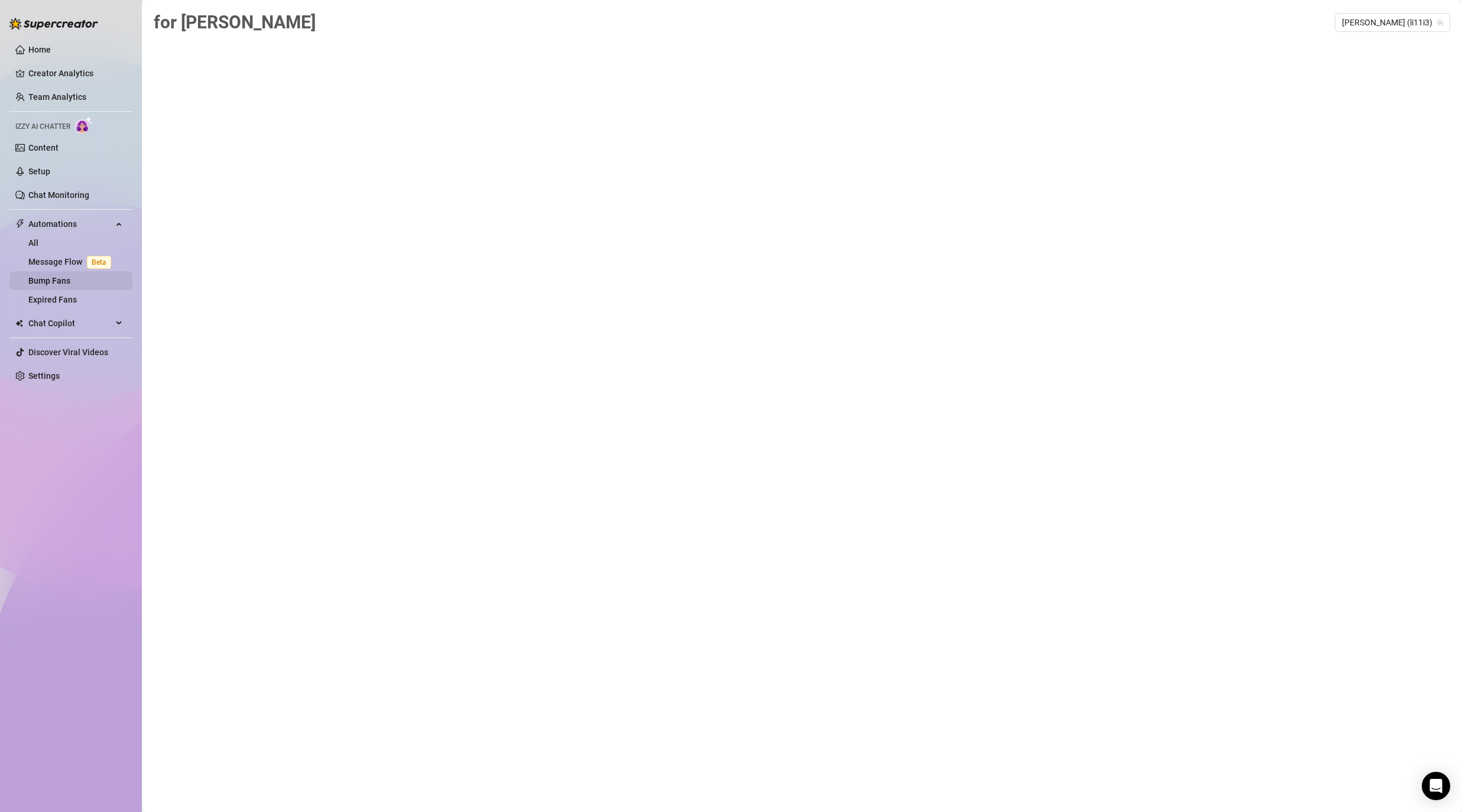
click at [38, 283] on link "Bump Fans" at bounding box center [49, 280] width 42 height 9
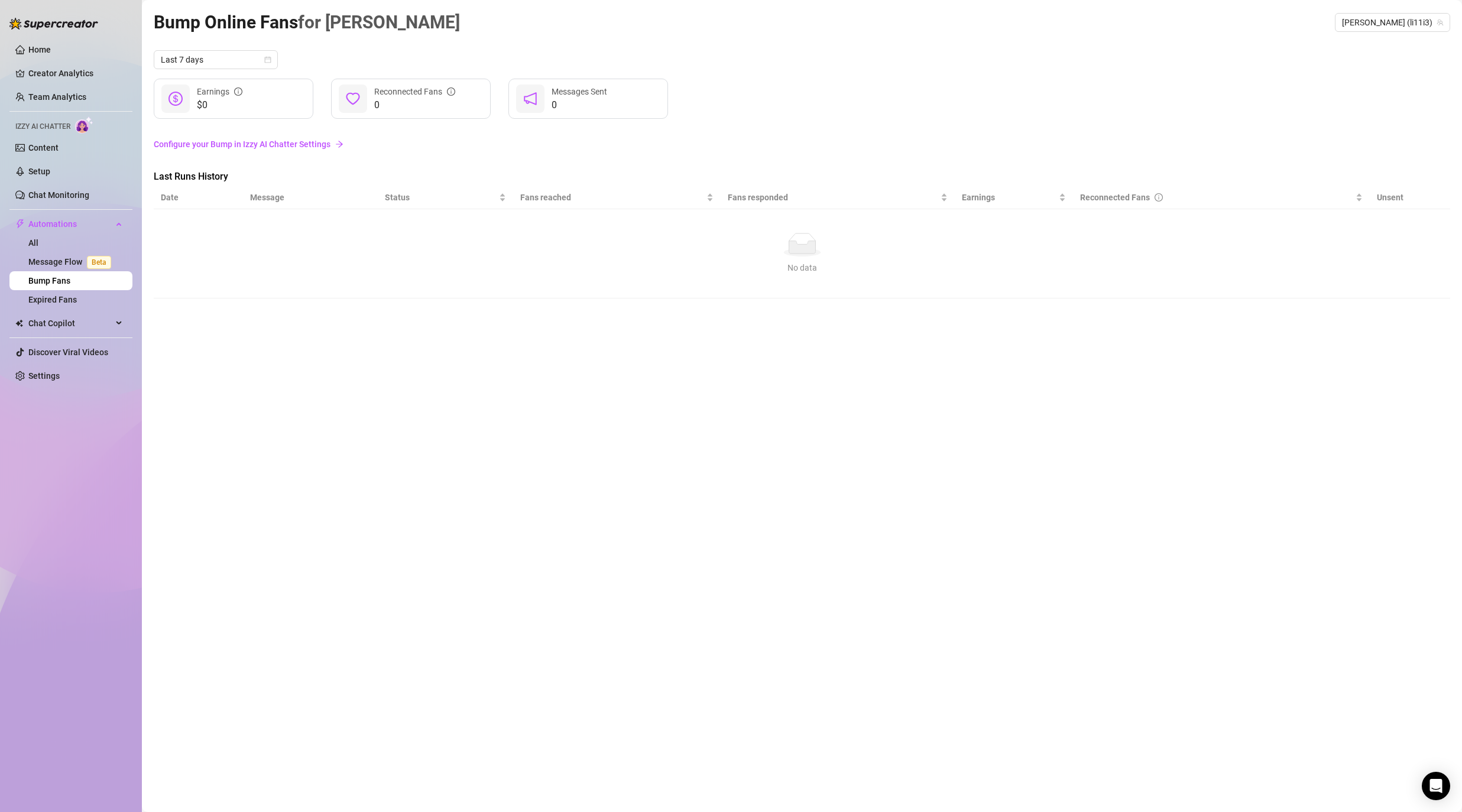
click at [754, 108] on div "$0 Earnings 0 Reconnected Fans 0 Messages Sent" at bounding box center [802, 99] width 1296 height 40
click at [299, 146] on link "Configure your Bump in Izzy AI Chatter Settings" at bounding box center [802, 145] width 1296 height 13
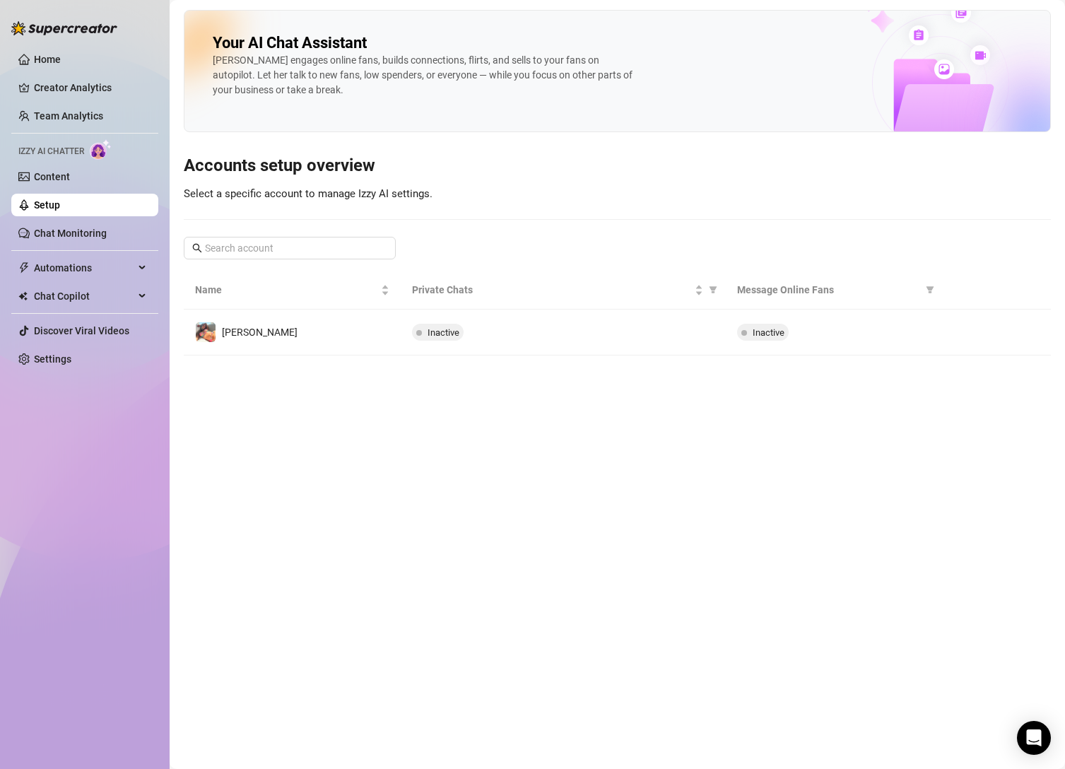
click at [547, 454] on main "Your AI Chat Assistant Izzy engages online fans, builds connections, flirts, an…" at bounding box center [618, 384] width 896 height 769
click at [86, 84] on link "Creator Analytics" at bounding box center [90, 87] width 113 height 23
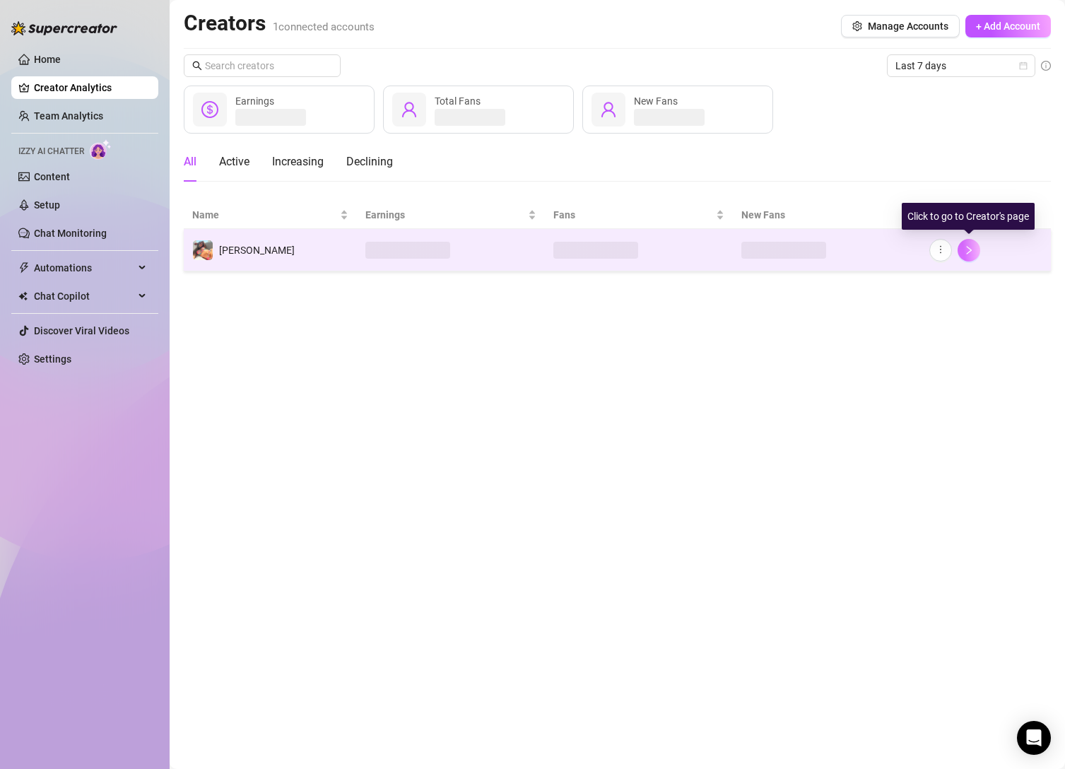
click at [972, 254] on icon "right" at bounding box center [969, 250] width 10 height 10
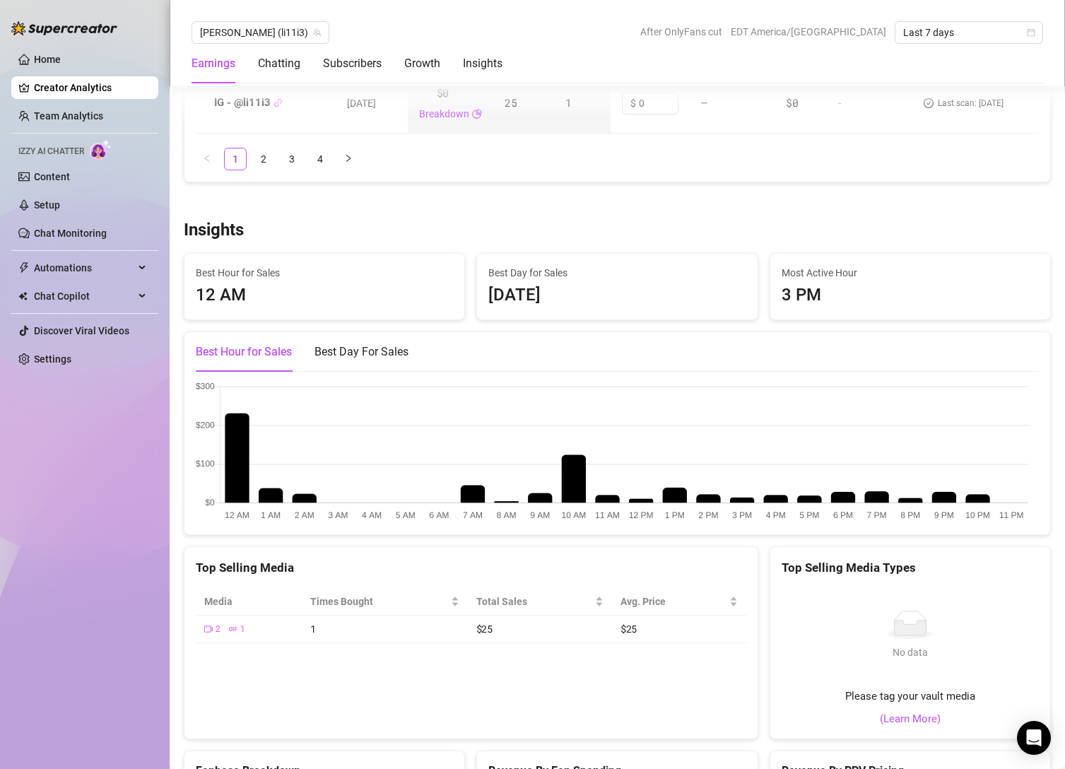
scroll to position [2183, 0]
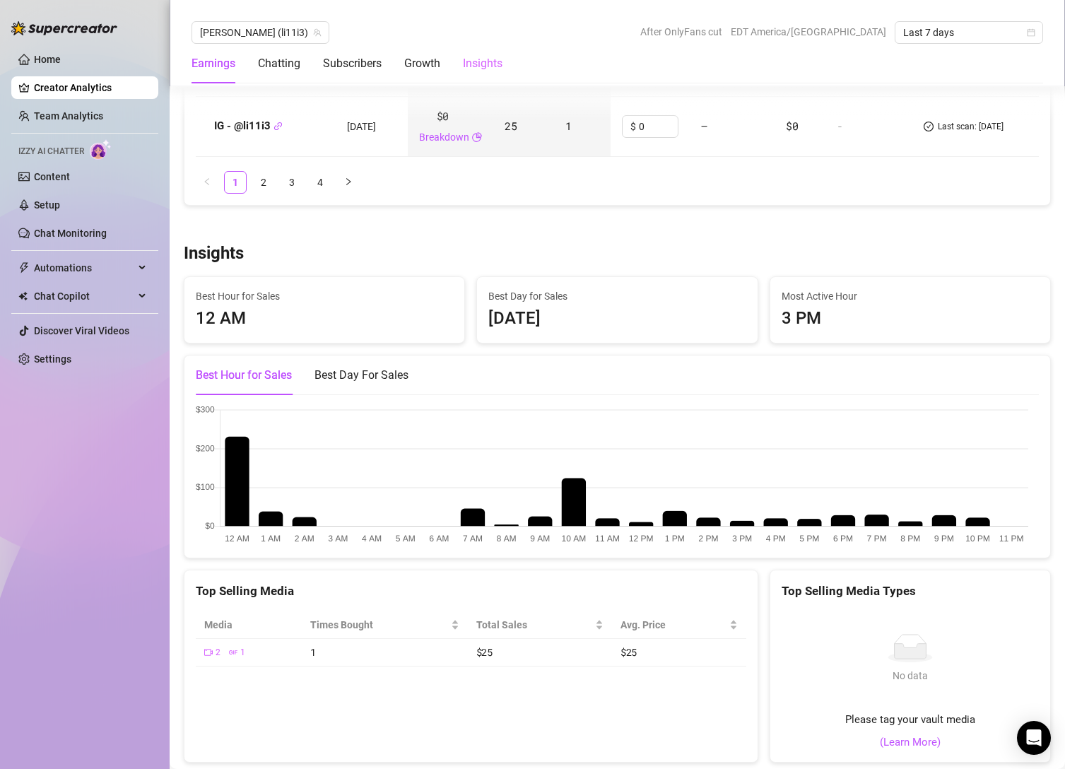
click at [480, 74] on div "Insights" at bounding box center [483, 64] width 40 height 40
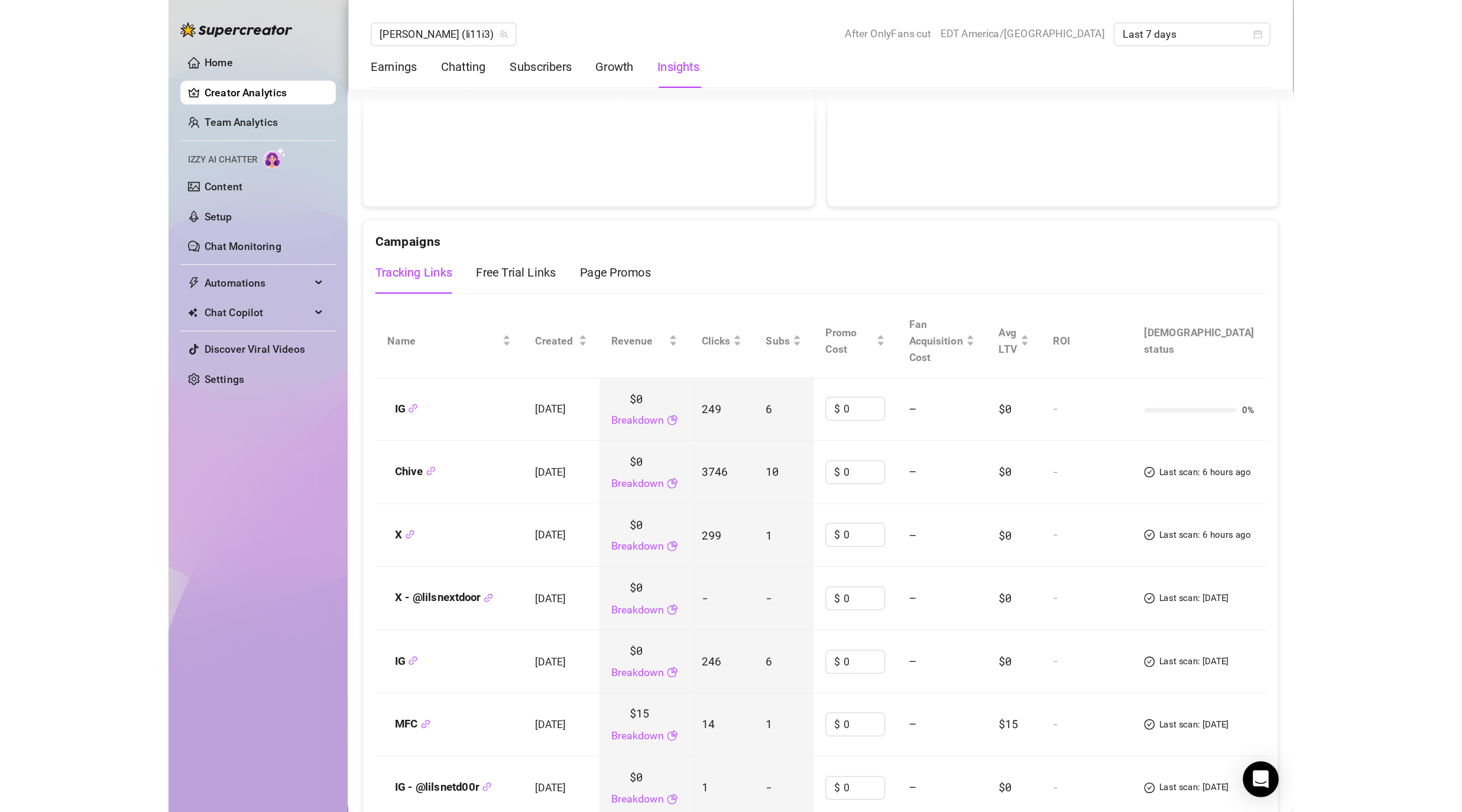
scroll to position [1220, 0]
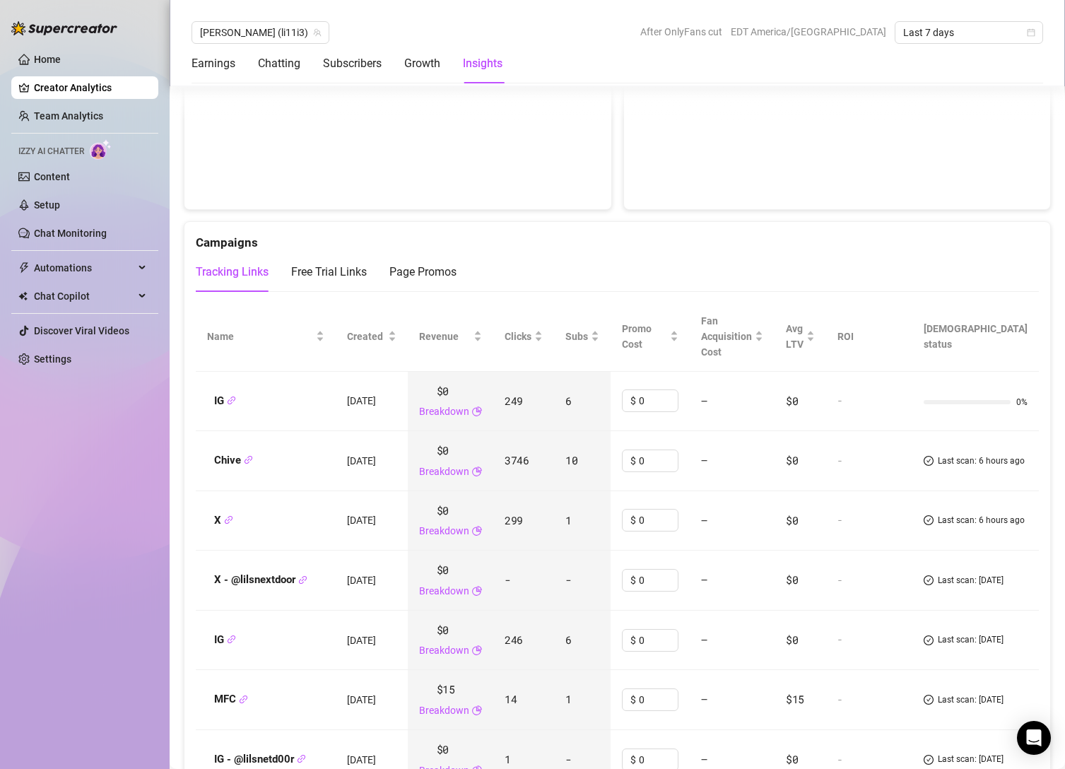
click at [572, 399] on span "6" at bounding box center [568, 401] width 6 height 14
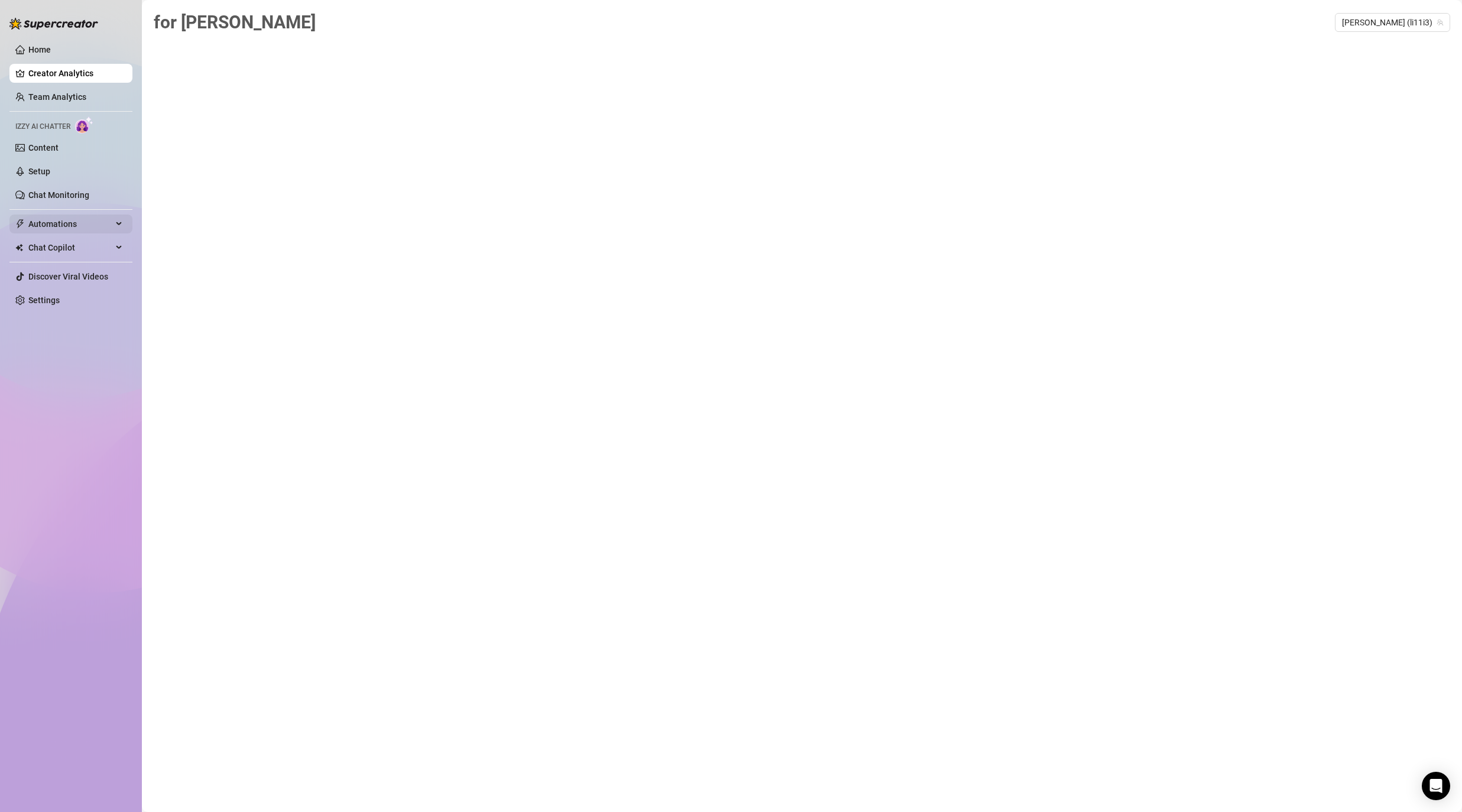
click at [78, 230] on span "Automations" at bounding box center [70, 224] width 84 height 19
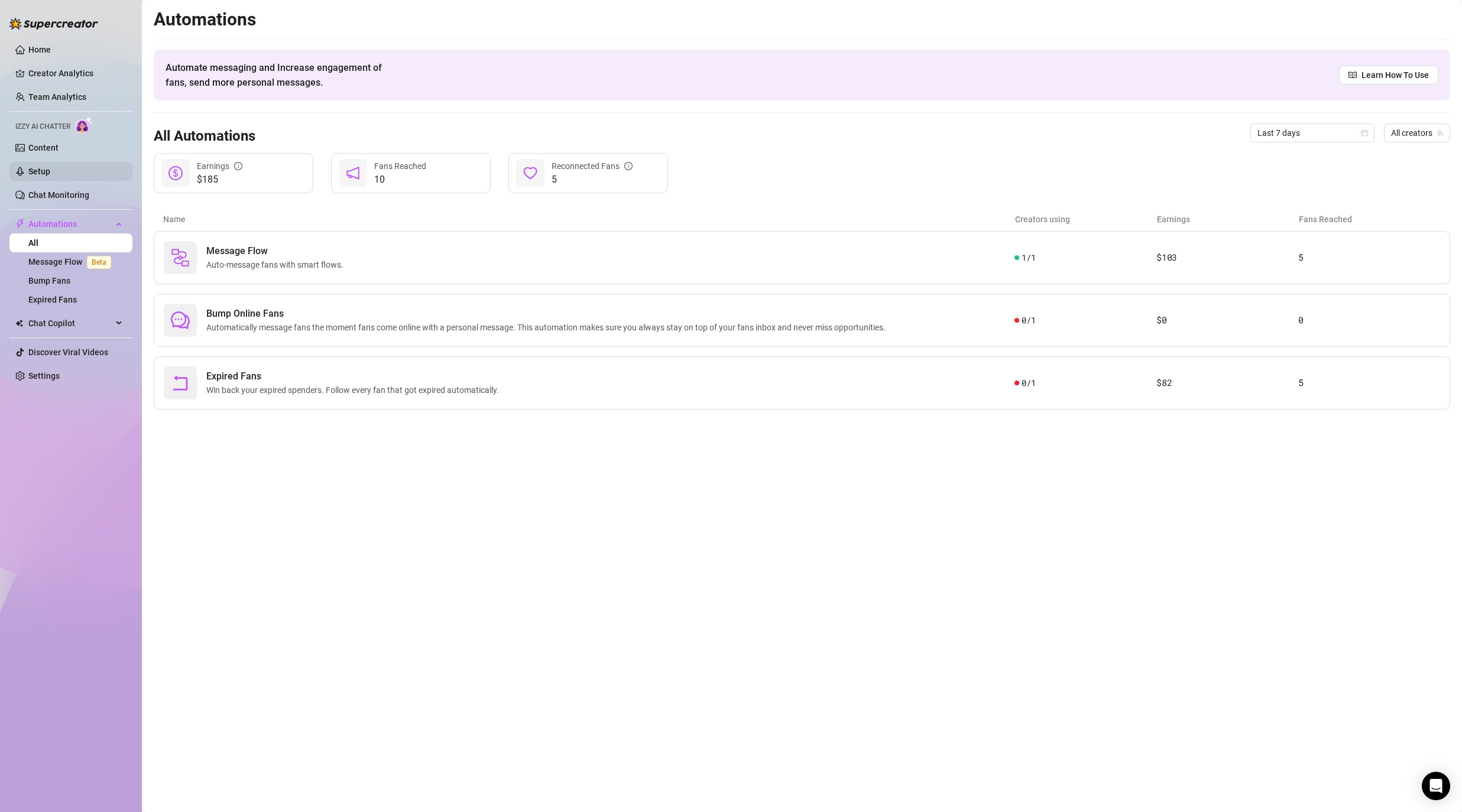
click at [50, 175] on link "Setup" at bounding box center [39, 171] width 22 height 9
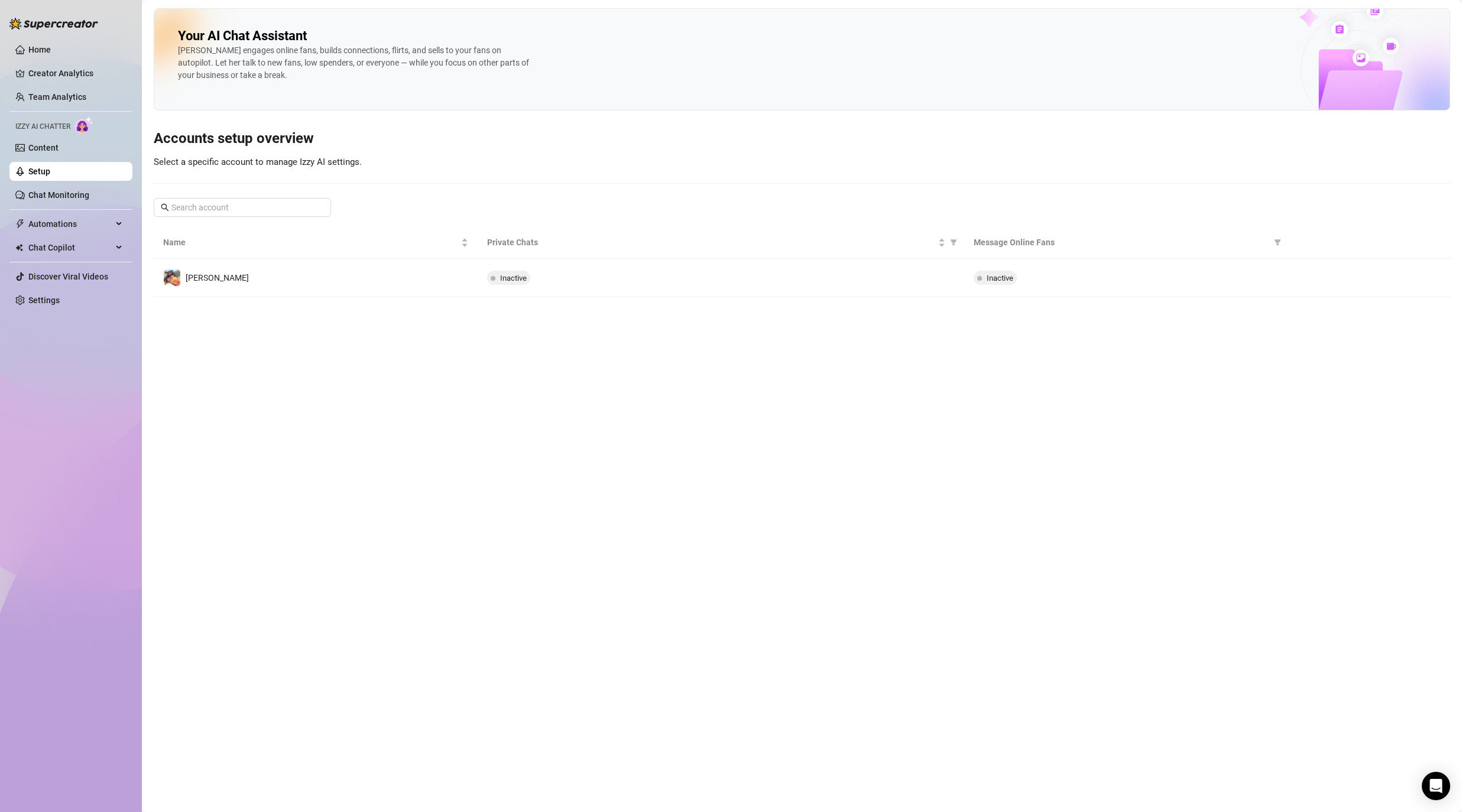
click at [727, 384] on main "Your AI Chat Assistant Izzy engages online fans, builds connections, flirts, an…" at bounding box center [802, 406] width 1320 height 812
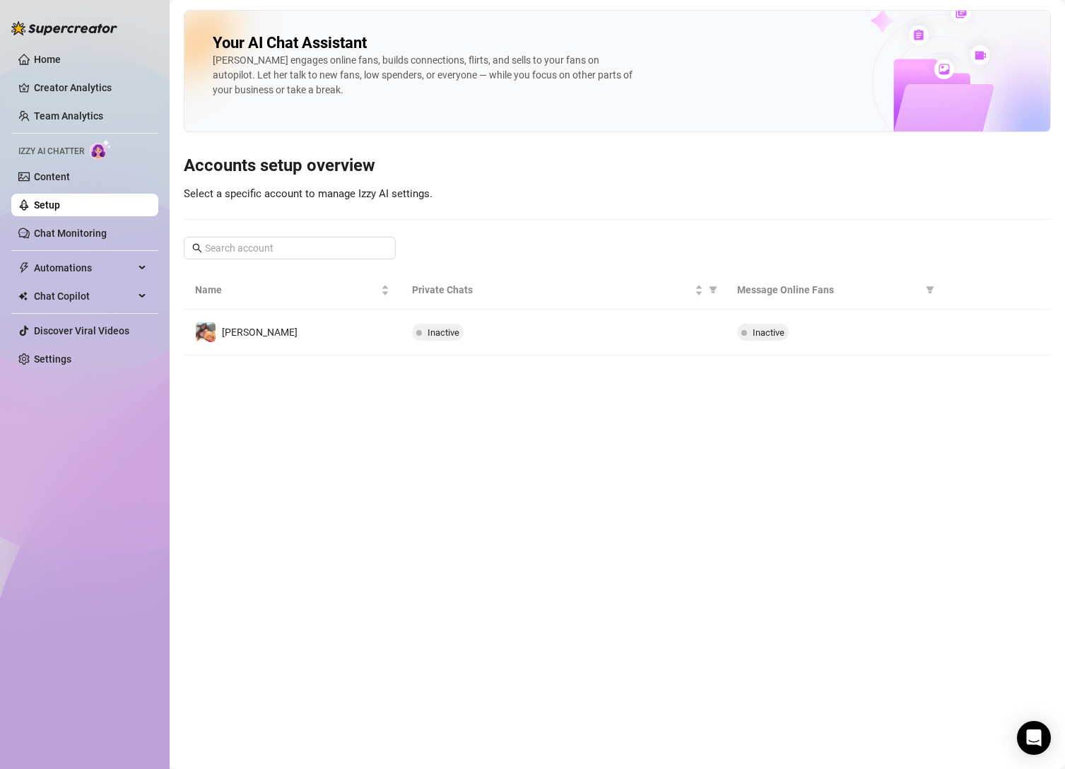
click at [602, 539] on main "Your AI Chat Assistant Izzy engages online fans, builds connections, flirts, an…" at bounding box center [618, 384] width 896 height 769
click at [97, 267] on span "Automations" at bounding box center [84, 268] width 100 height 23
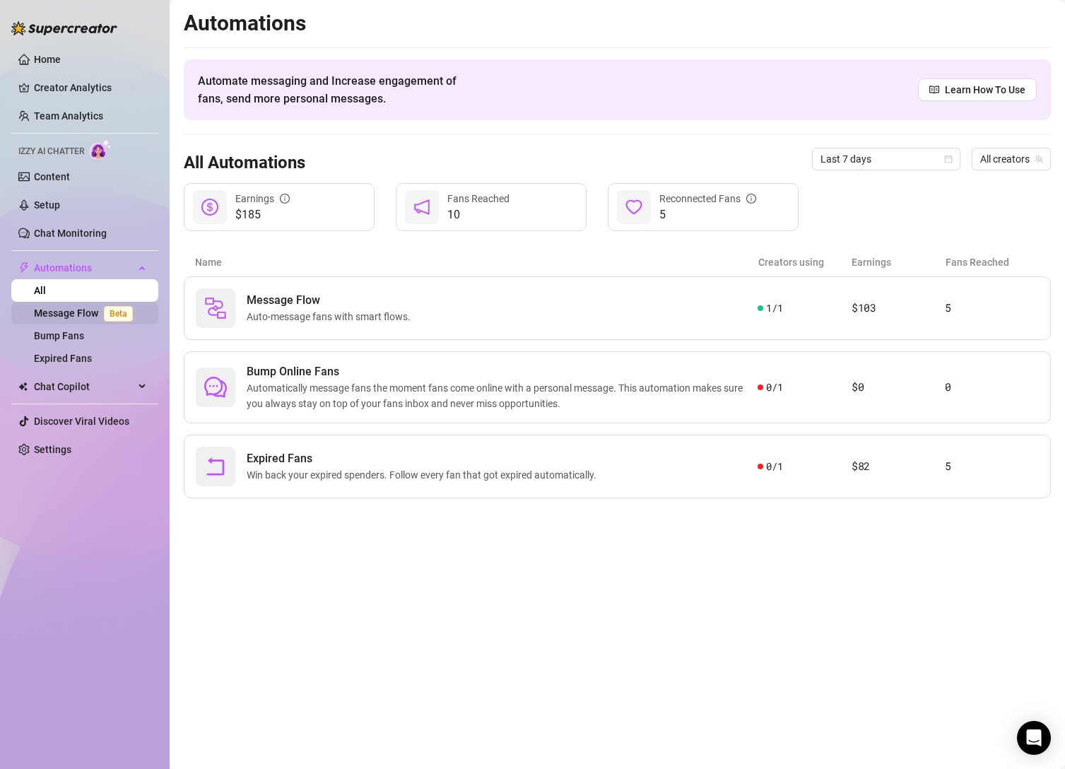
click at [83, 312] on link "Message Flow Beta" at bounding box center [86, 312] width 105 height 11
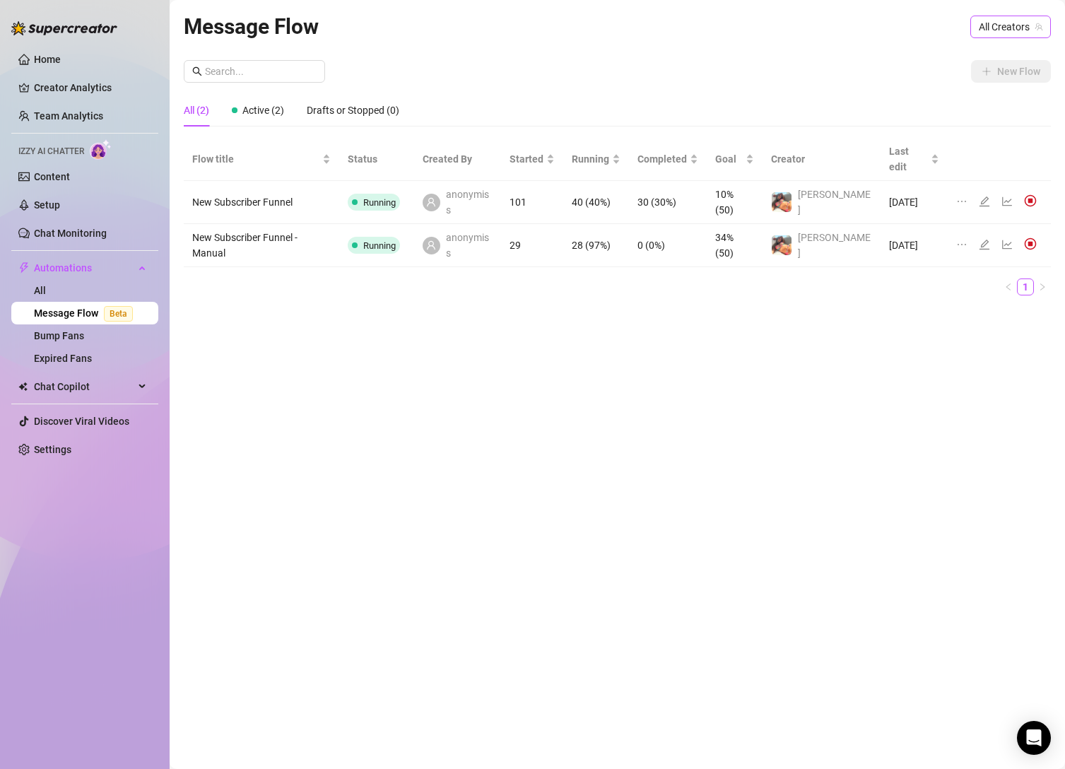
click at [987, 32] on span "All Creators" at bounding box center [1011, 26] width 64 height 21
click at [1000, 81] on span "[PERSON_NAME]" at bounding box center [977, 79] width 76 height 16
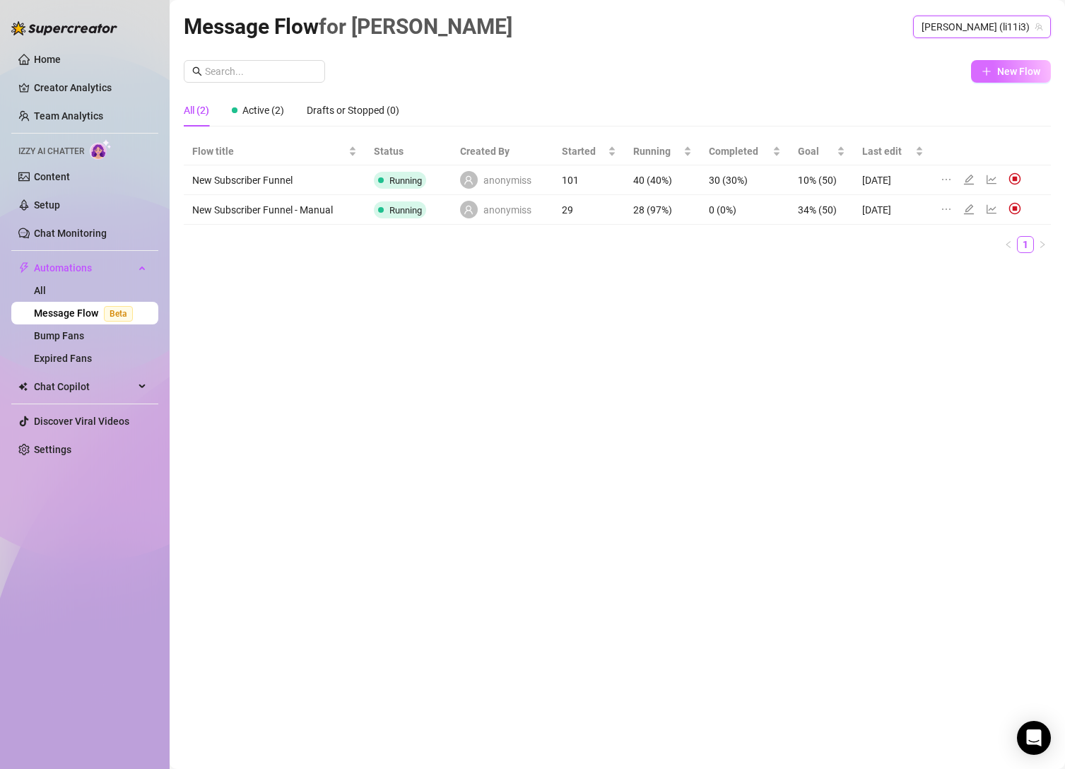
click at [1018, 74] on span "New Flow" at bounding box center [1018, 71] width 43 height 11
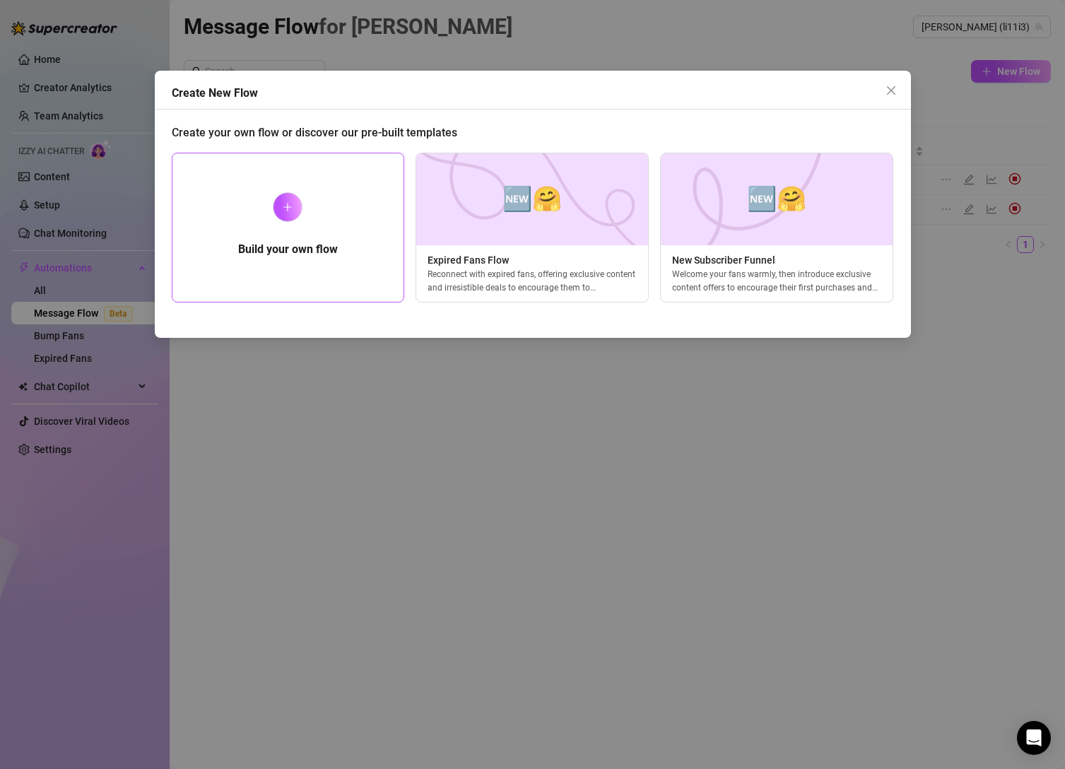
click at [356, 213] on div "Build your own flow" at bounding box center [288, 228] width 233 height 150
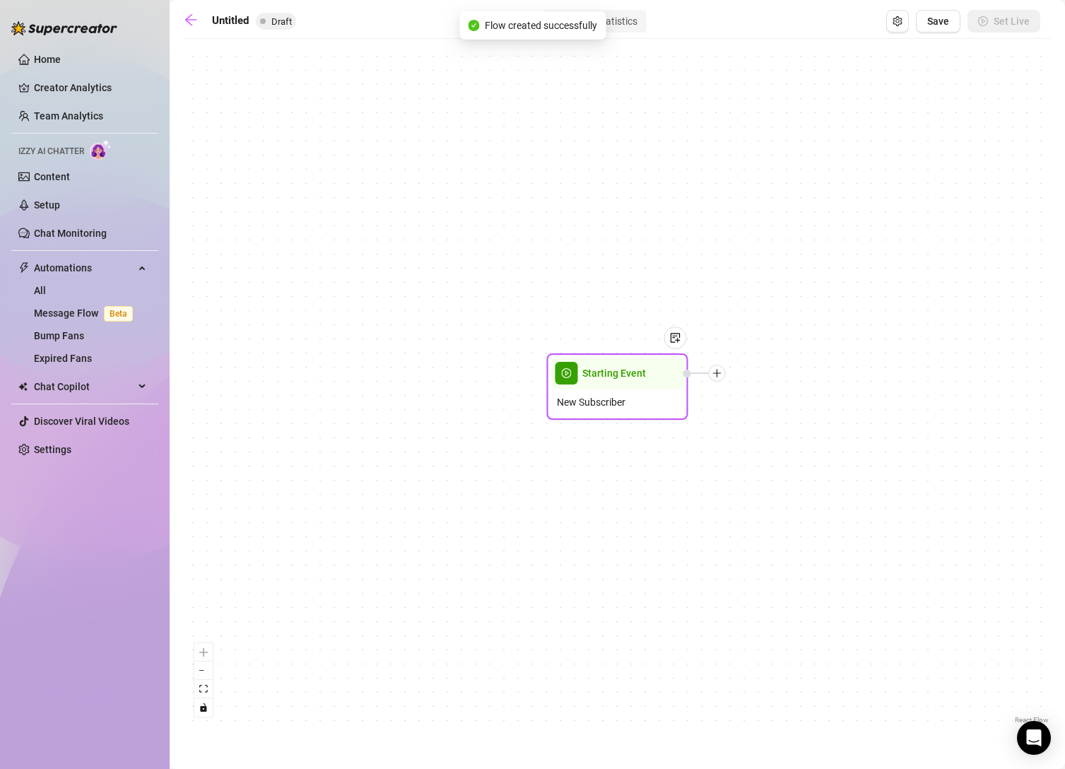
click at [608, 377] on span "Starting Event" at bounding box center [614, 373] width 64 height 16
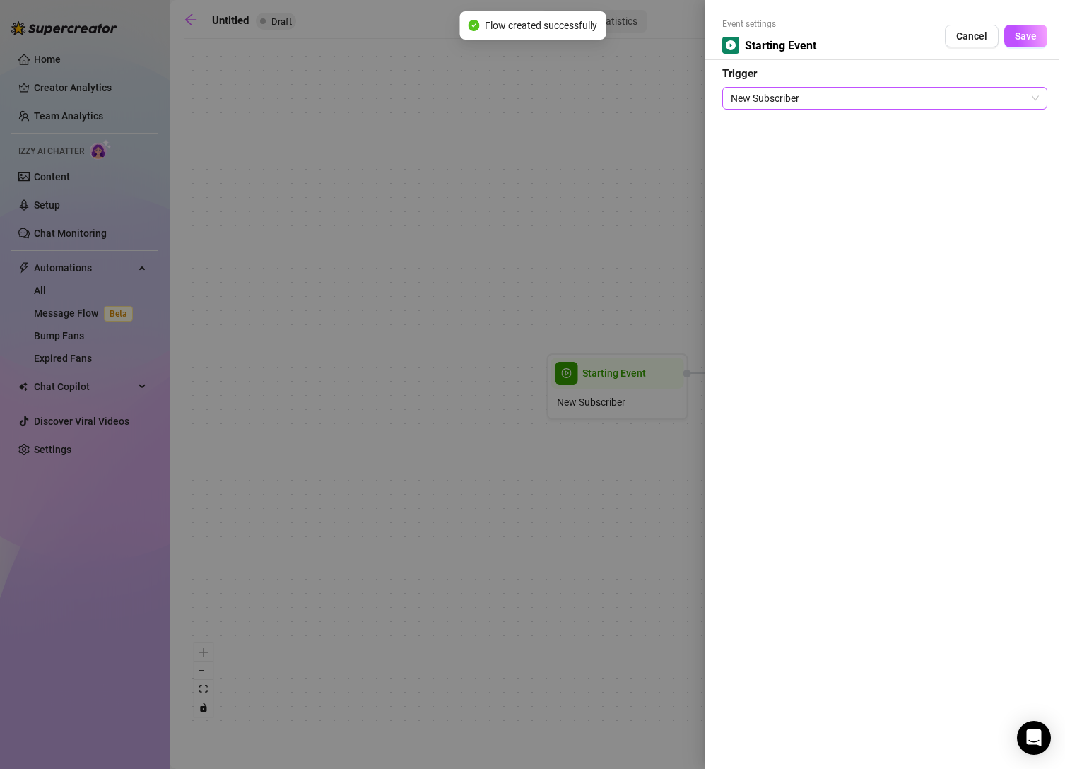
click at [780, 103] on span "New Subscriber" at bounding box center [885, 98] width 308 height 21
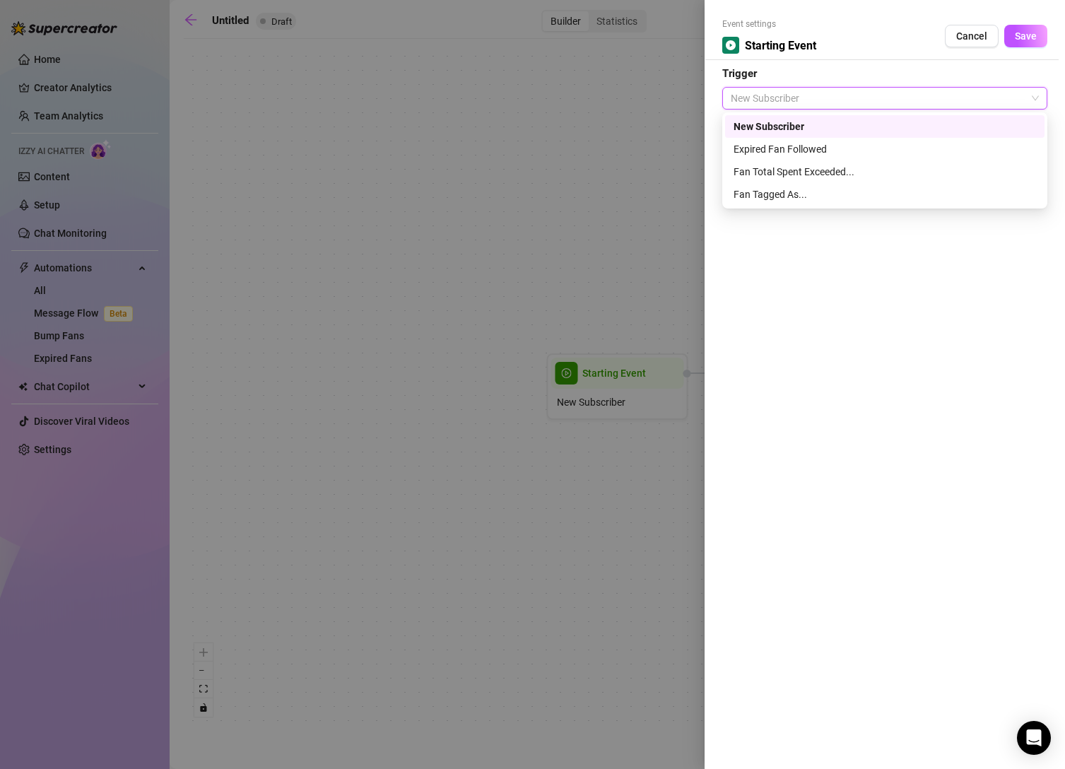
click at [651, 129] on div at bounding box center [532, 384] width 1065 height 769
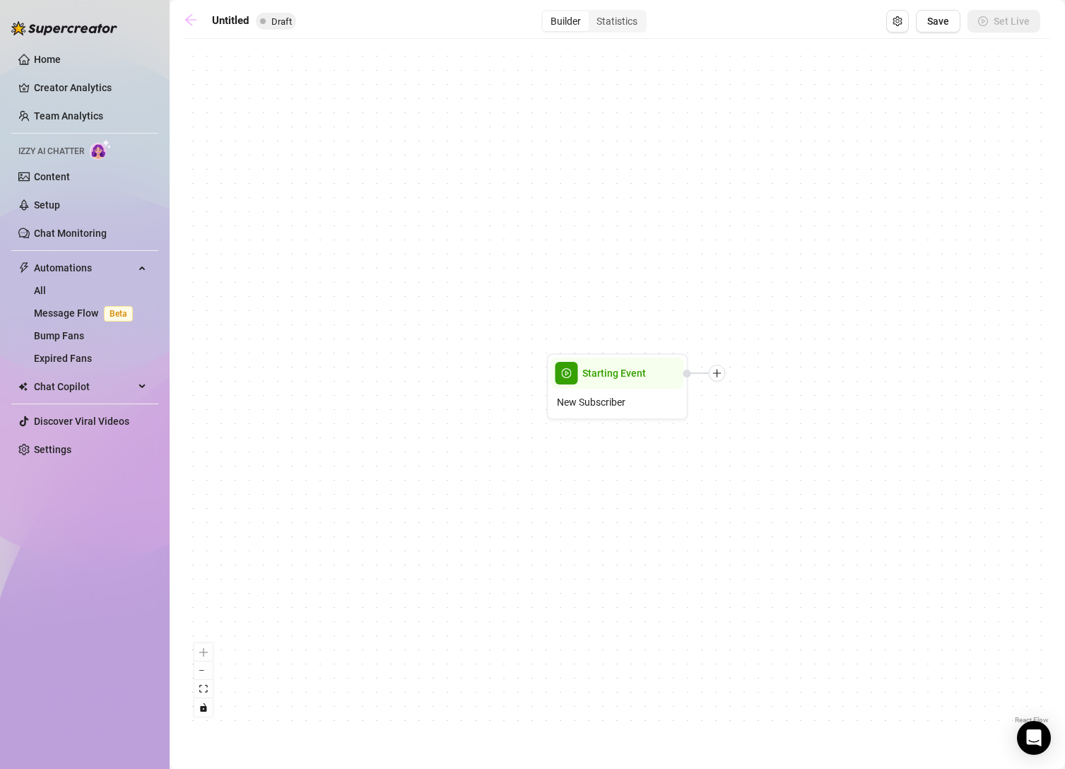
click at [192, 24] on icon "arrow-left" at bounding box center [191, 20] width 14 height 14
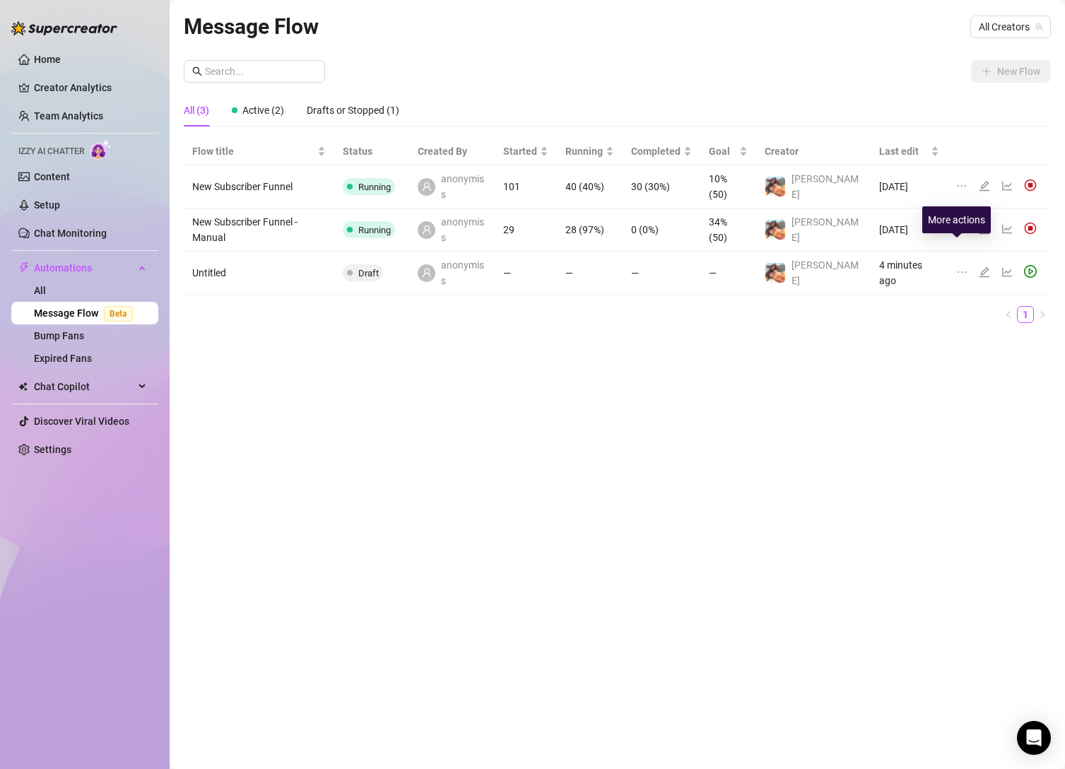
click at [956, 266] on icon "ellipsis" at bounding box center [961, 271] width 11 height 11
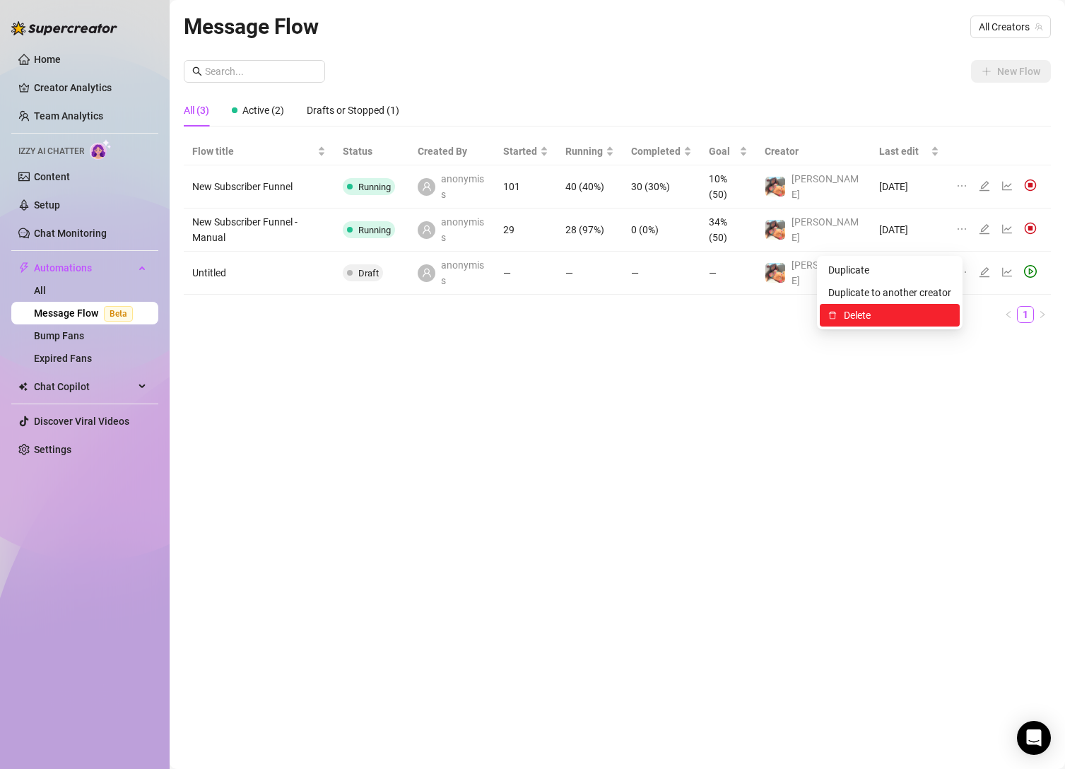
click at [889, 307] on li "Delete" at bounding box center [890, 315] width 140 height 23
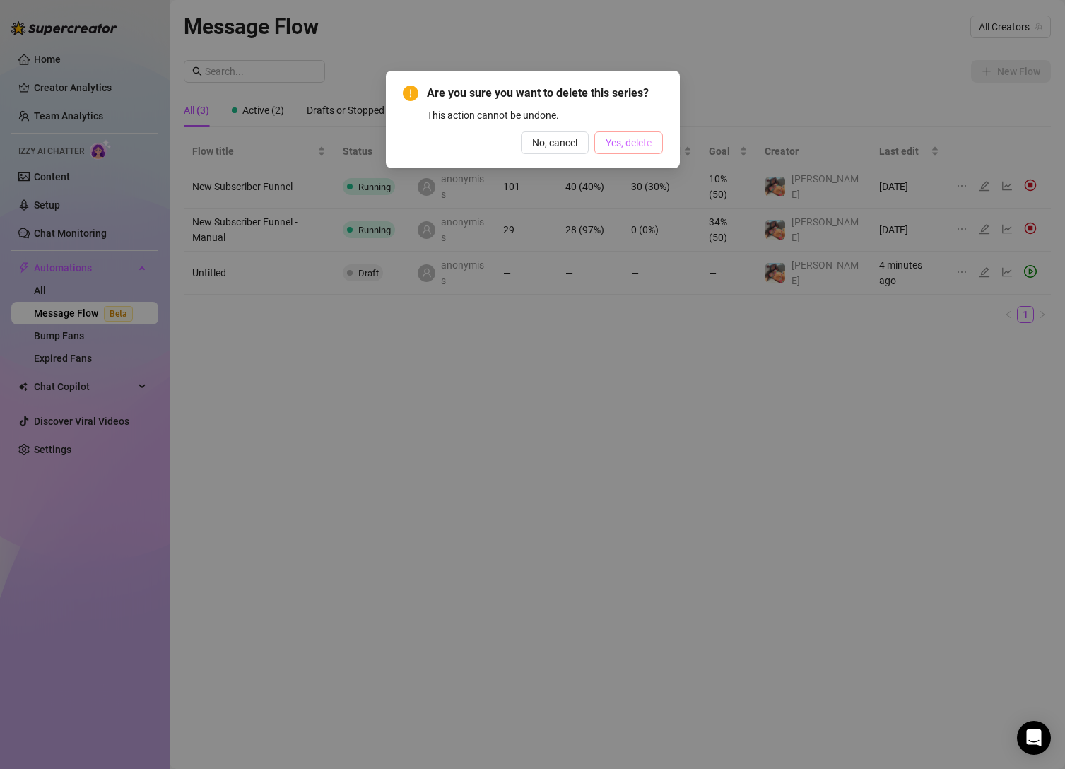
click at [619, 133] on button "Yes, delete" at bounding box center [628, 142] width 69 height 23
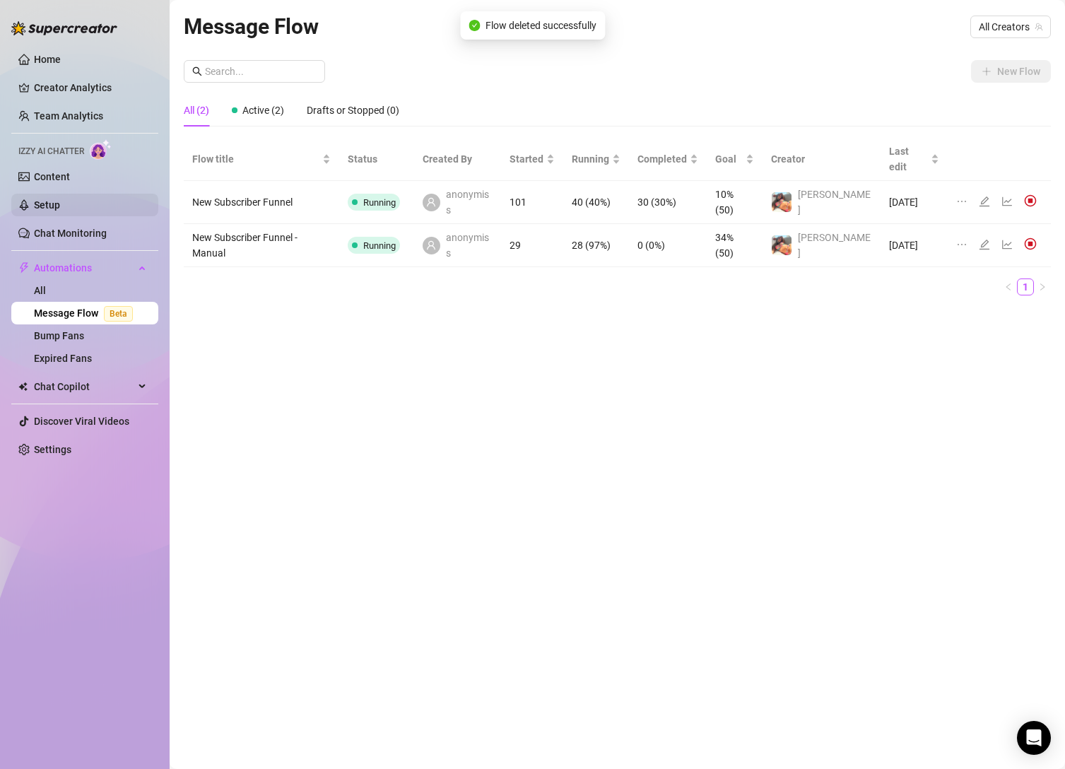
click at [60, 201] on link "Setup" at bounding box center [47, 204] width 26 height 11
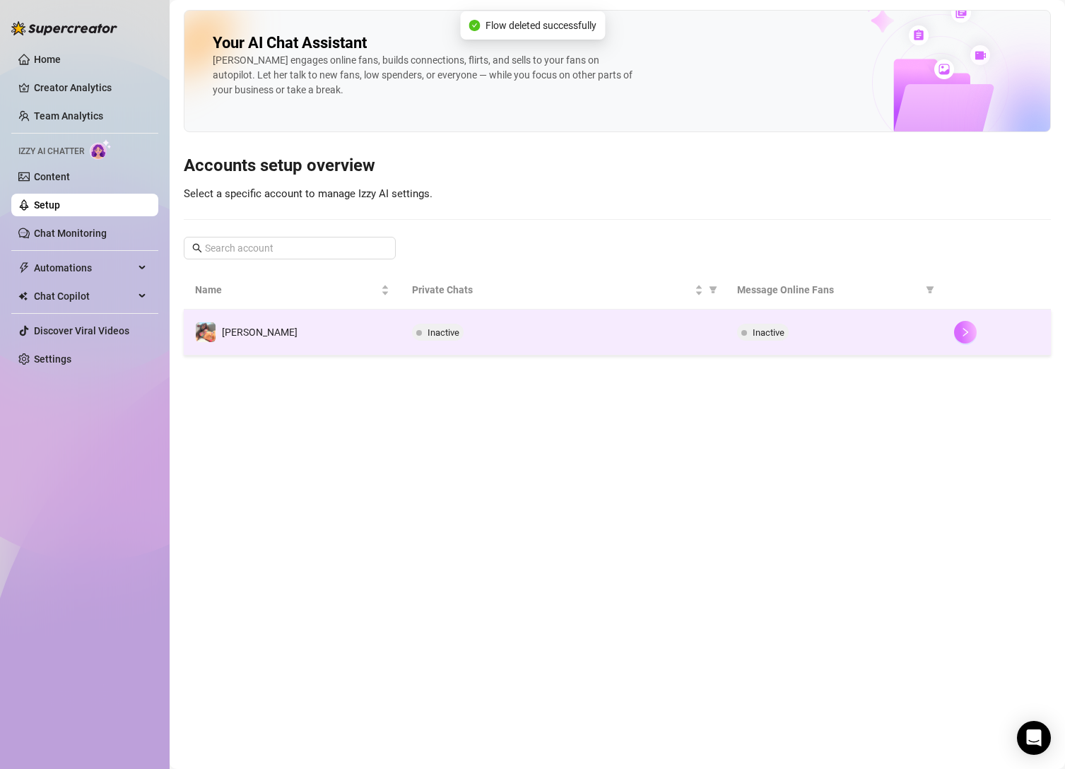
click at [973, 331] on button "button" at bounding box center [965, 332] width 23 height 23
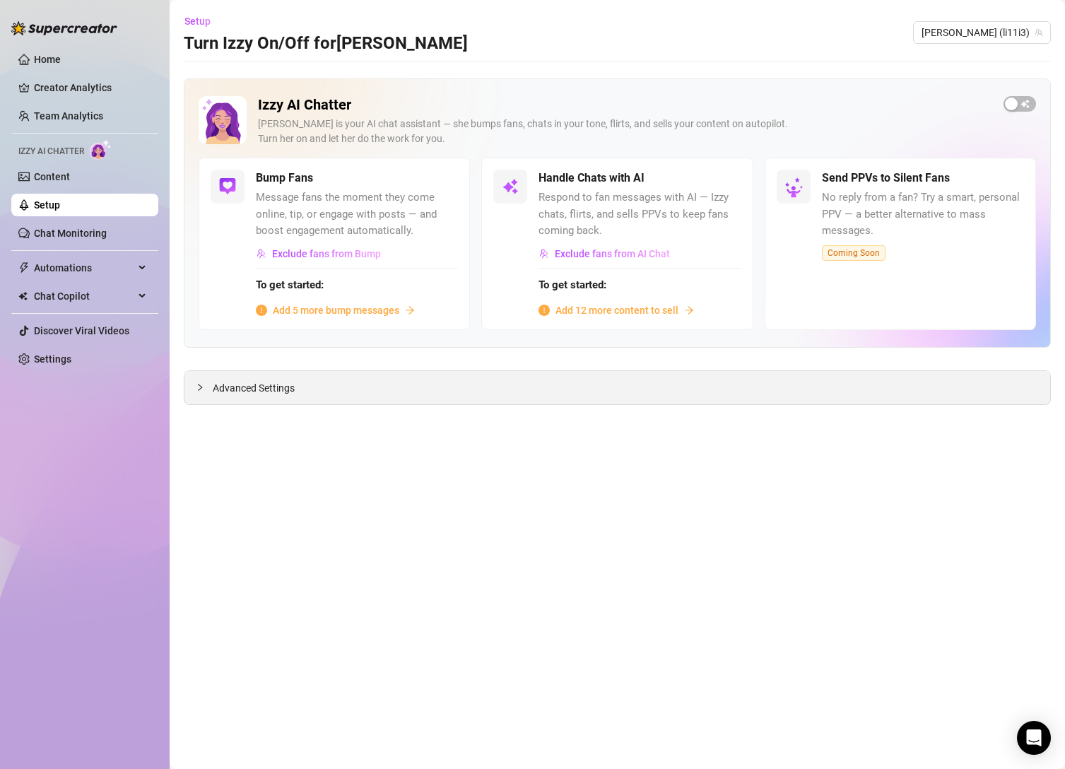
click at [293, 380] on span "Advanced Settings" at bounding box center [254, 388] width 82 height 16
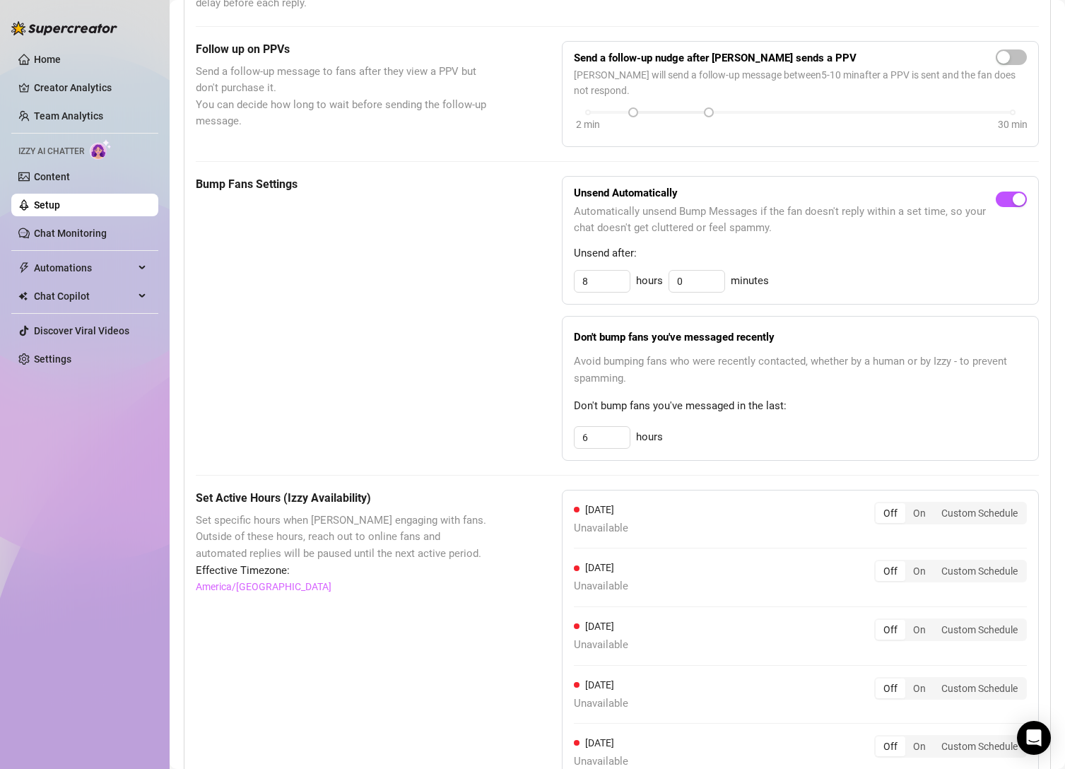
scroll to position [619, 0]
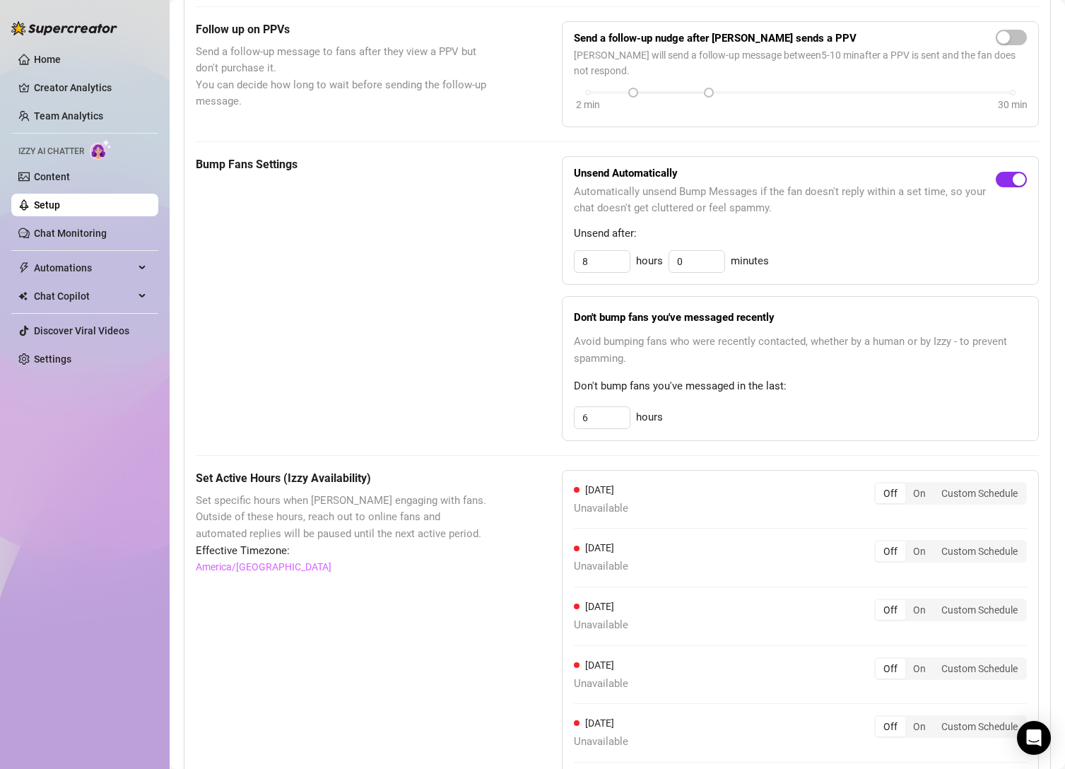
click at [1013, 184] on div "button" at bounding box center [1019, 179] width 13 height 13
click at [851, 246] on div "Unsend Automatically Automatically unsend Bump Messages if the fan doesn't repl…" at bounding box center [800, 220] width 477 height 129
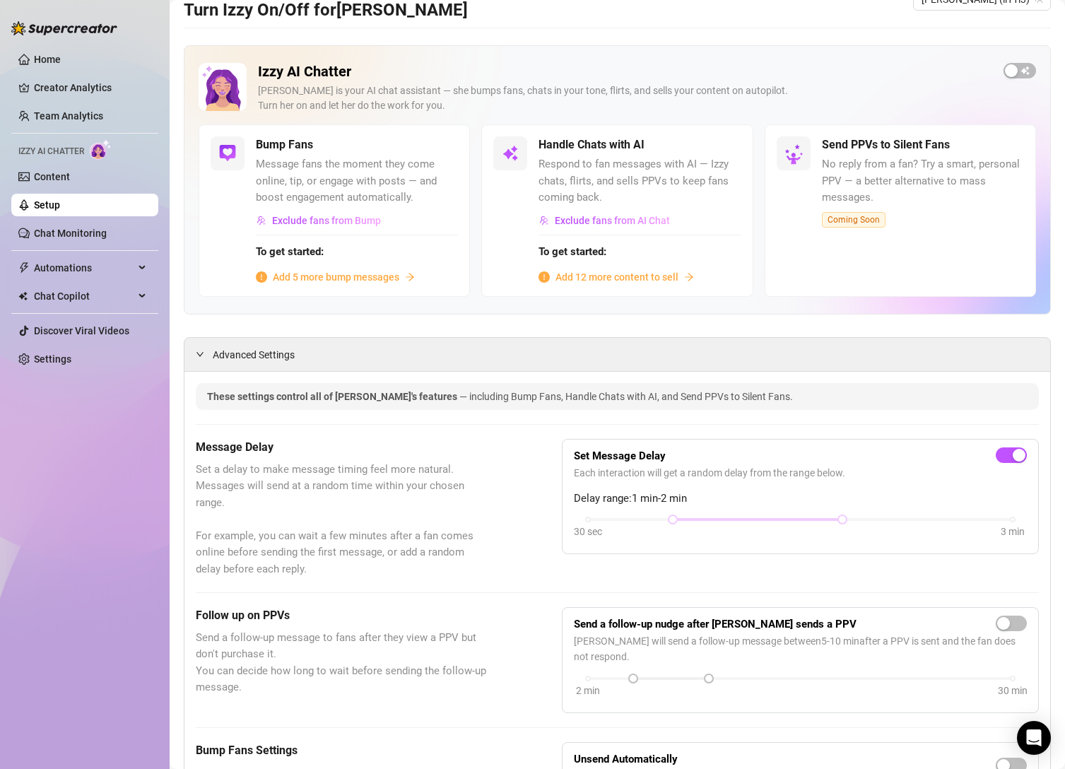
scroll to position [0, 0]
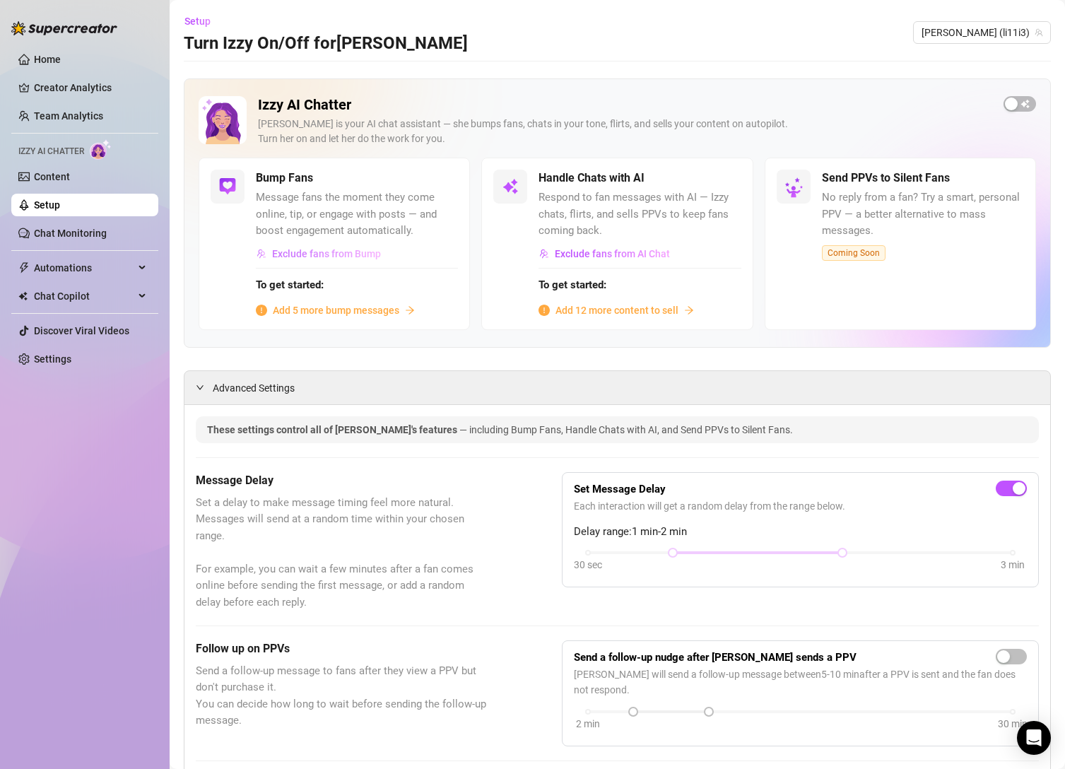
click at [317, 258] on span "Exclude fans from Bump" at bounding box center [326, 253] width 109 height 11
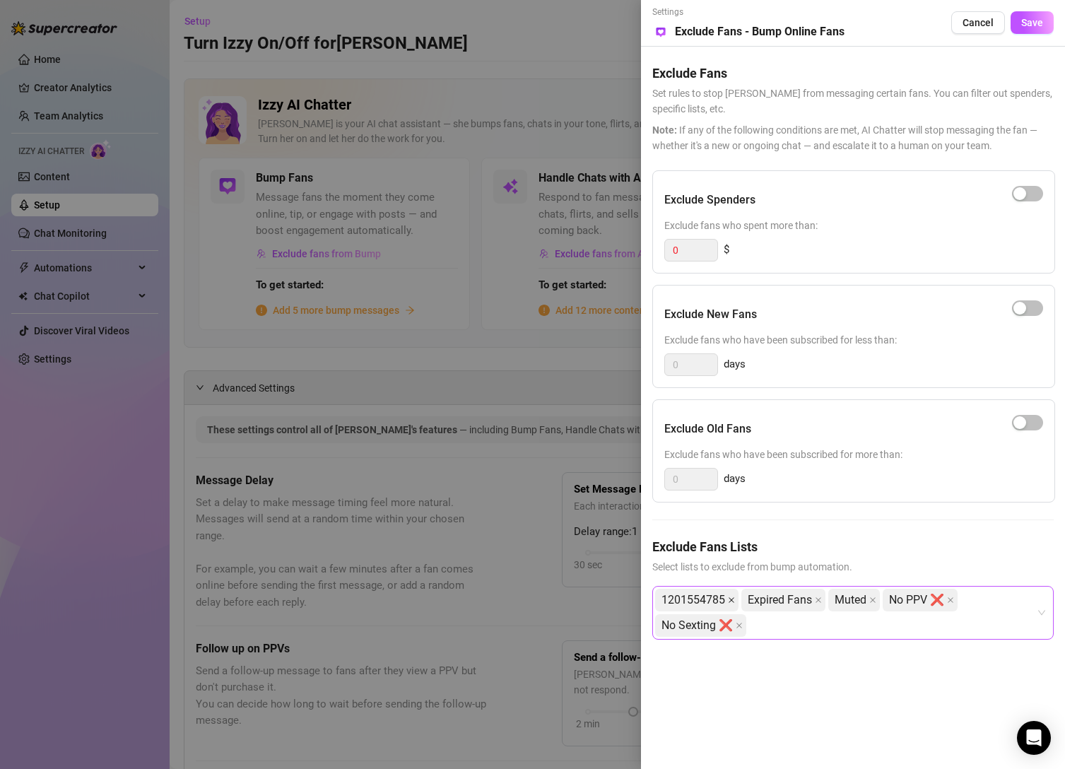
click at [733, 599] on icon "close" at bounding box center [731, 600] width 7 height 7
click at [773, 631] on div "1201554785 Expired Fans Muted No PPV ❌ No Sexting ❌" at bounding box center [845, 612] width 381 height 51
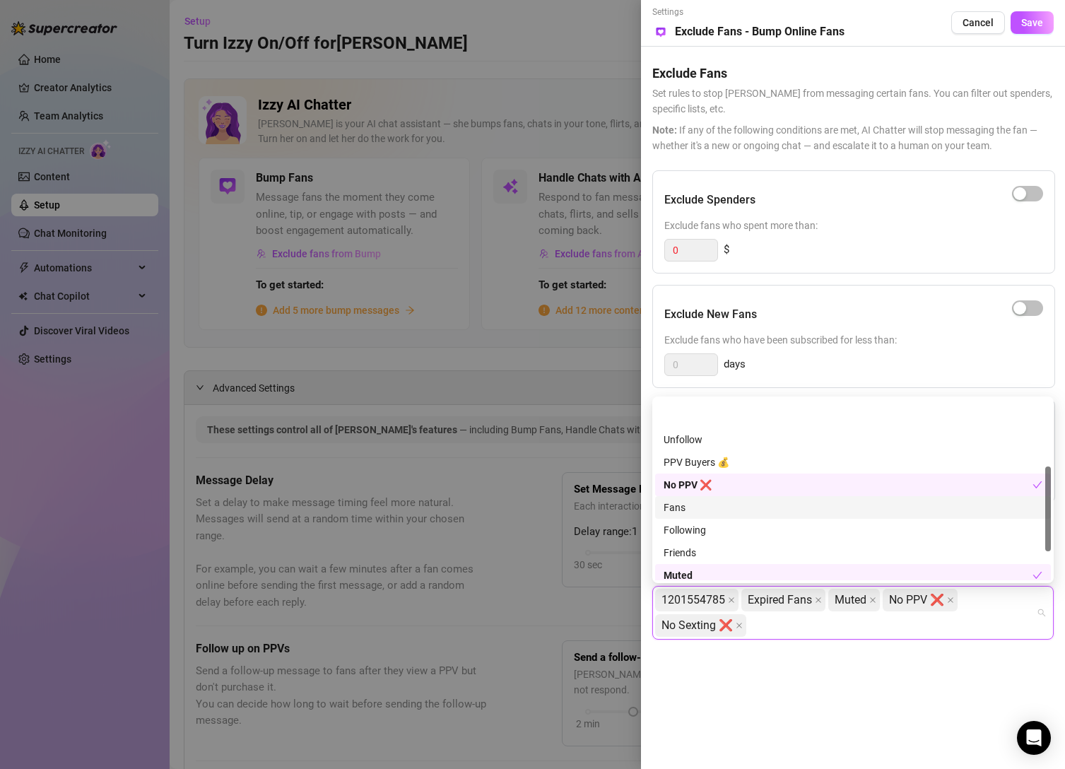
scroll to position [204, 0]
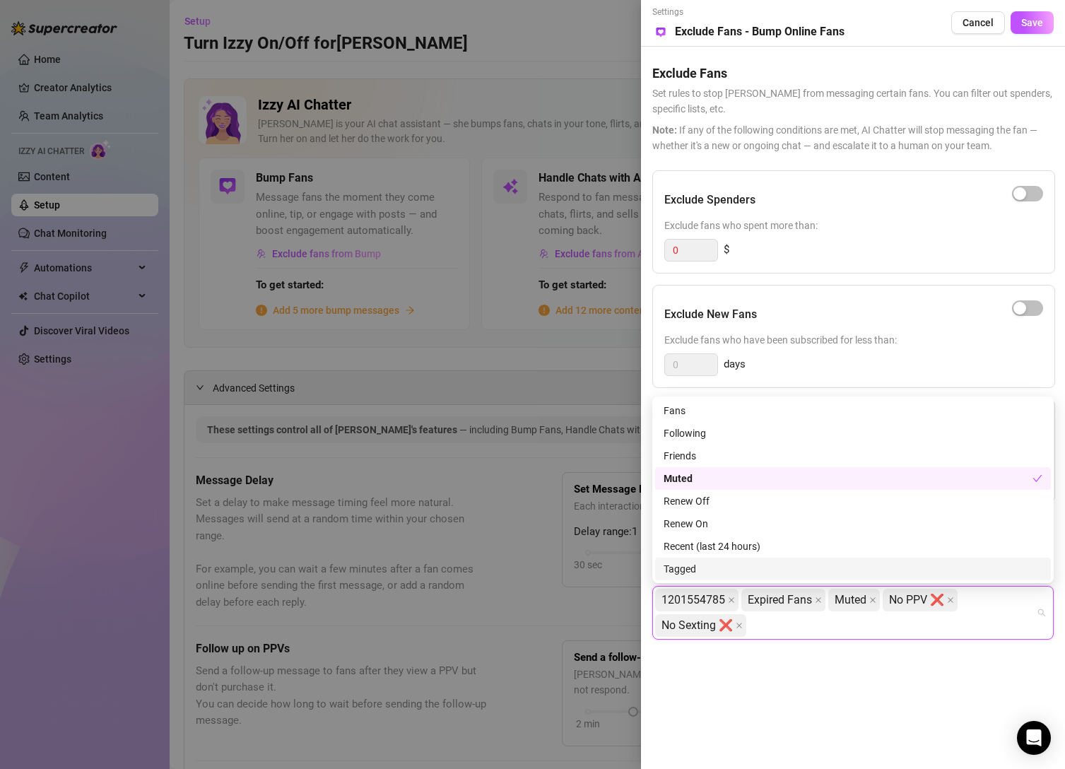
click at [782, 638] on div "1201554785 Expired Fans Muted No PPV ❌ No Sexting ❌" at bounding box center [845, 612] width 381 height 51
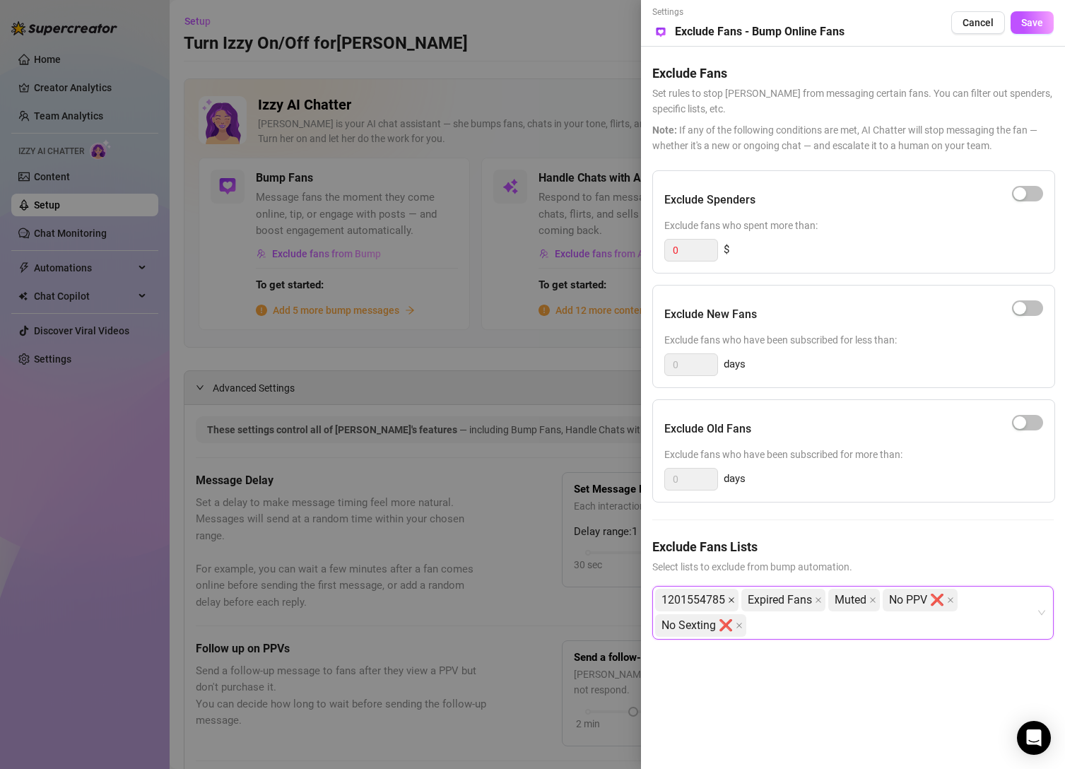
click at [732, 602] on icon "close" at bounding box center [731, 600] width 7 height 7
click at [732, 600] on icon "close" at bounding box center [732, 600] width 6 height 6
click at [774, 621] on div "1201554785 Expired Fans Muted No PPV ❌ No Sexting ❌" at bounding box center [845, 612] width 381 height 51
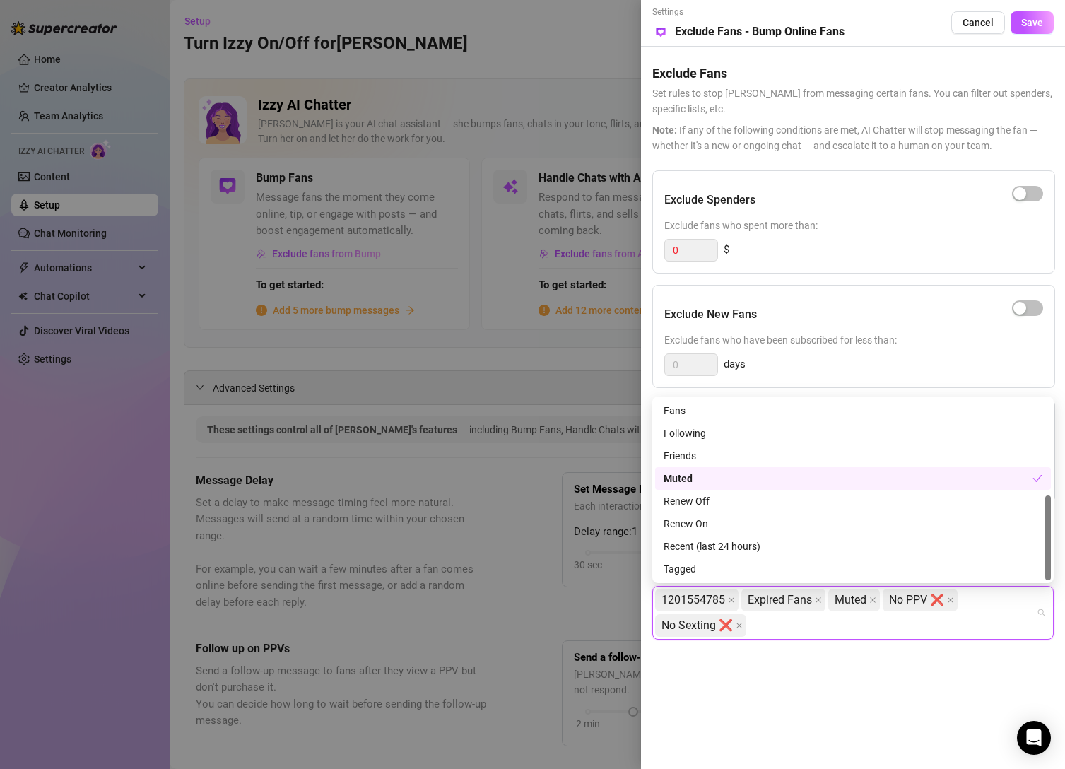
click at [877, 479] on div "Muted" at bounding box center [848, 479] width 369 height 16
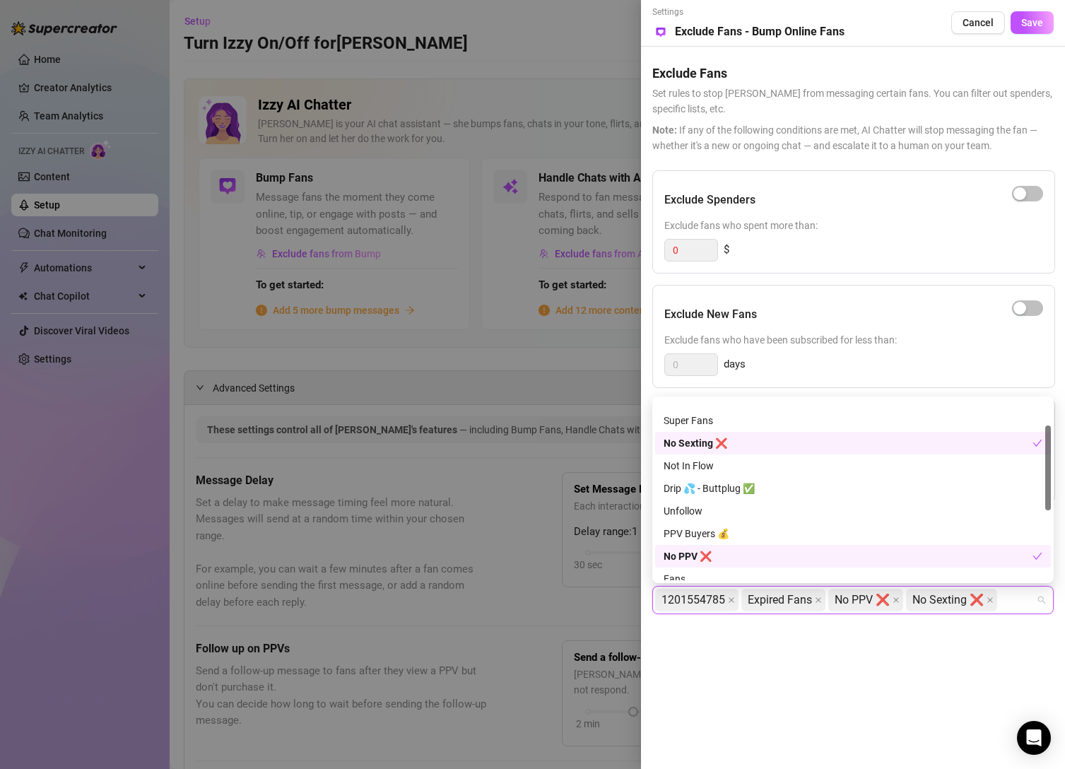
scroll to position [0, 0]
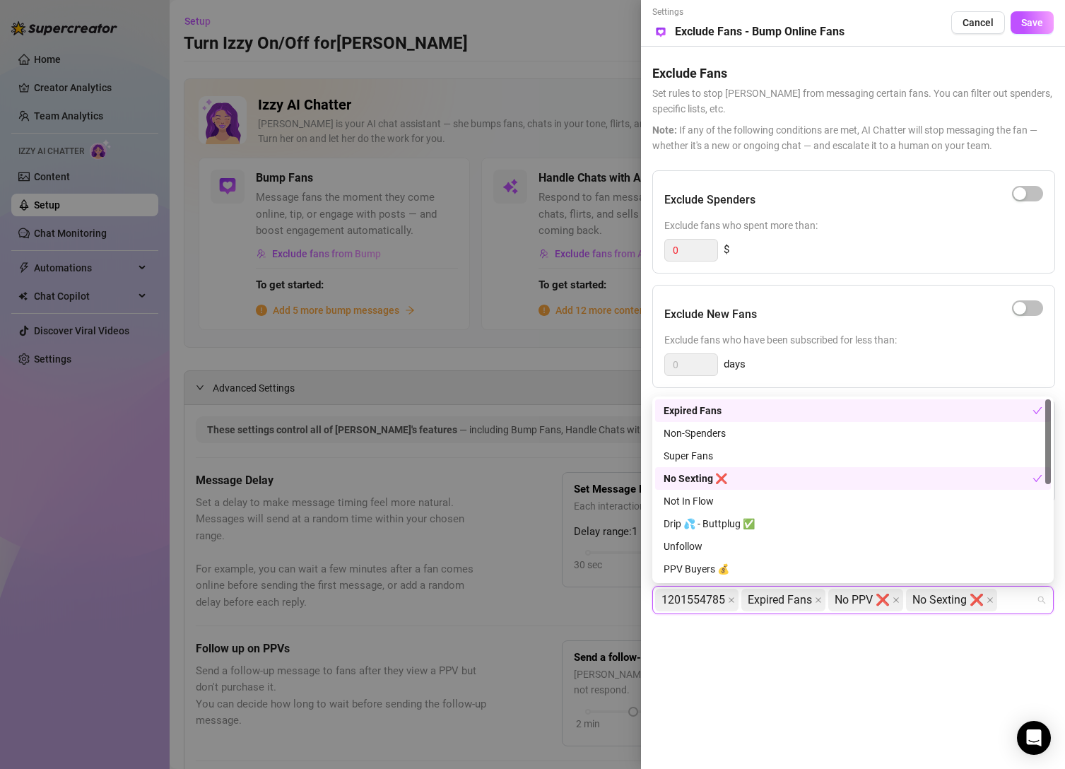
click at [787, 476] on div "No Sexting ❌" at bounding box center [848, 479] width 369 height 16
click at [777, 418] on div "Expired Fans" at bounding box center [853, 410] width 396 height 23
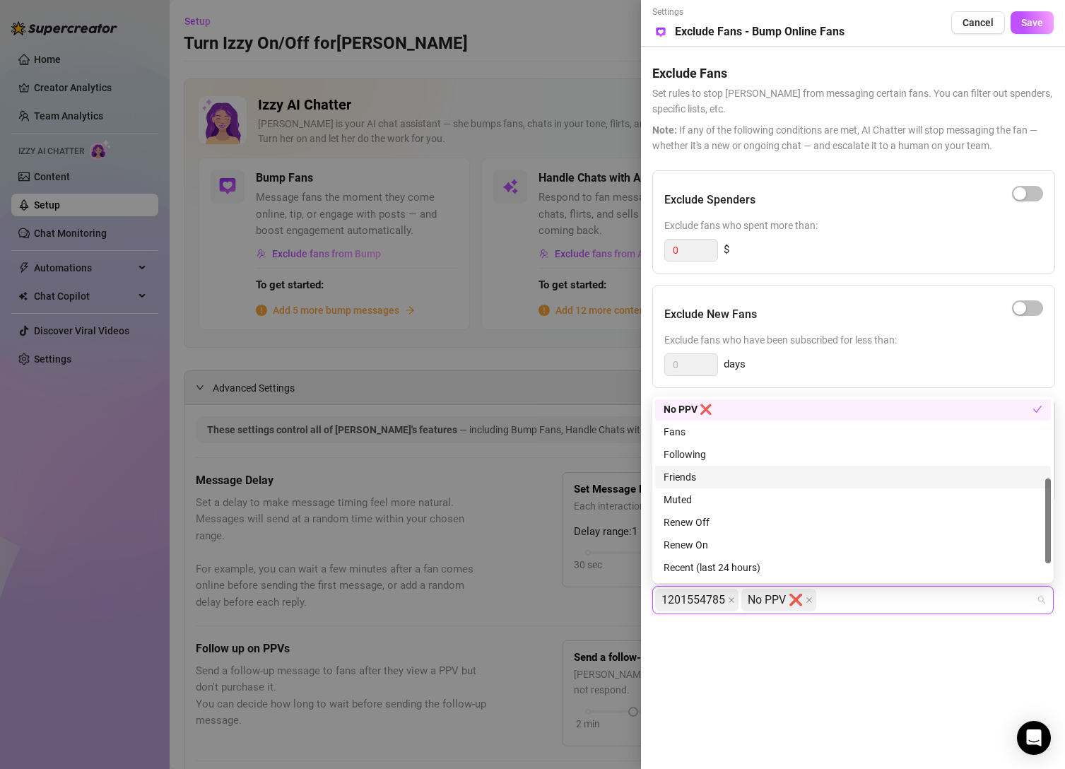
scroll to position [169, 0]
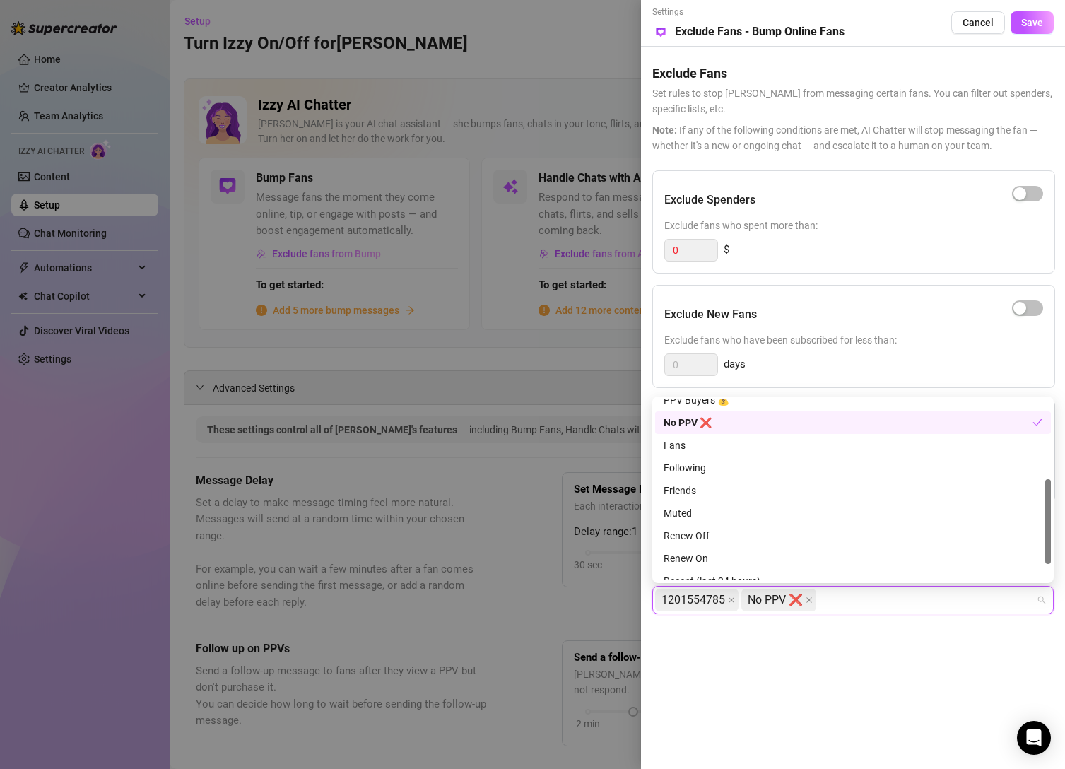
click at [771, 423] on div "No PPV ❌" at bounding box center [848, 423] width 369 height 16
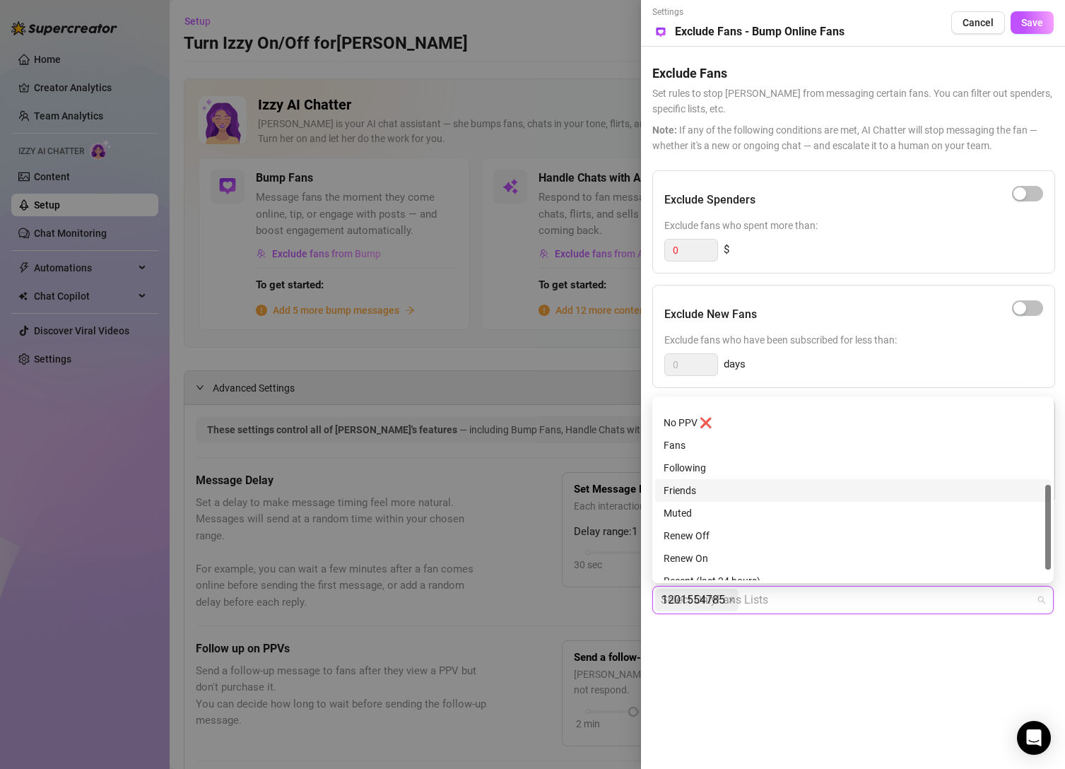
scroll to position [204, 0]
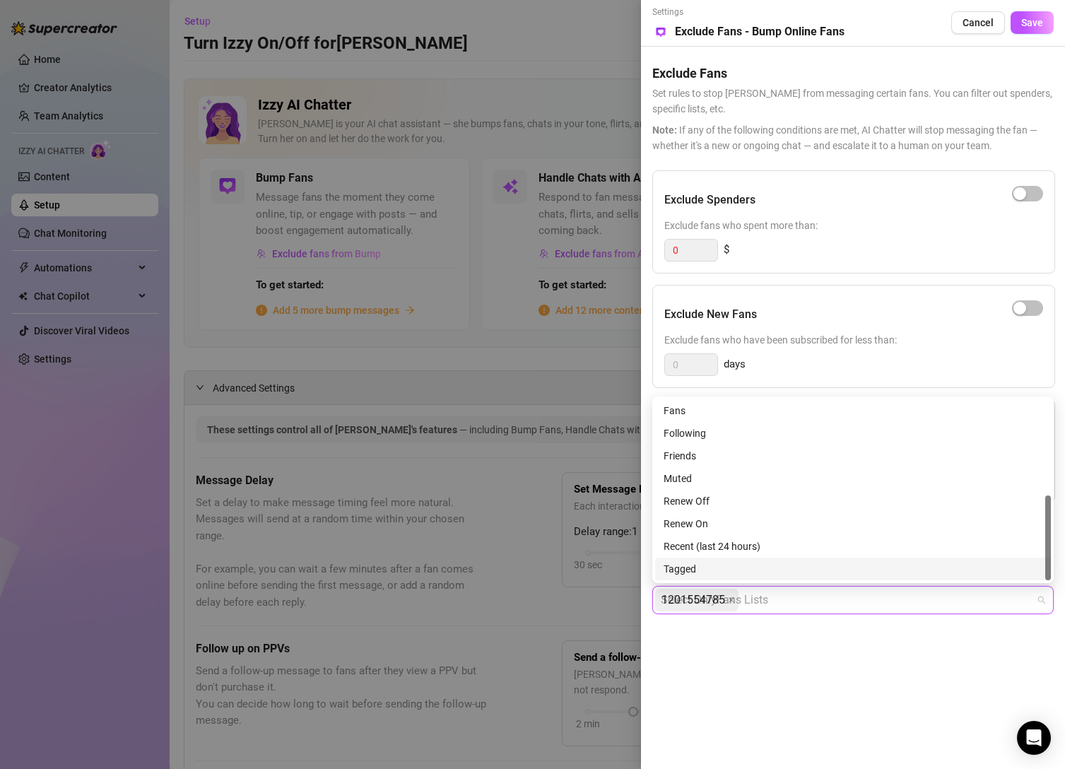
click at [832, 658] on div "Settings Preview Exclude Fans - Bump Online Fans Cancel Save Exclude Fans Set r…" at bounding box center [853, 384] width 424 height 769
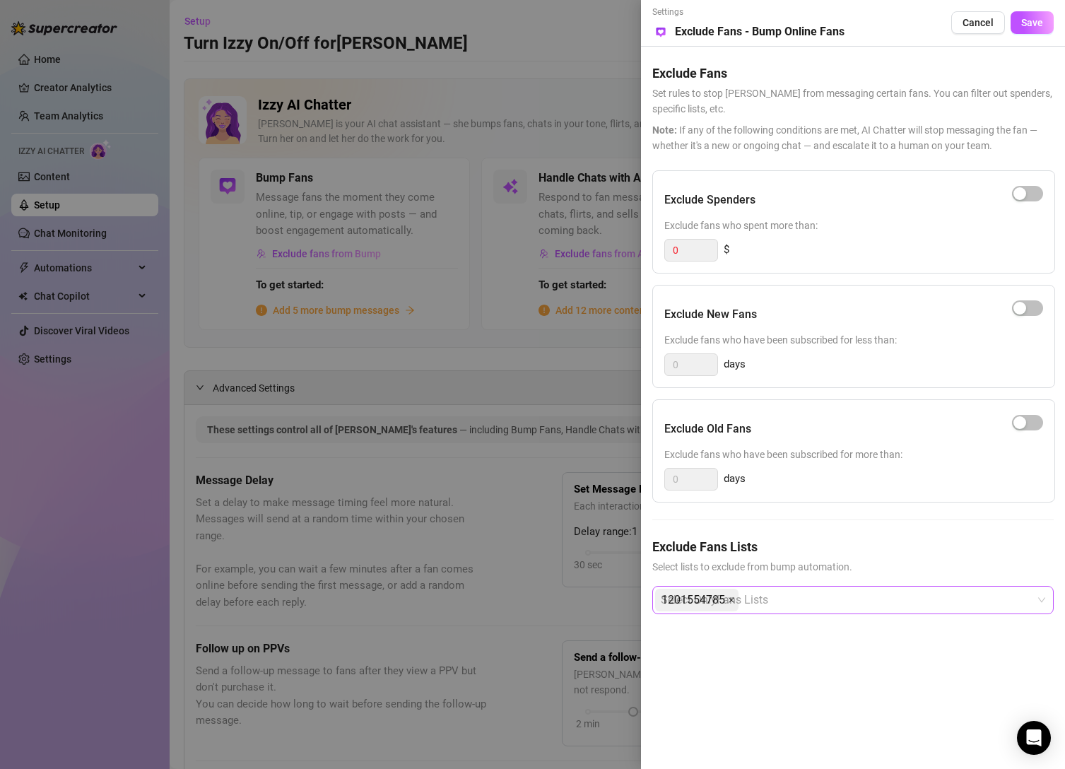
click at [731, 600] on icon "close" at bounding box center [731, 600] width 7 height 7
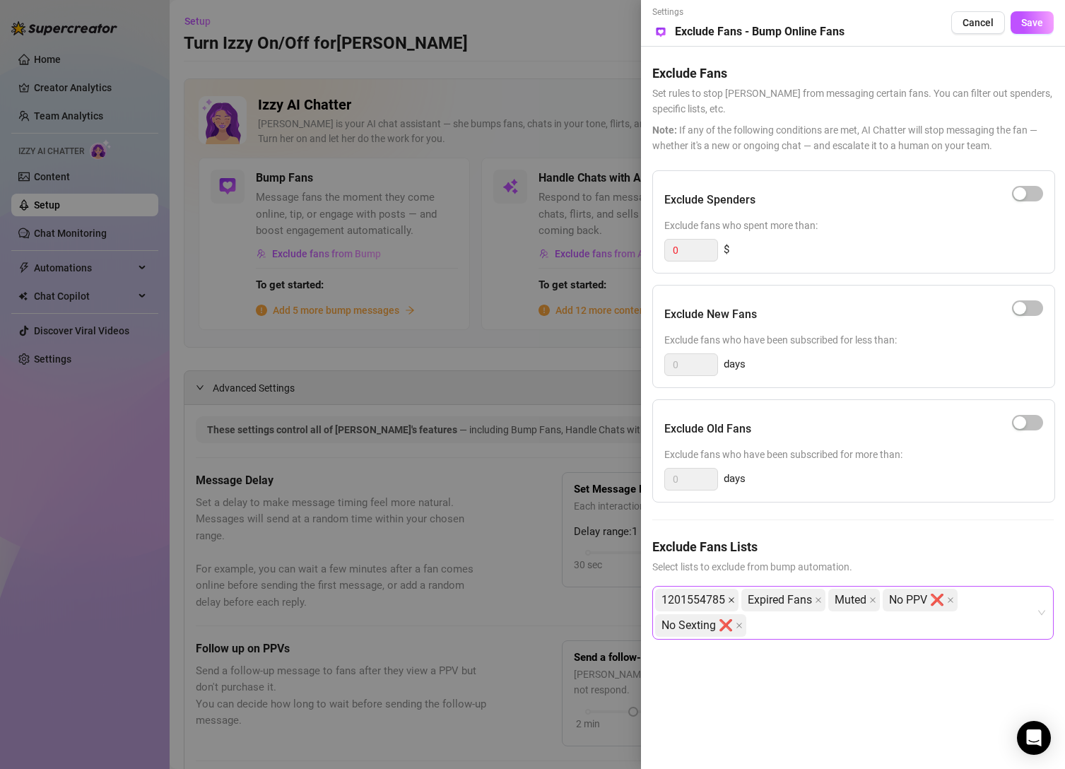
click at [734, 603] on icon "close" at bounding box center [731, 600] width 7 height 7
click at [734, 597] on icon "close" at bounding box center [731, 600] width 7 height 7
click at [688, 597] on span "1201554785" at bounding box center [694, 600] width 64 height 21
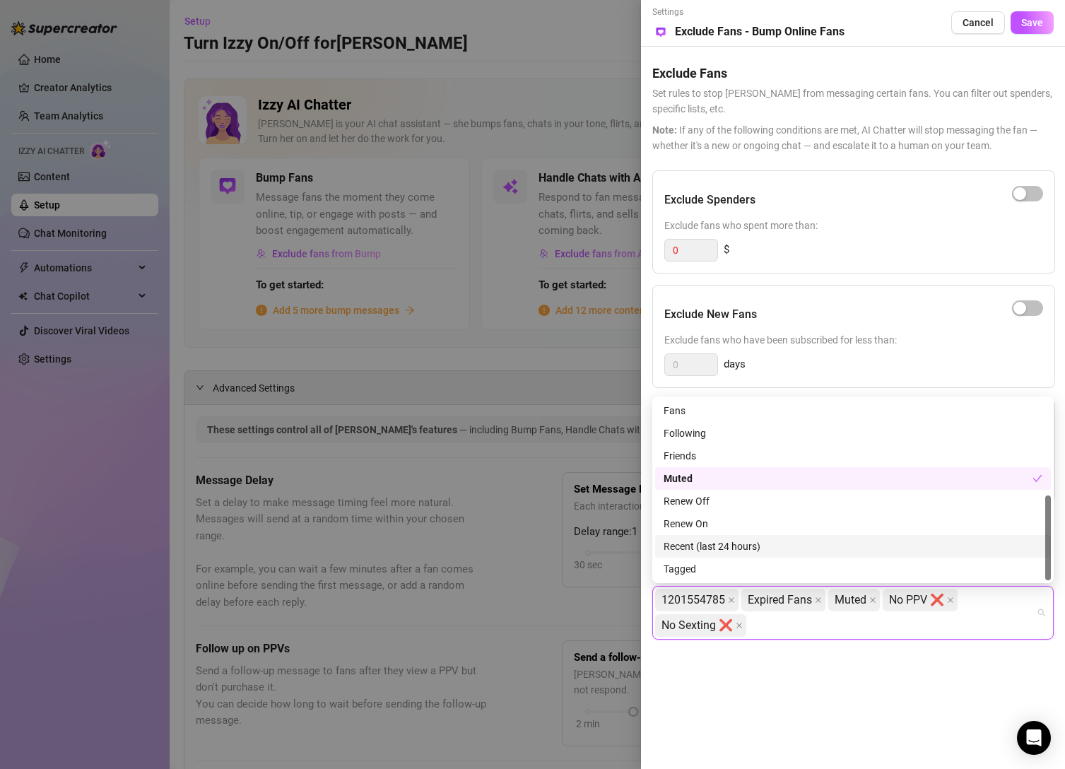
click at [879, 714] on div "Settings Preview Exclude Fans - Bump Online Fans Cancel Save Exclude Fans Set r…" at bounding box center [853, 384] width 424 height 769
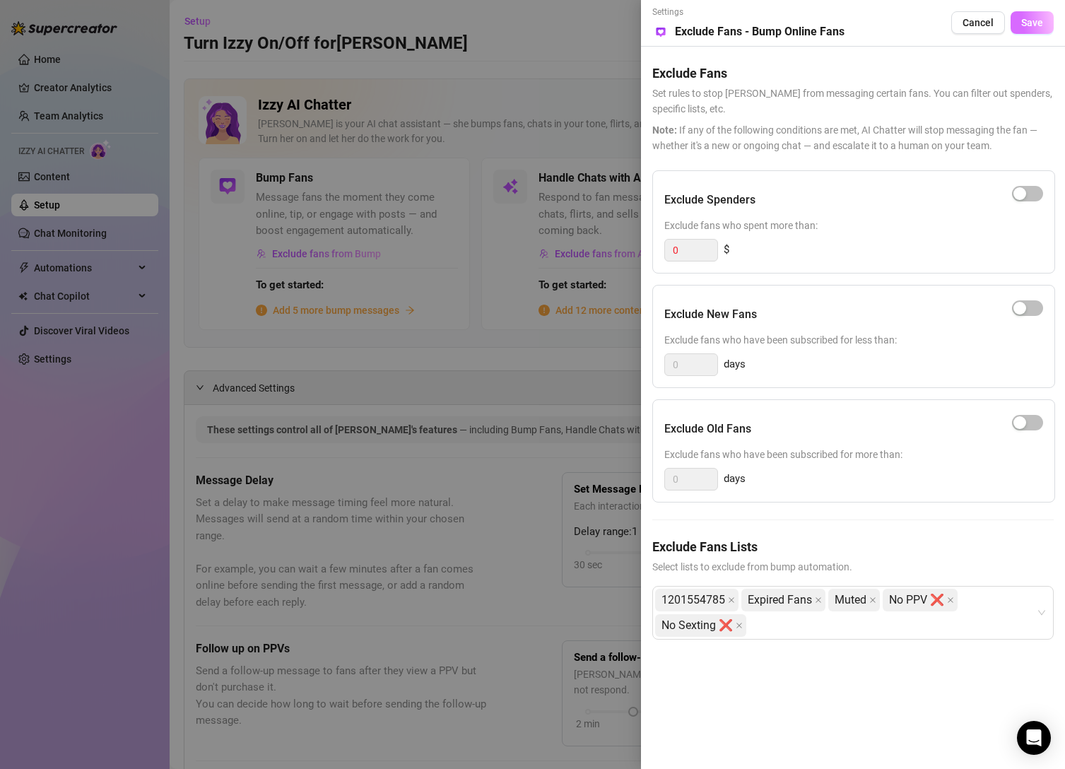
click at [1028, 21] on span "Save" at bounding box center [1032, 22] width 22 height 11
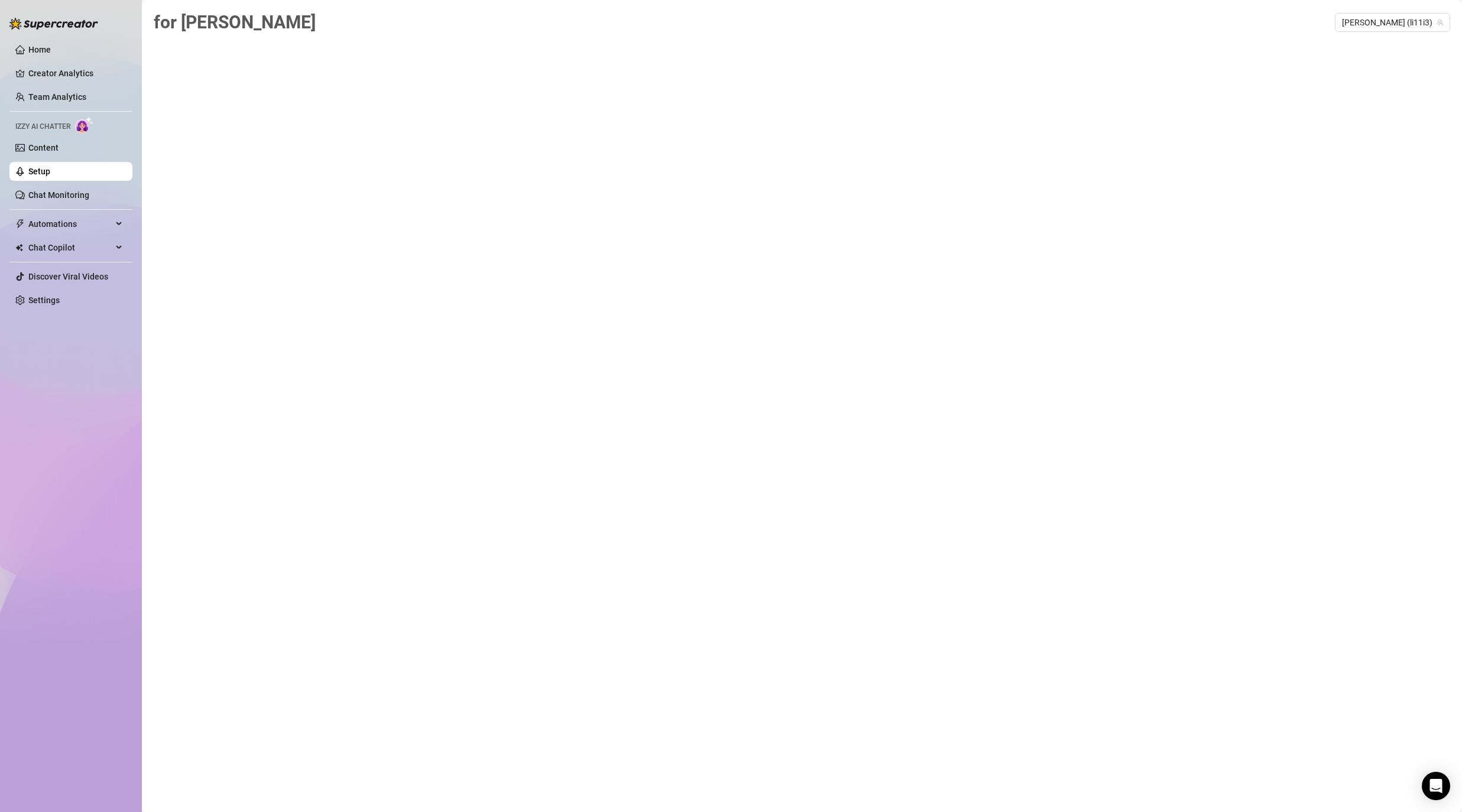
click at [50, 171] on link "Setup" at bounding box center [39, 171] width 22 height 9
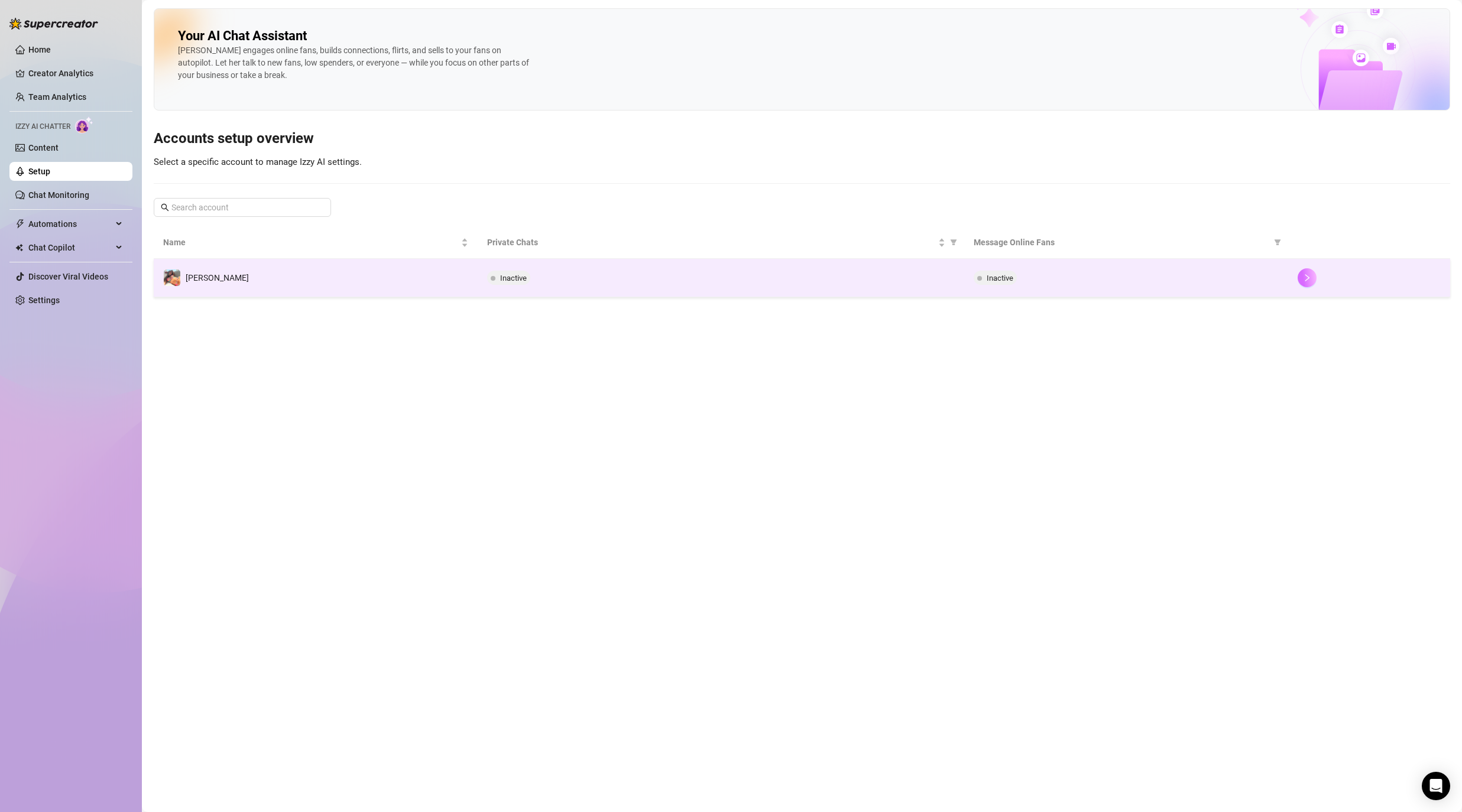
click at [891, 278] on icon "right" at bounding box center [1307, 278] width 8 height 8
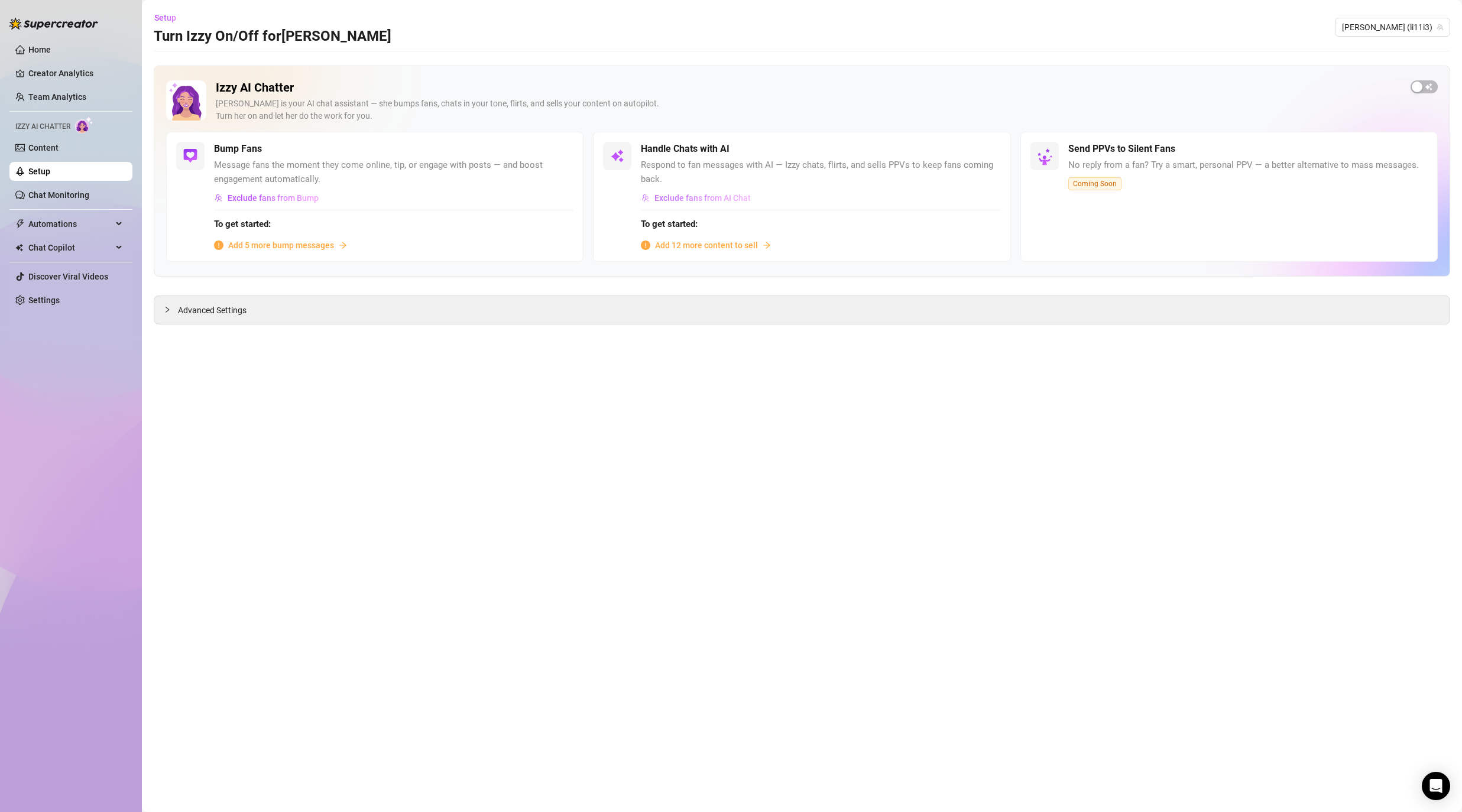
click at [672, 207] on button "Exclude fans from AI Chat" at bounding box center [696, 197] width 110 height 19
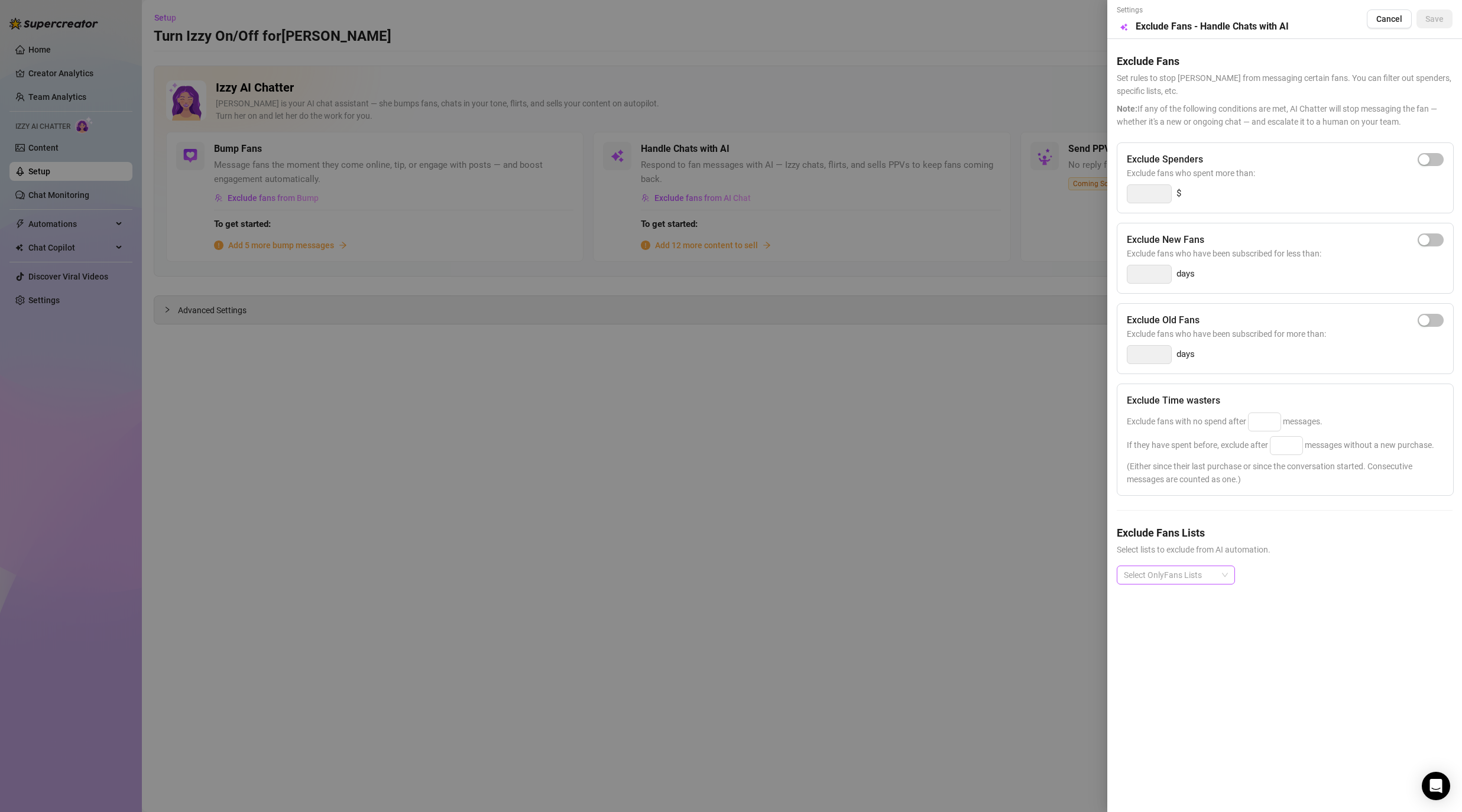
click at [891, 580] on div at bounding box center [1169, 575] width 101 height 17
click at [891, 575] on div "Select OnlyFans Lists" at bounding box center [1284, 584] width 335 height 38
click at [891, 21] on span "Cancel" at bounding box center [1389, 18] width 26 height 9
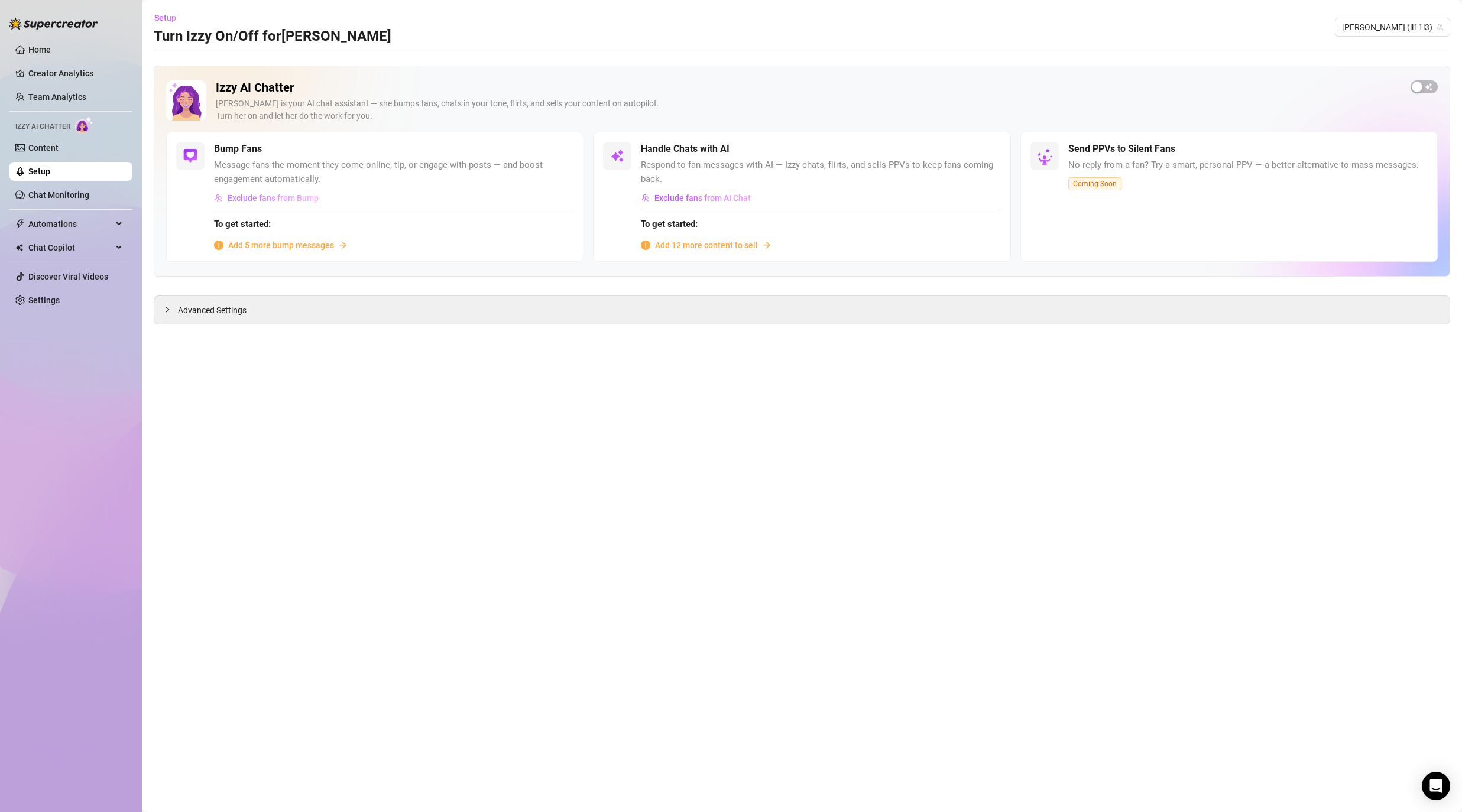
click at [303, 201] on span "Exclude fans from Bump" at bounding box center [273, 197] width 91 height 9
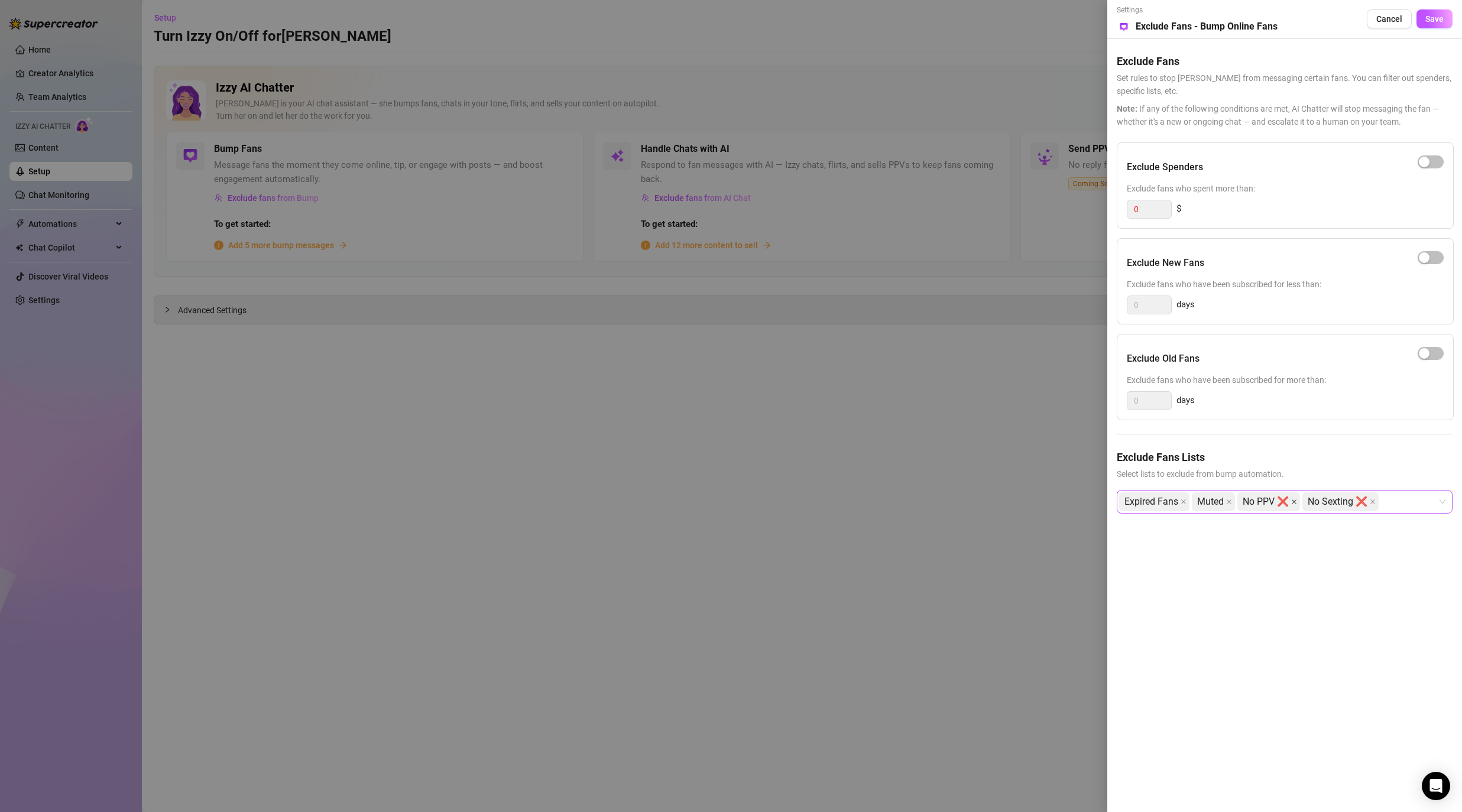
click at [891, 499] on icon "close" at bounding box center [1294, 502] width 6 height 6
click at [891, 502] on icon "close" at bounding box center [1307, 502] width 6 height 6
click at [891, 582] on div "Settings Preview Exclude Fans - Bump Online Fans Cancel Save Exclude Fans Set r…" at bounding box center [1285, 406] width 355 height 812
click at [891, 20] on span "Save" at bounding box center [1434, 18] width 18 height 9
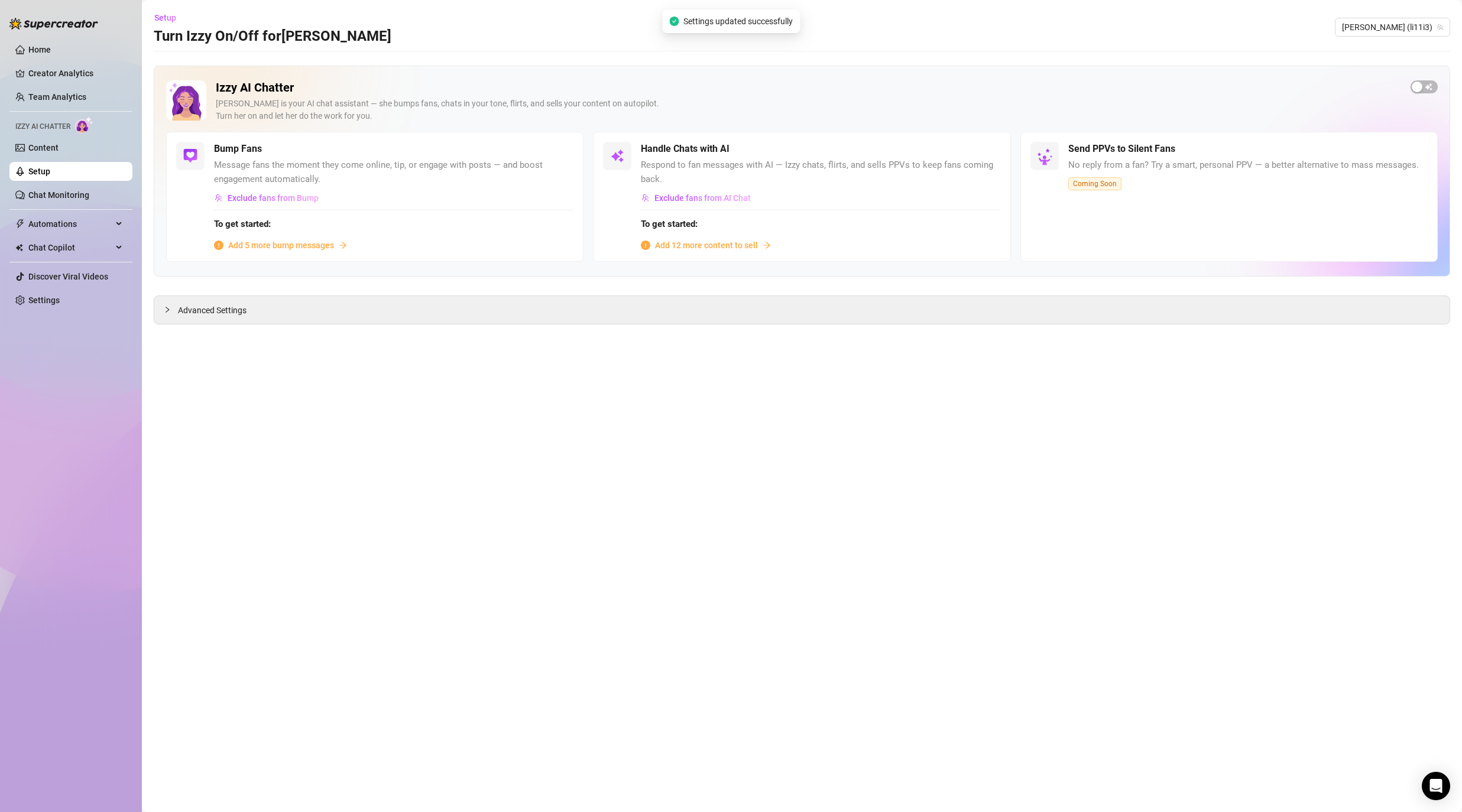
click at [269, 248] on span "Add 5 more bump messages" at bounding box center [281, 246] width 106 height 13
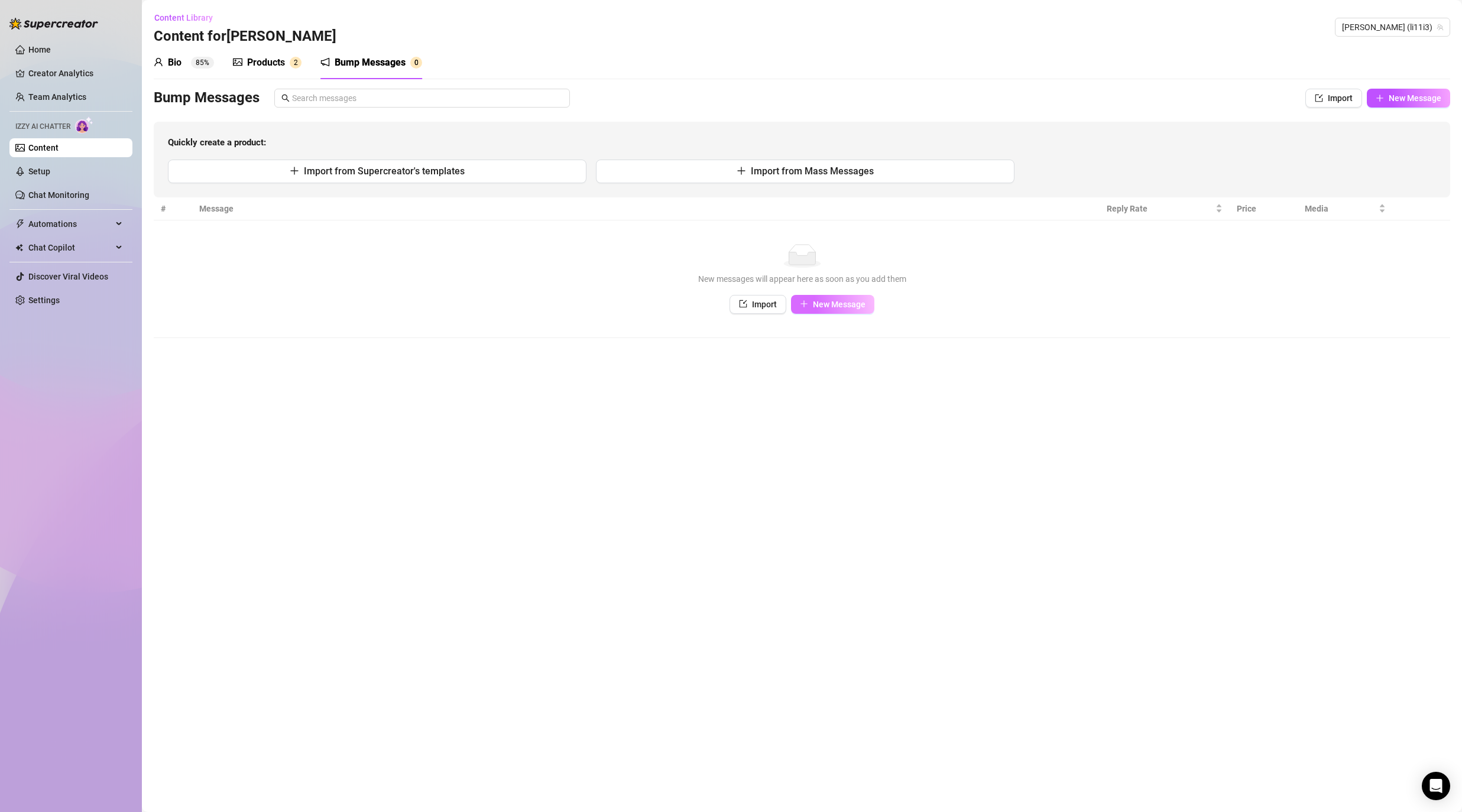
click at [827, 302] on span "New Message" at bounding box center [839, 304] width 53 height 9
type textarea "Type your message here..."
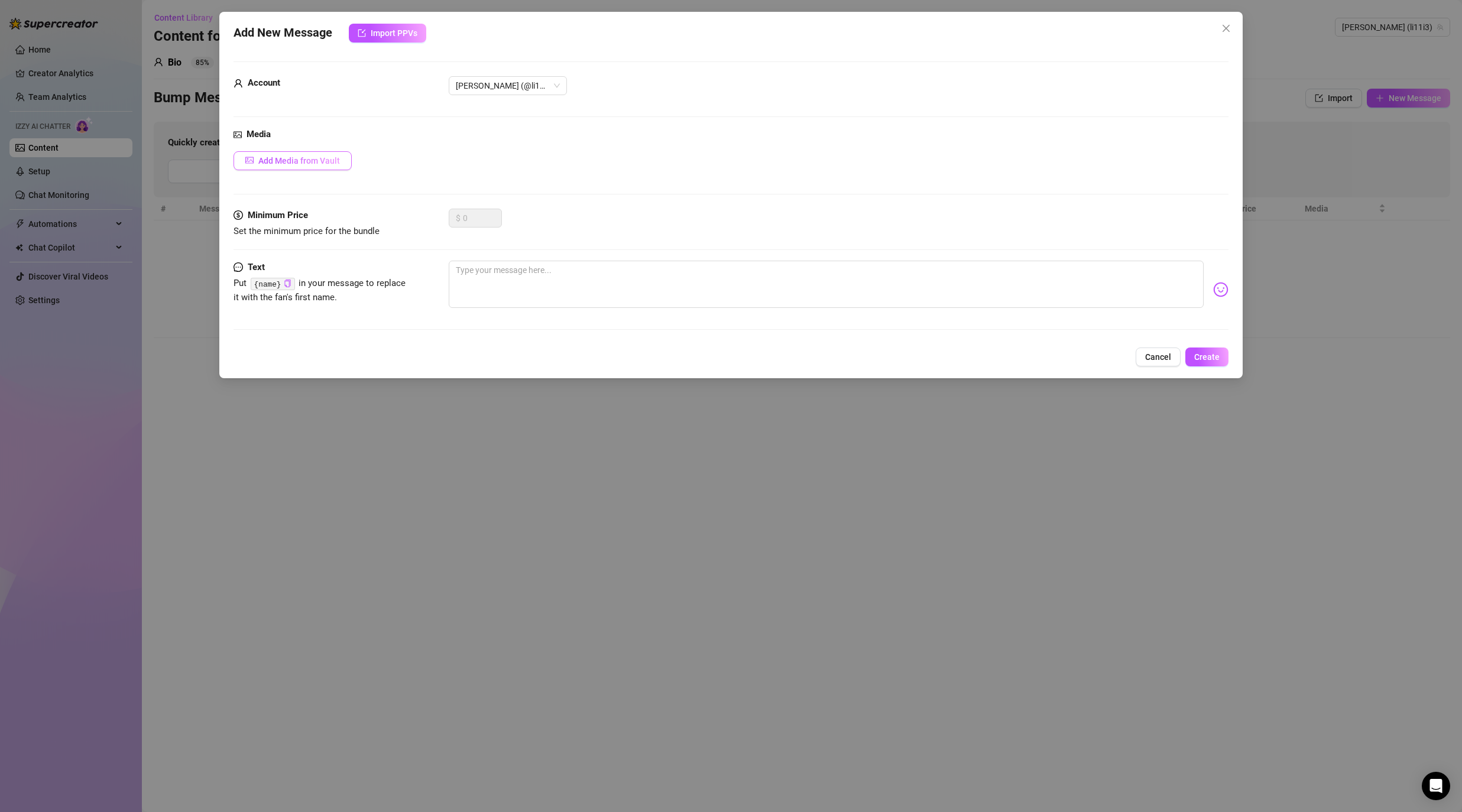
click at [337, 156] on span "Add Media from Vault" at bounding box center [299, 161] width 82 height 9
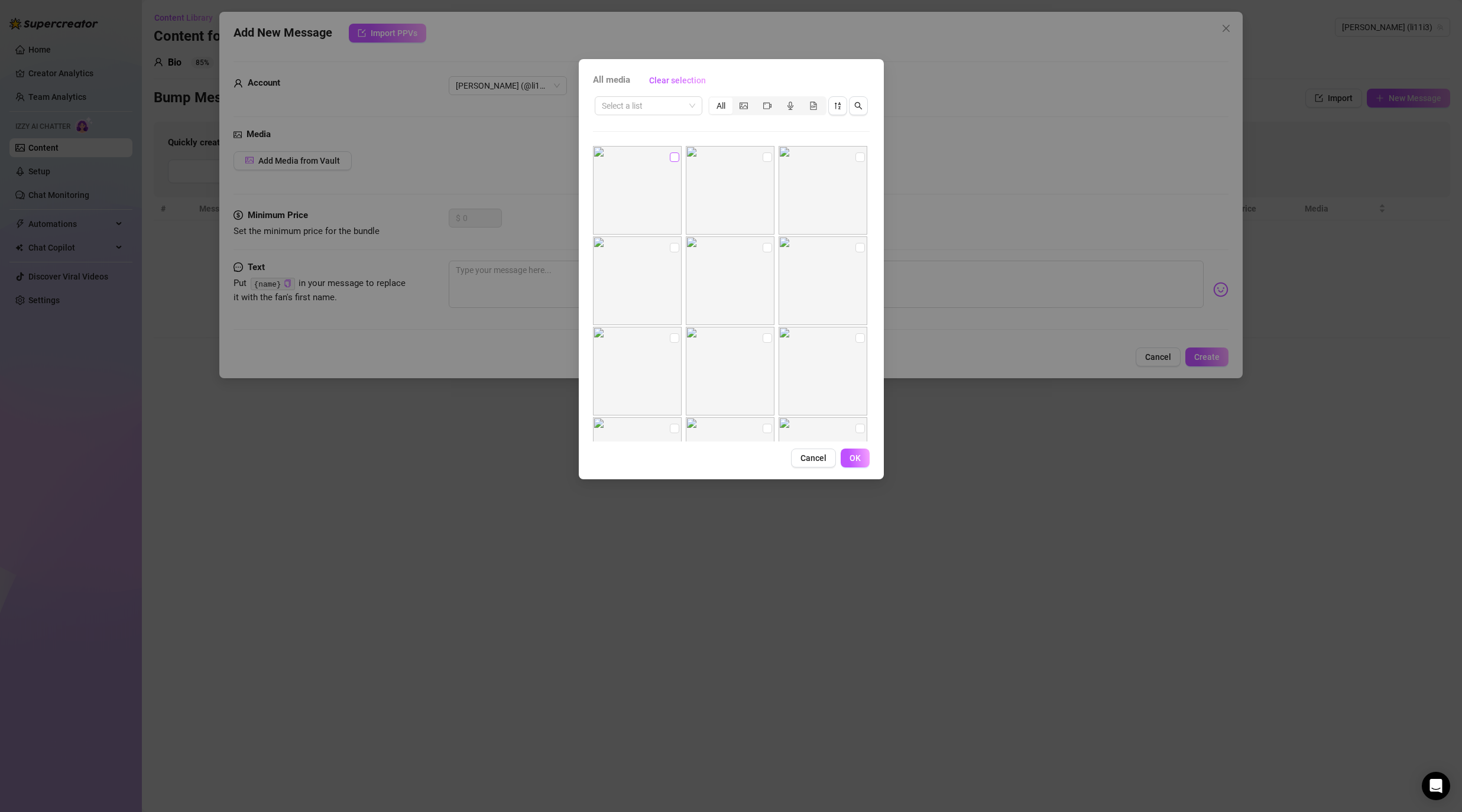
click at [670, 160] on input "checkbox" at bounding box center [674, 156] width 9 height 9
checkbox input "true"
click at [851, 456] on span "OK" at bounding box center [855, 457] width 11 height 9
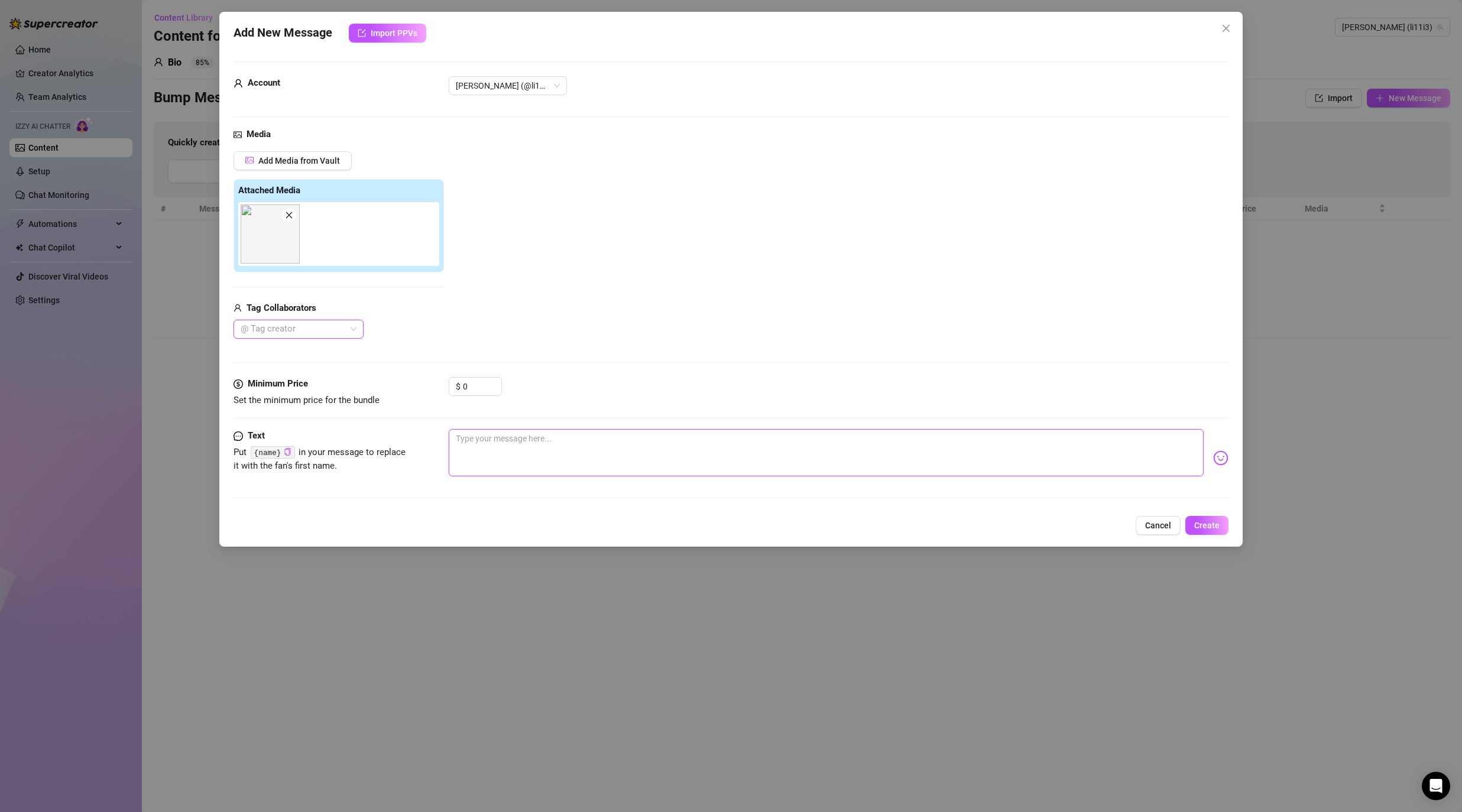
click at [534, 449] on textarea at bounding box center [826, 452] width 755 height 48
click at [891, 525] on span "Cancel" at bounding box center [1158, 525] width 26 height 9
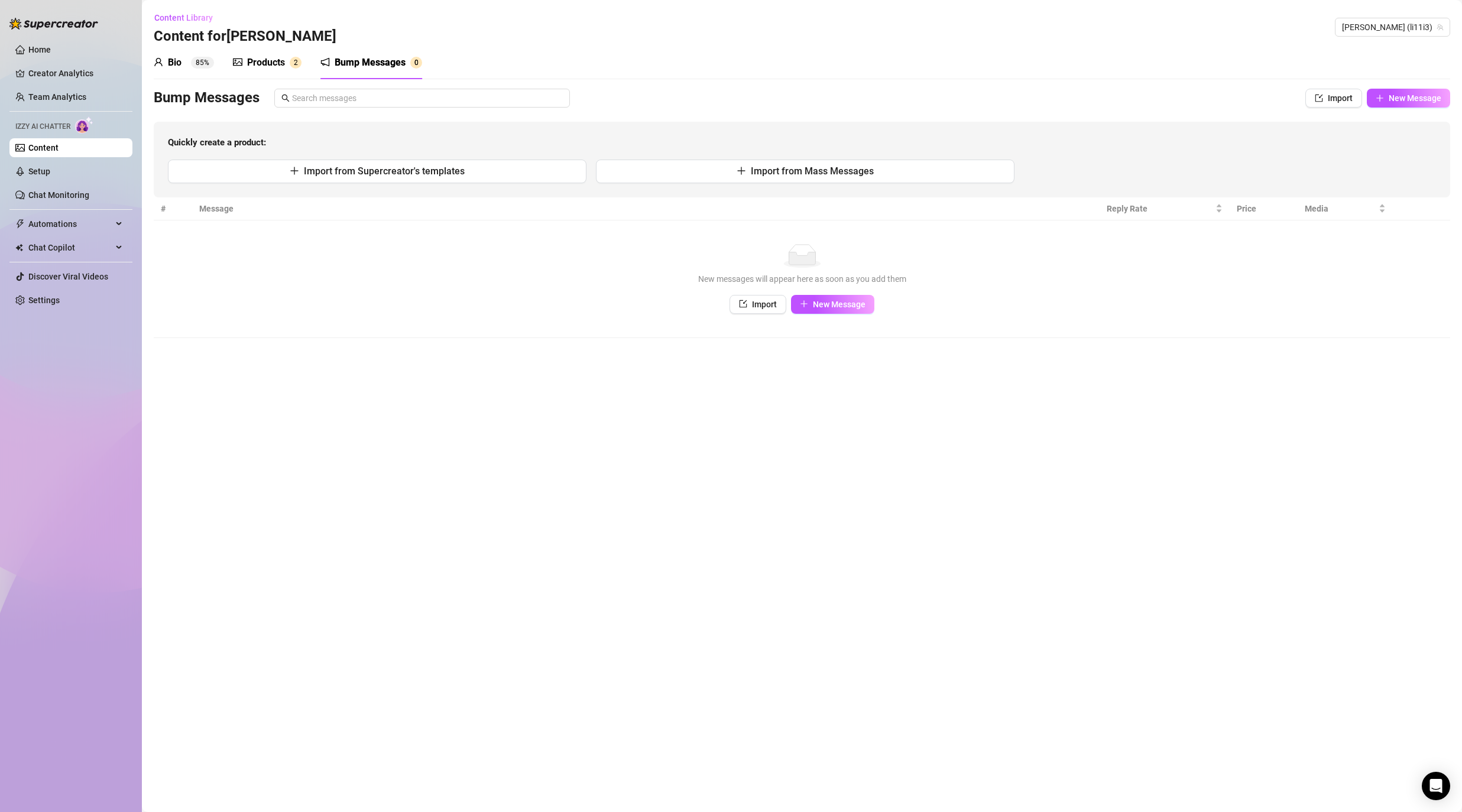
click at [59, 146] on link "Content" at bounding box center [43, 147] width 30 height 9
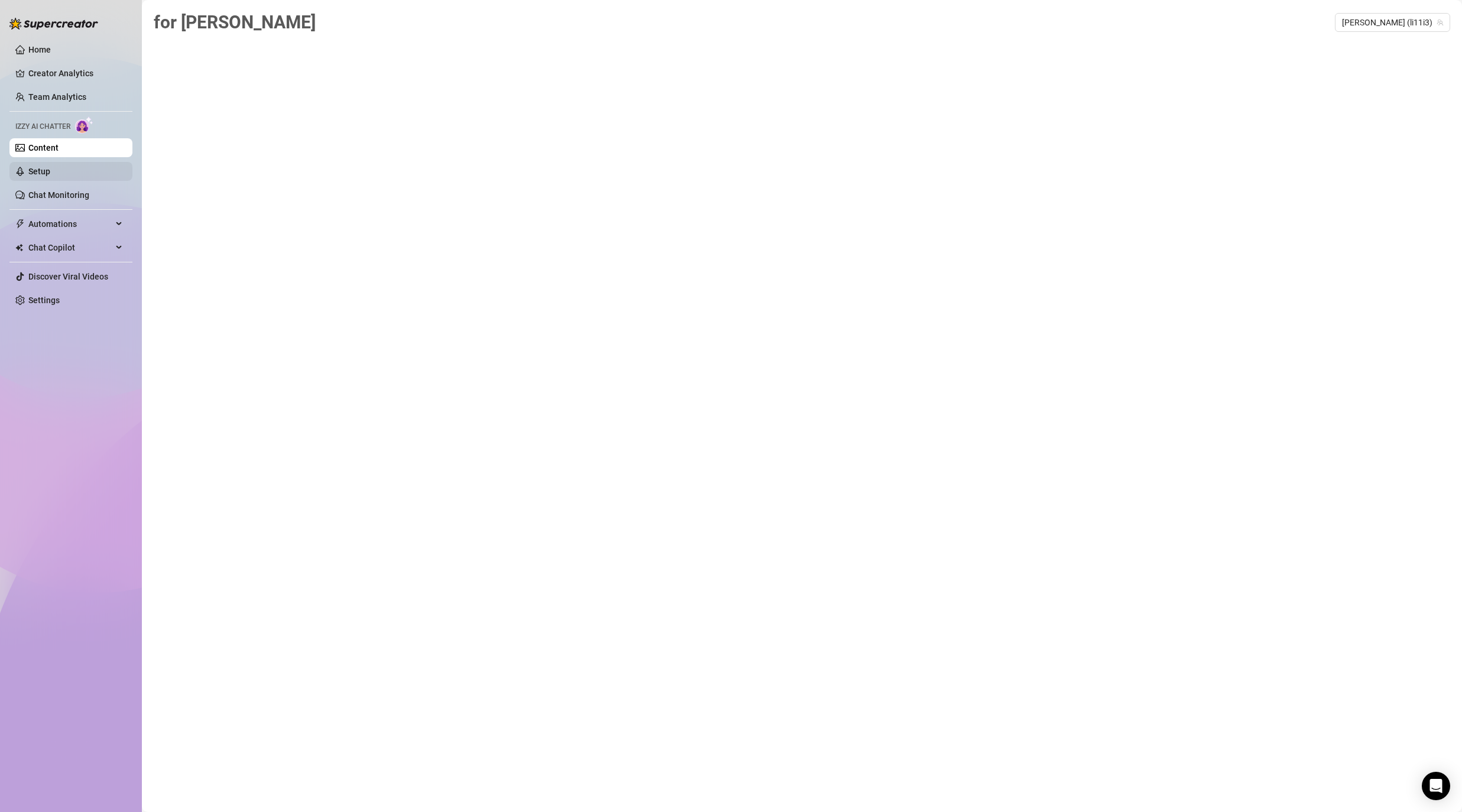
click at [50, 171] on link "Setup" at bounding box center [39, 171] width 22 height 9
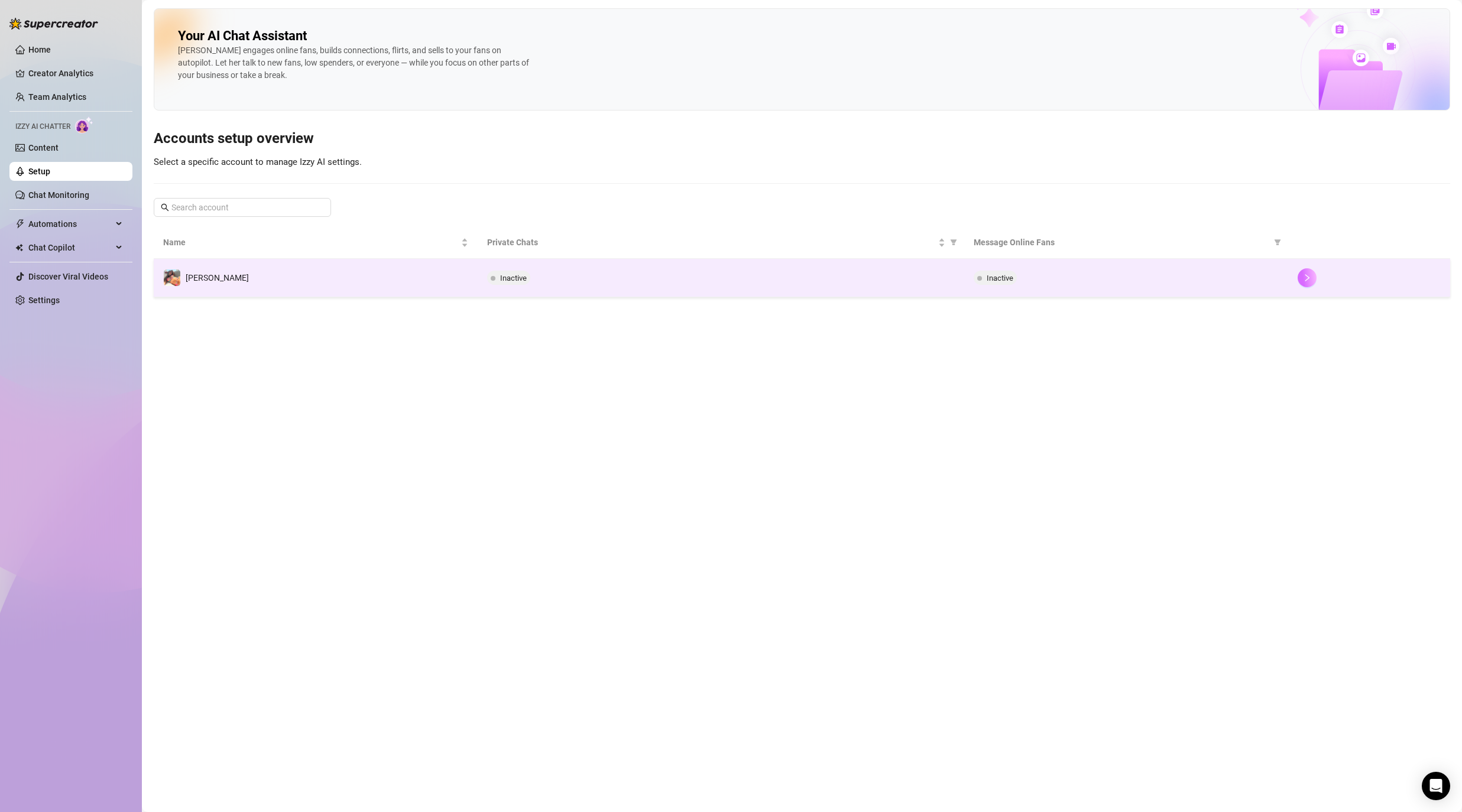
click at [891, 283] on button "button" at bounding box center [1307, 278] width 19 height 19
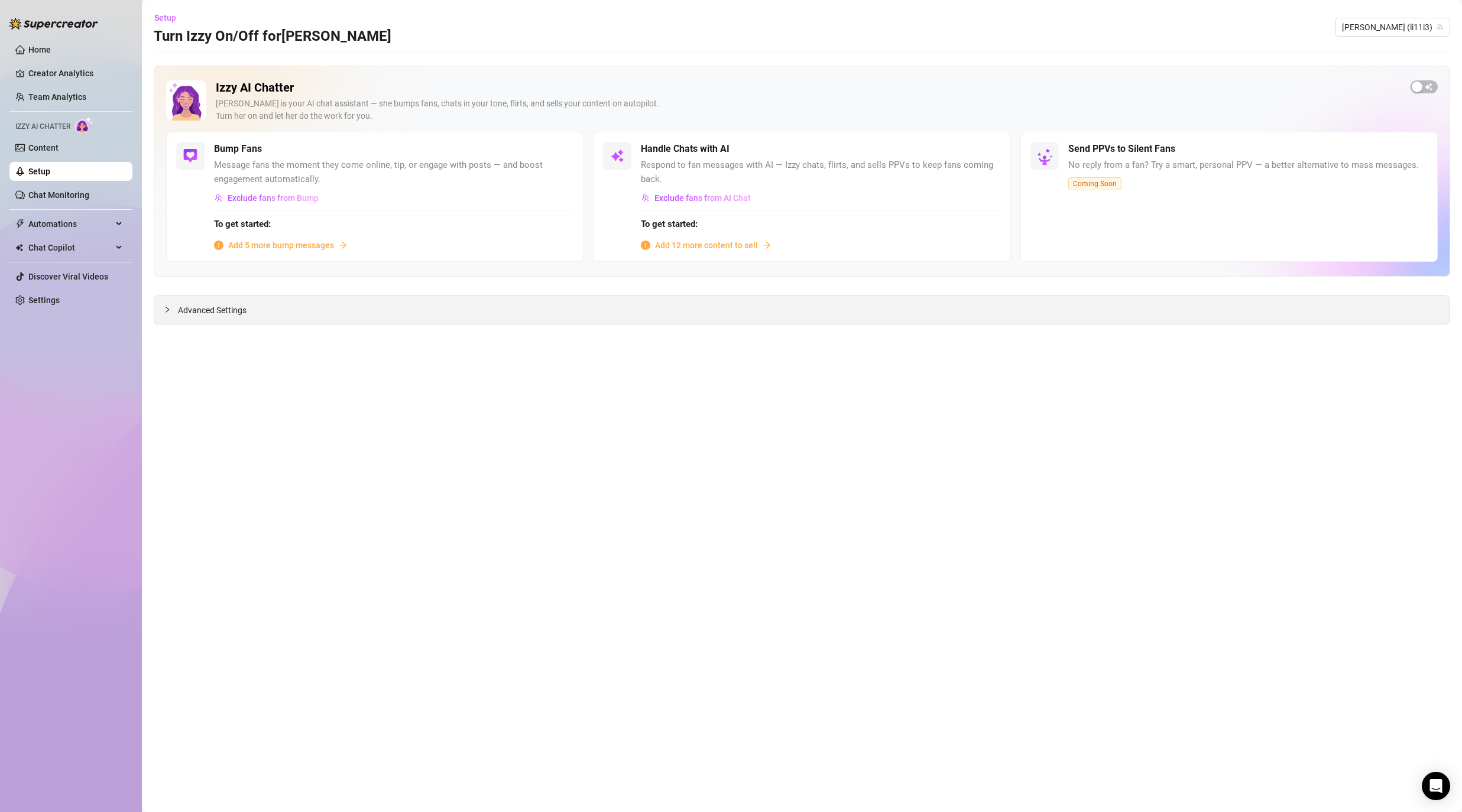
click at [210, 307] on span "Advanced Settings" at bounding box center [212, 310] width 69 height 13
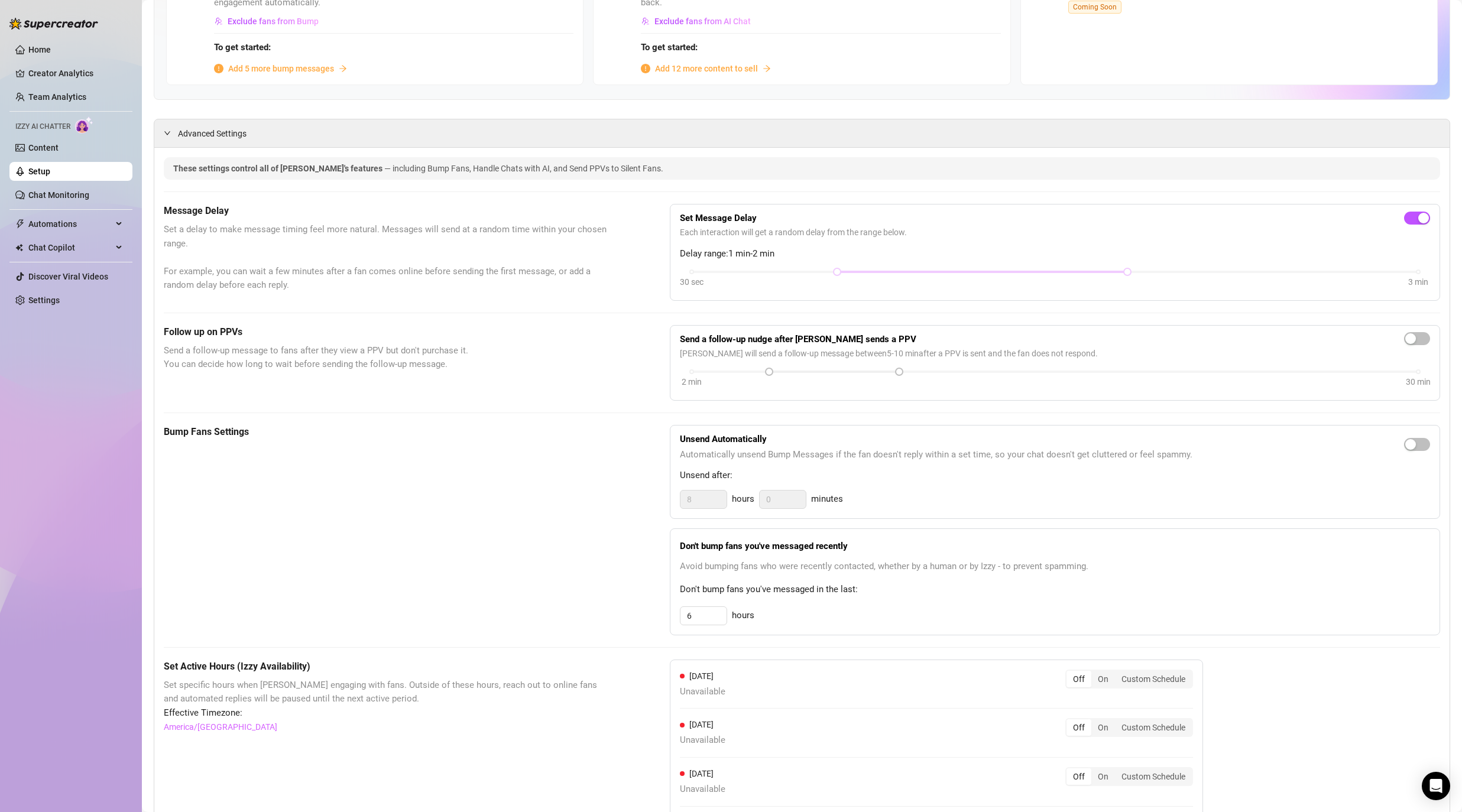
scroll to position [160, 0]
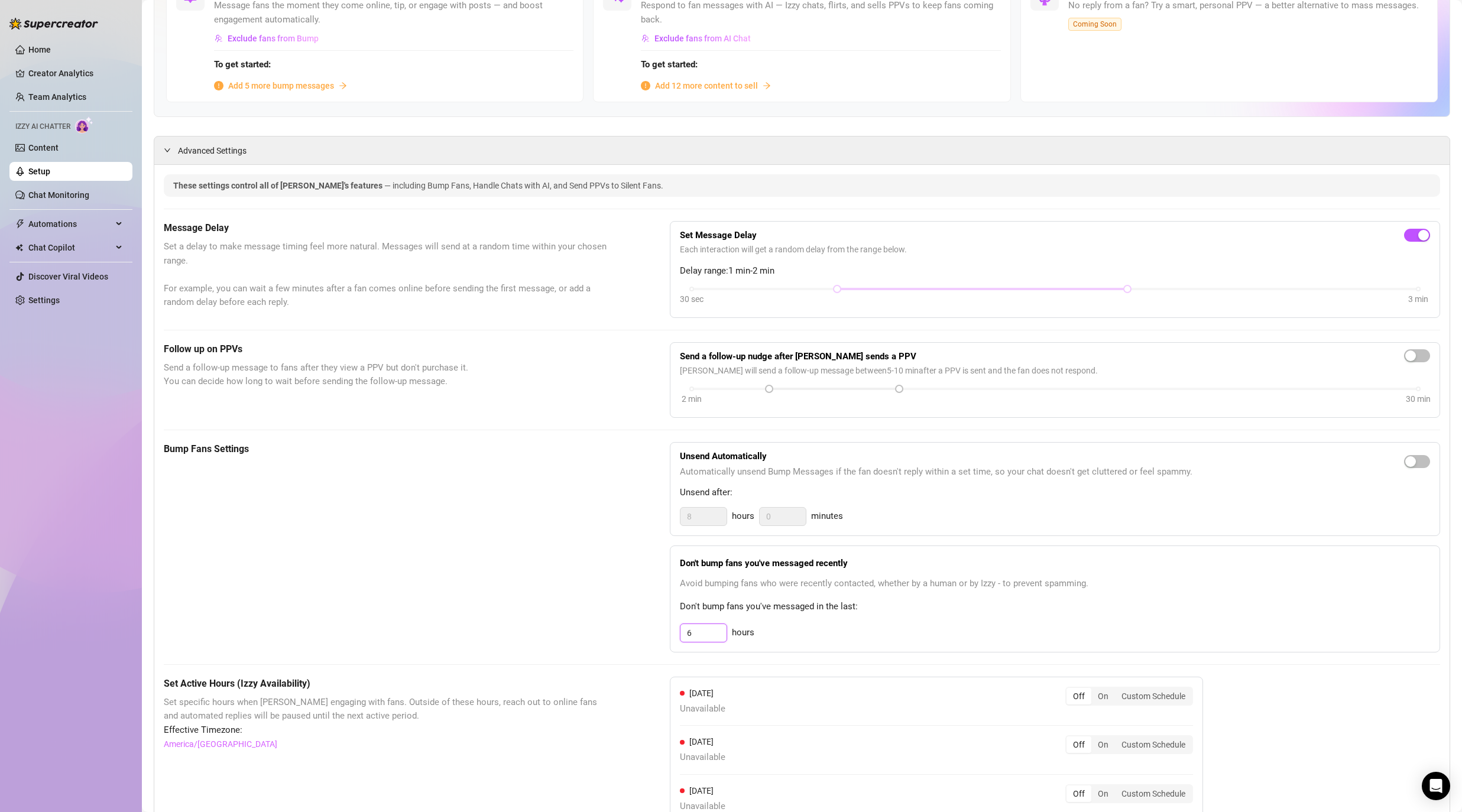
drag, startPoint x: 698, startPoint y: 635, endPoint x: 638, endPoint y: 622, distance: 61.4
click at [638, 622] on div "Bump Fans Settings Unsend Automatically Automatically unsend Bump Messages if t…" at bounding box center [802, 548] width 1276 height 211
click at [874, 625] on div "hours" at bounding box center [1055, 633] width 750 height 19
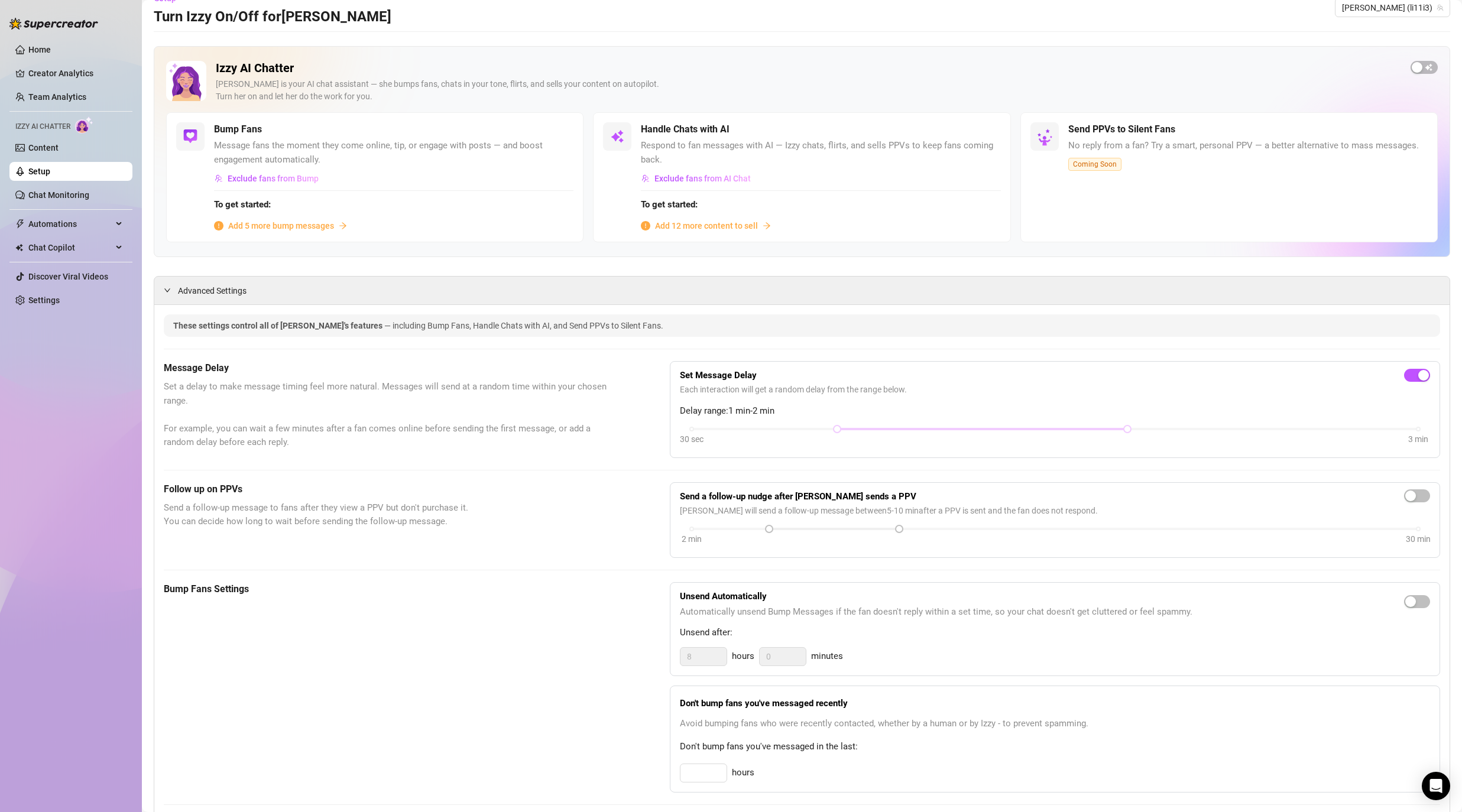
scroll to position [13, 0]
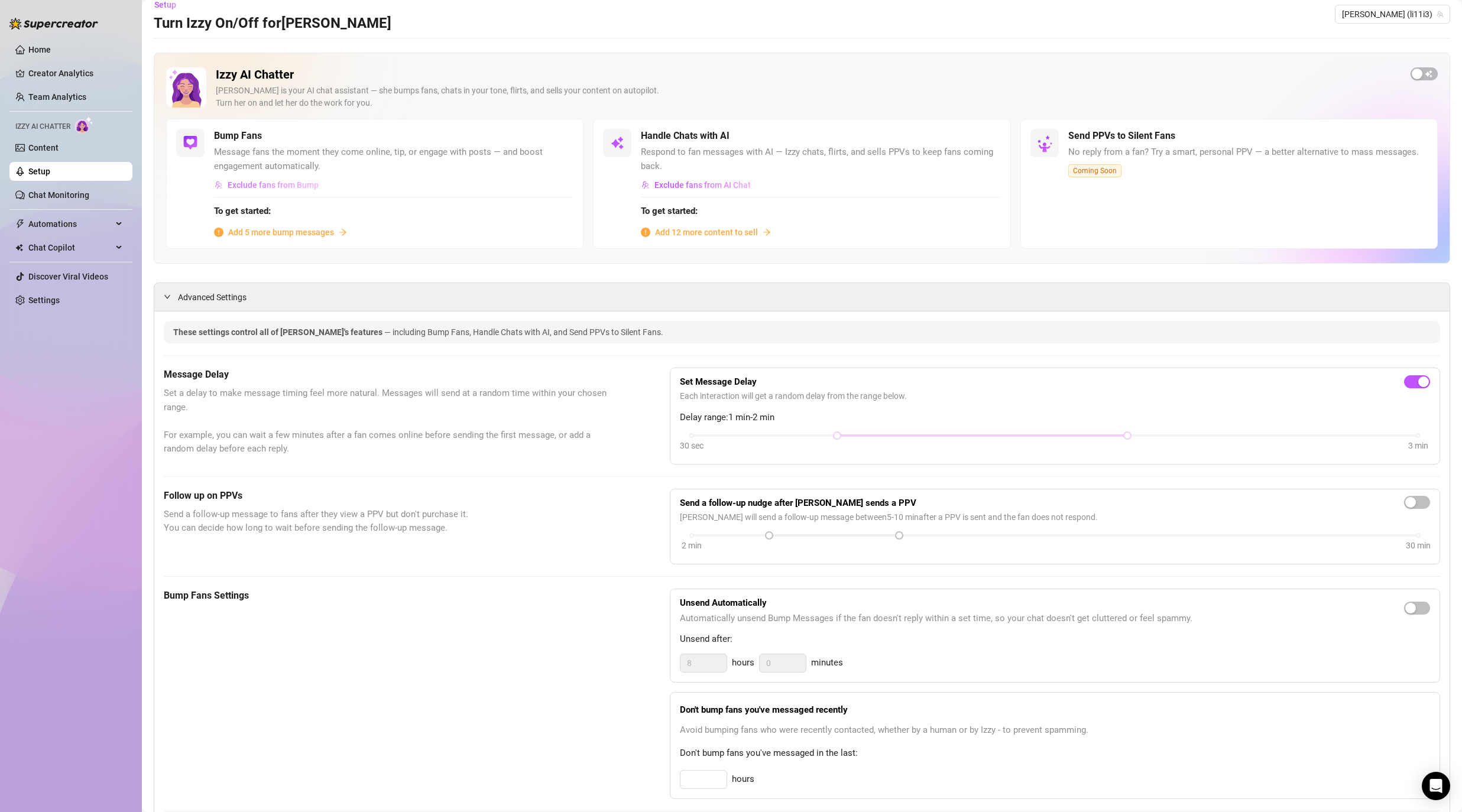
click at [278, 185] on span "Exclude fans from Bump" at bounding box center [273, 185] width 91 height 9
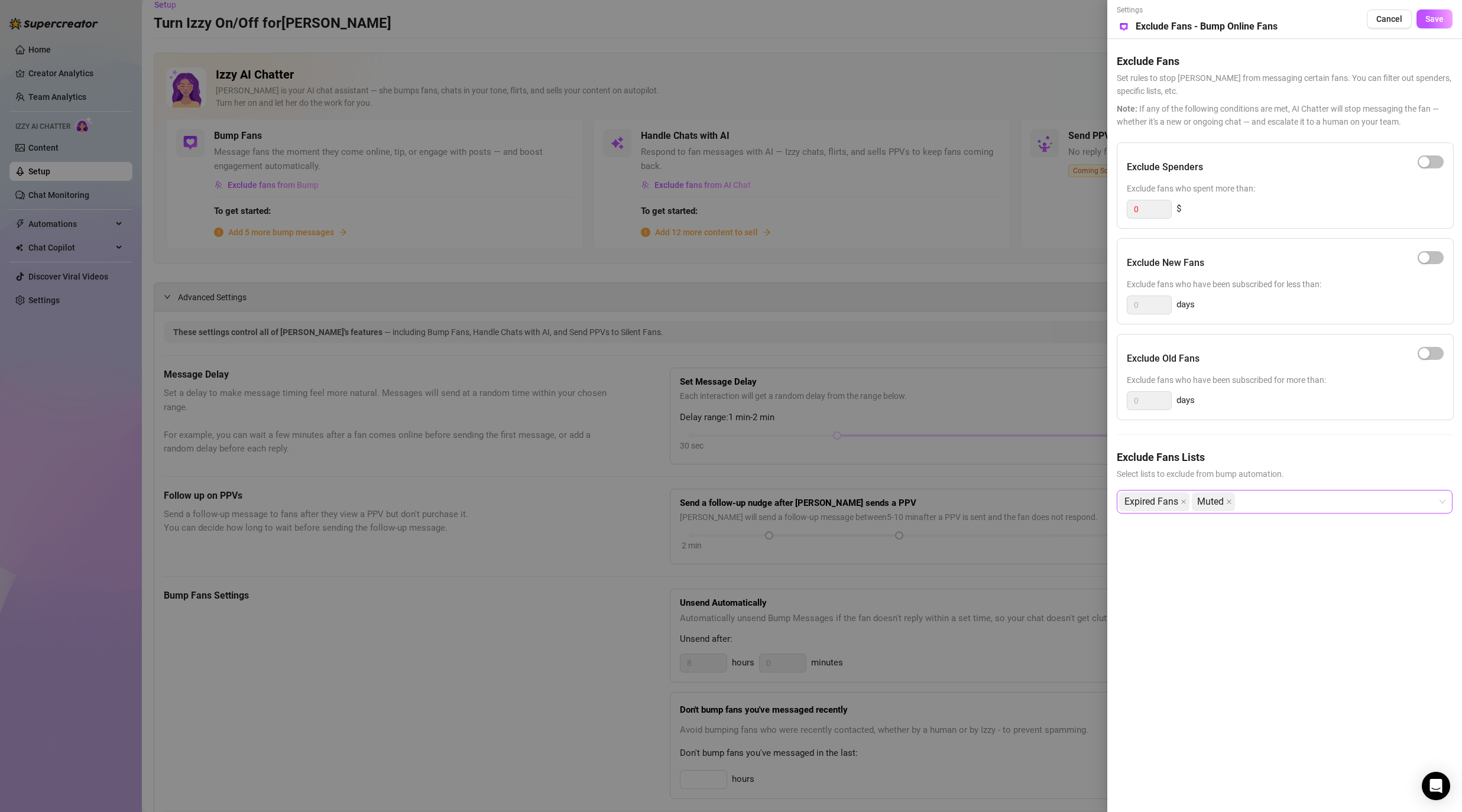
click at [891, 502] on div "Expired Fans Muted" at bounding box center [1278, 501] width 319 height 21
click at [891, 466] on div "Exclude Fans Lists Select lists to exclude from bump automation." at bounding box center [1284, 464] width 335 height 31
click at [891, 23] on span "Save" at bounding box center [1434, 18] width 18 height 9
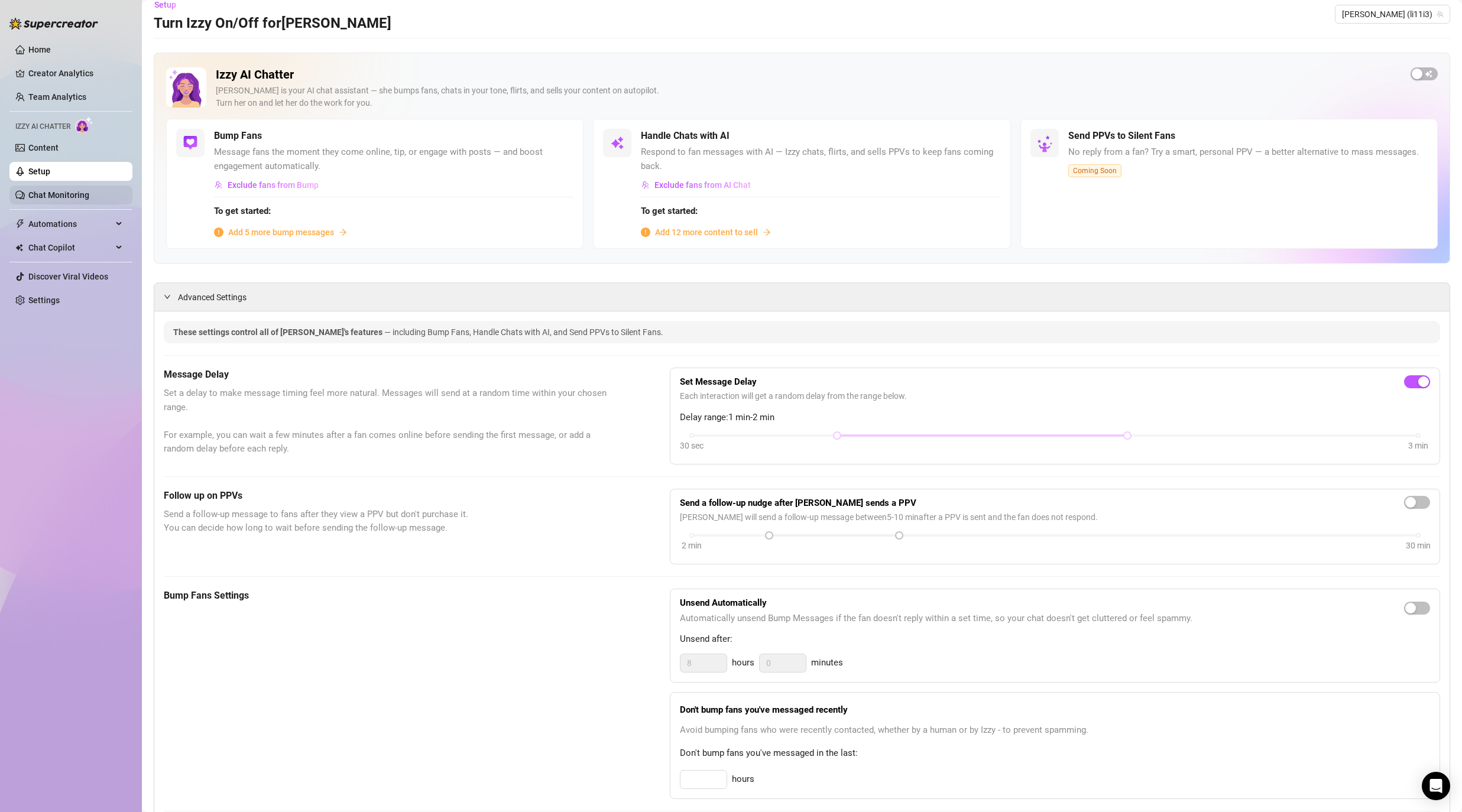
click at [64, 195] on link "Chat Monitoring" at bounding box center [59, 195] width 61 height 9
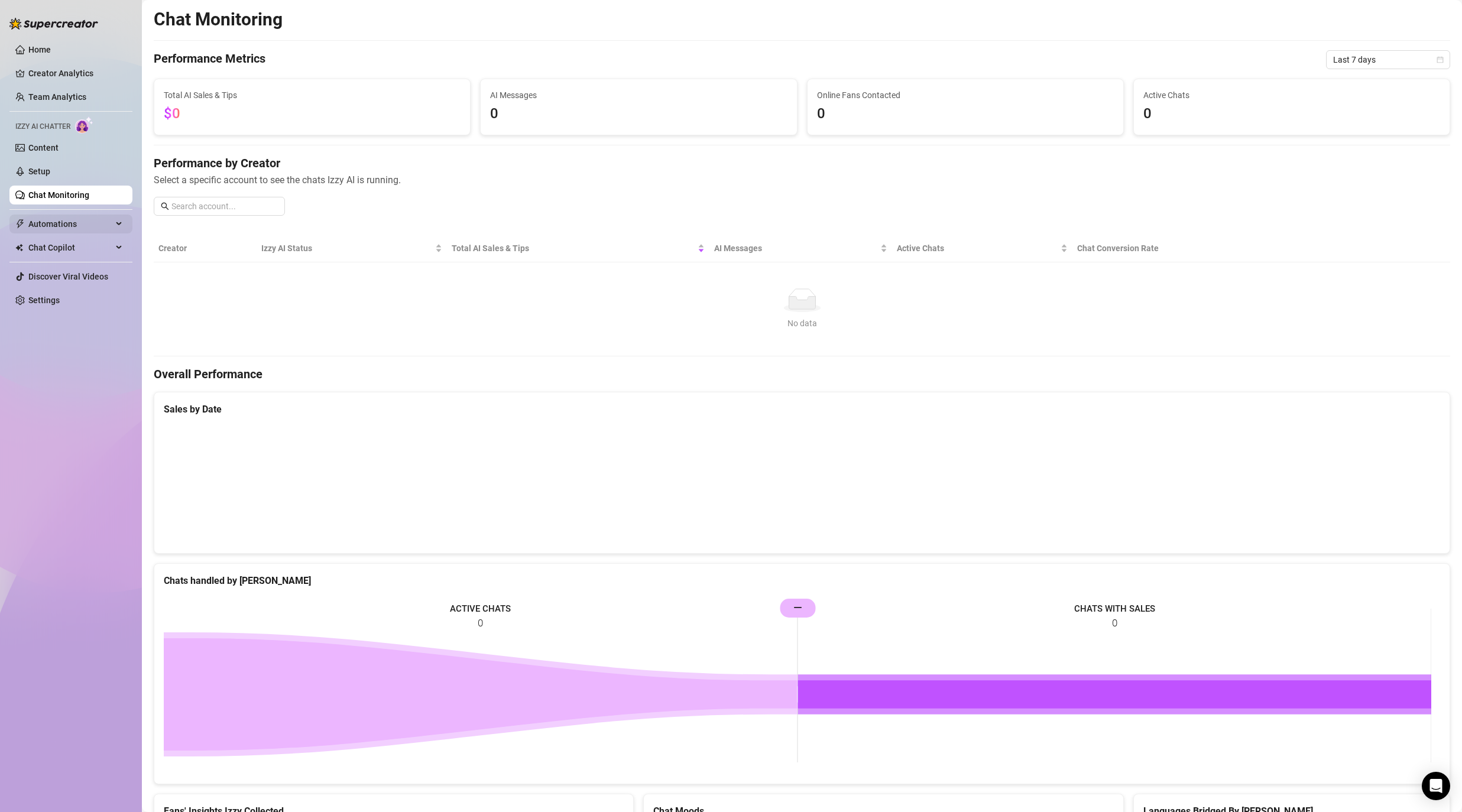
click at [59, 226] on span "Automations" at bounding box center [70, 224] width 84 height 19
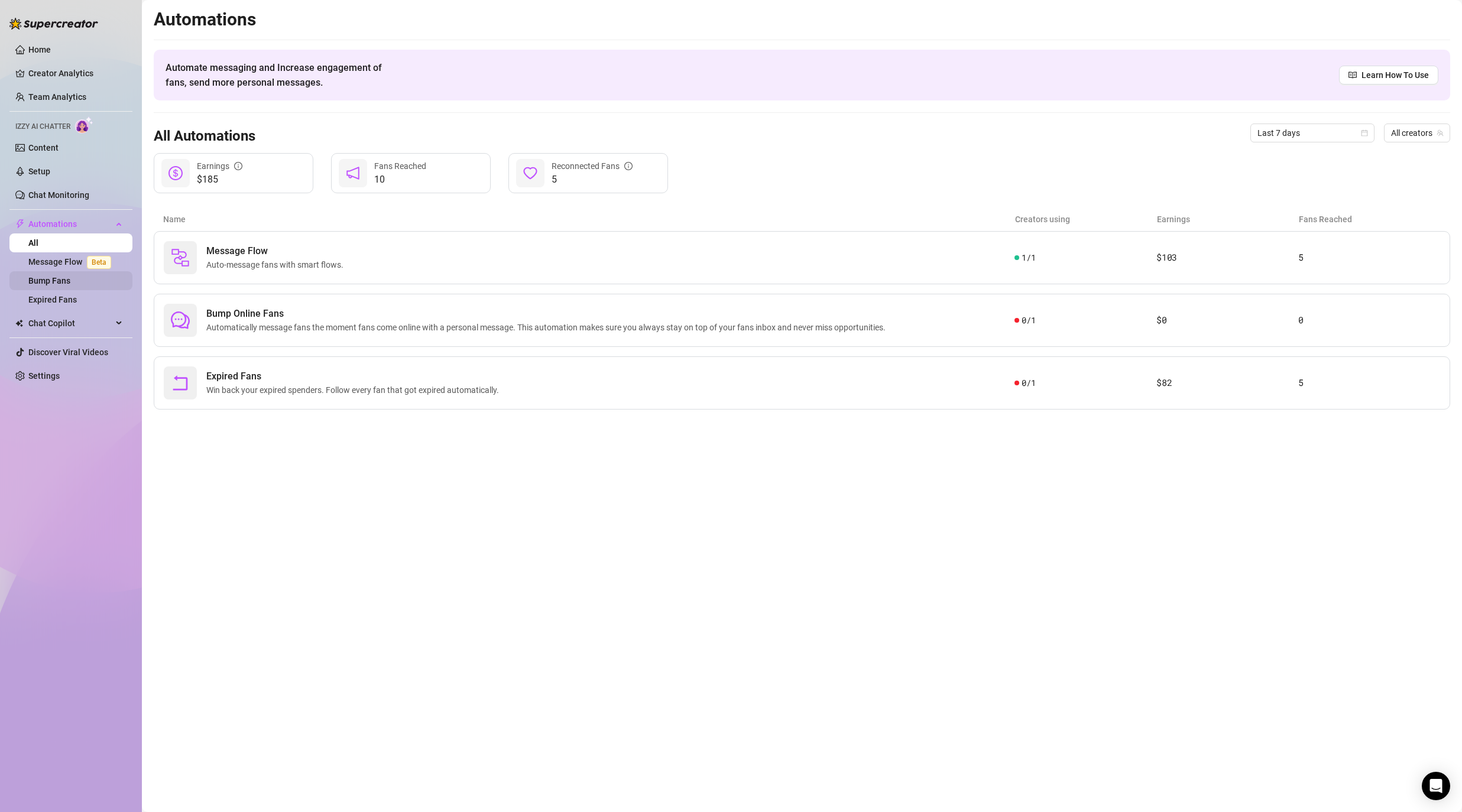
click at [65, 279] on link "Bump Fans" at bounding box center [49, 280] width 42 height 9
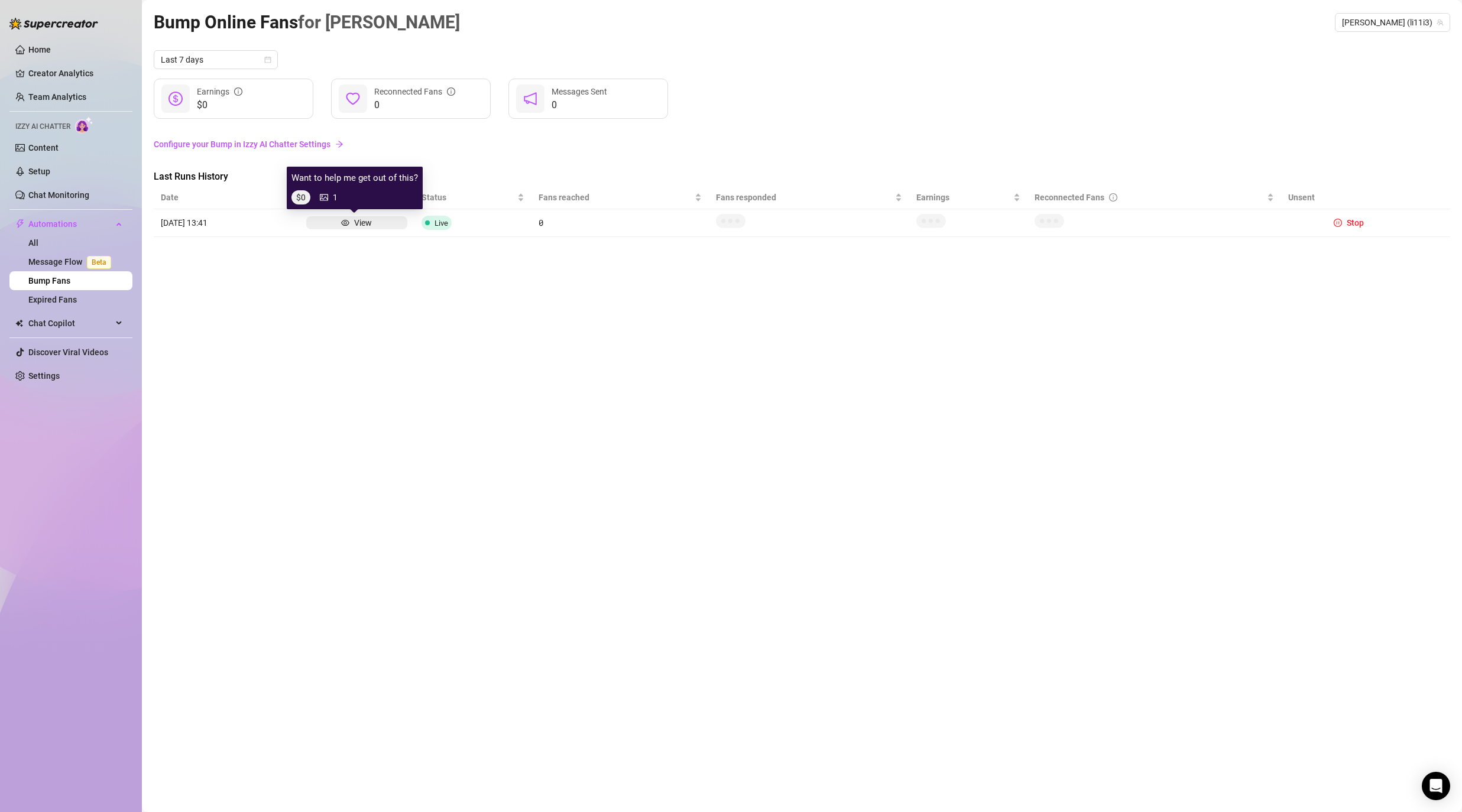
click at [354, 225] on div "View" at bounding box center [362, 223] width 18 height 13
click at [342, 222] on icon "eye" at bounding box center [345, 223] width 8 height 8
click at [325, 195] on icon "picture" at bounding box center [324, 197] width 8 height 8
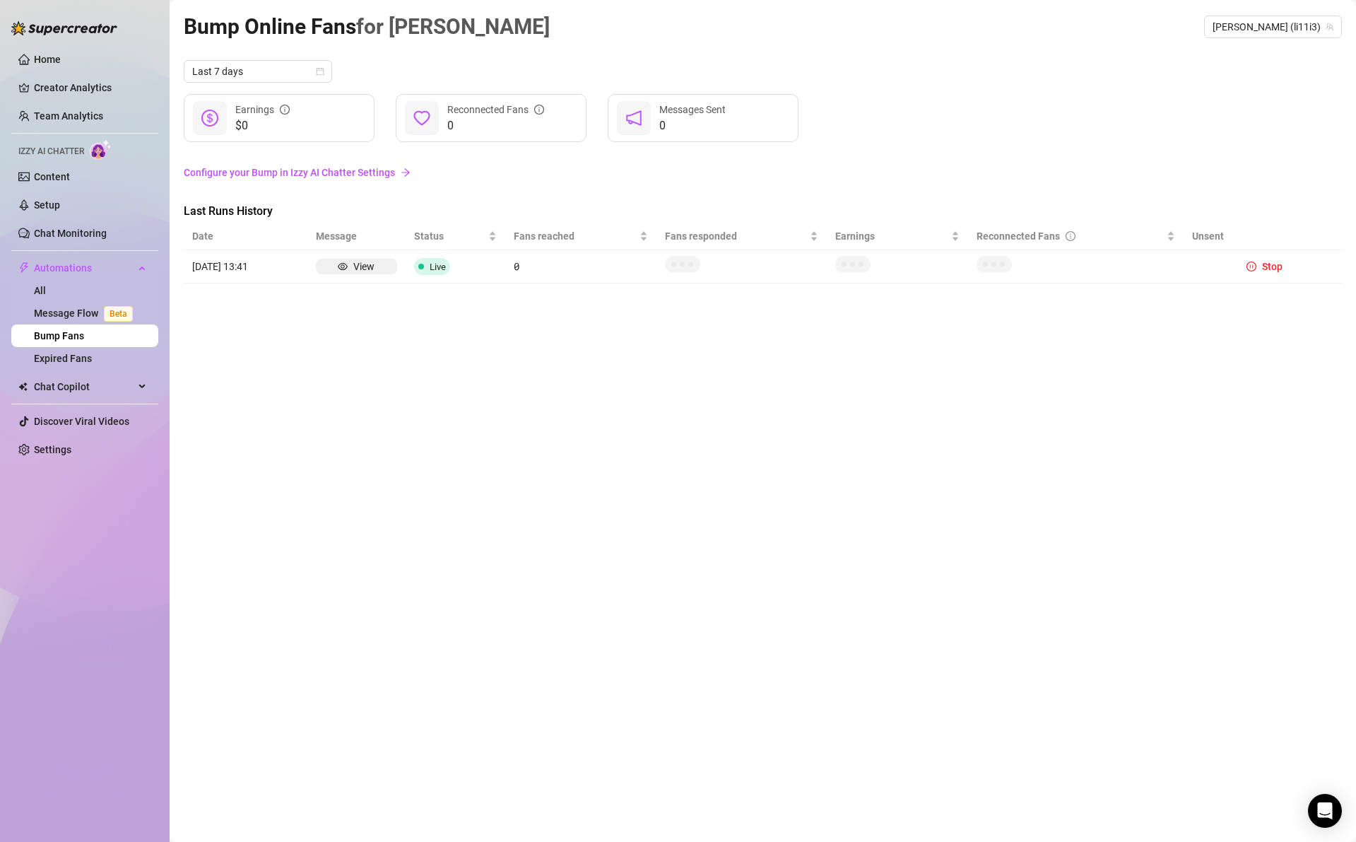
click at [576, 426] on div "Bump Online Fans for Lillie Lillie (li11i3) Last 7 days $0 Earnings 0 Reconnect…" at bounding box center [763, 405] width 1159 height 790
click at [1270, 268] on span "Stop" at bounding box center [1272, 266] width 20 height 11
click at [1274, 266] on span "Stop" at bounding box center [1272, 266] width 20 height 11
click at [1171, 205] on div "Last Runs History" at bounding box center [763, 213] width 1159 height 20
click at [1265, 268] on span "Stop" at bounding box center [1272, 266] width 20 height 11
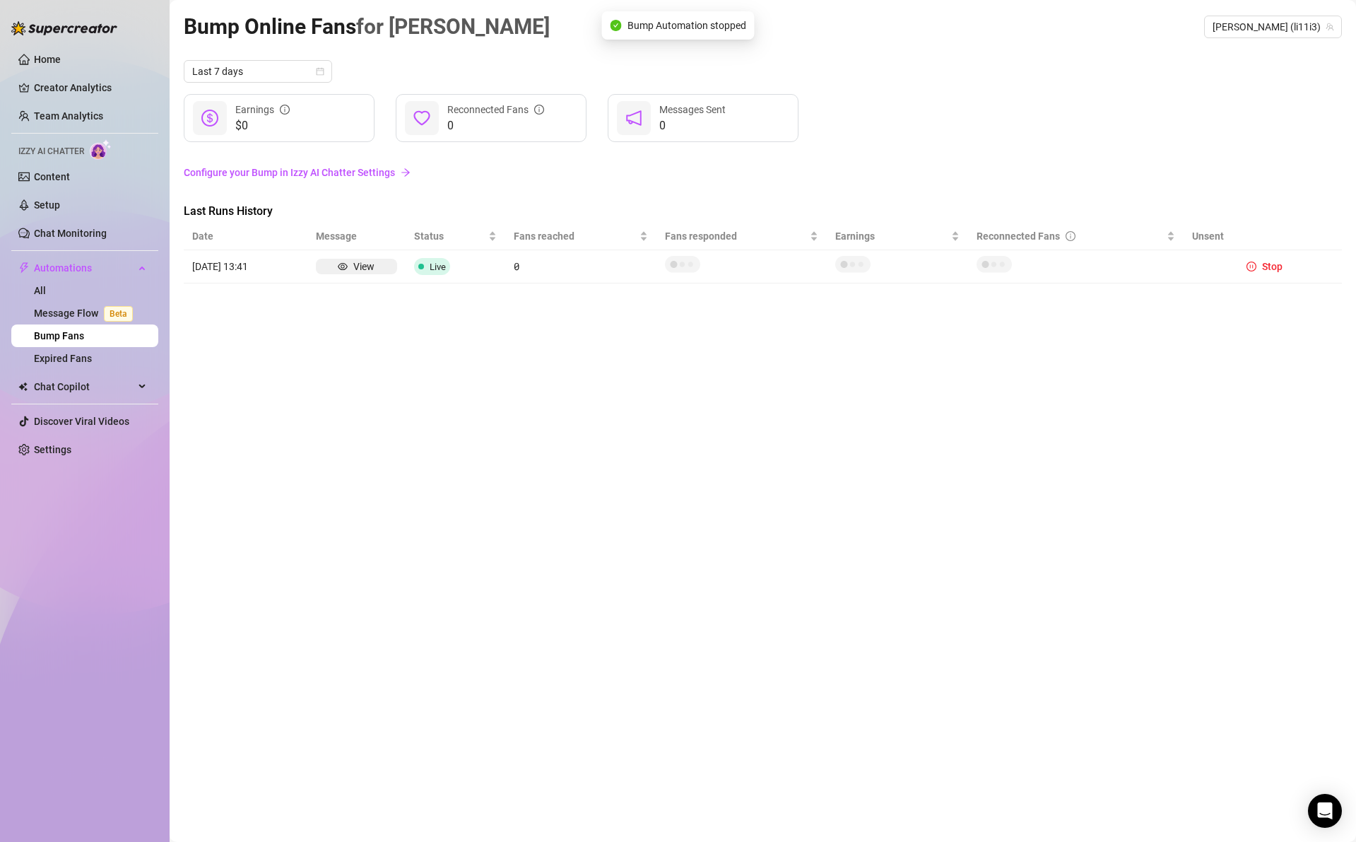
click at [922, 348] on div "Bump Online Fans for Lillie Lillie (li11i3) Last 7 days $0 Earnings 0 Reconnect…" at bounding box center [763, 405] width 1159 height 790
click at [60, 204] on link "Setup" at bounding box center [47, 204] width 26 height 11
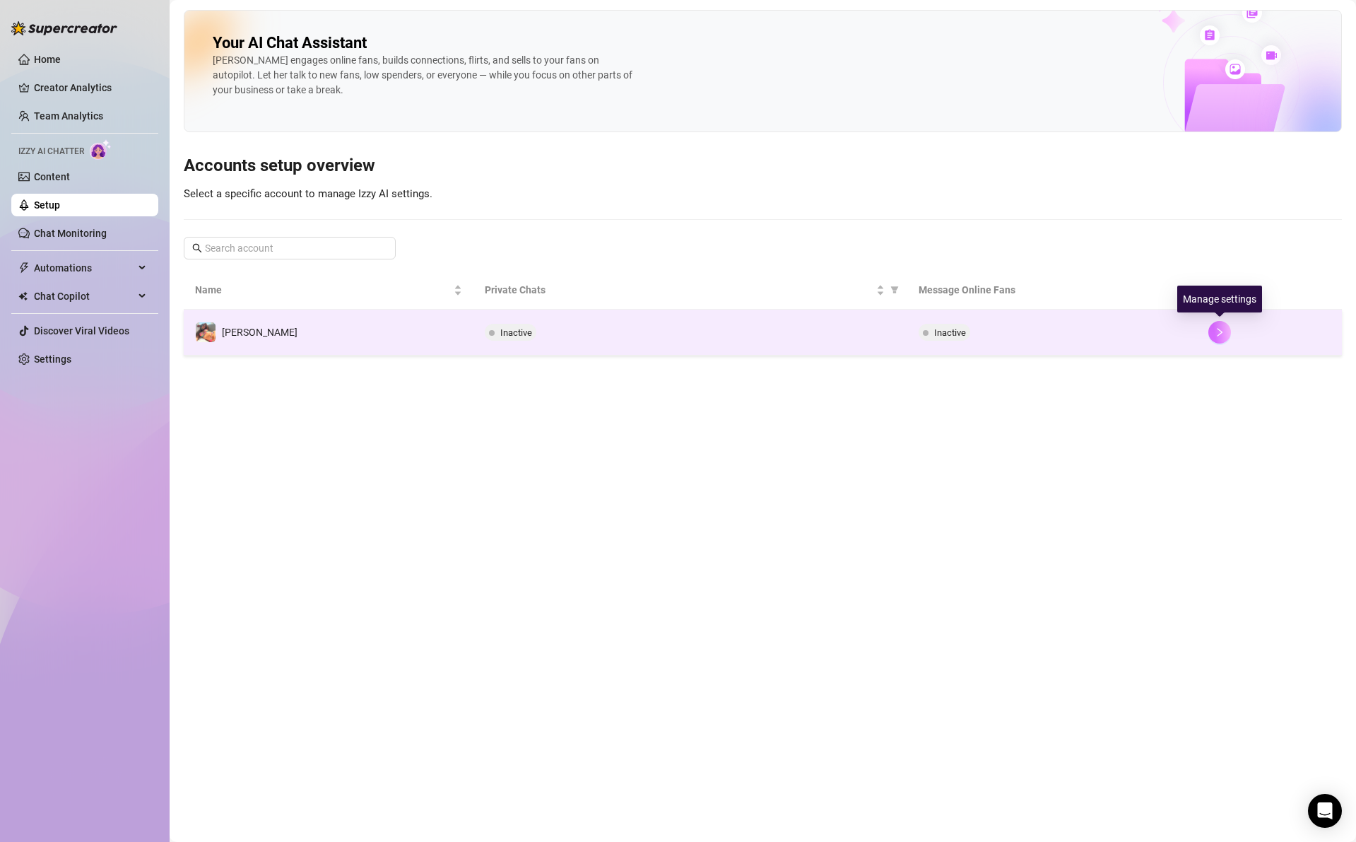
click at [1213, 338] on button "button" at bounding box center [1220, 332] width 23 height 23
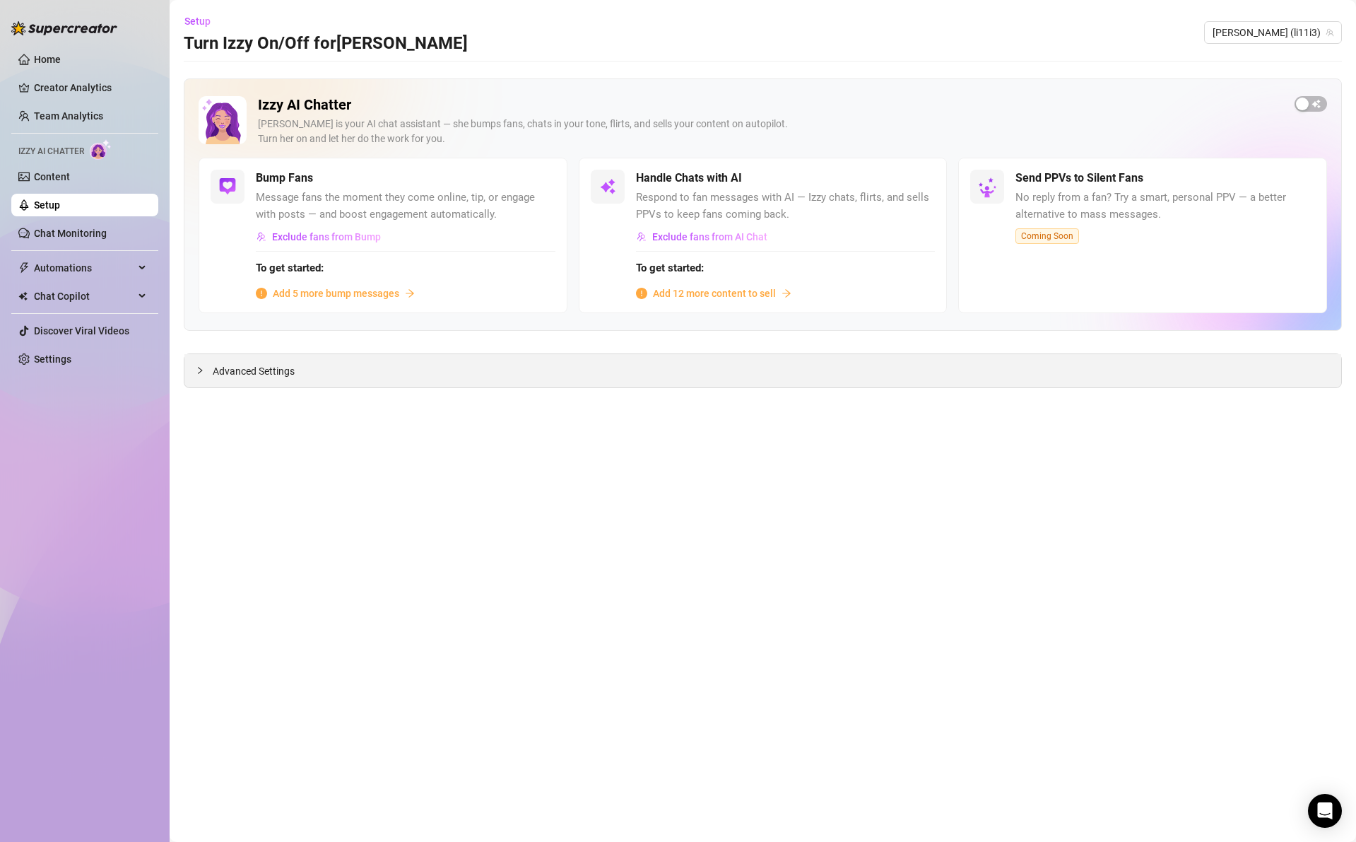
click at [266, 378] on span "Advanced Settings" at bounding box center [254, 371] width 82 height 16
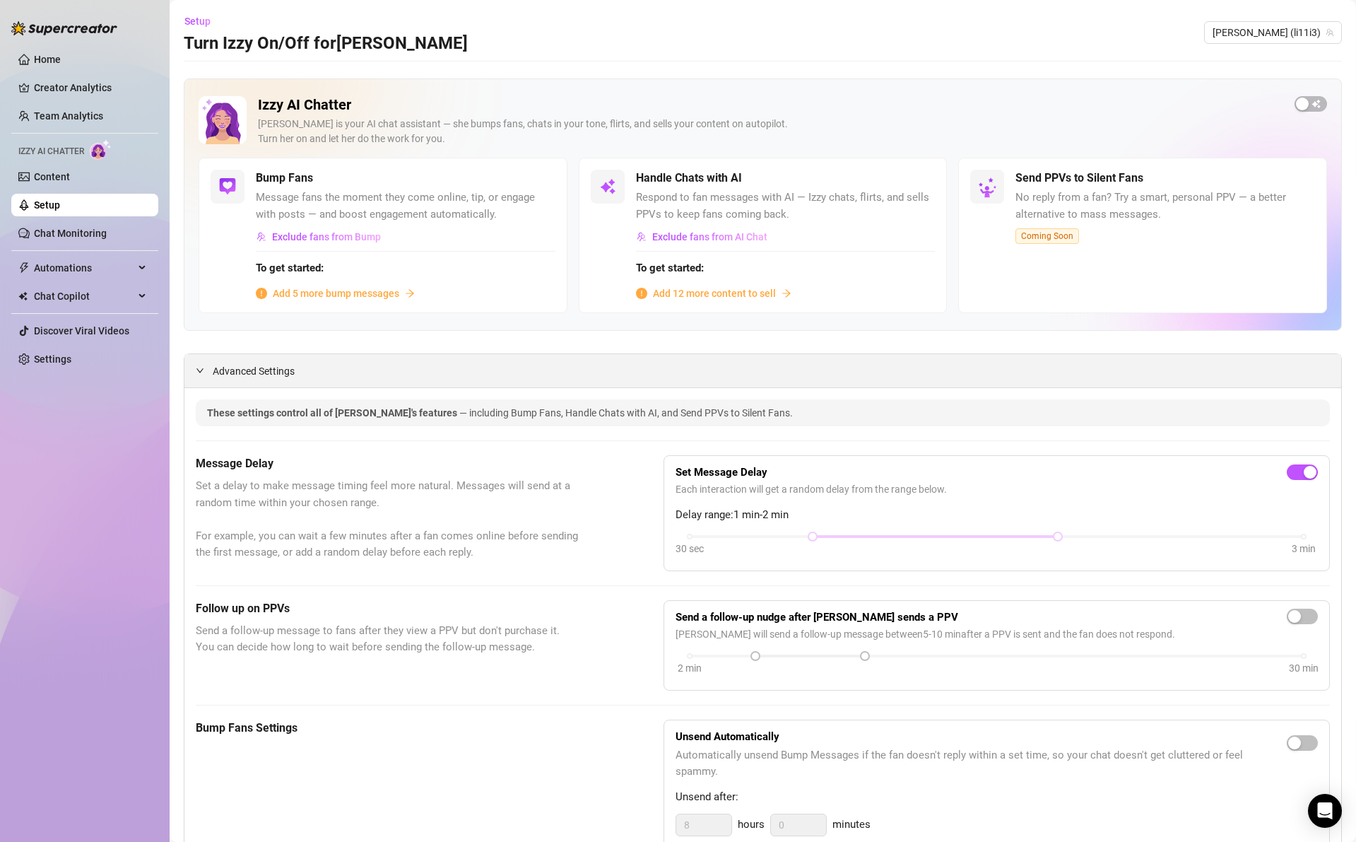
click at [266, 378] on span "Advanced Settings" at bounding box center [254, 371] width 82 height 16
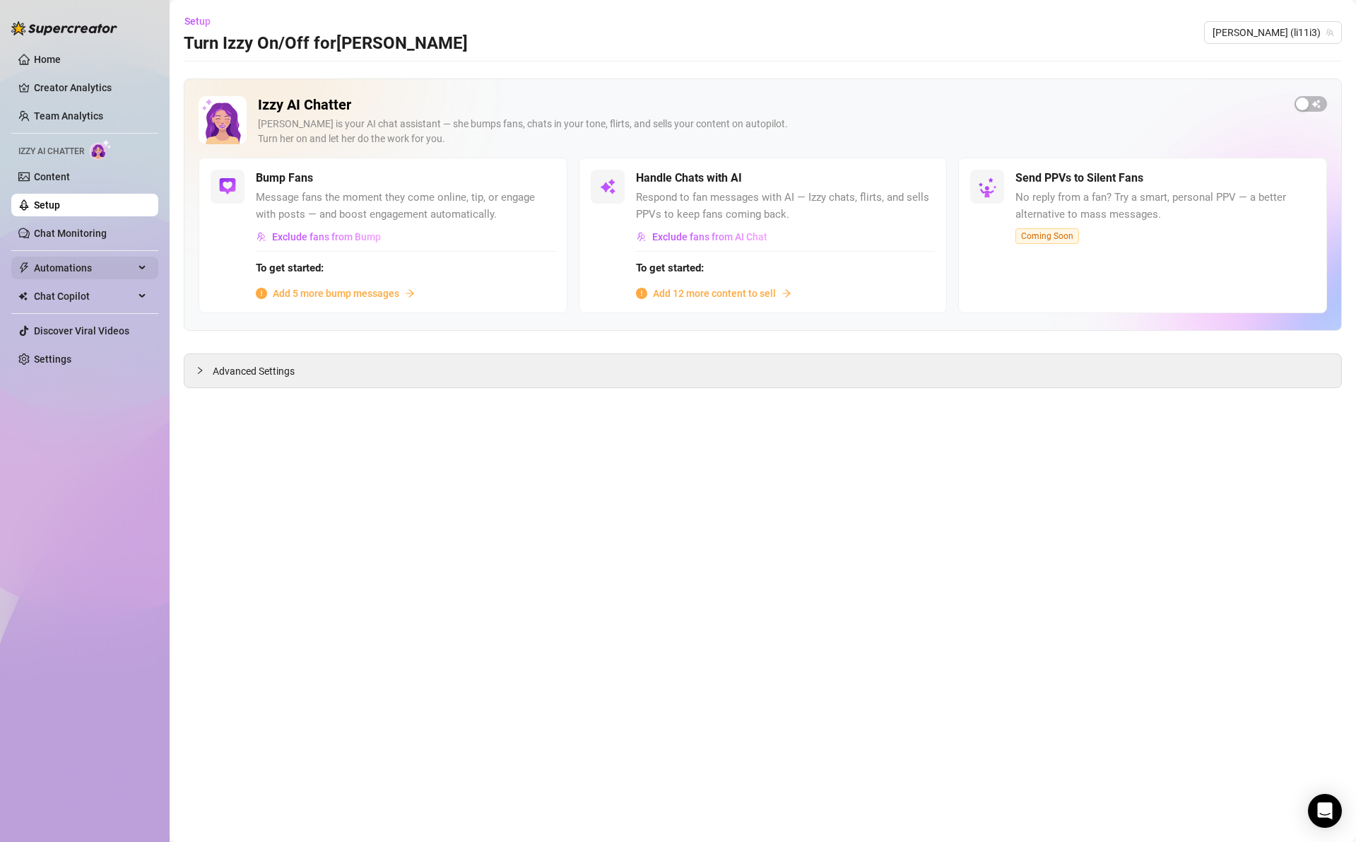
click at [77, 260] on span "Automations" at bounding box center [84, 268] width 100 height 23
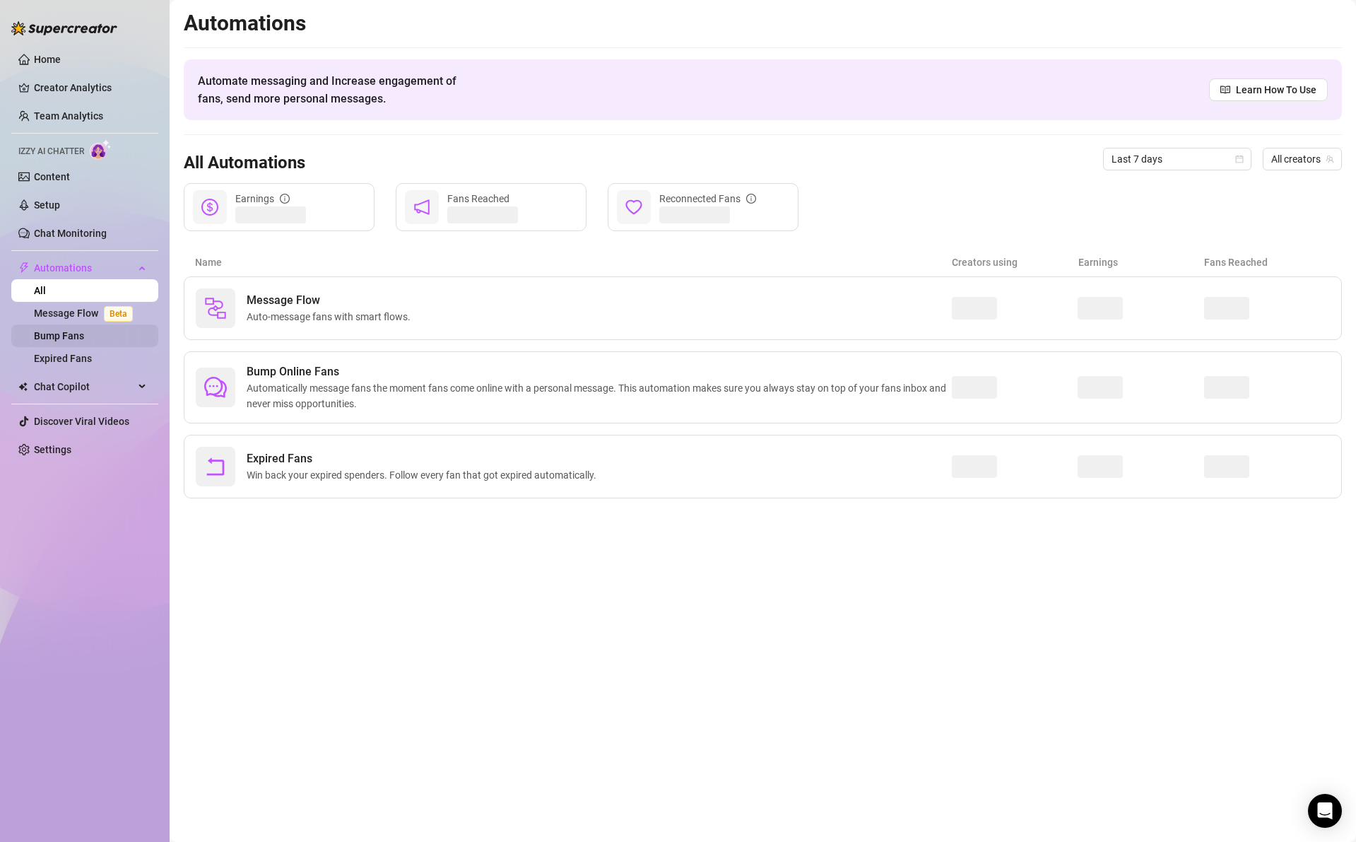
click at [84, 334] on link "Bump Fans" at bounding box center [59, 335] width 50 height 11
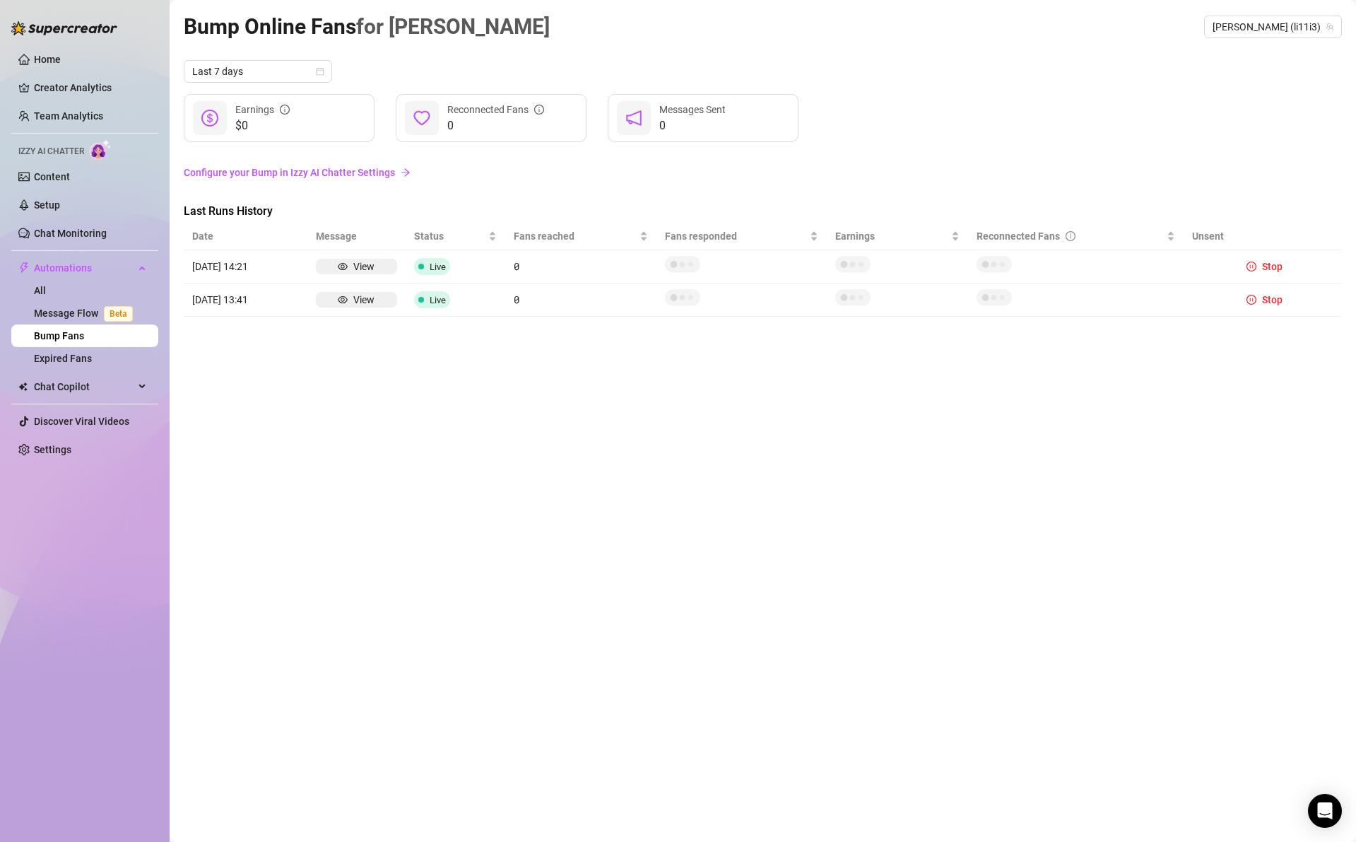
click at [422, 305] on span "Live" at bounding box center [432, 299] width 36 height 17
click at [1254, 299] on icon "pause-circle" at bounding box center [1252, 300] width 10 height 10
click at [1206, 446] on div "Bump Online Fans for [PERSON_NAME] (li11i3) Last 7 days $0 Earnings 0 Reconnect…" at bounding box center [763, 405] width 1159 height 790
click at [352, 173] on link "Configure your Bump in Izzy AI Chatter Settings" at bounding box center [763, 173] width 1159 height 16
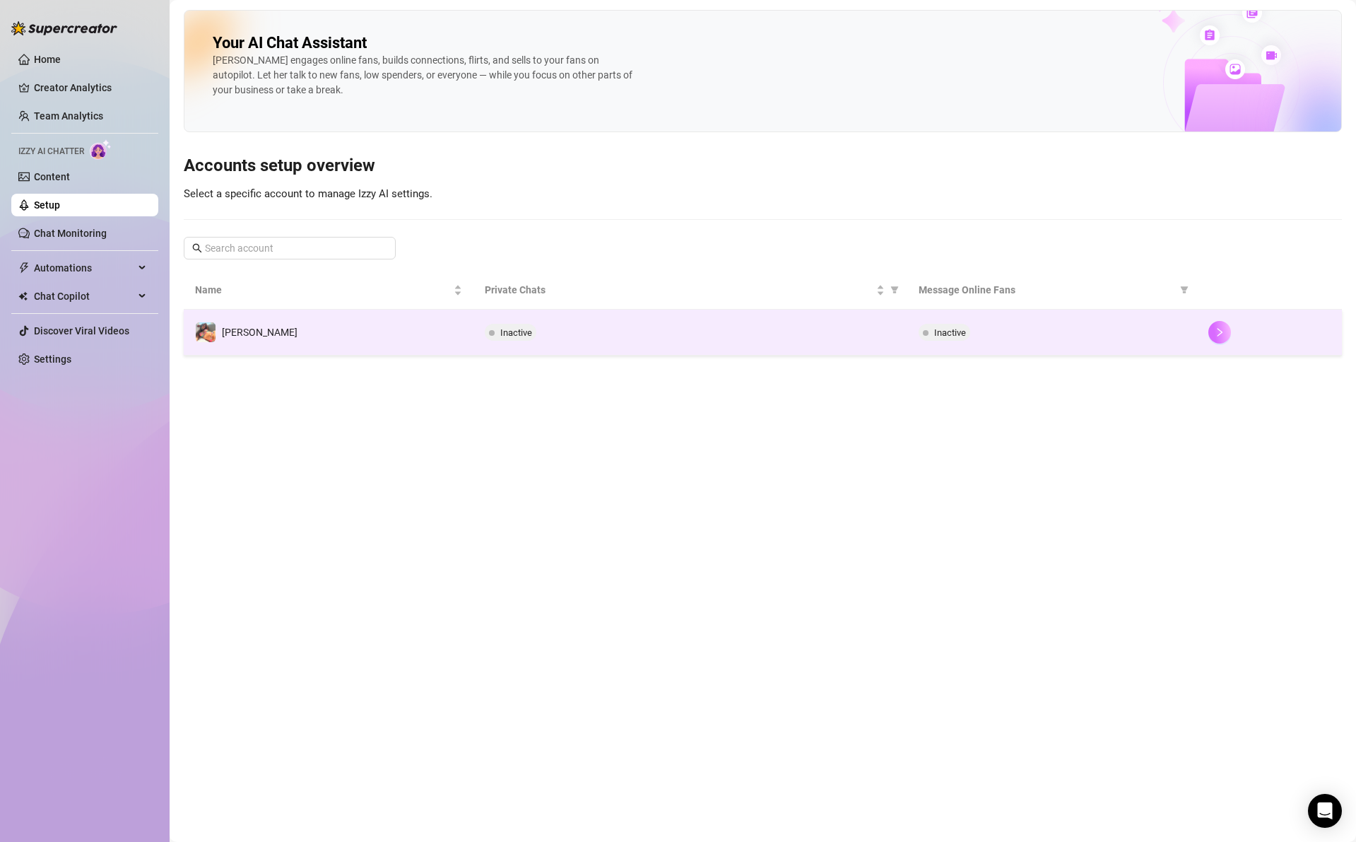
click at [1220, 333] on icon "right" at bounding box center [1220, 332] width 10 height 10
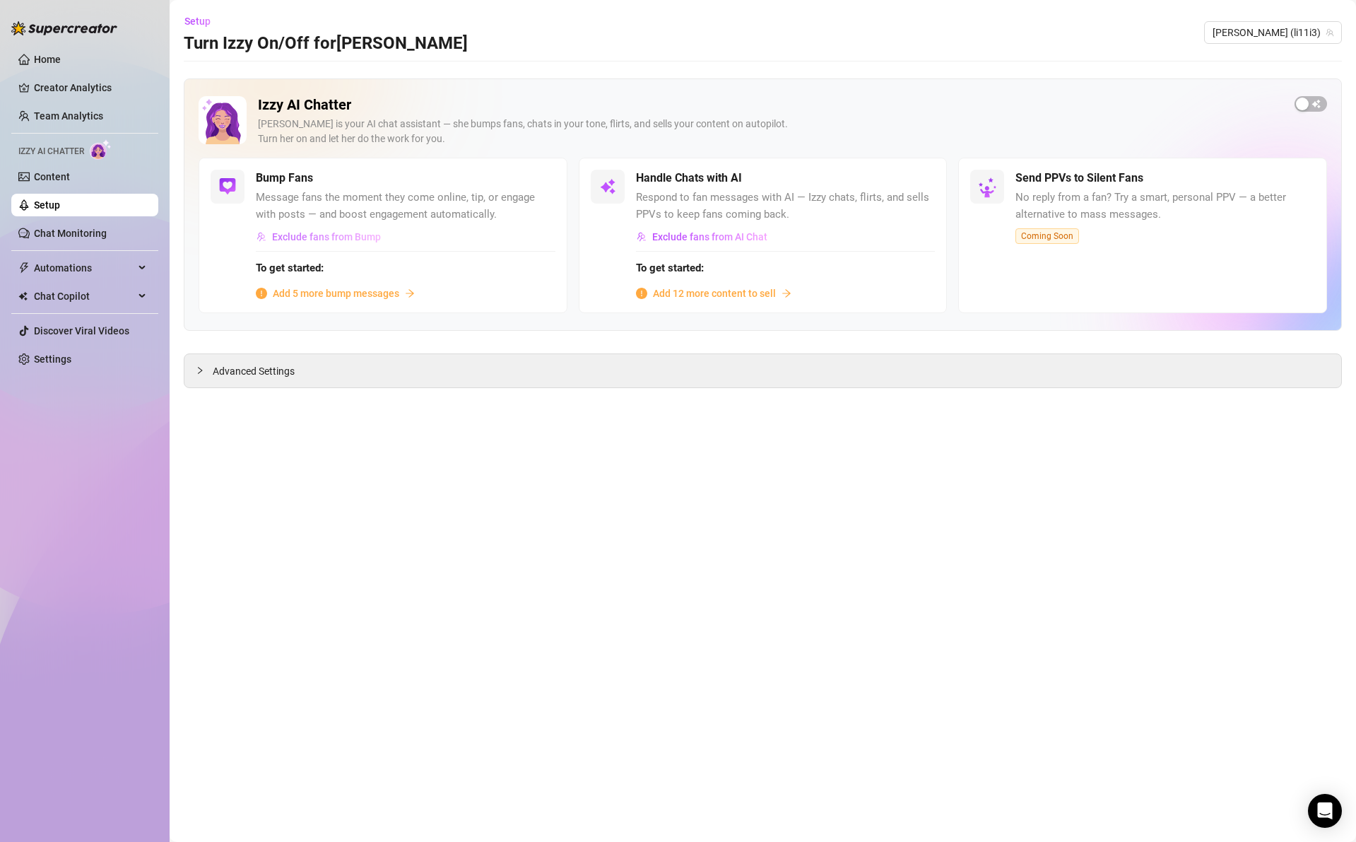
click at [339, 231] on span "Exclude fans from Bump" at bounding box center [326, 236] width 109 height 11
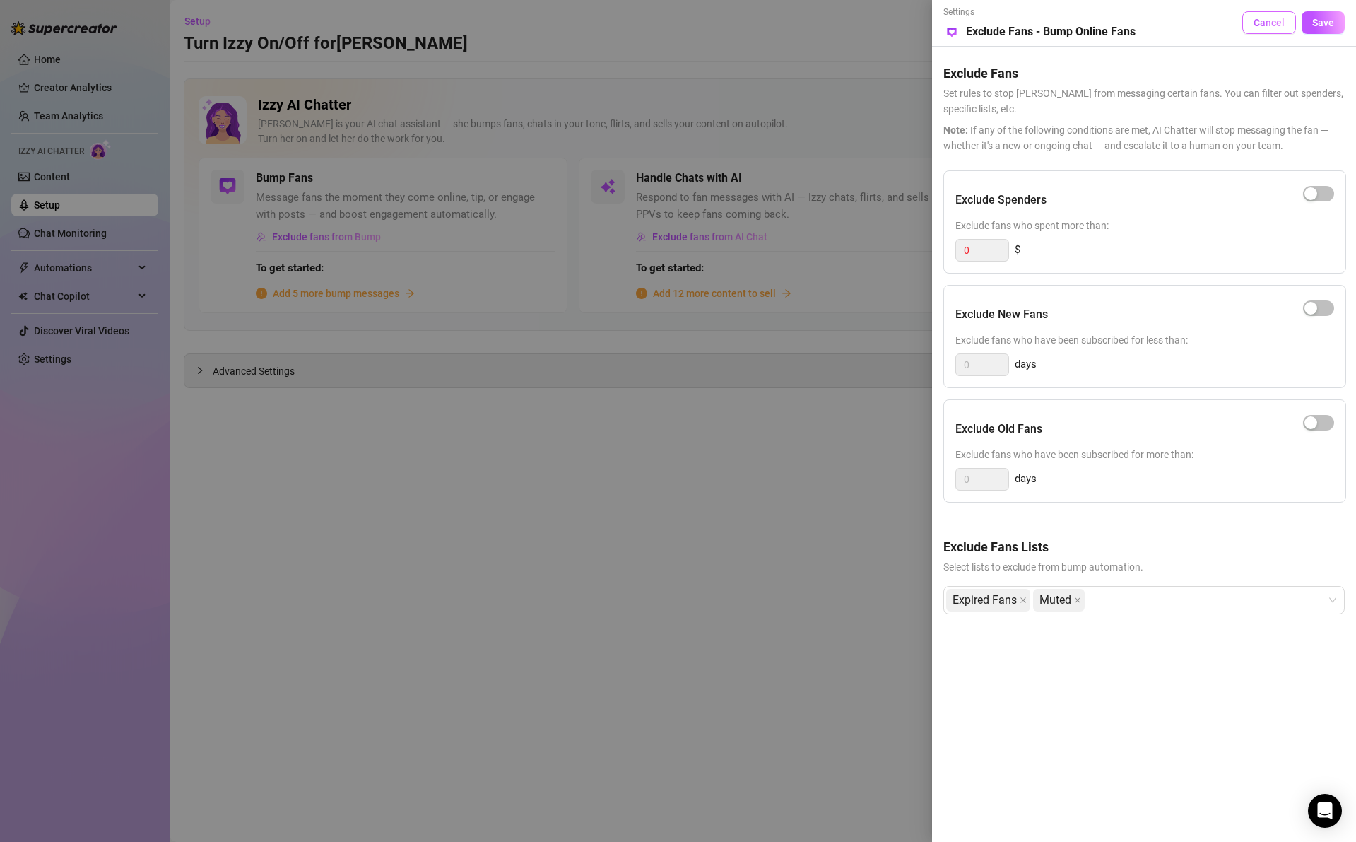
click at [1257, 27] on span "Cancel" at bounding box center [1269, 22] width 31 height 11
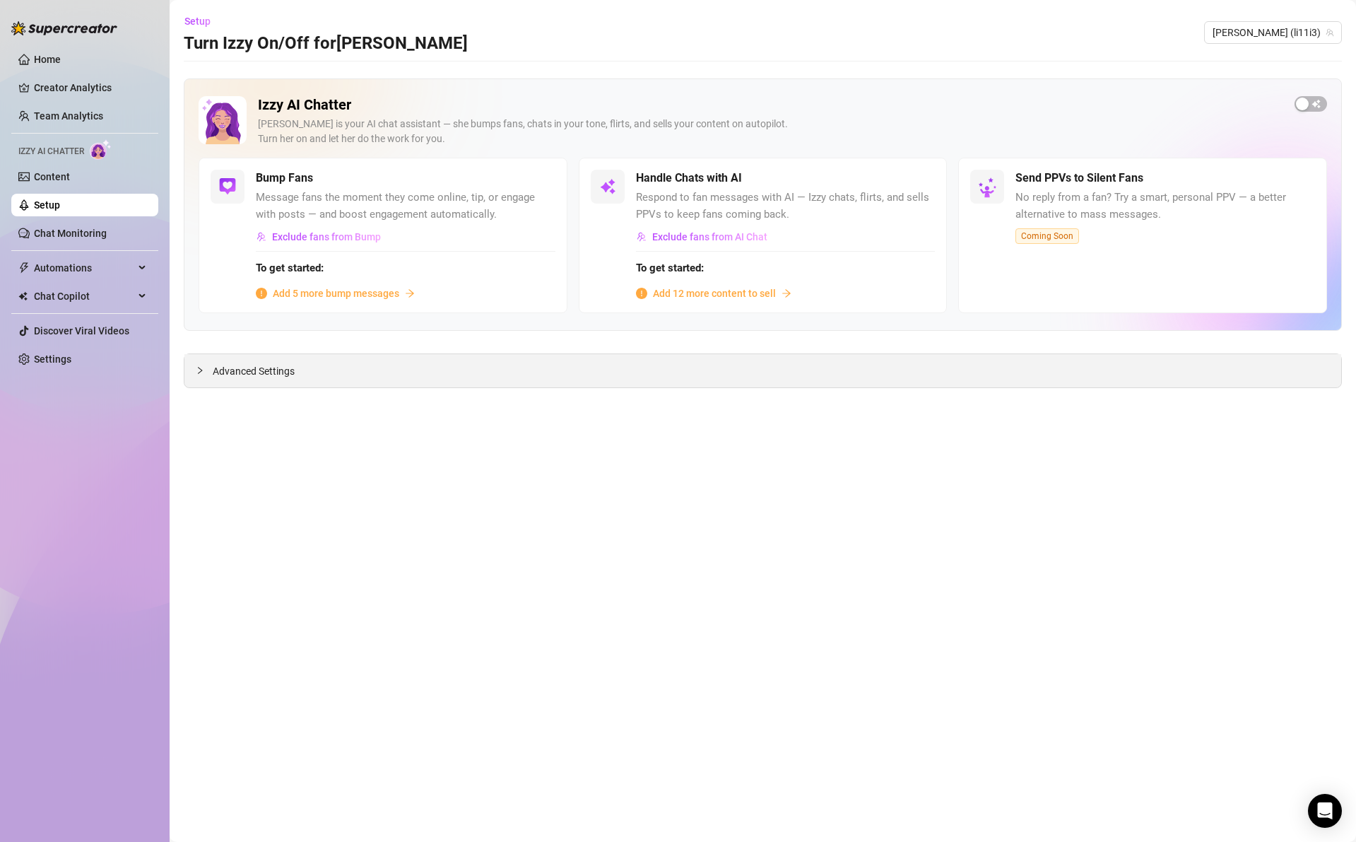
click at [238, 370] on span "Advanced Settings" at bounding box center [254, 371] width 82 height 16
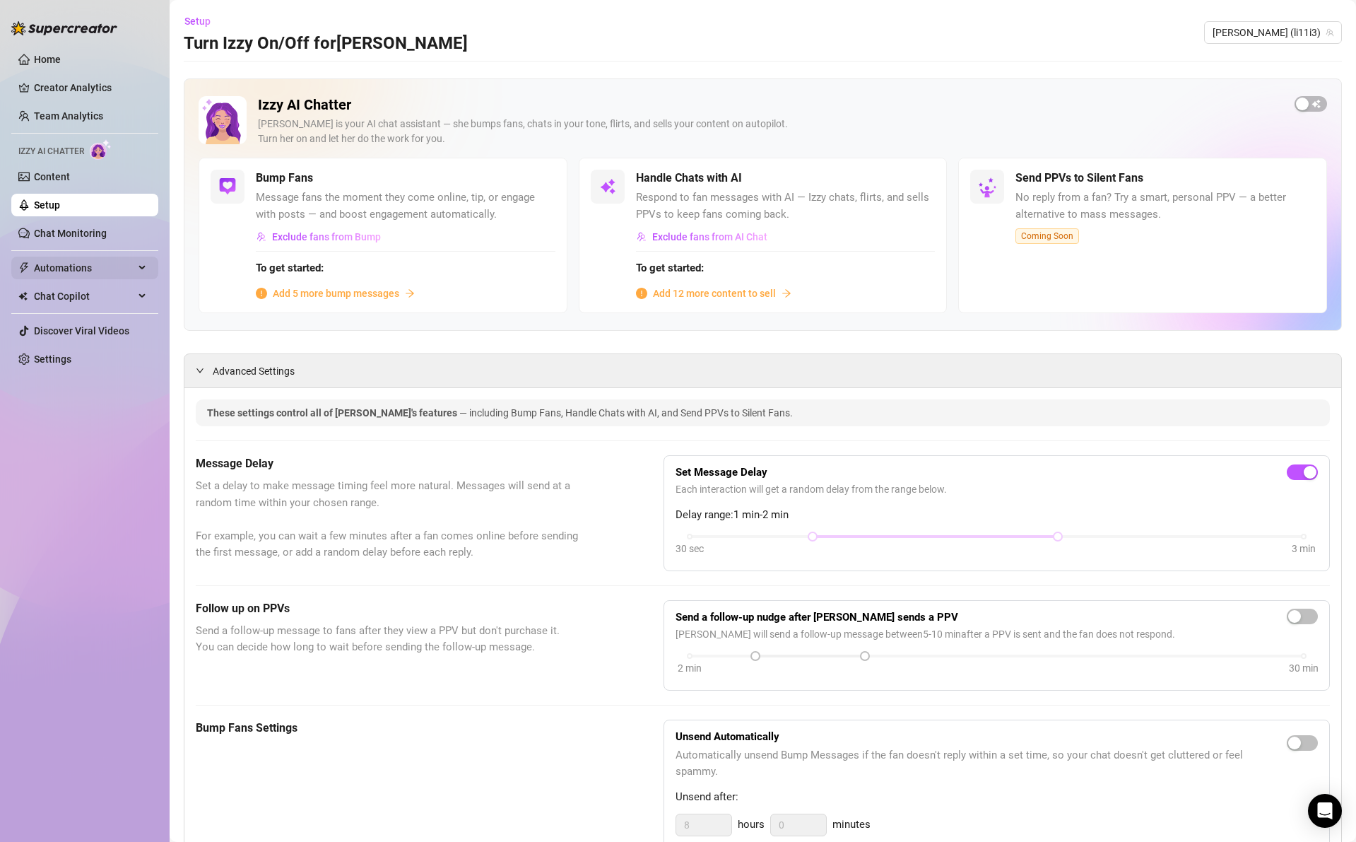
click at [94, 269] on span "Automations" at bounding box center [84, 268] width 100 height 23
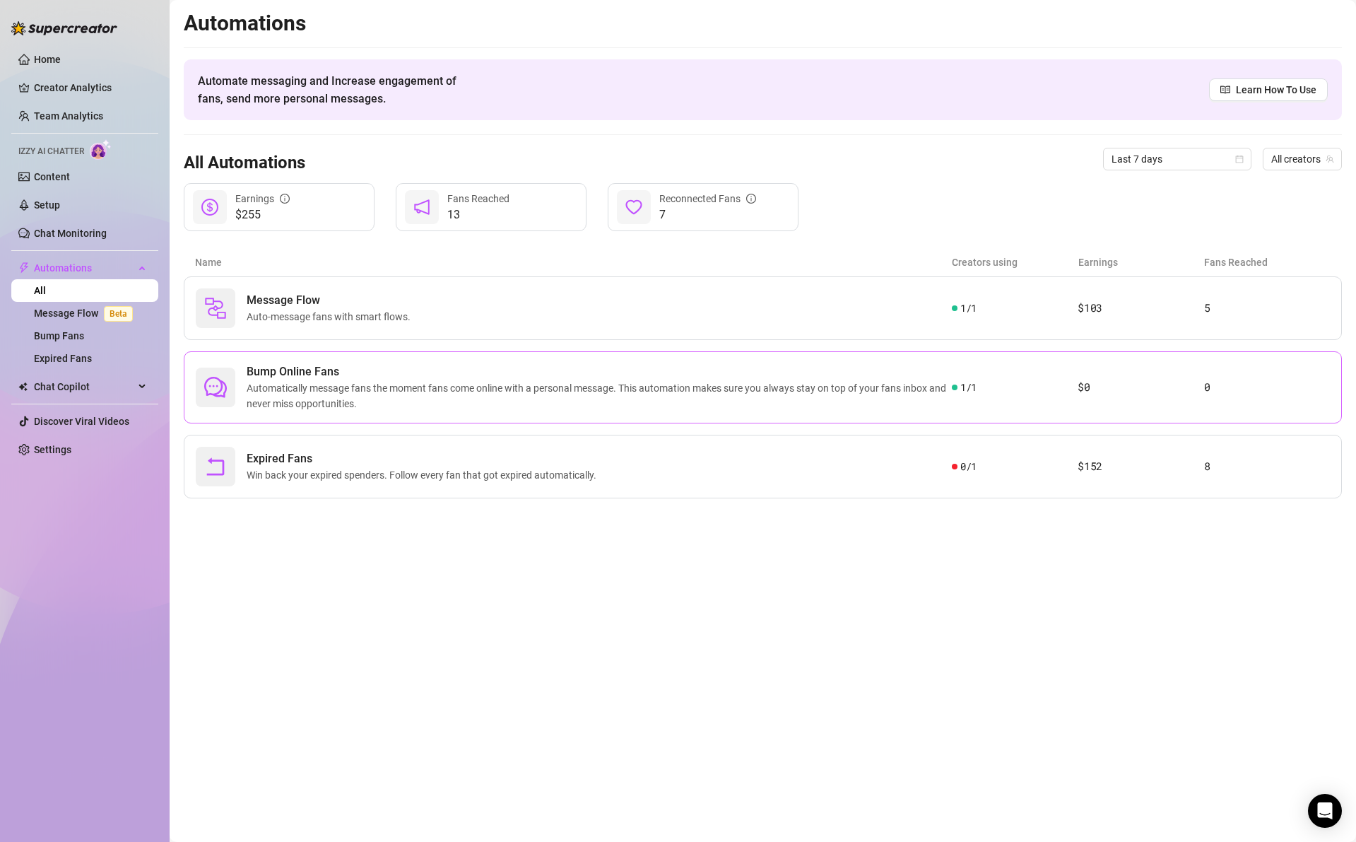
click at [1029, 377] on div "Bump Online Fans Automatically message fans the moment fans come online with a …" at bounding box center [763, 387] width 1159 height 72
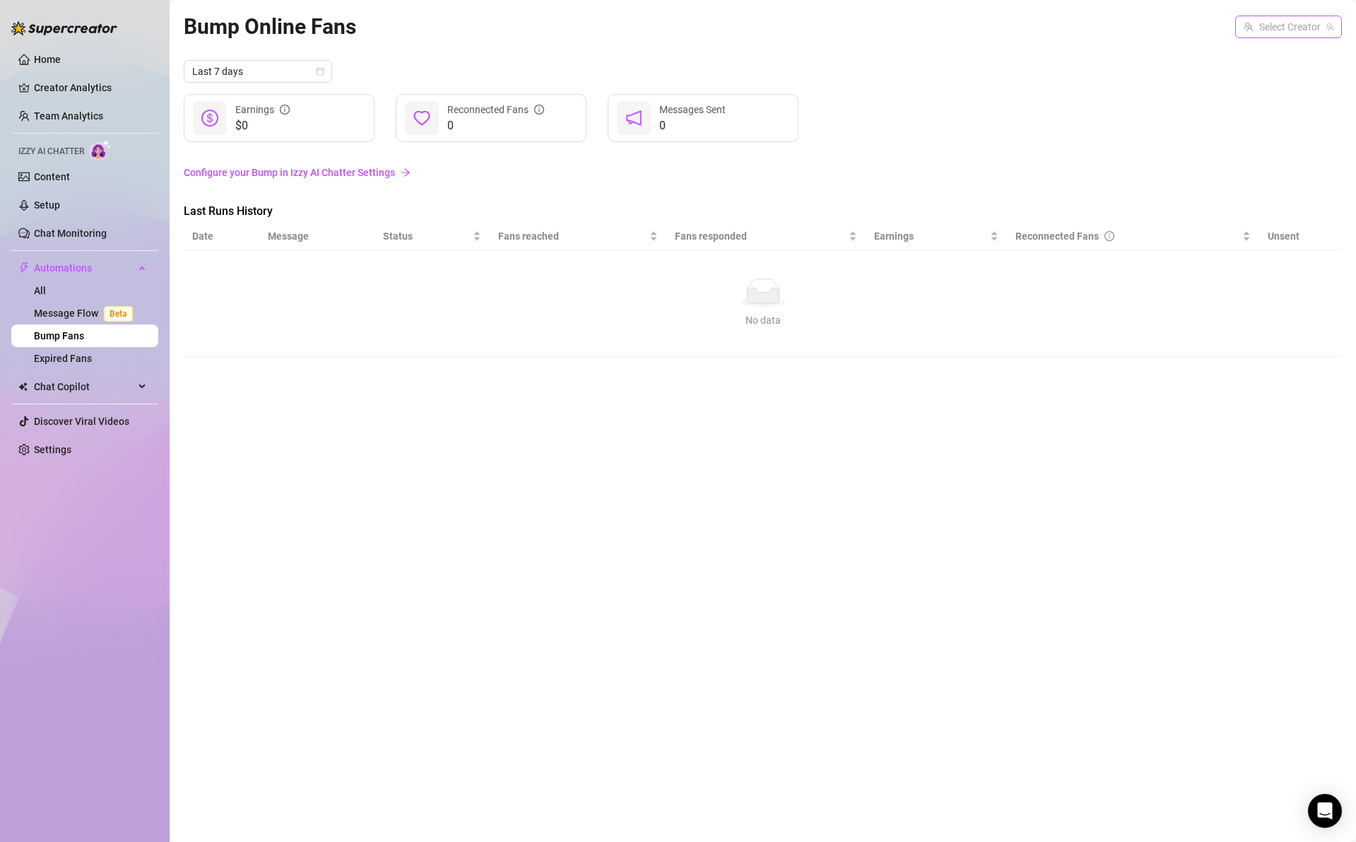
click at [1292, 34] on input "search" at bounding box center [1282, 26] width 77 height 21
click at [1290, 58] on div "[PERSON_NAME] ( li11i3 )" at bounding box center [1313, 55] width 134 height 17
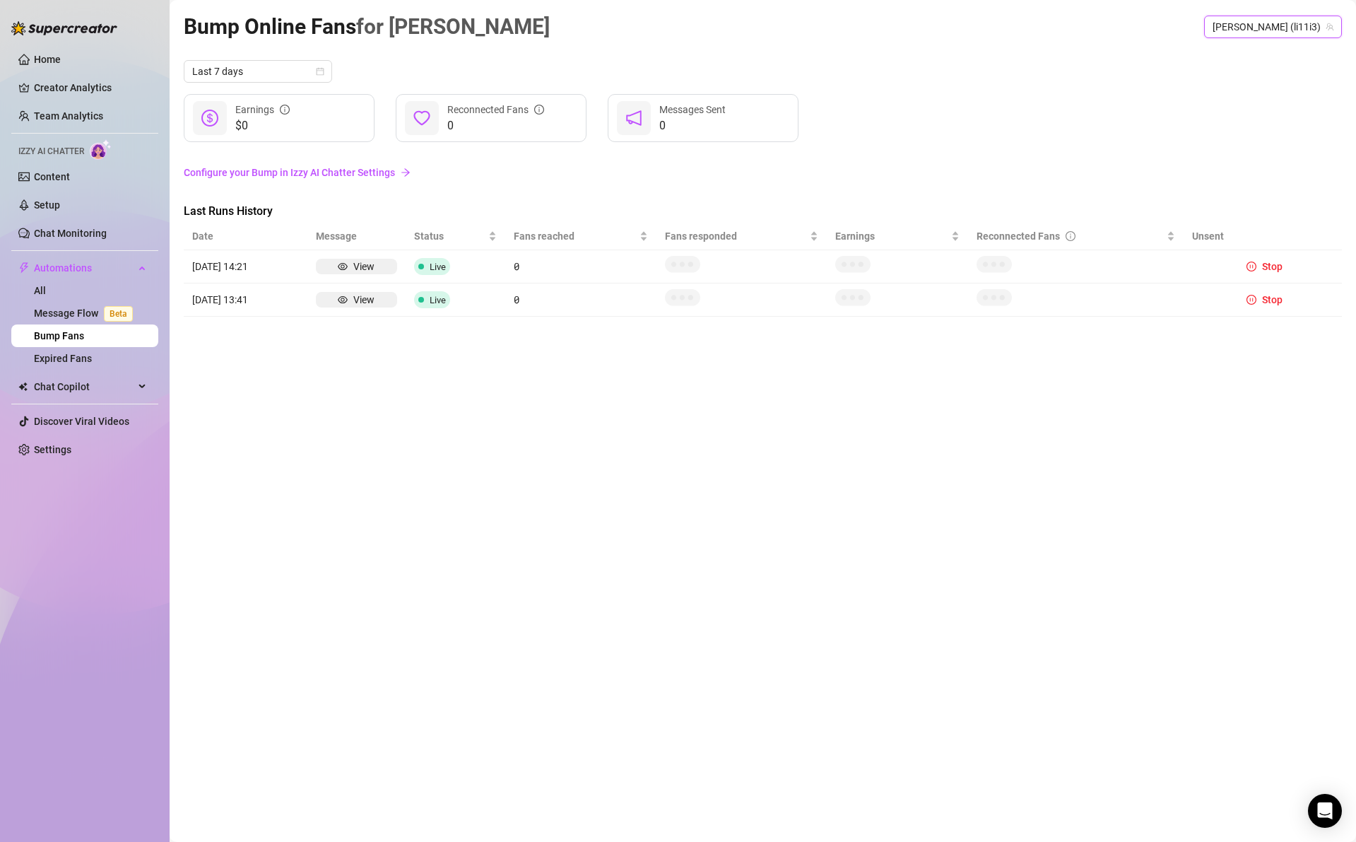
click at [1159, 98] on div "$0 Earnings 0 Reconnected Fans 0 Messages Sent" at bounding box center [763, 118] width 1159 height 48
click at [318, 163] on link "Configure your Bump in Izzy AI Chatter Settings" at bounding box center [763, 172] width 1159 height 27
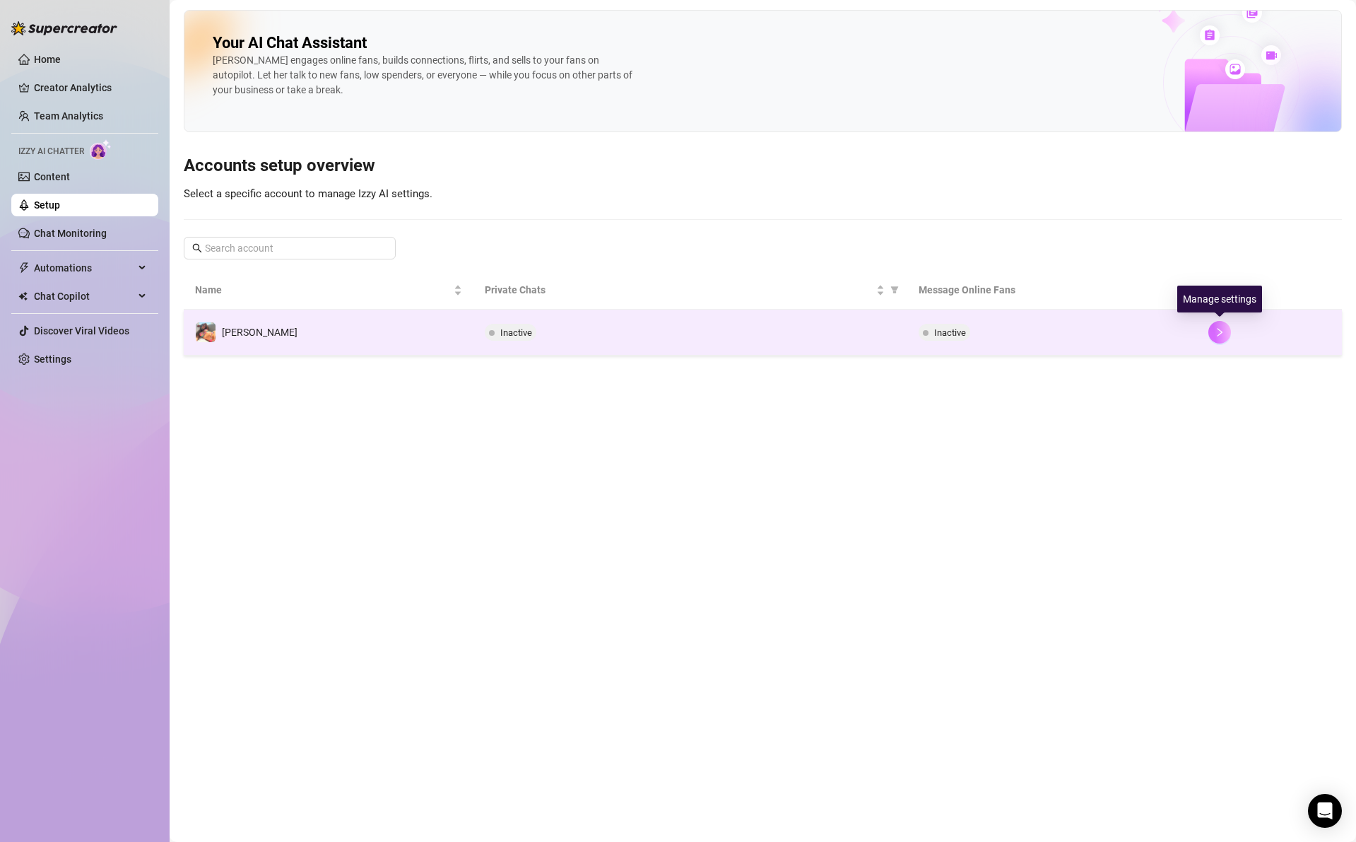
click at [1225, 334] on button "button" at bounding box center [1220, 332] width 23 height 23
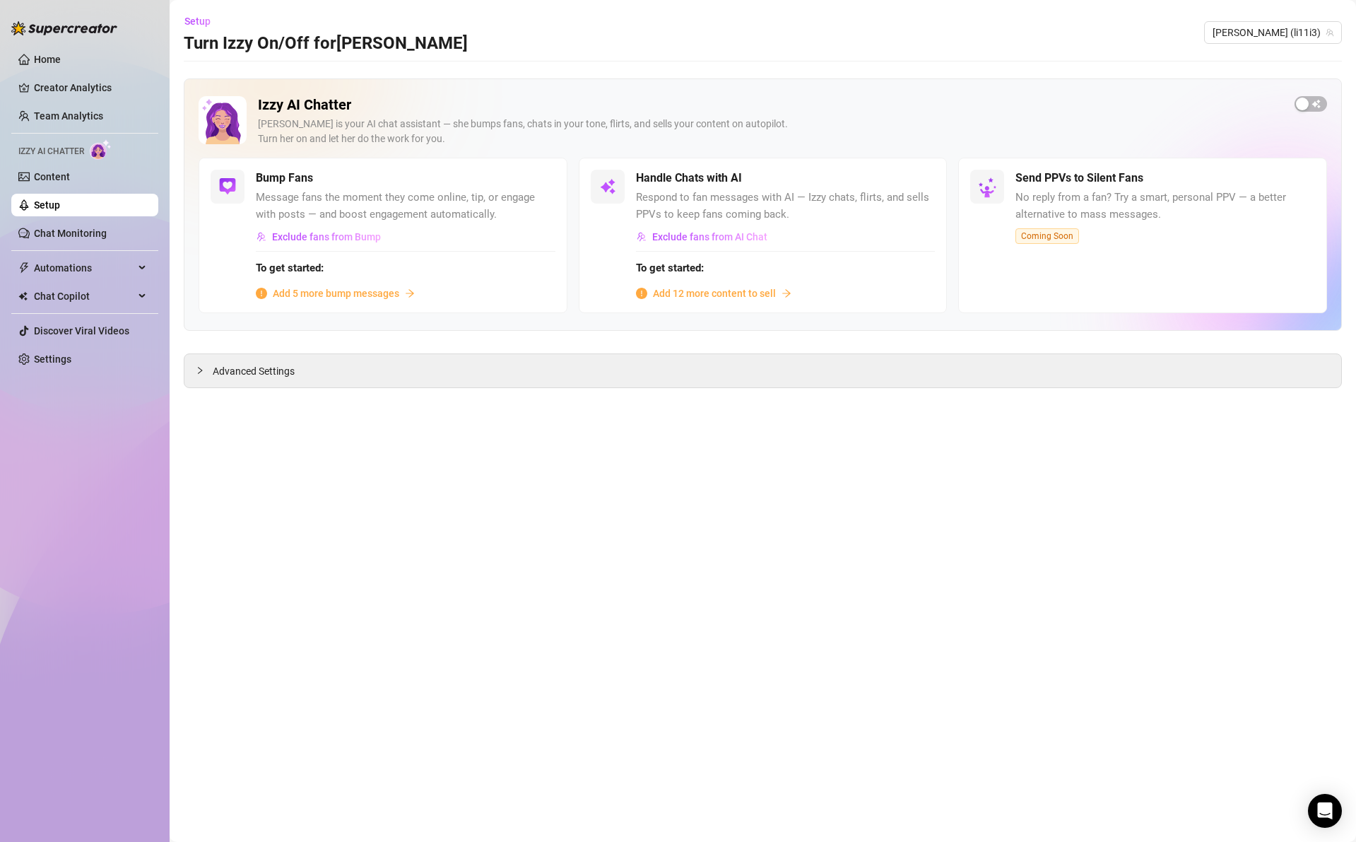
click at [339, 289] on span "Add 5 more bump messages" at bounding box center [336, 294] width 127 height 16
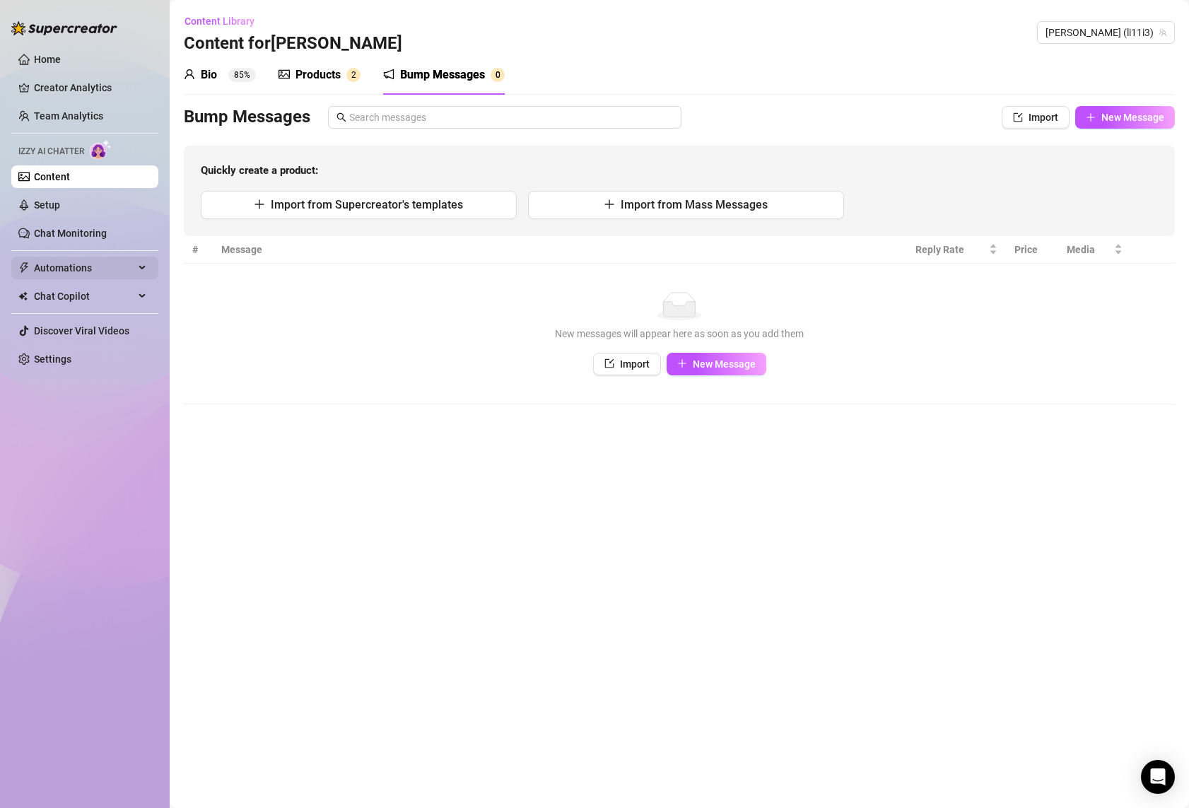
click at [56, 264] on span "Automations" at bounding box center [84, 268] width 100 height 23
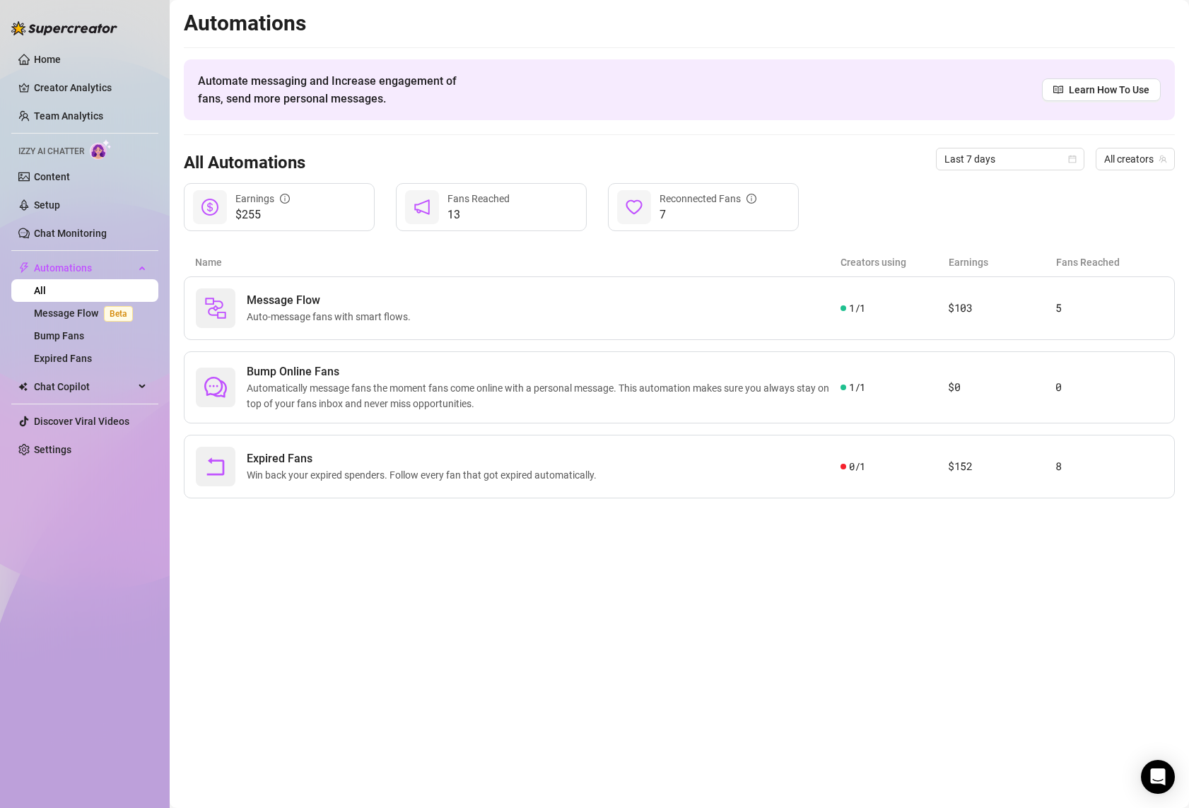
click at [597, 568] on main "Automations Automate messaging and Increase engagement of fans, send more perso…" at bounding box center [679, 404] width 1019 height 808
click at [1030, 156] on span "Last 7 days" at bounding box center [1009, 158] width 131 height 21
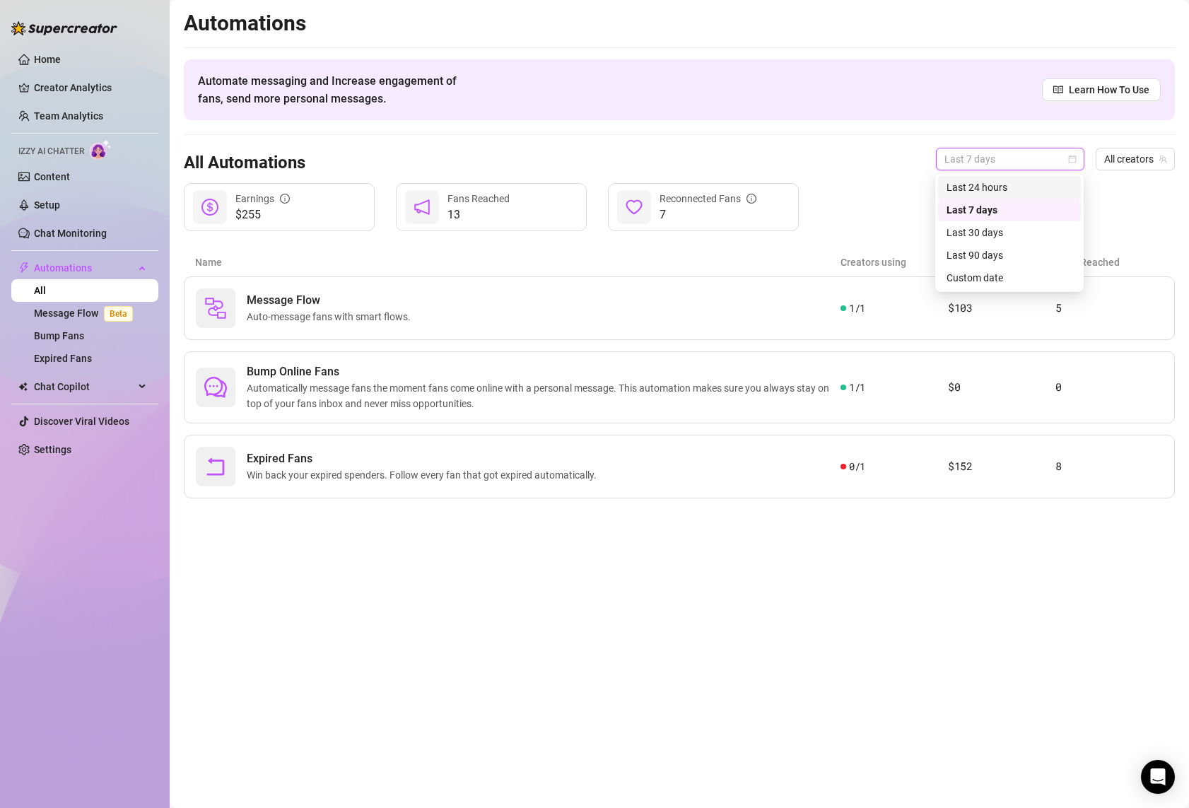
click at [1007, 192] on div "Last 24 hours" at bounding box center [1009, 188] width 126 height 16
click at [992, 161] on span "Last 24 hours" at bounding box center [1009, 158] width 131 height 21
click at [992, 225] on div "Last 30 days" at bounding box center [1009, 233] width 126 height 16
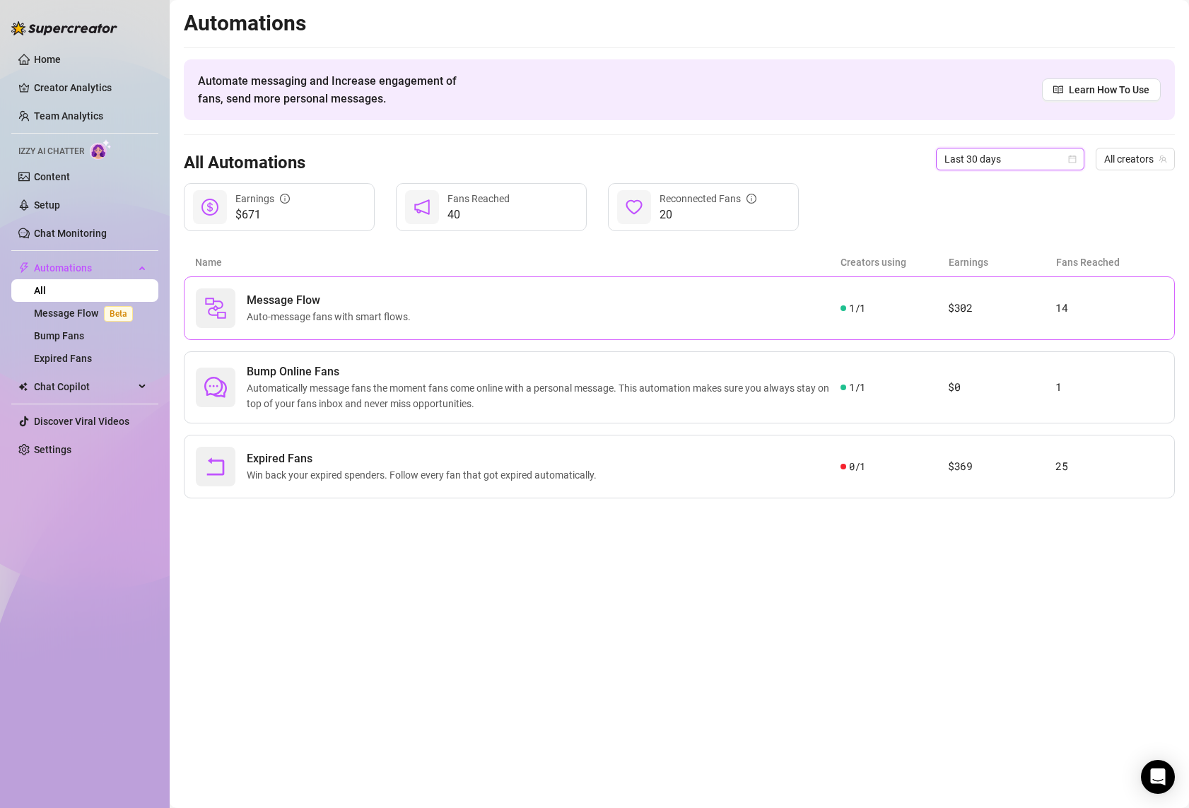
click at [962, 320] on div "Message Flow Auto-message fans with smart flows. 1 / 1 $302 14" at bounding box center [679, 308] width 991 height 64
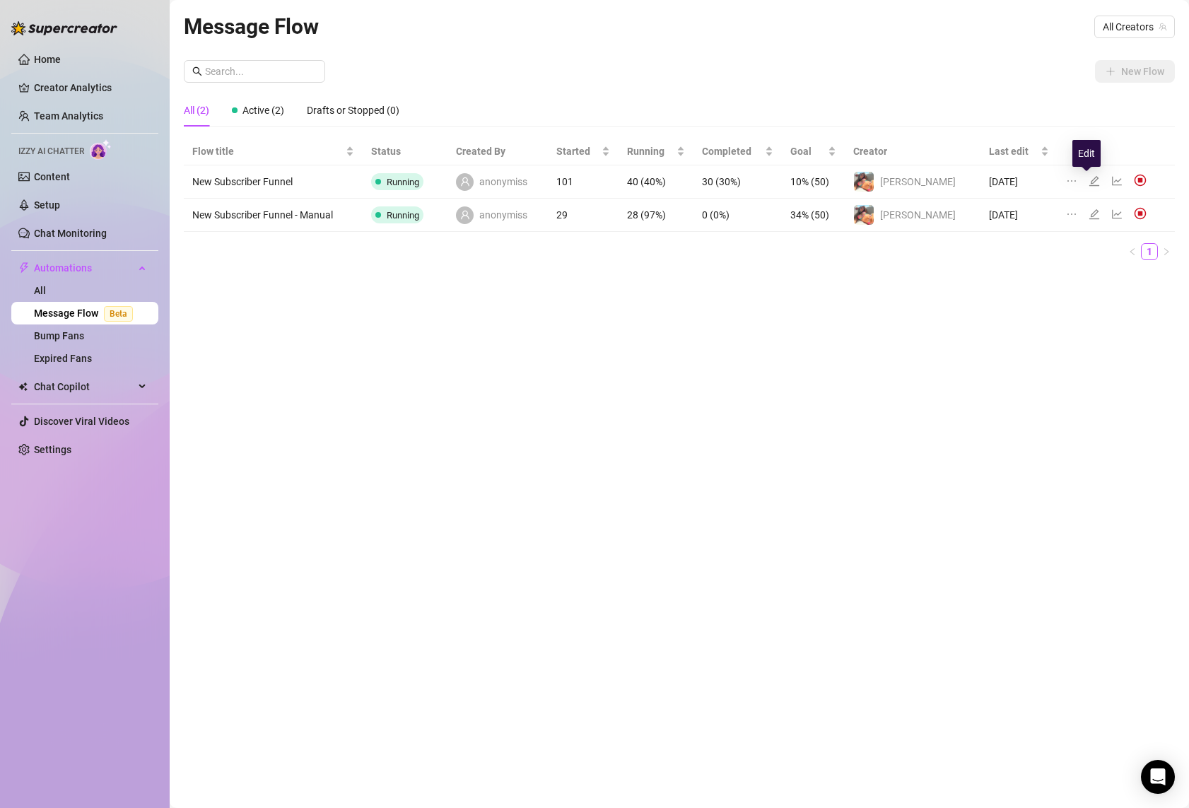
click at [1089, 182] on icon "edit" at bounding box center [1094, 180] width 11 height 11
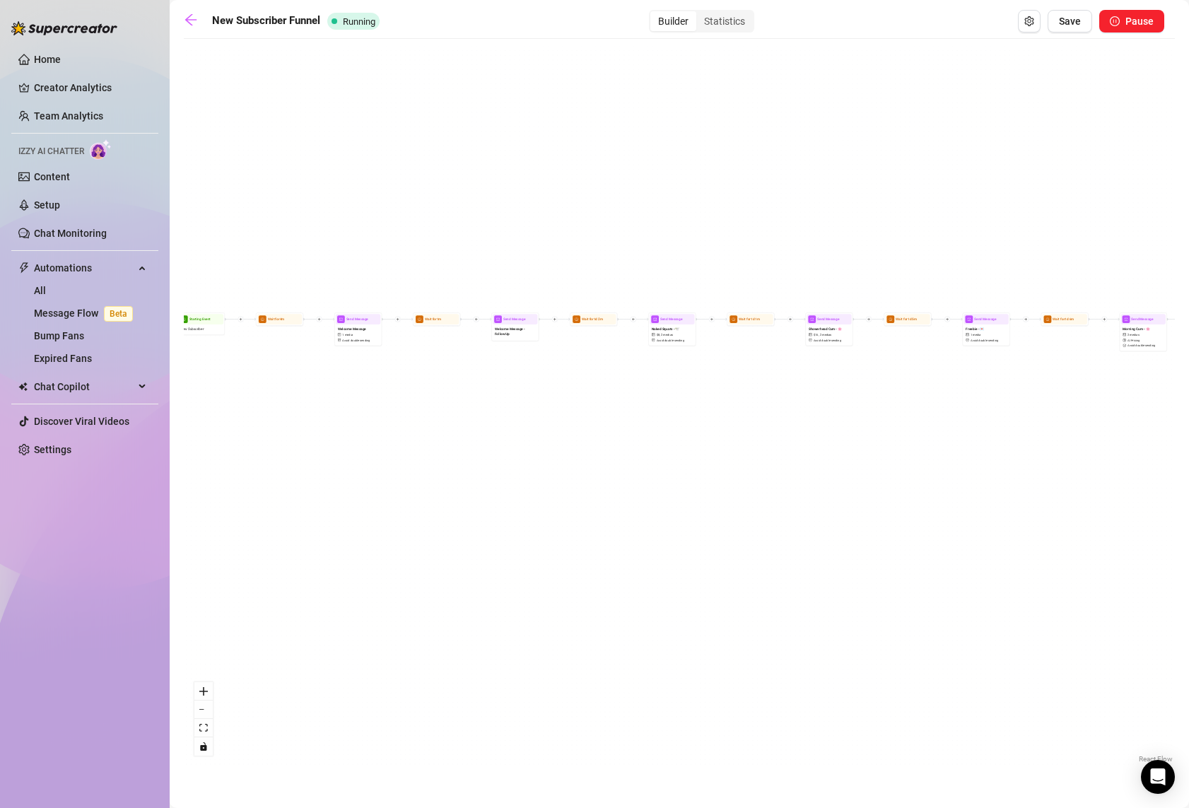
drag, startPoint x: 264, startPoint y: 341, endPoint x: 387, endPoint y: 560, distance: 250.3
click at [387, 560] on div "If True If False If True If False If True If False If True If False Send Messag…" at bounding box center [679, 406] width 991 height 720
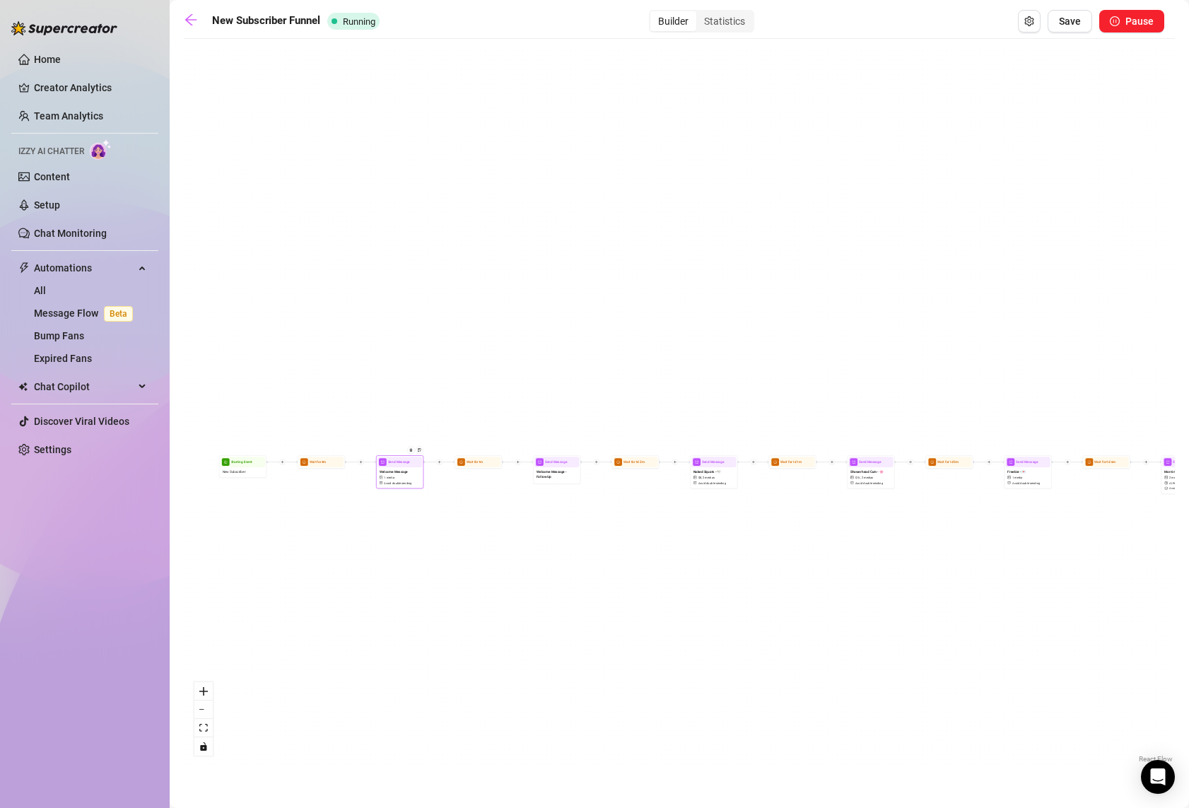
click at [398, 483] on span "Avoid double sending" at bounding box center [398, 483] width 28 height 4
type textarea "Hey!! Welcome to my little corner of the internet! I’m so happy you found me, t…"
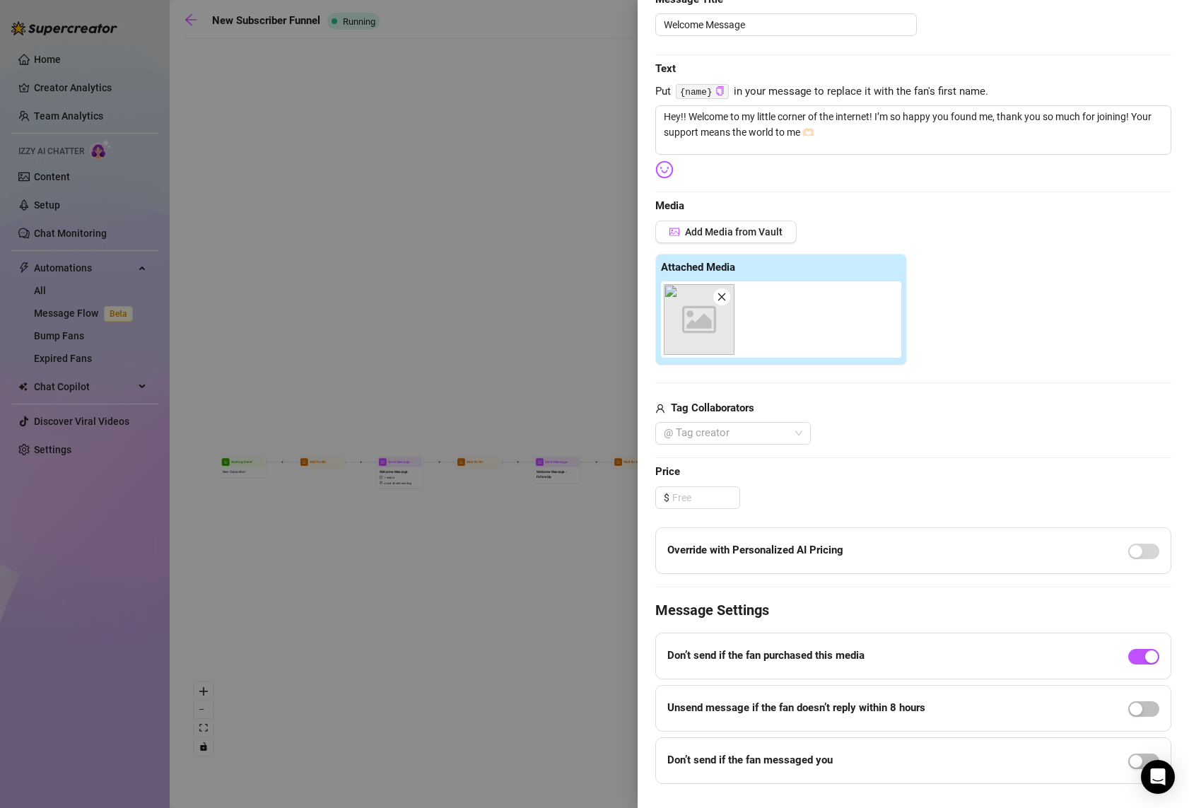
scroll to position [193, 0]
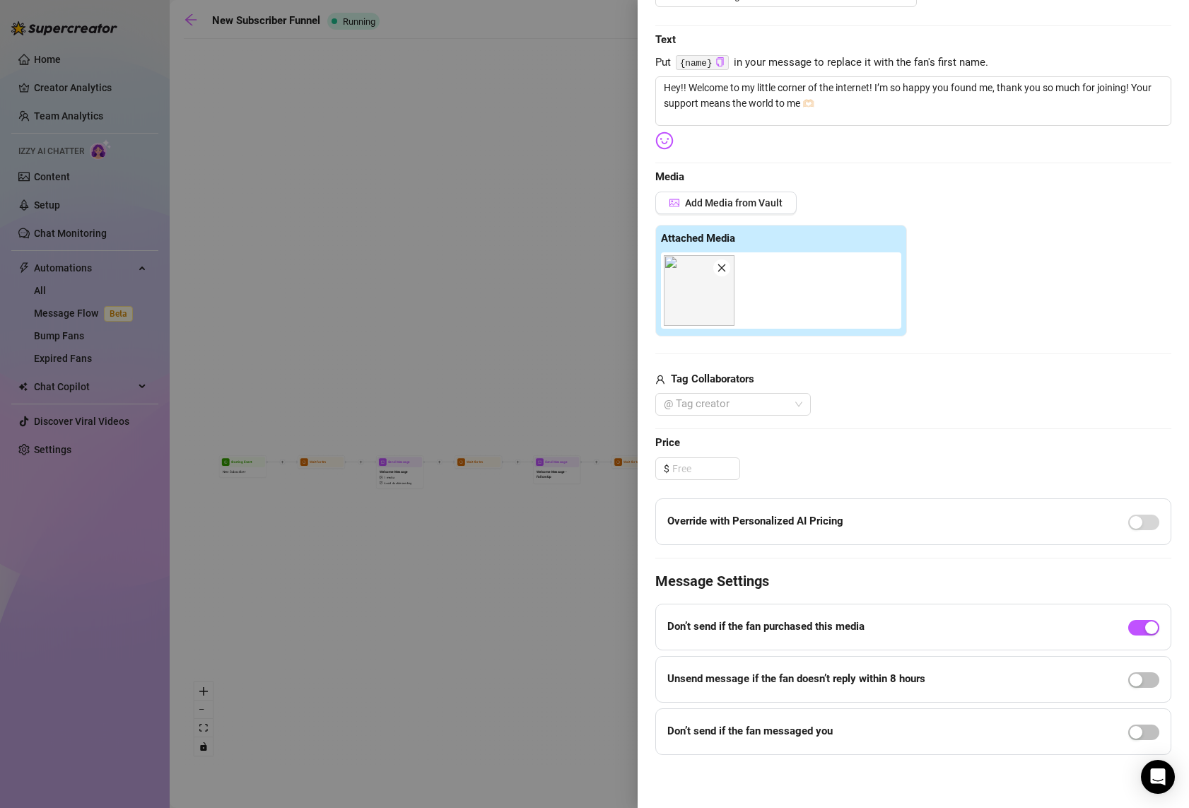
click at [530, 622] on div at bounding box center [594, 404] width 1189 height 808
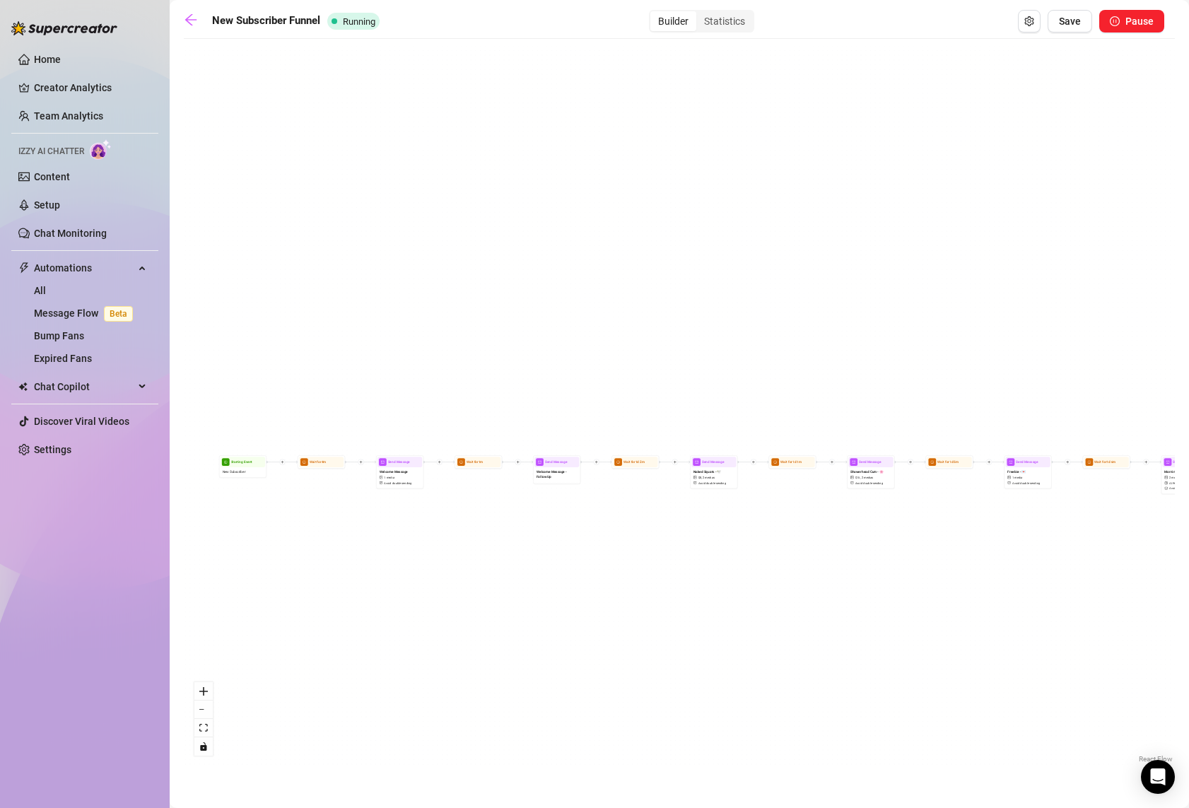
click at [557, 486] on div "If True If False If True If False If True If False If True If False Send Messag…" at bounding box center [679, 406] width 991 height 720
click at [557, 476] on span "Welcome Message - Follow Up" at bounding box center [557, 474] width 41 height 11
type textarea "I hope you like everything!! How did you find me? ☺️"
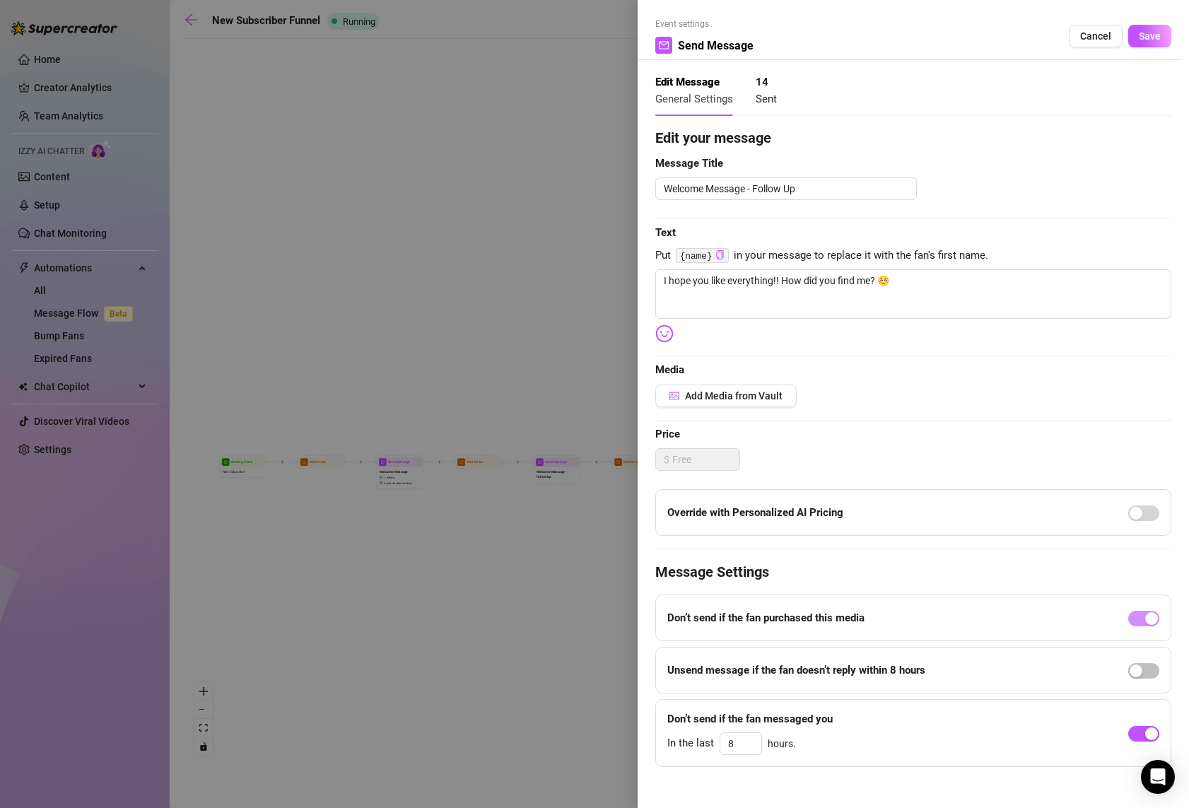
scroll to position [12, 0]
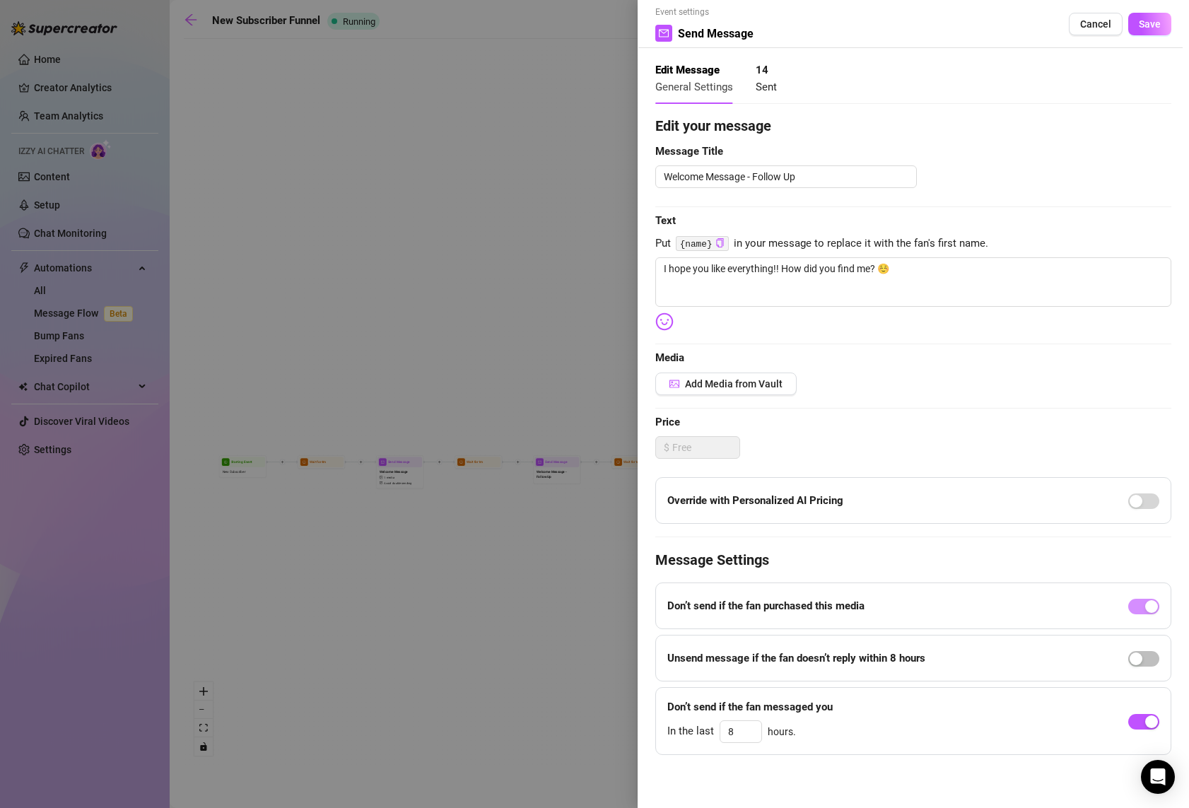
click at [533, 631] on div at bounding box center [594, 404] width 1189 height 808
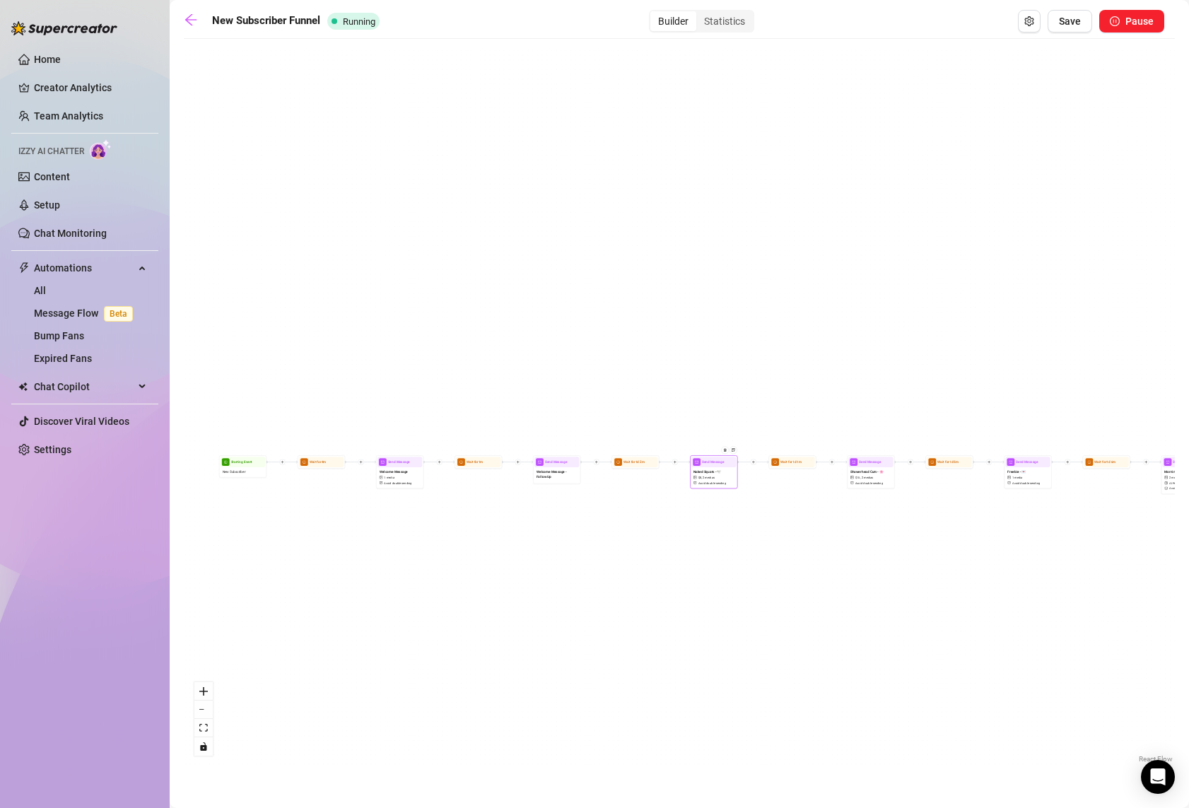
click at [702, 486] on div "Naked Squats - 🕊️ $ 8 , 2 medias Avoid double sending" at bounding box center [713, 477] width 45 height 20
type textarea "Naked squats 😘 Low angle looking up at my legs and booty 🍑 Imagine me sitting o…"
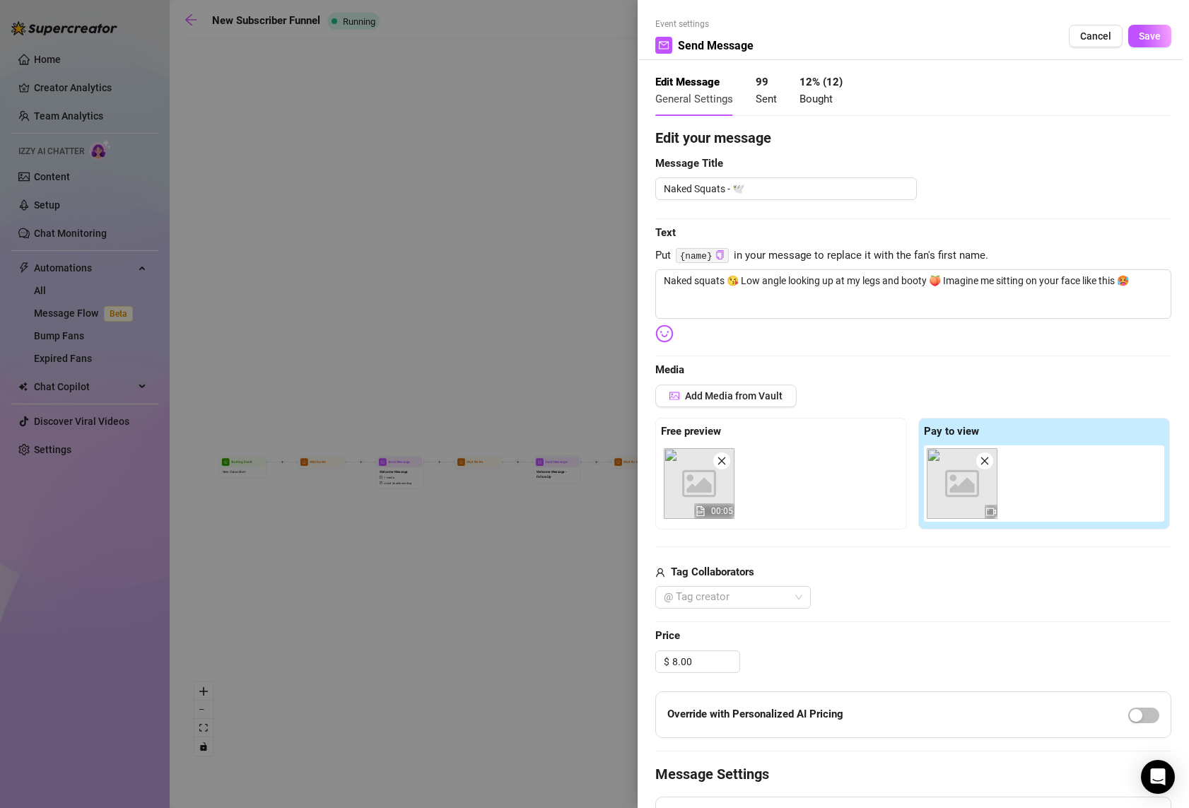
click at [539, 582] on div at bounding box center [594, 404] width 1189 height 808
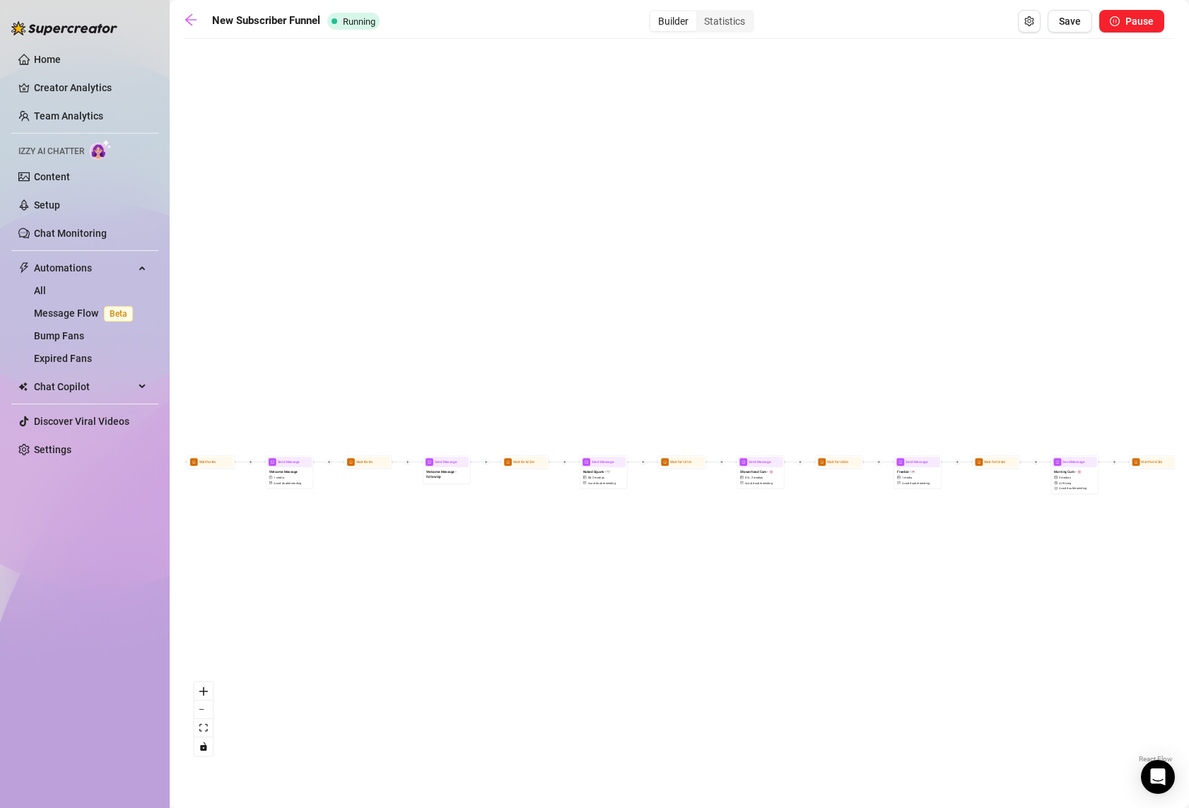
drag, startPoint x: 857, startPoint y: 578, endPoint x: 713, endPoint y: 578, distance: 143.5
click at [713, 578] on div "If True If False If True If False If True If False If True If False Send Messag…" at bounding box center [679, 406] width 991 height 720
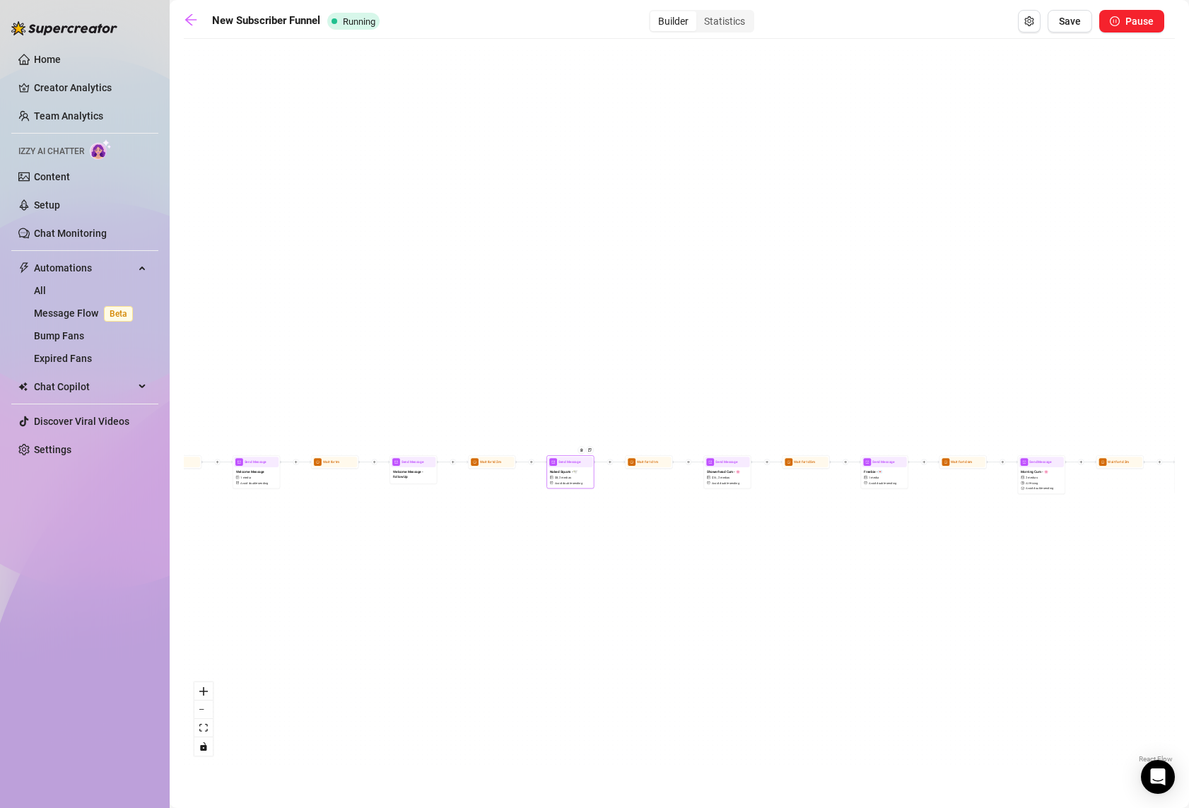
click at [559, 463] on span "Send Message" at bounding box center [569, 461] width 22 height 5
type textarea "Naked squats 😘 Low angle looking up at my legs and booty 🍑 Imagine me sitting o…"
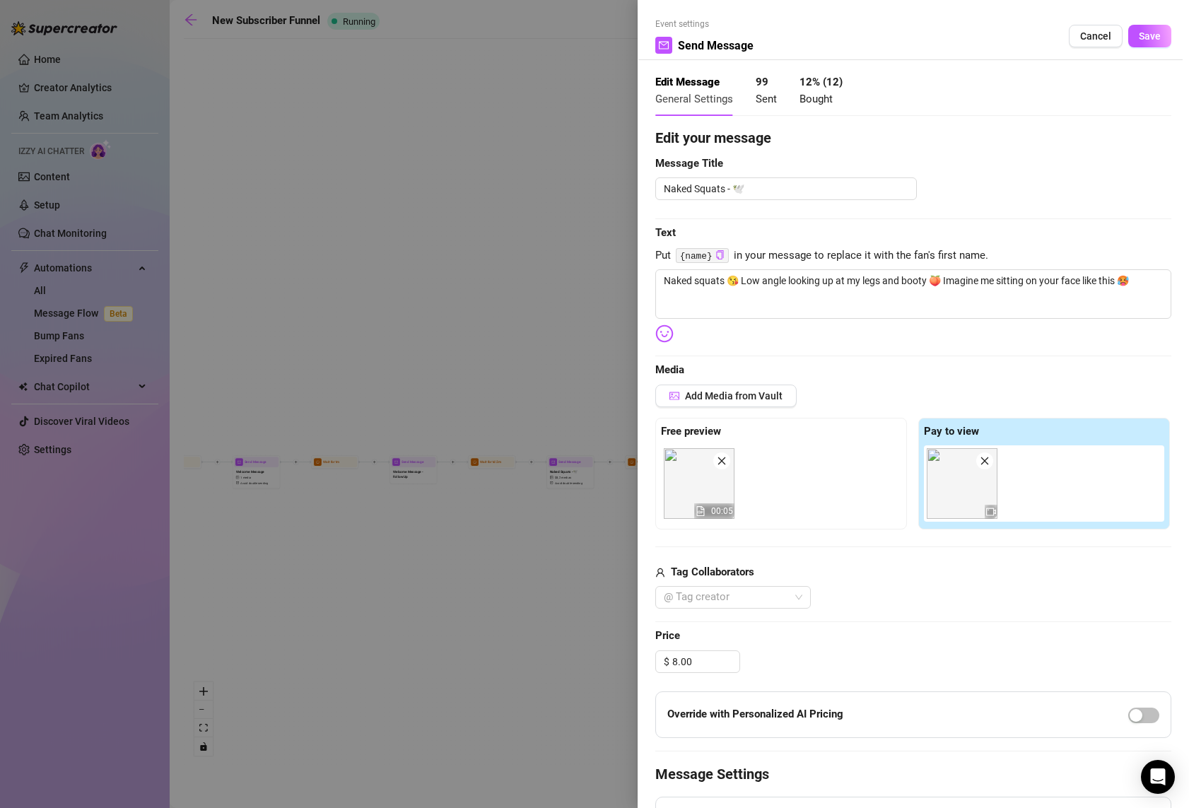
scroll to position [213, 0]
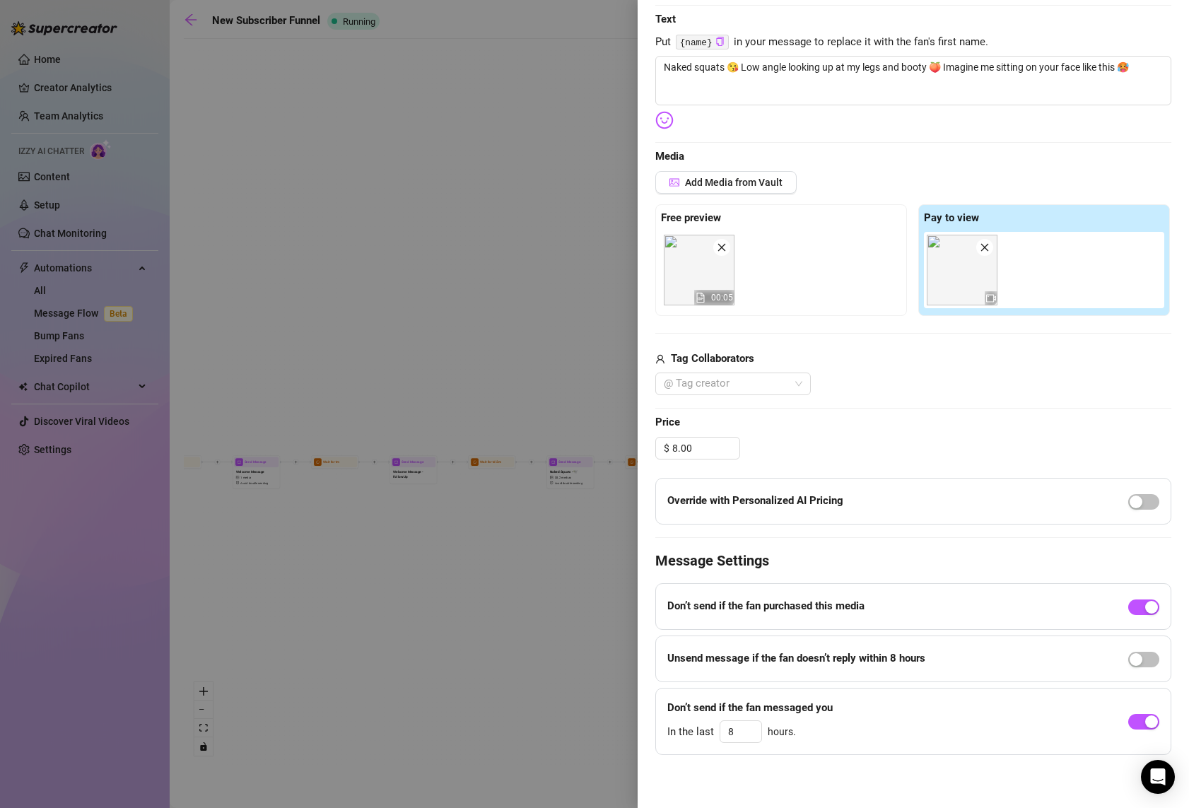
click at [514, 688] on div at bounding box center [594, 404] width 1189 height 808
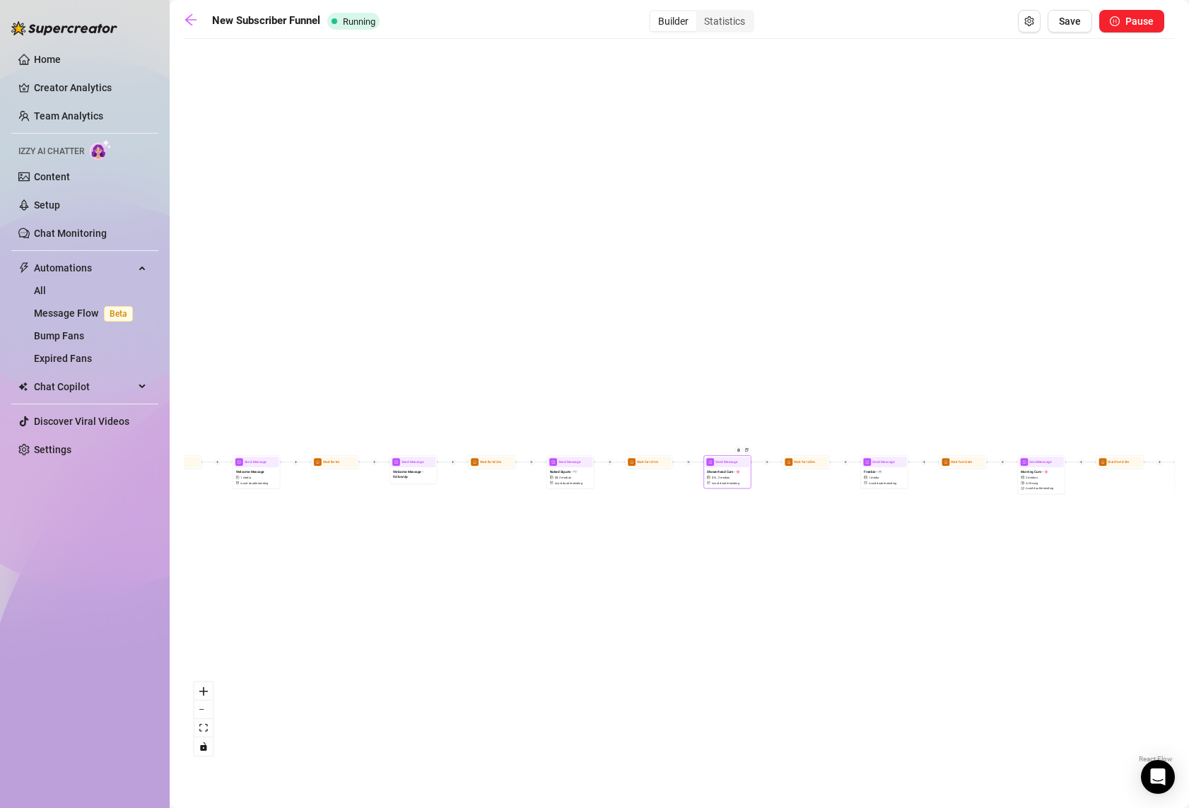
click at [731, 471] on span "Showerhead Cum - 🌸" at bounding box center [723, 471] width 33 height 5
type textarea "I tease my clit with my shower head while I finger my ass. Then I take a break …"
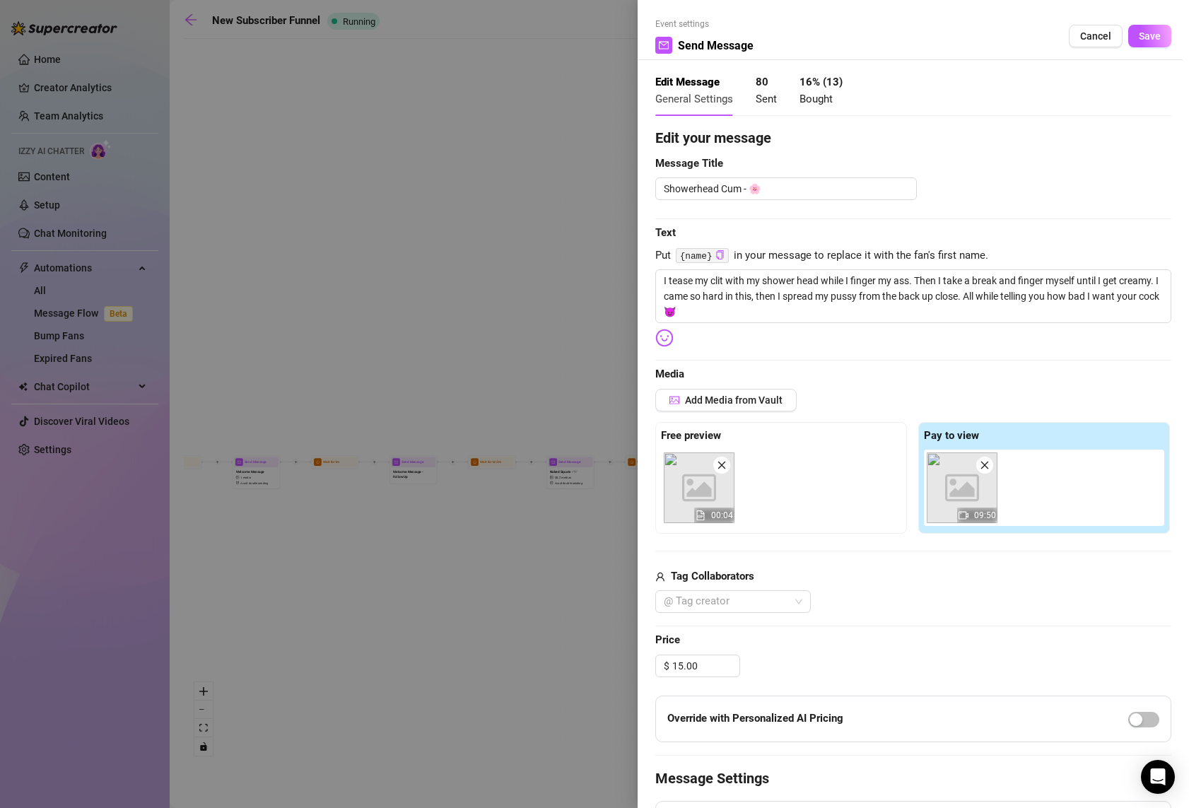
scroll to position [218, 0]
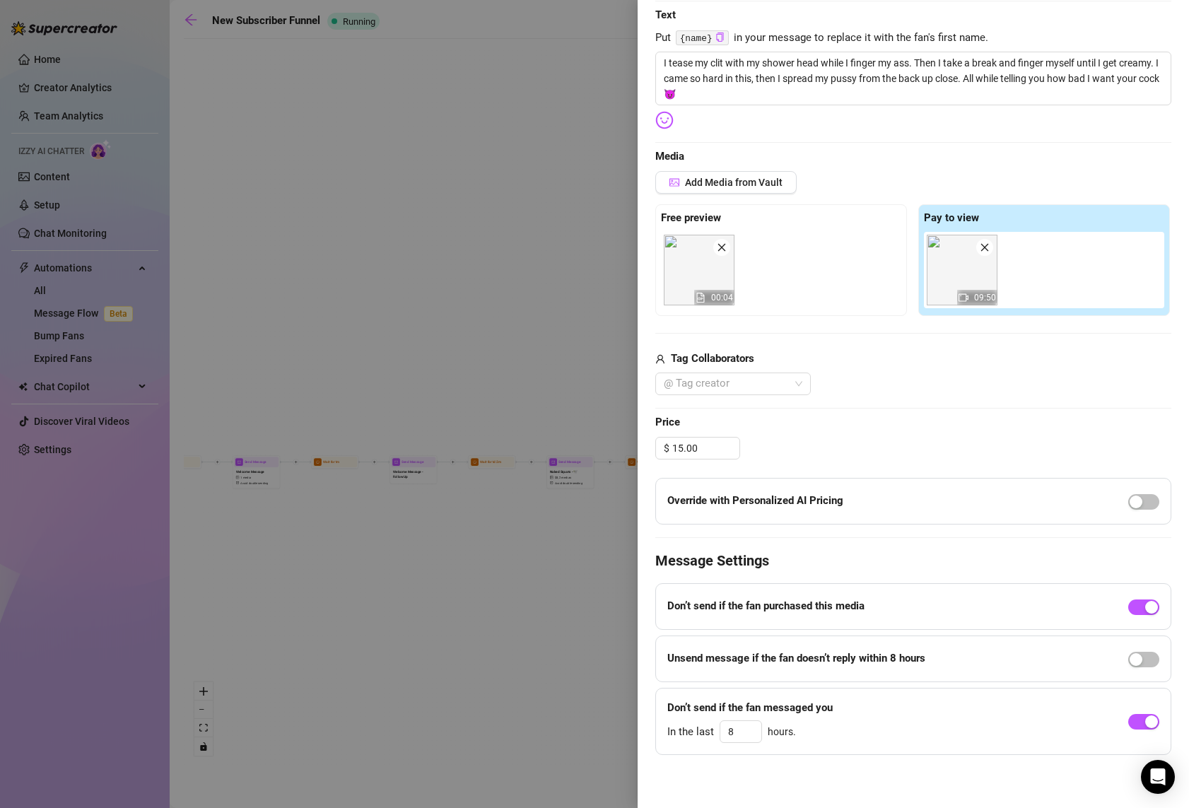
click at [536, 655] on div at bounding box center [594, 404] width 1189 height 808
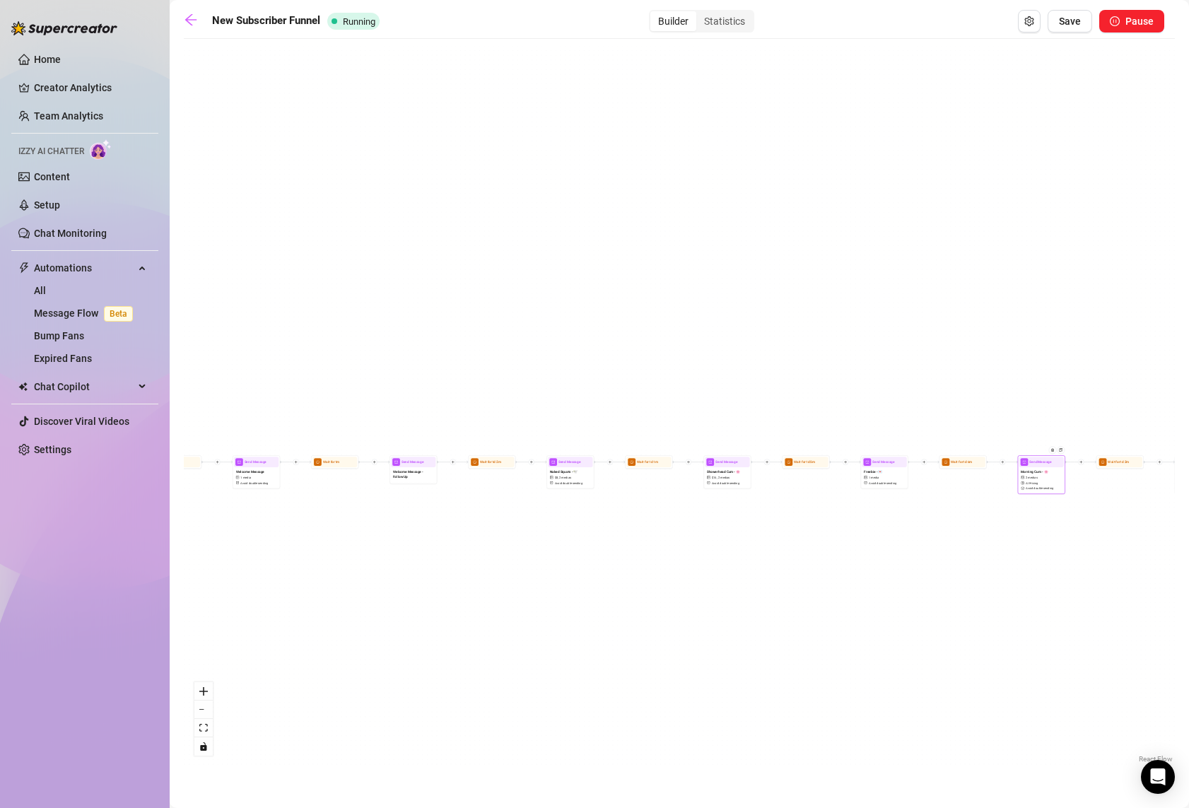
click at [1043, 490] on span "Avoid double sending" at bounding box center [1040, 488] width 28 height 4
type textarea "Got straight out of bed and came for you in this one 😈 Fresh faced and in my mo…"
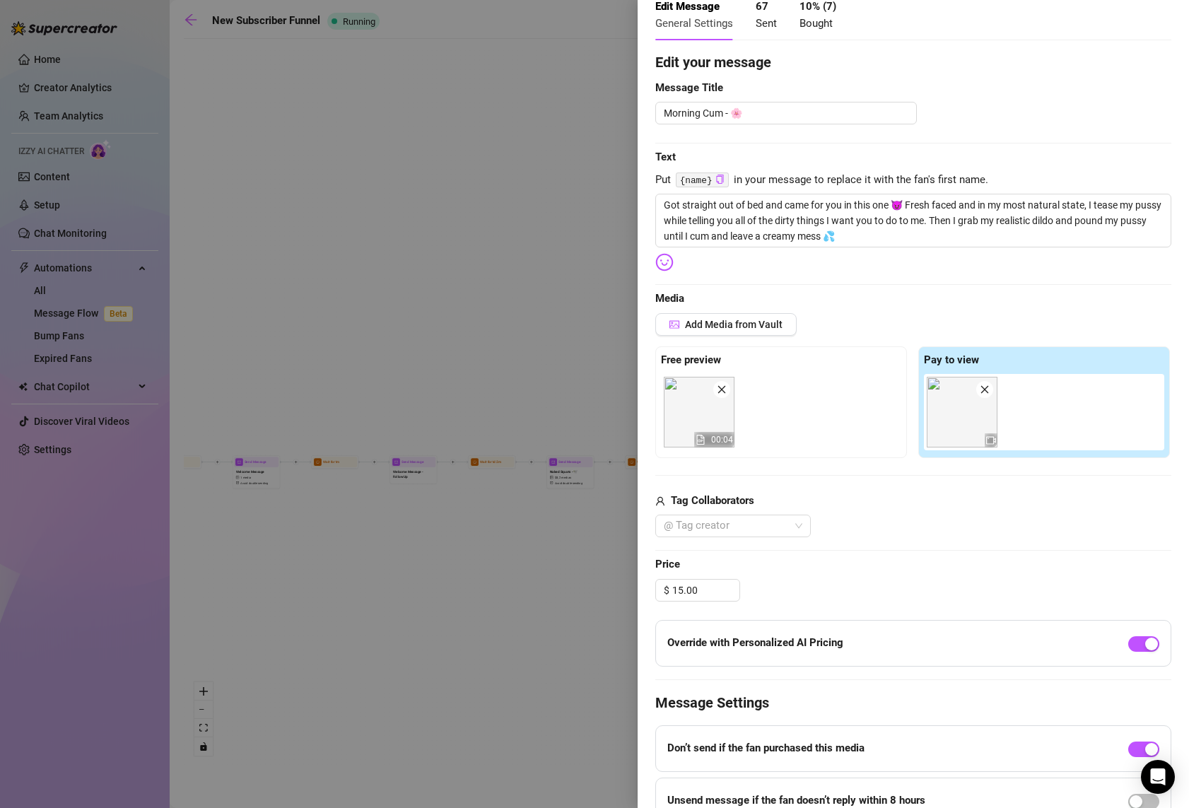
scroll to position [0, 0]
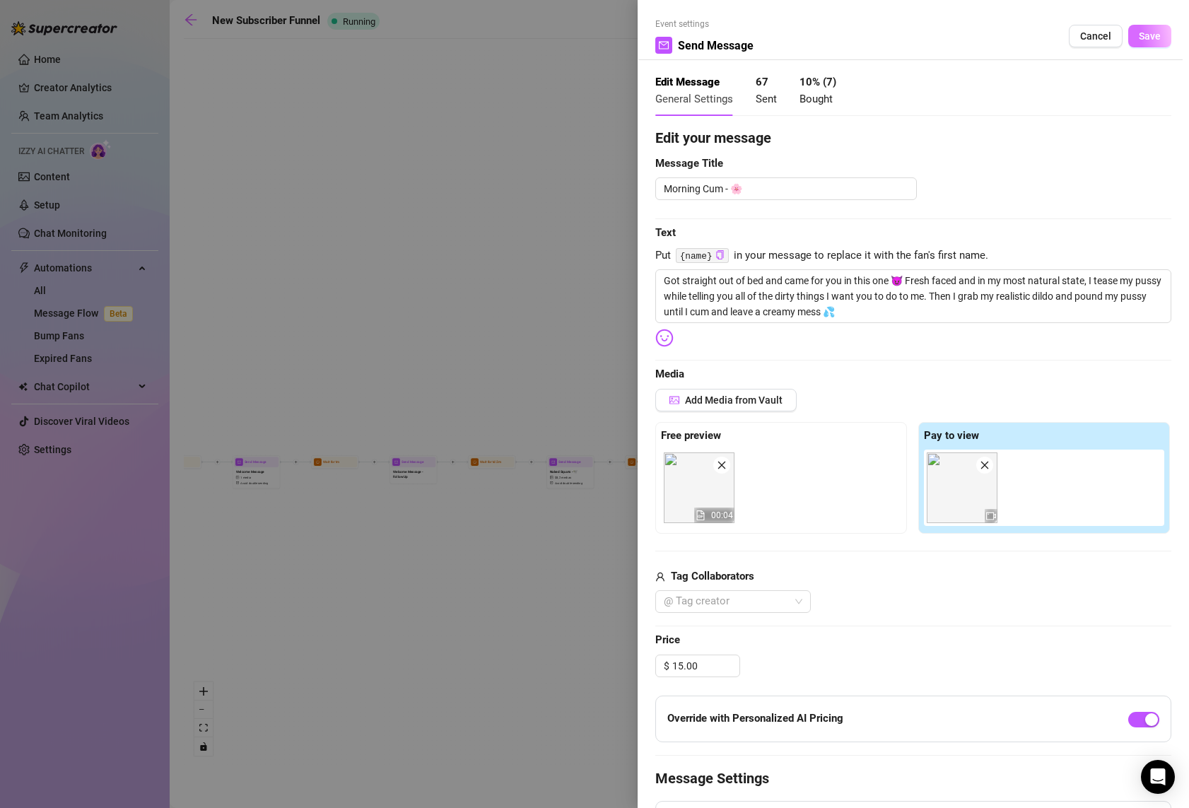
click at [1139, 31] on span "Save" at bounding box center [1150, 35] width 22 height 11
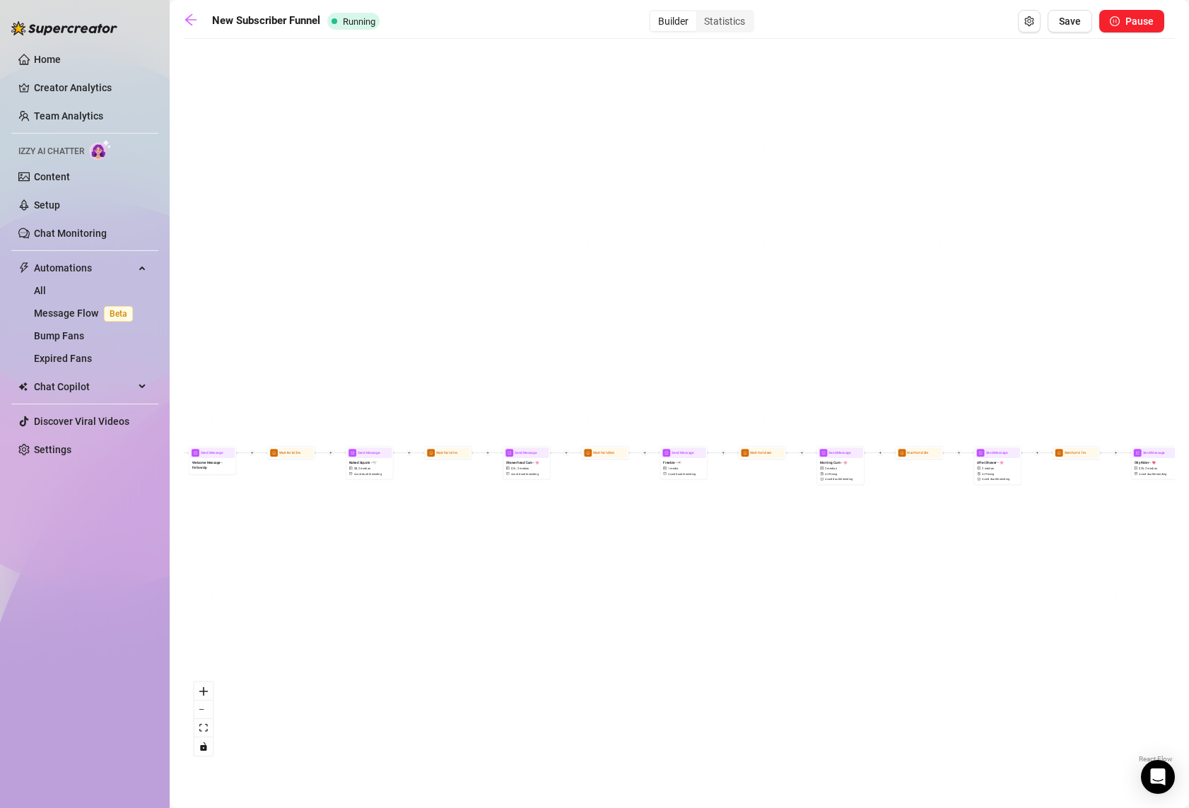
drag, startPoint x: 1105, startPoint y: 610, endPoint x: 895, endPoint y: 590, distance: 210.9
click at [895, 590] on div "If True If False If True If False If True If False If True If False Send Messag…" at bounding box center [679, 406] width 991 height 720
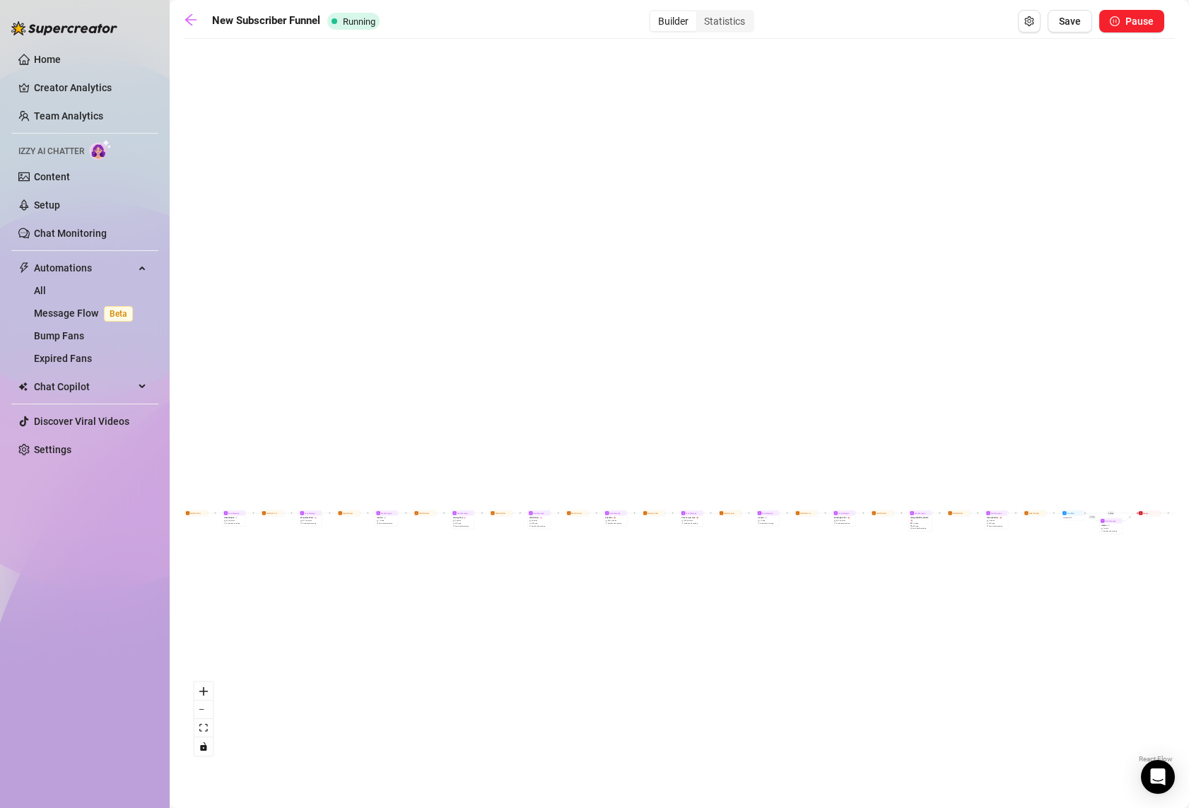
drag, startPoint x: 1065, startPoint y: 621, endPoint x: 616, endPoint y: 607, distance: 448.4
click at [616, 607] on div "If True If False If True If False If True If False If True If False Send Messag…" at bounding box center [679, 406] width 991 height 720
drag, startPoint x: 1064, startPoint y: 607, endPoint x: 718, endPoint y: 607, distance: 345.7
click at [718, 607] on div "If True If False If True If False If True If False If True If False Send Messag…" at bounding box center [679, 406] width 991 height 720
click at [64, 317] on link "Message Flow Beta" at bounding box center [86, 312] width 105 height 11
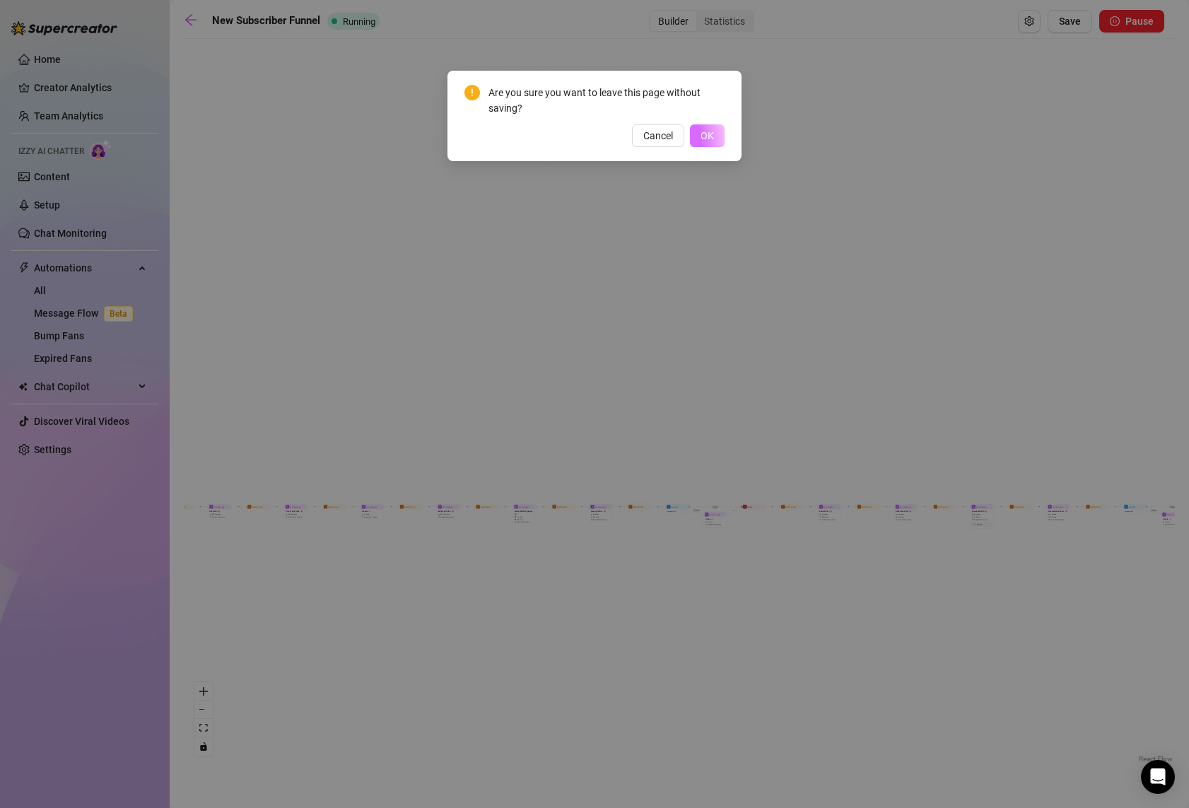
click at [716, 141] on button "OK" at bounding box center [707, 135] width 35 height 23
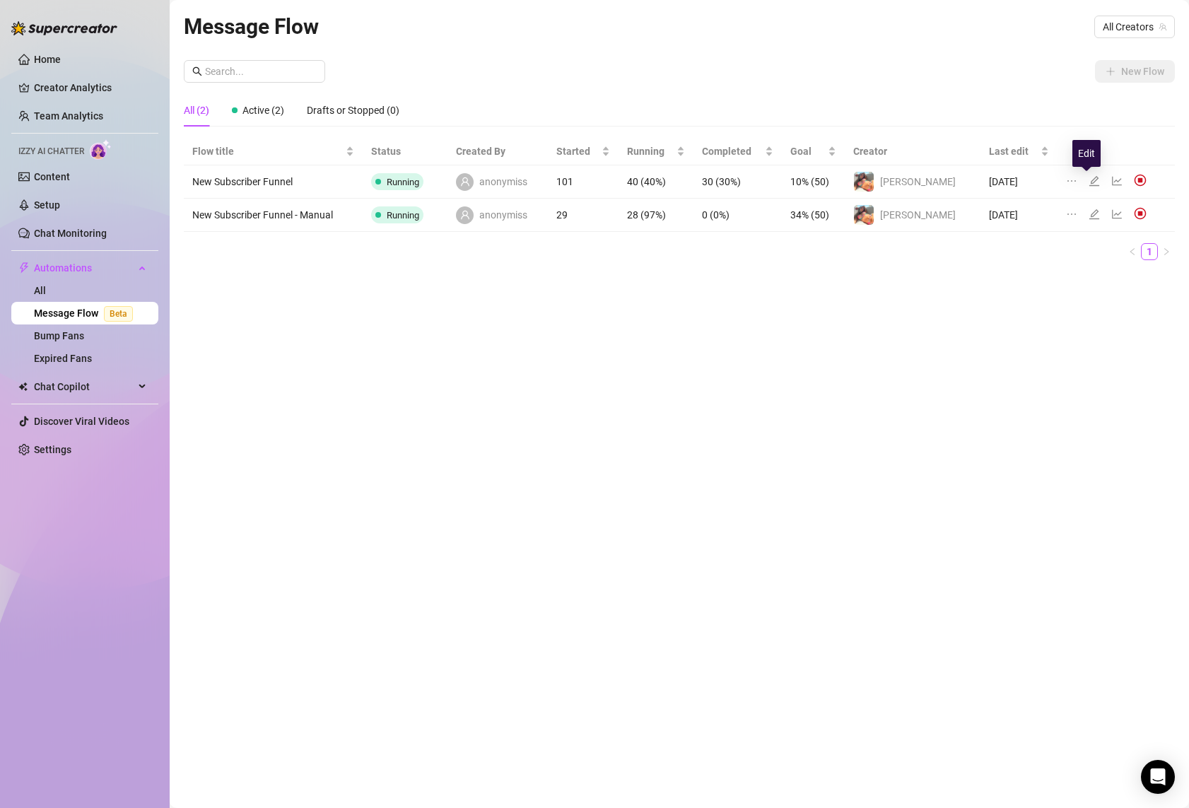
click at [1089, 180] on icon "edit" at bounding box center [1094, 180] width 11 height 11
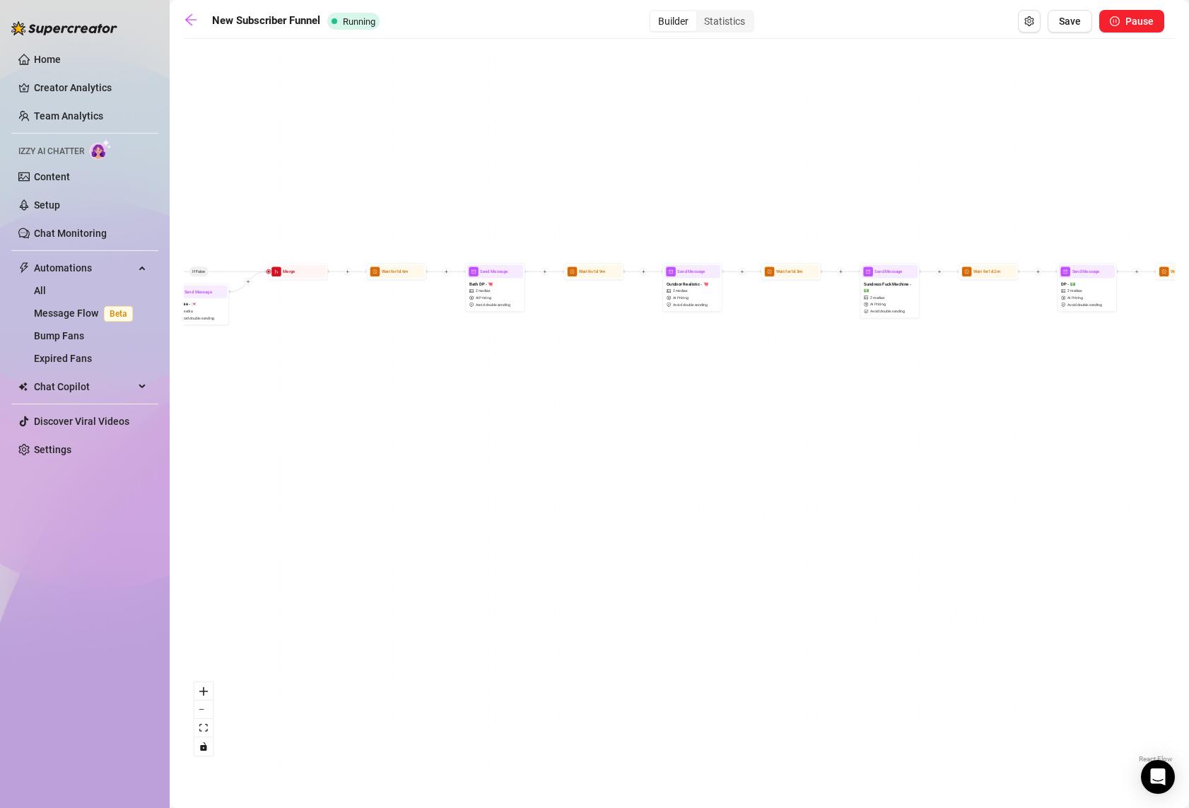
drag, startPoint x: 1067, startPoint y: 423, endPoint x: 643, endPoint y: 526, distance: 436.5
click at [643, 526] on div "If True If False If True If False If True If False If True If False Send Messag…" at bounding box center [679, 406] width 991 height 720
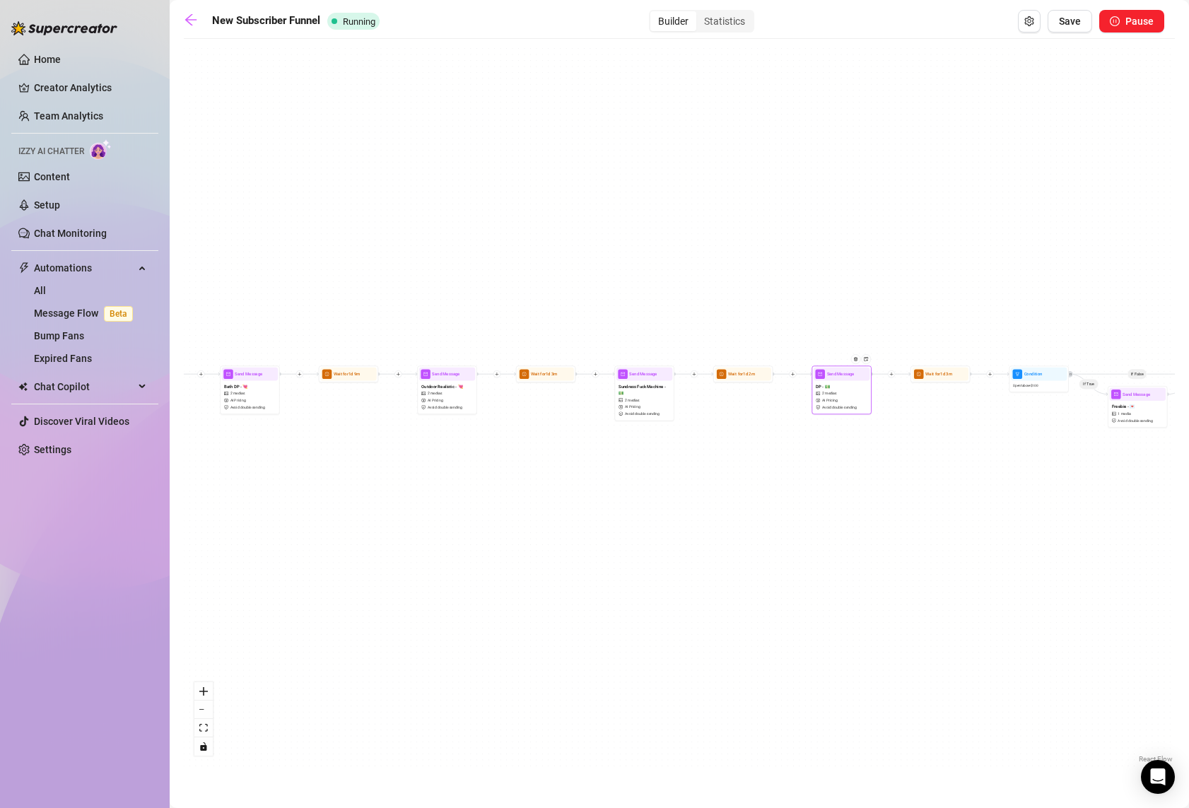
click at [826, 406] on span "Avoid double sending" at bounding box center [839, 407] width 35 height 6
type textarea "I bend over and give you a good look at my ass. I pull my panties down and fing…"
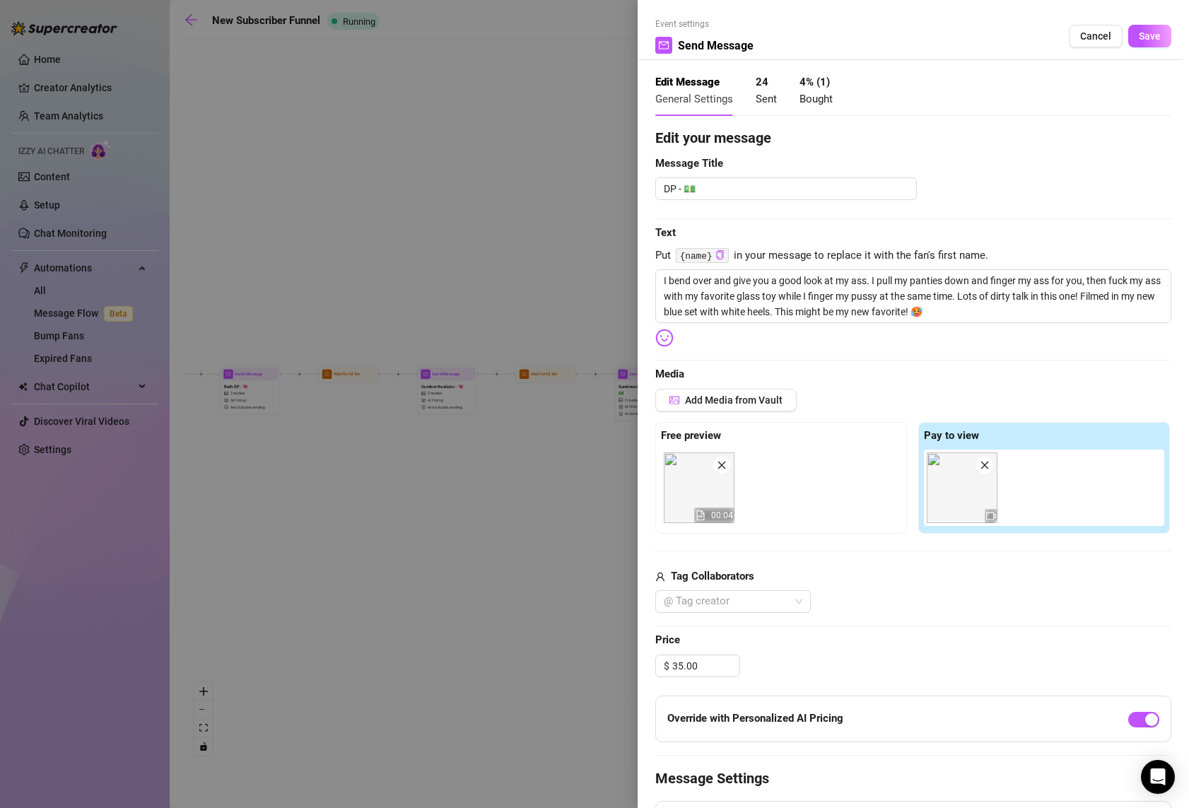
click at [825, 83] on strong "4 % ( 1 )" at bounding box center [814, 82] width 30 height 13
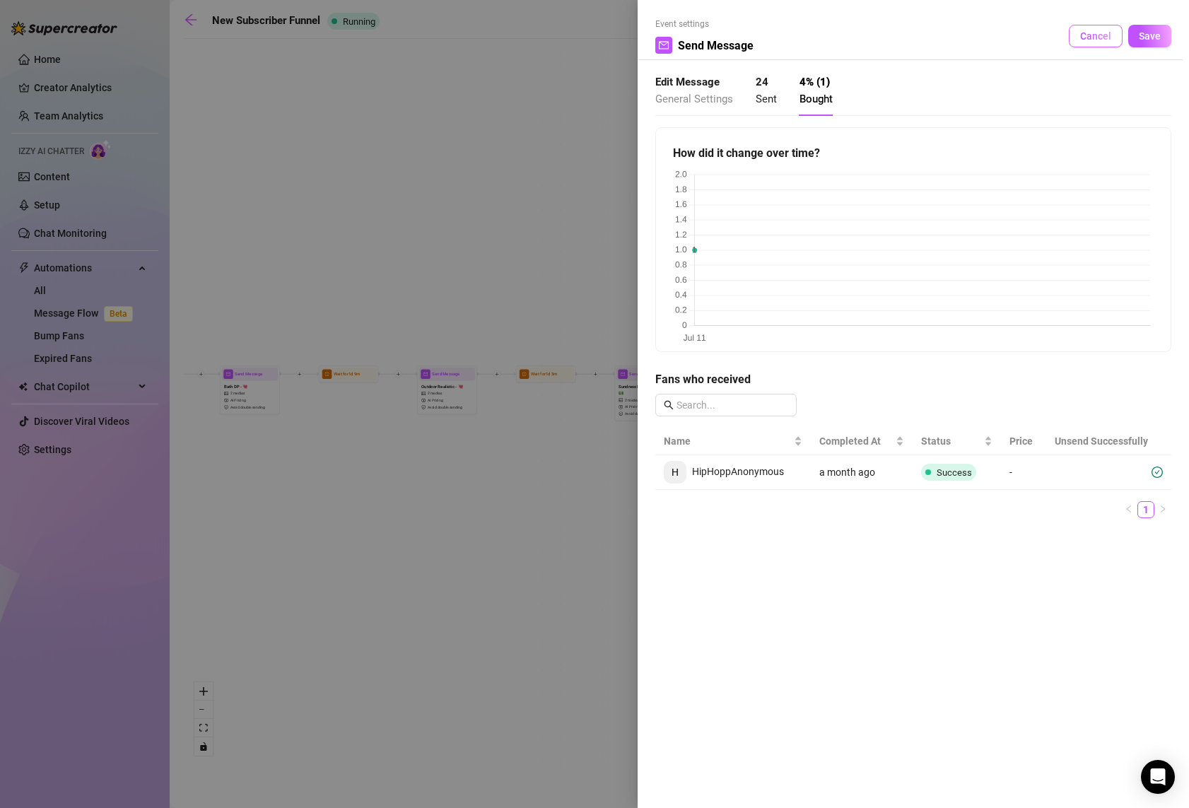
click at [1080, 37] on button "Cancel" at bounding box center [1096, 36] width 54 height 23
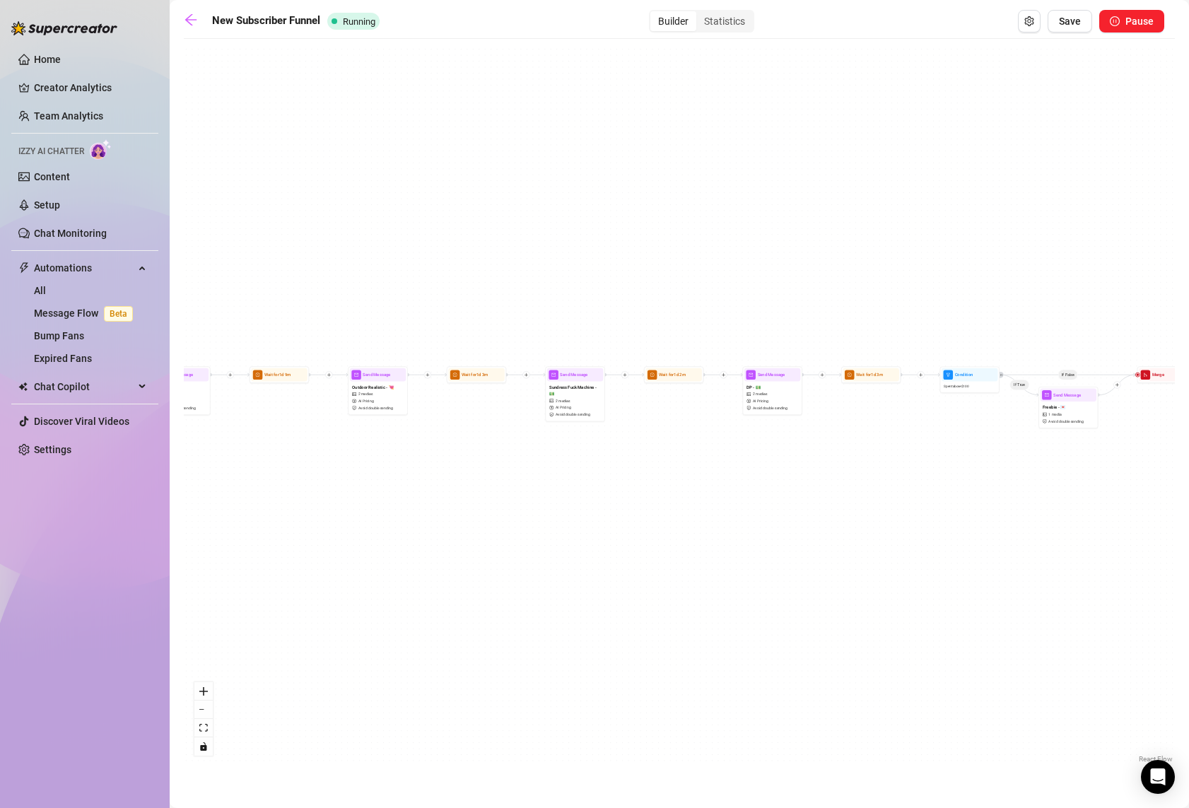
drag, startPoint x: 1082, startPoint y: 469, endPoint x: 816, endPoint y: 469, distance: 265.8
click at [816, 469] on div "If True If False If True If False If True If False If True If False Send Messag…" at bounding box center [679, 406] width 991 height 720
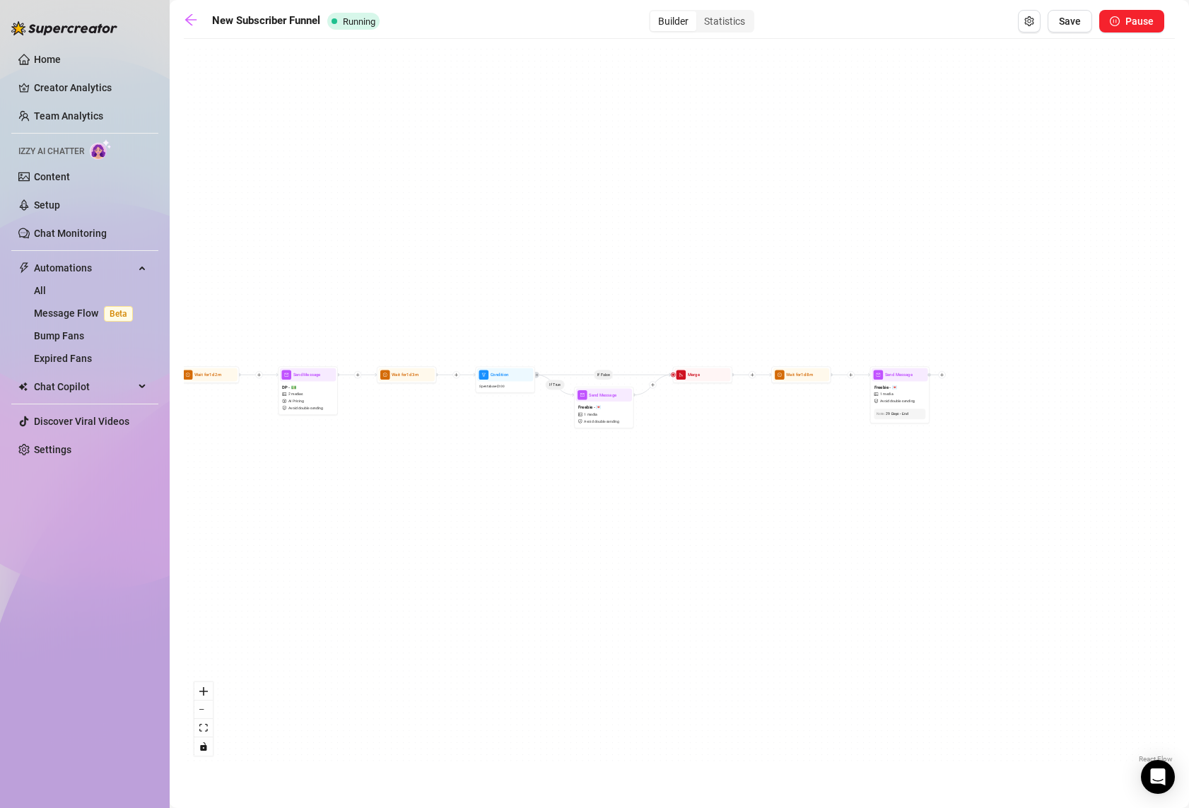
drag, startPoint x: 1016, startPoint y: 479, endPoint x: 725, endPoint y: 479, distance: 291.2
click at [725, 479] on div "If True If False If True If False If True If False If True If False Send Messag…" at bounding box center [679, 406] width 991 height 720
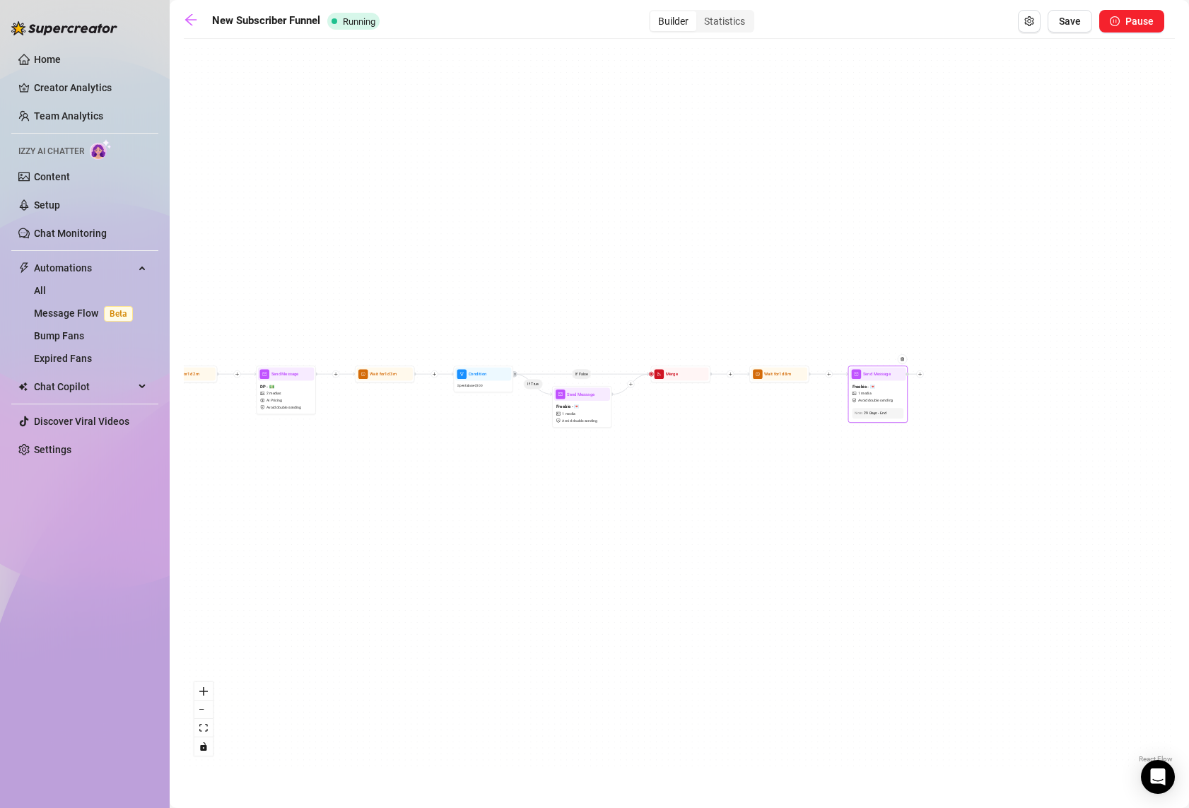
click at [860, 397] on span "Avoid double sending" at bounding box center [875, 400] width 35 height 6
type textarea "😘"
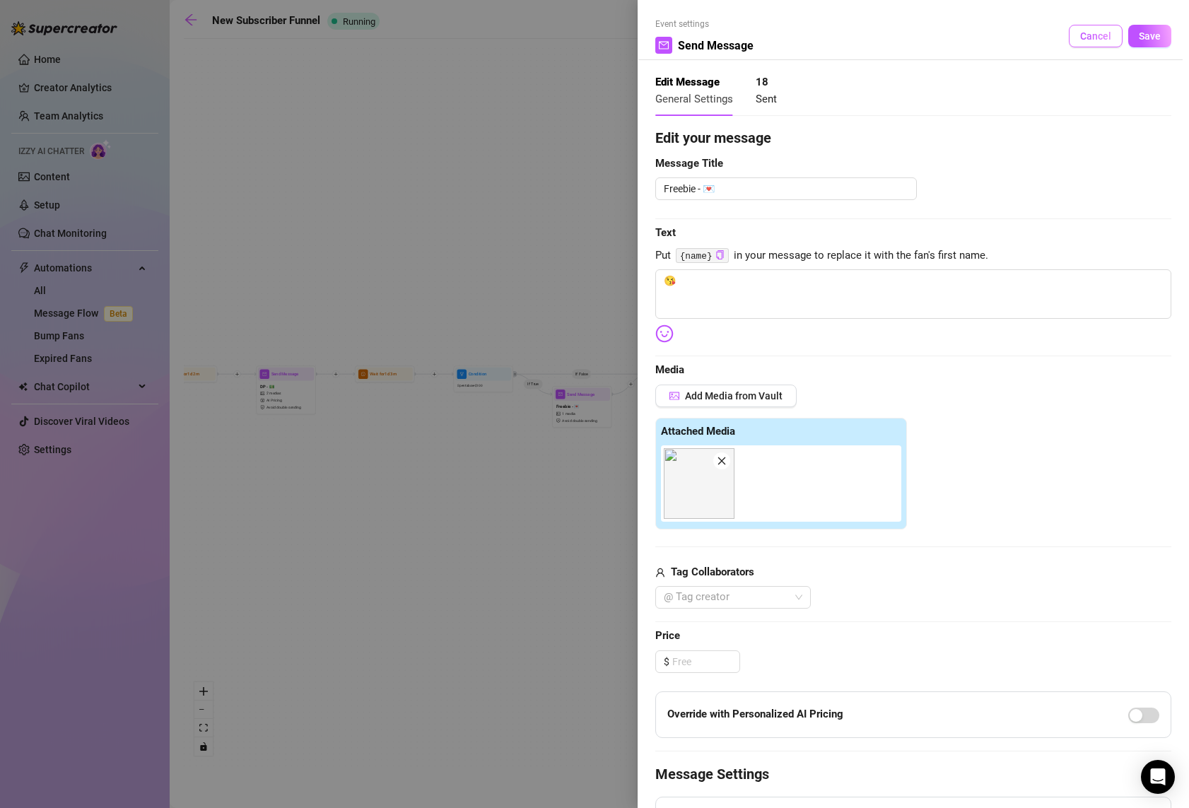
click at [1080, 38] on span "Cancel" at bounding box center [1095, 35] width 31 height 11
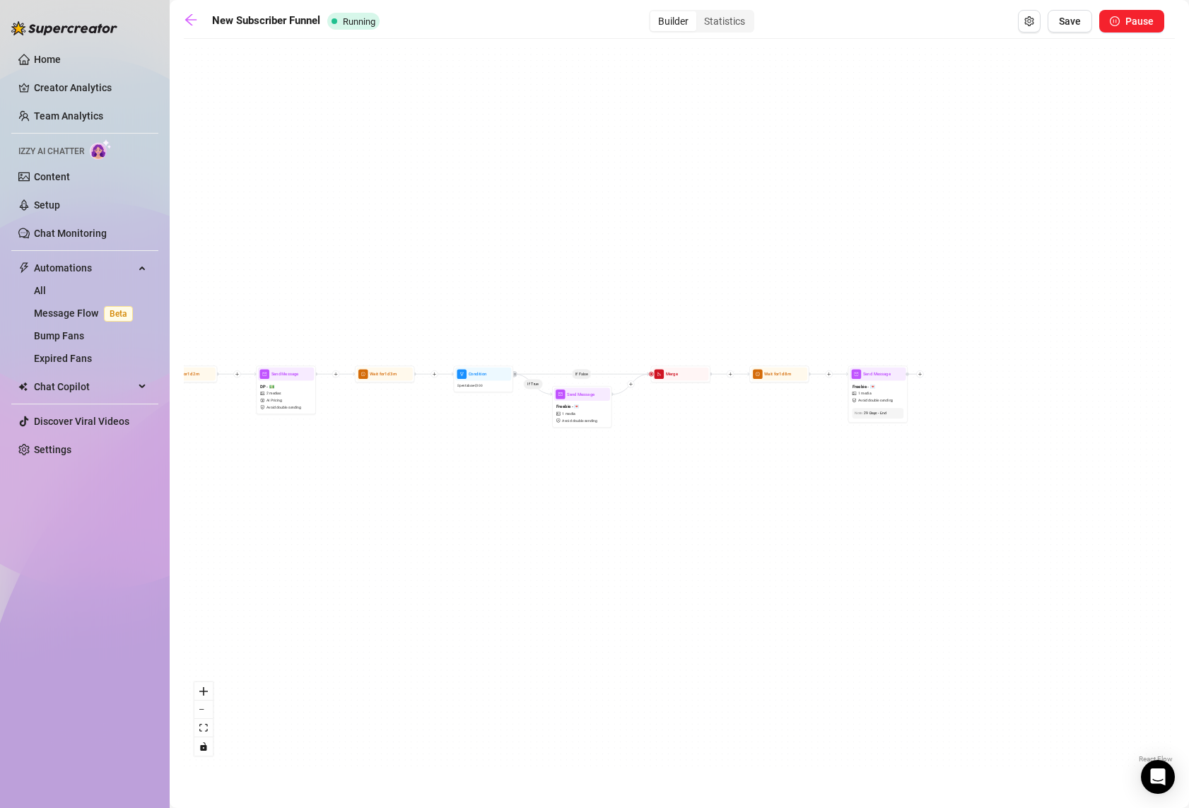
drag, startPoint x: 594, startPoint y: 468, endPoint x: 887, endPoint y: 484, distance: 293.1
click at [887, 484] on div "If True If False If True If False If True If False If True If False Send Messag…" at bounding box center [679, 406] width 991 height 720
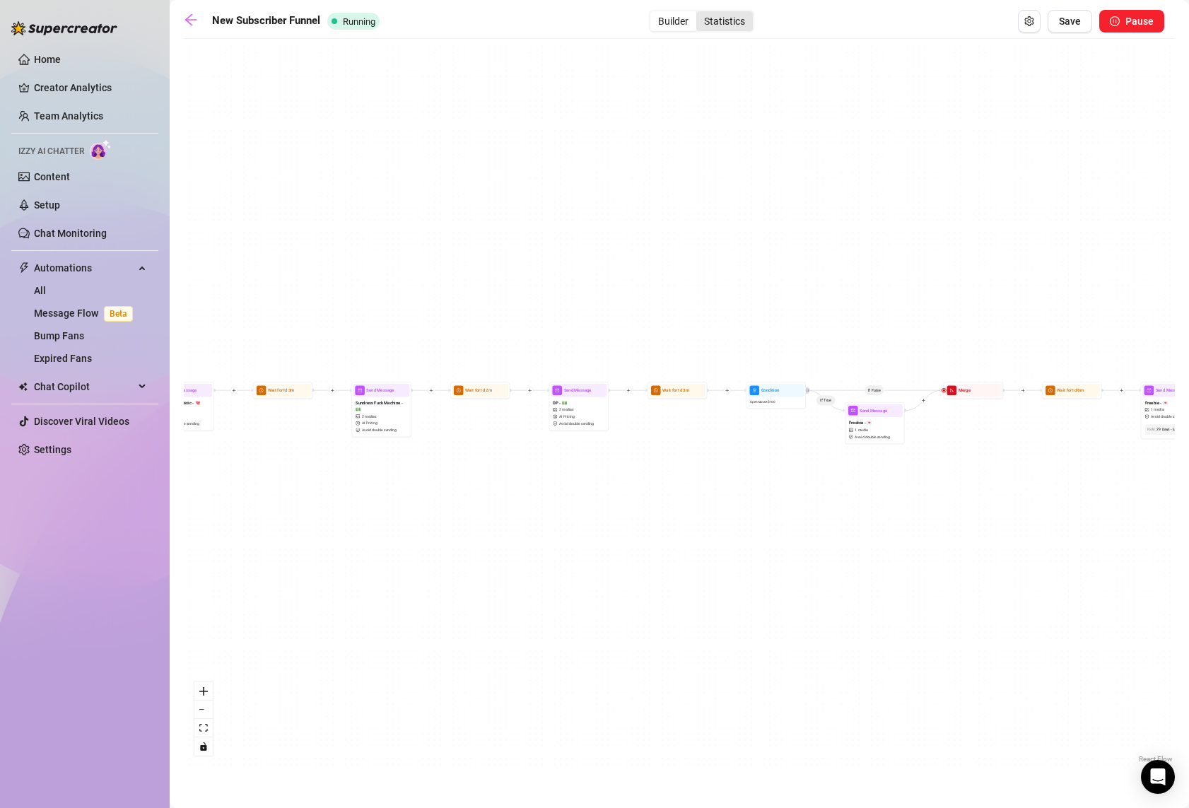
click at [729, 23] on div "Statistics" at bounding box center [724, 21] width 57 height 20
click at [700, 13] on input "Statistics" at bounding box center [700, 13] width 0 height 0
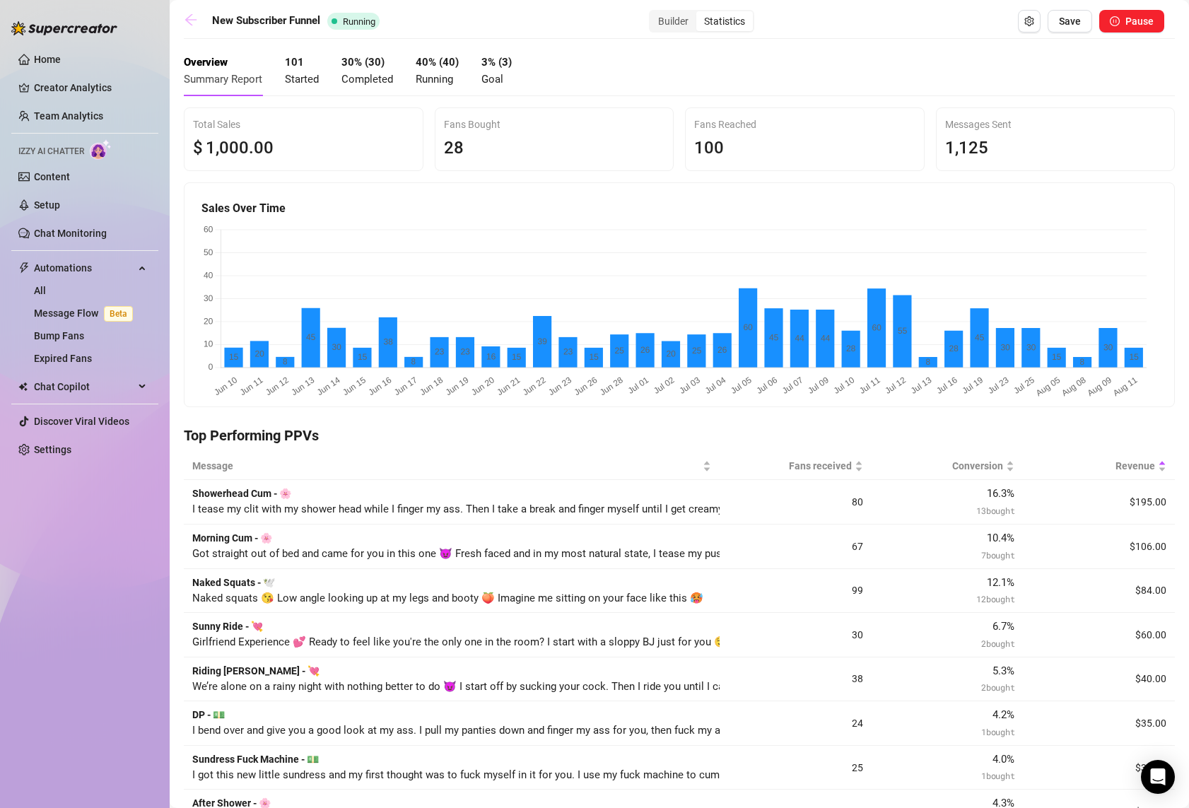
click at [194, 17] on icon "arrow-left" at bounding box center [191, 20] width 14 height 14
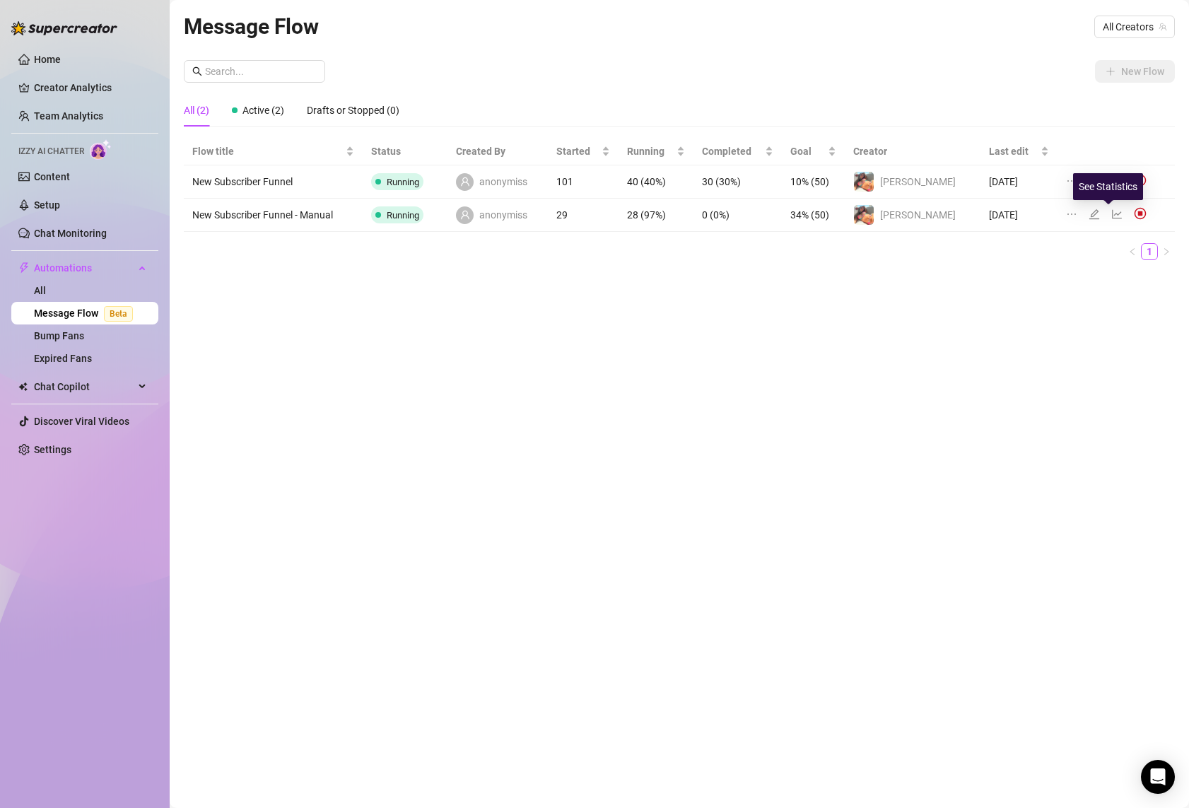
click at [1111, 213] on icon "line-chart" at bounding box center [1116, 214] width 11 height 11
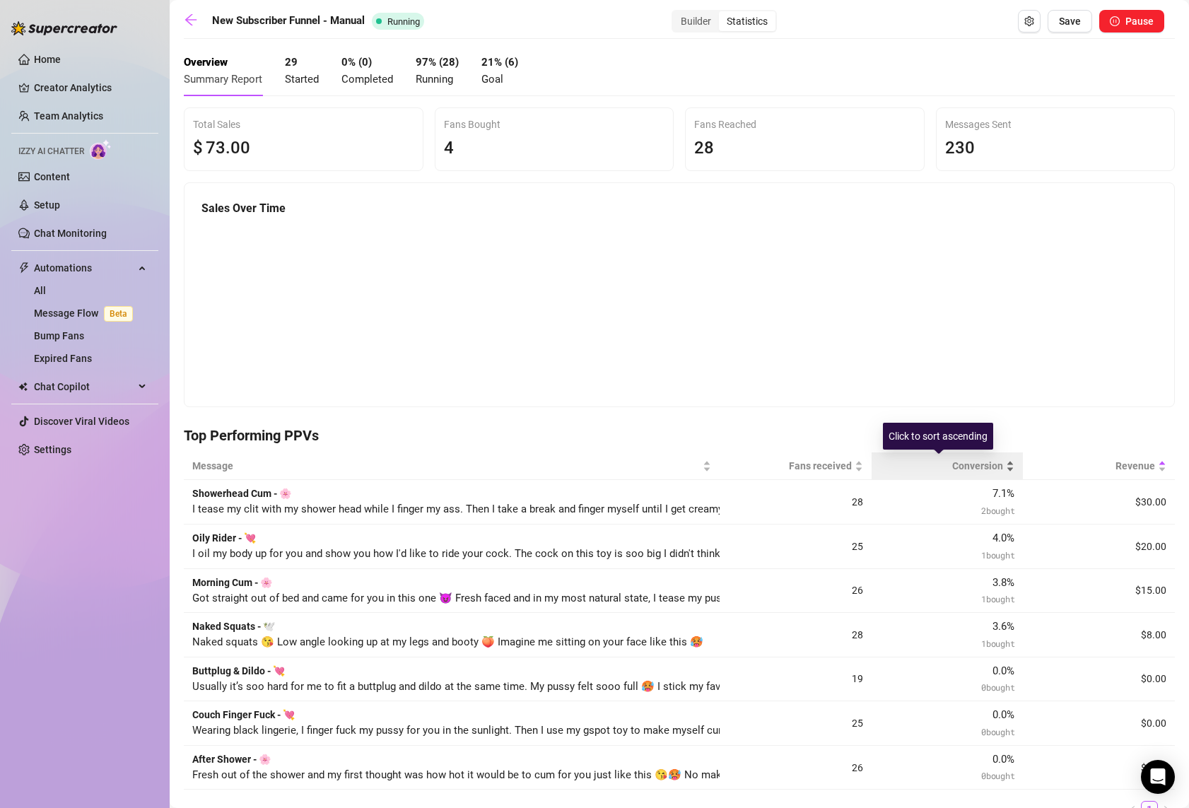
click at [985, 463] on span "Conversion" at bounding box center [942, 466] width 124 height 16
click at [199, 25] on link at bounding box center [194, 21] width 21 height 17
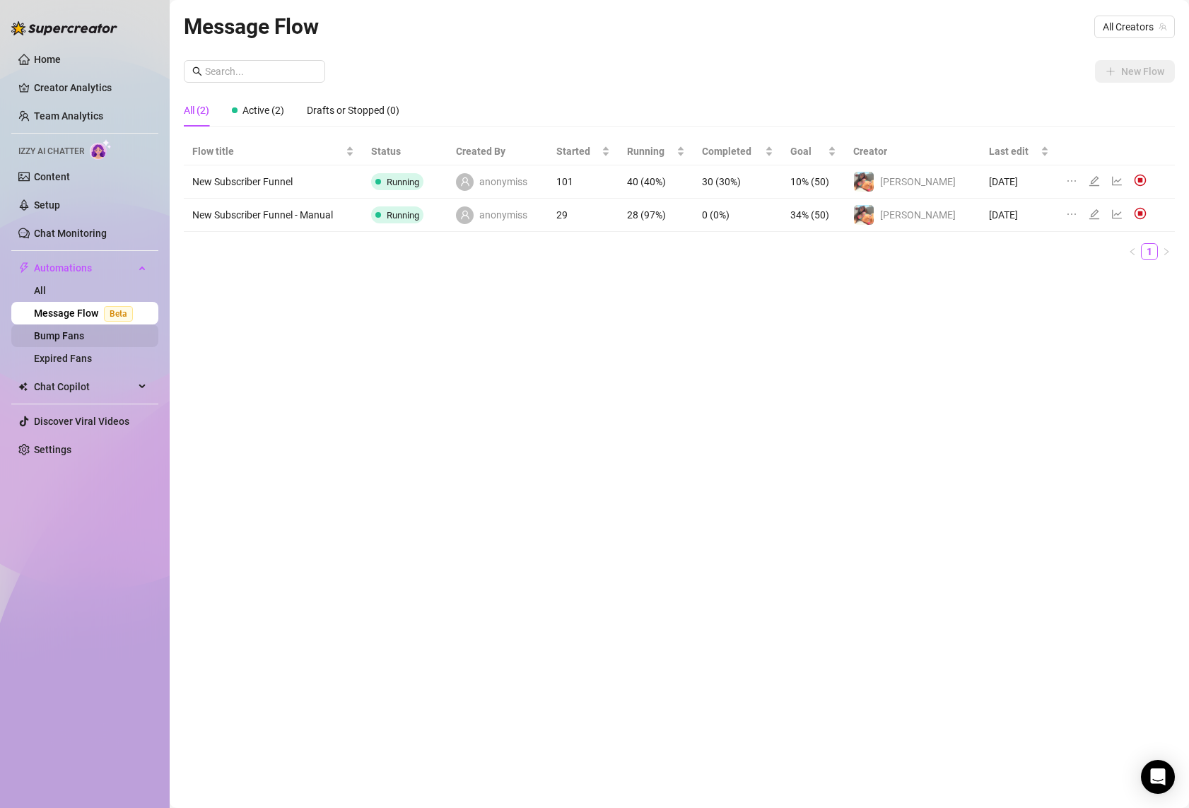
click at [84, 341] on link "Bump Fans" at bounding box center [59, 335] width 50 height 11
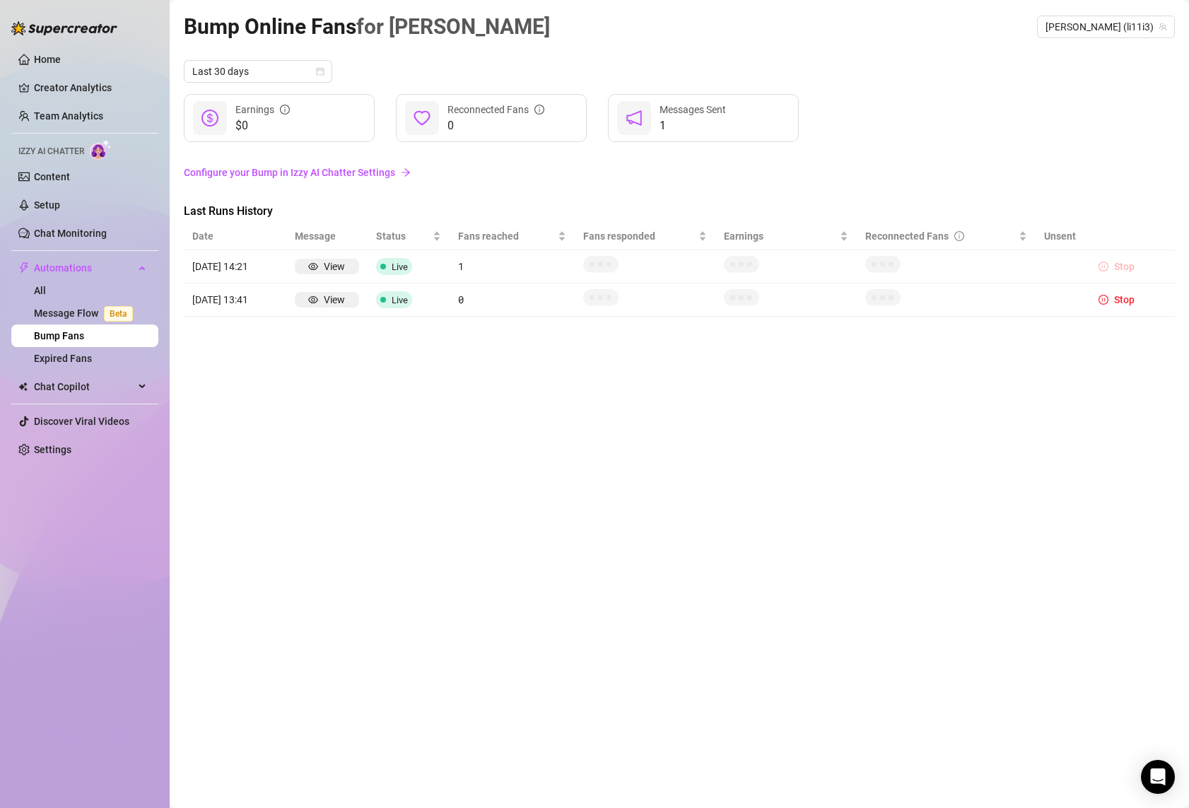
click at [1114, 269] on span "Stop" at bounding box center [1124, 266] width 20 height 11
click at [1108, 271] on button "Stop" at bounding box center [1116, 266] width 47 height 17
click at [94, 395] on span "Chat Copilot" at bounding box center [84, 386] width 100 height 23
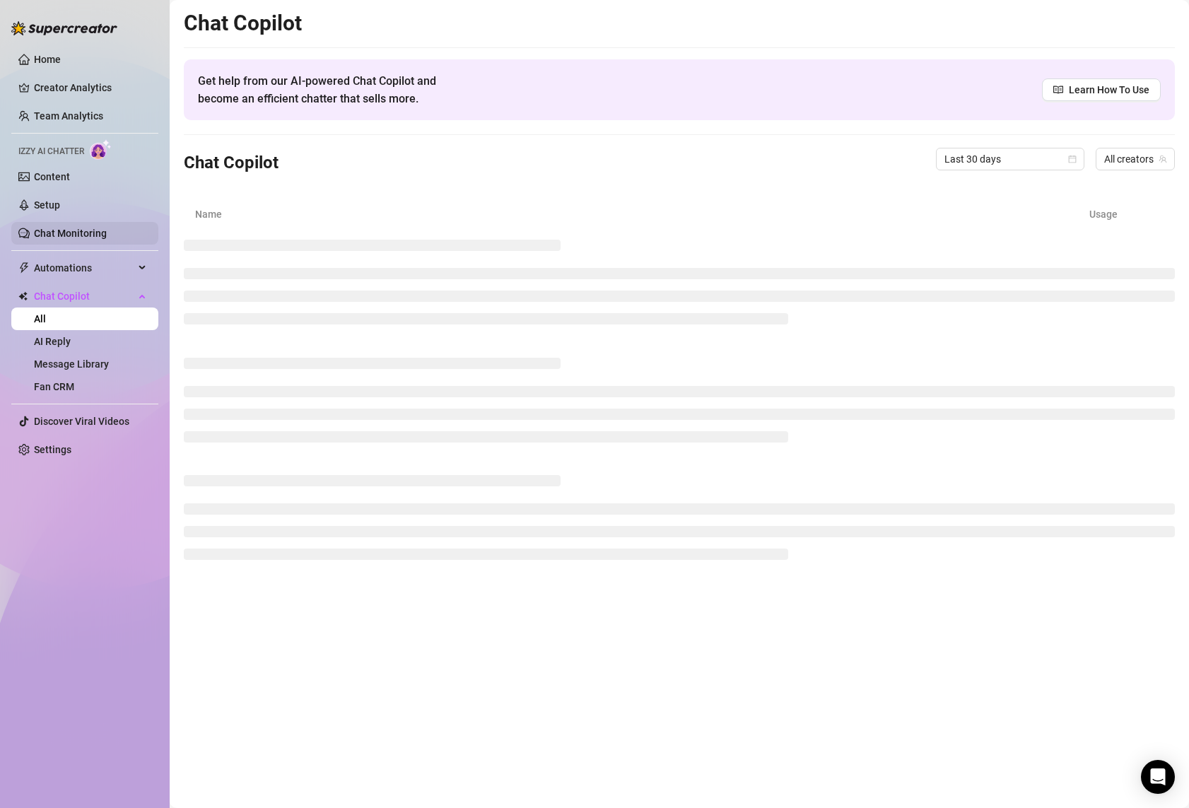
click at [52, 230] on link "Chat Monitoring" at bounding box center [70, 233] width 73 height 11
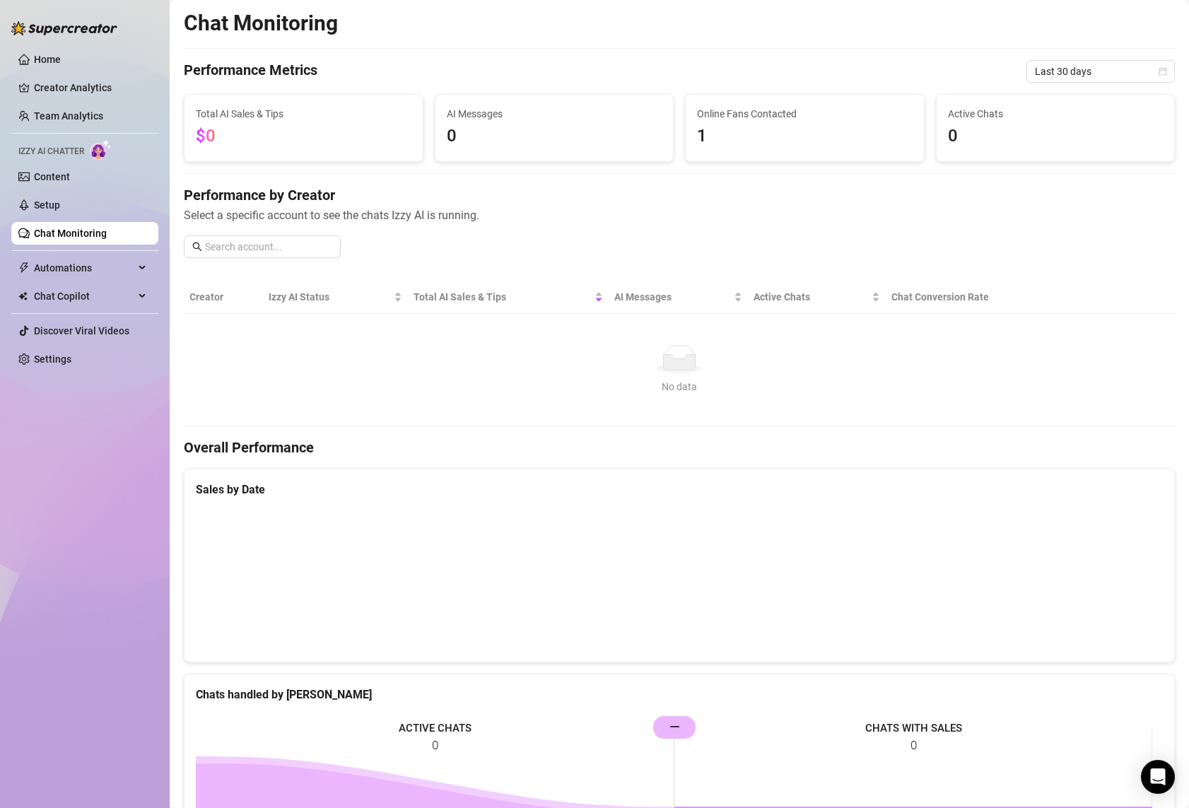
click at [731, 143] on span "1" at bounding box center [805, 136] width 216 height 27
click at [720, 117] on span "Online Fans Contacted" at bounding box center [805, 114] width 216 height 16
click at [300, 245] on input "text" at bounding box center [268, 247] width 127 height 16
click at [462, 254] on div "Performance by Creator Select a specific account to see the chats Izzy AI is ru…" at bounding box center [679, 227] width 991 height 84
click at [271, 250] on input "text" at bounding box center [268, 247] width 127 height 16
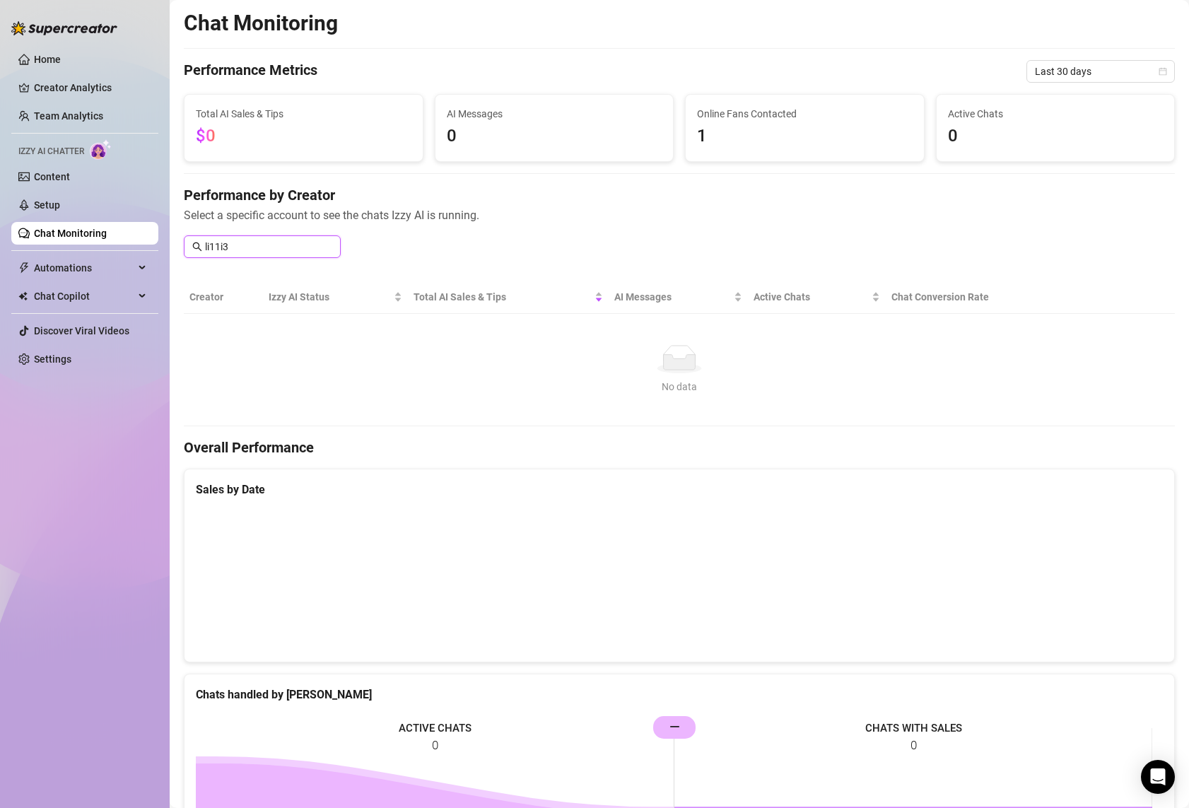
type input "li11i3"
click at [242, 247] on input "li11i3" at bounding box center [268, 247] width 127 height 16
click at [517, 305] on div "Total AI Sales & Tips" at bounding box center [508, 297] width 189 height 16
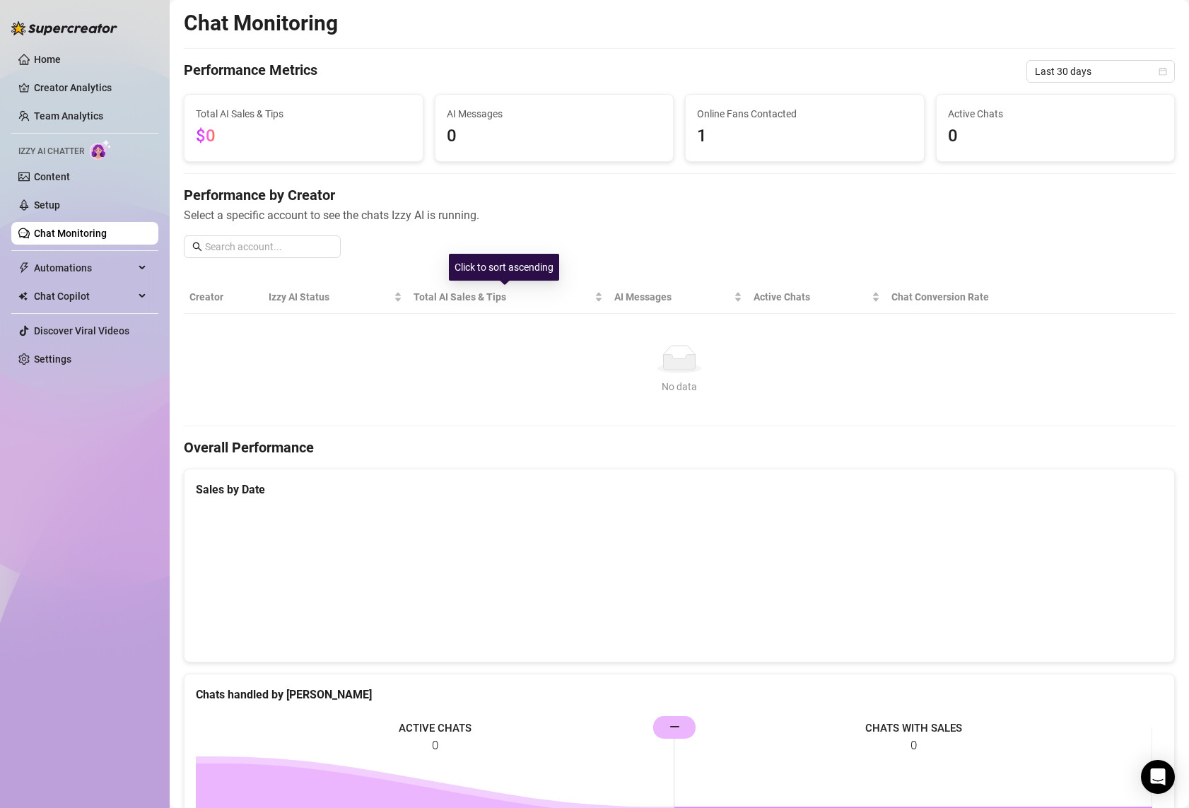
click at [554, 359] on div "No data" at bounding box center [679, 359] width 968 height 28
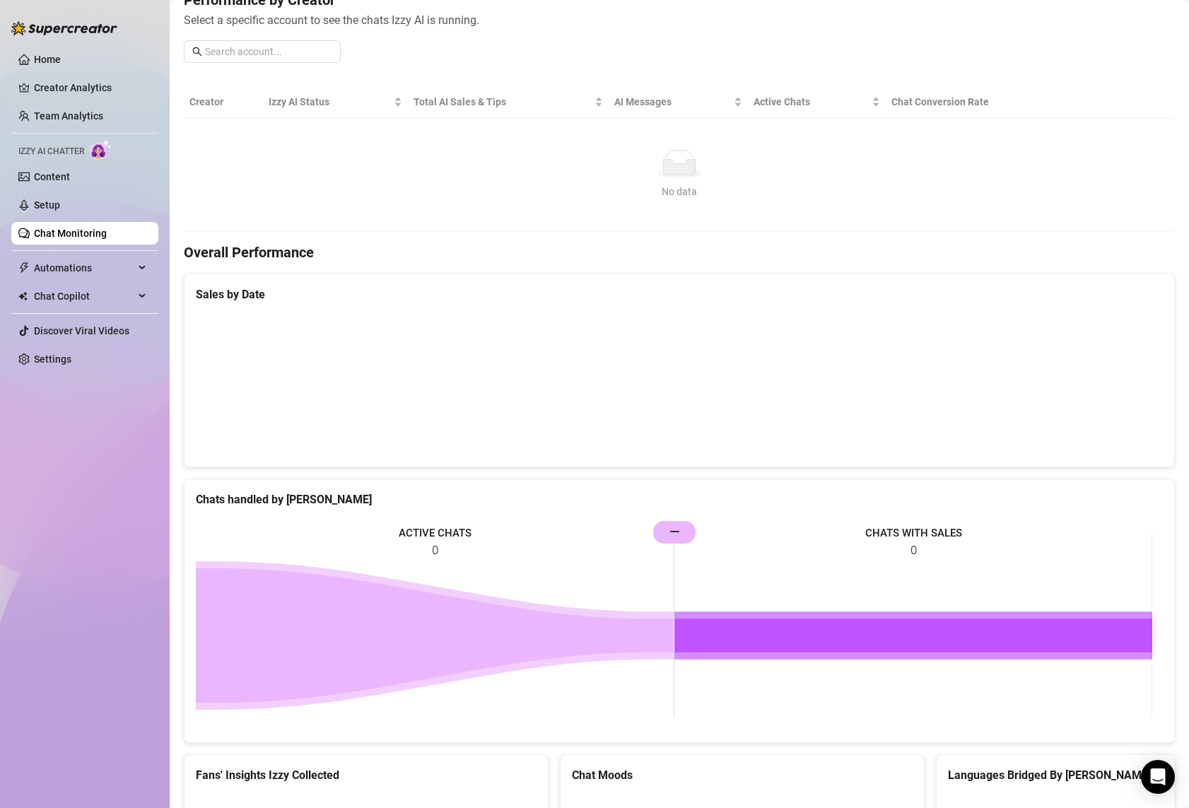
scroll to position [464, 0]
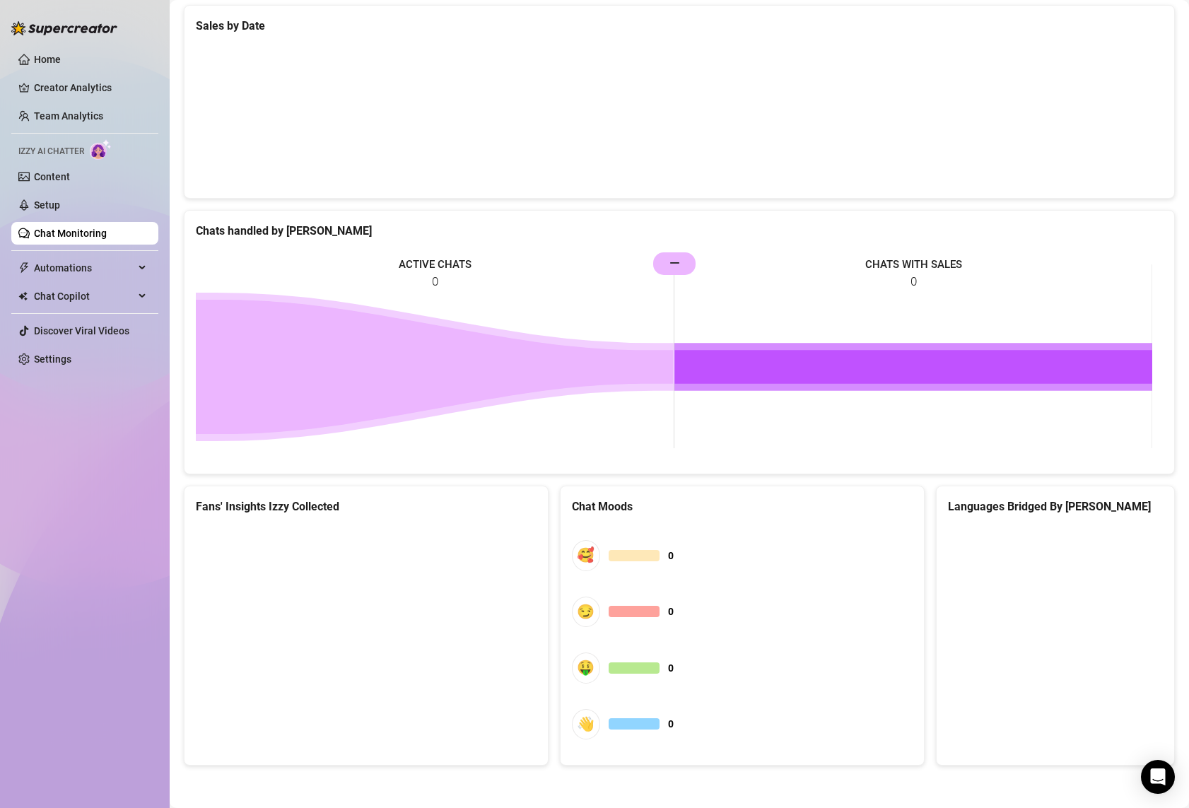
click at [365, 632] on canvas at bounding box center [364, 632] width 336 height 212
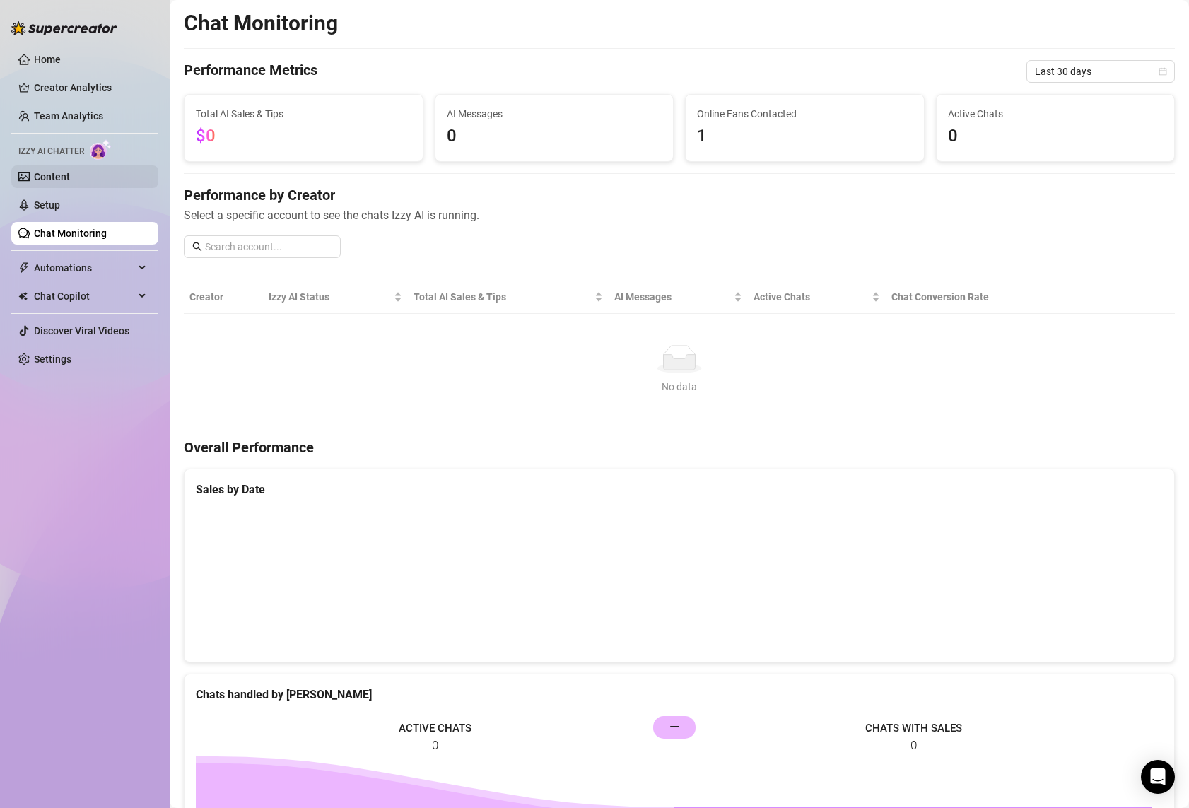
click at [70, 182] on link "Content" at bounding box center [52, 176] width 36 height 11
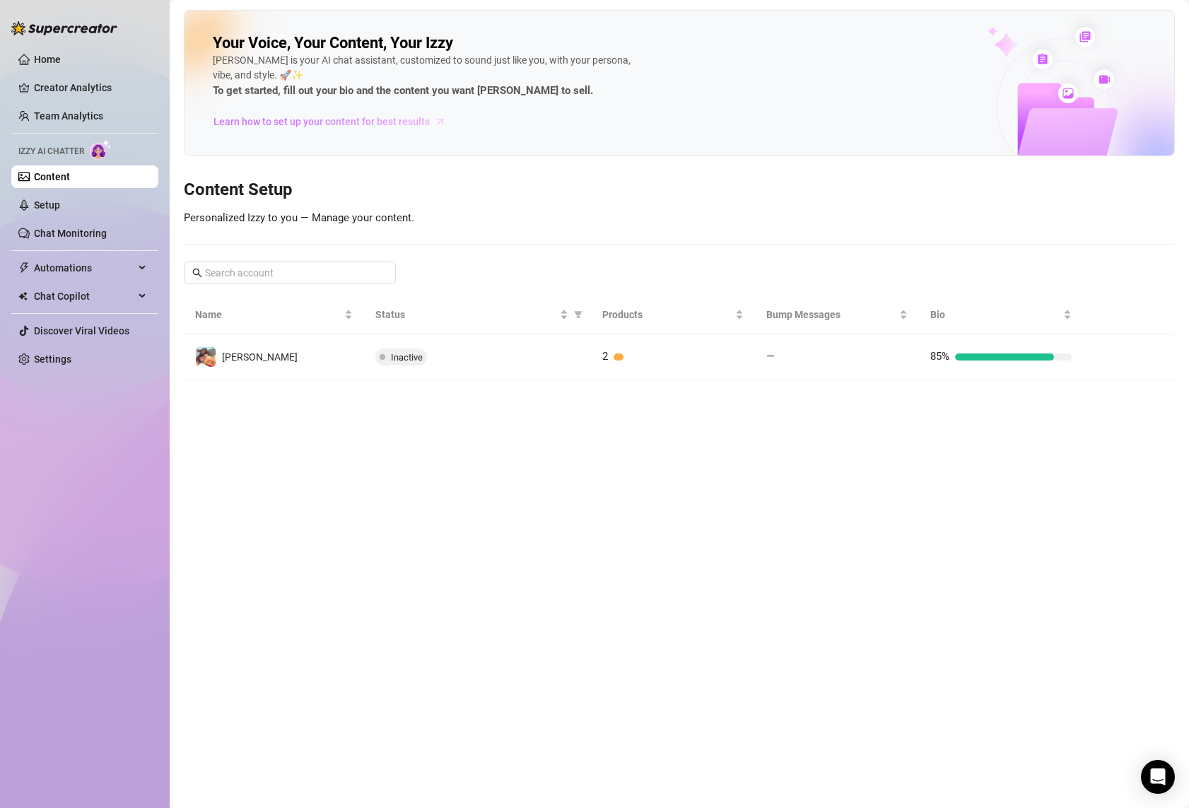
click at [382, 123] on span "Learn how to set up your content for best results" at bounding box center [321, 122] width 216 height 16
click at [77, 237] on link "Chat Monitoring" at bounding box center [70, 233] width 73 height 11
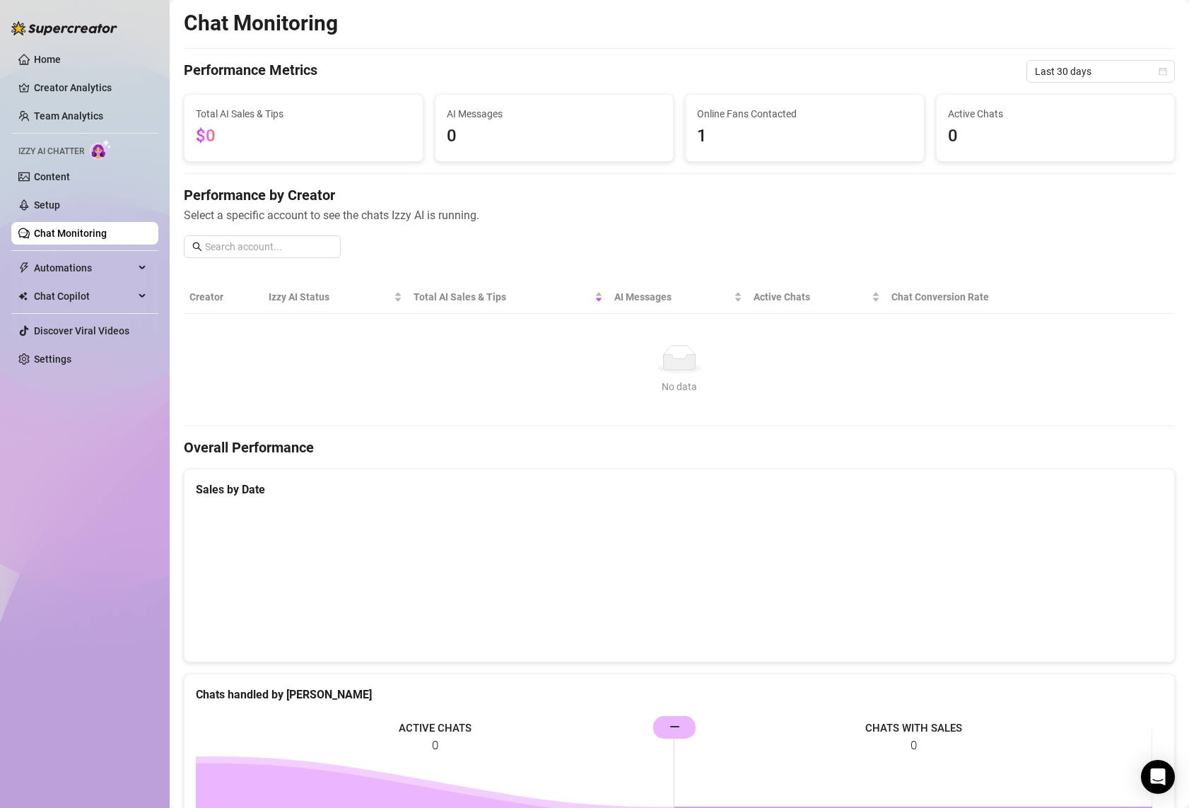
click at [770, 141] on span "1" at bounding box center [805, 136] width 216 height 27
click at [98, 265] on span "Automations" at bounding box center [84, 268] width 100 height 23
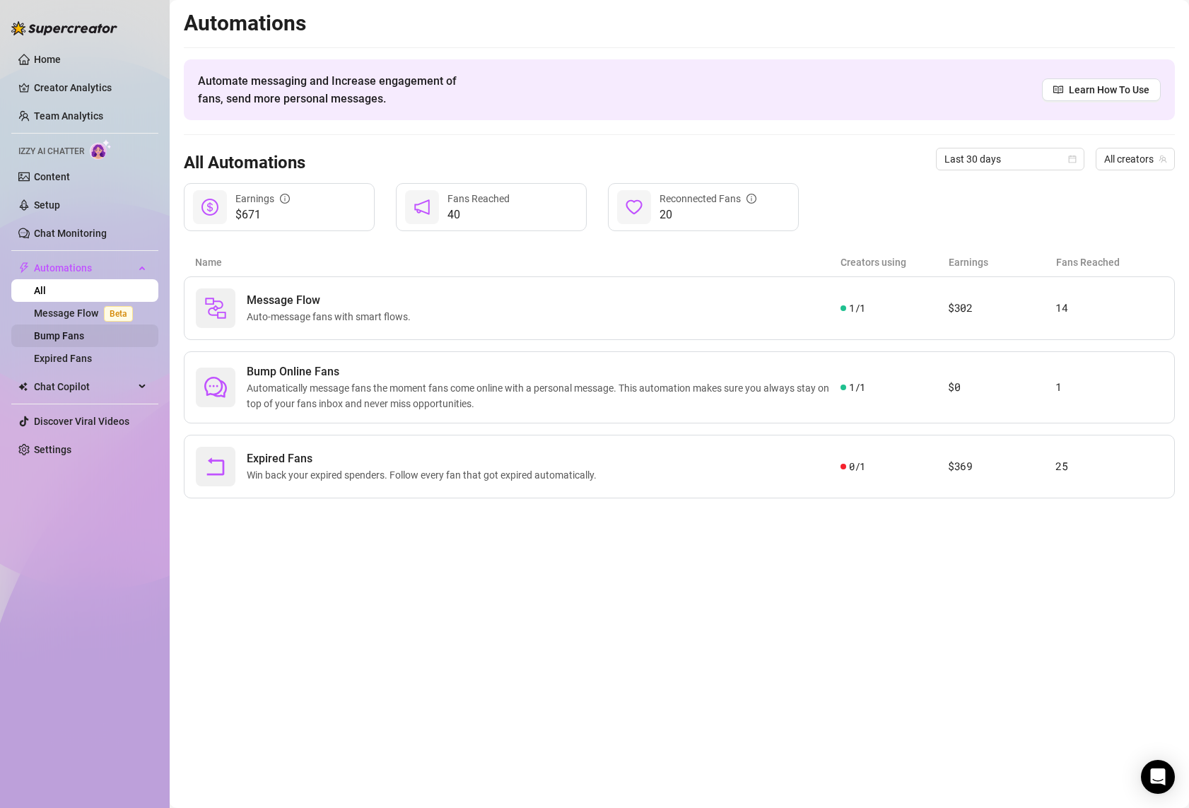
click at [84, 335] on link "Bump Fans" at bounding box center [59, 335] width 50 height 11
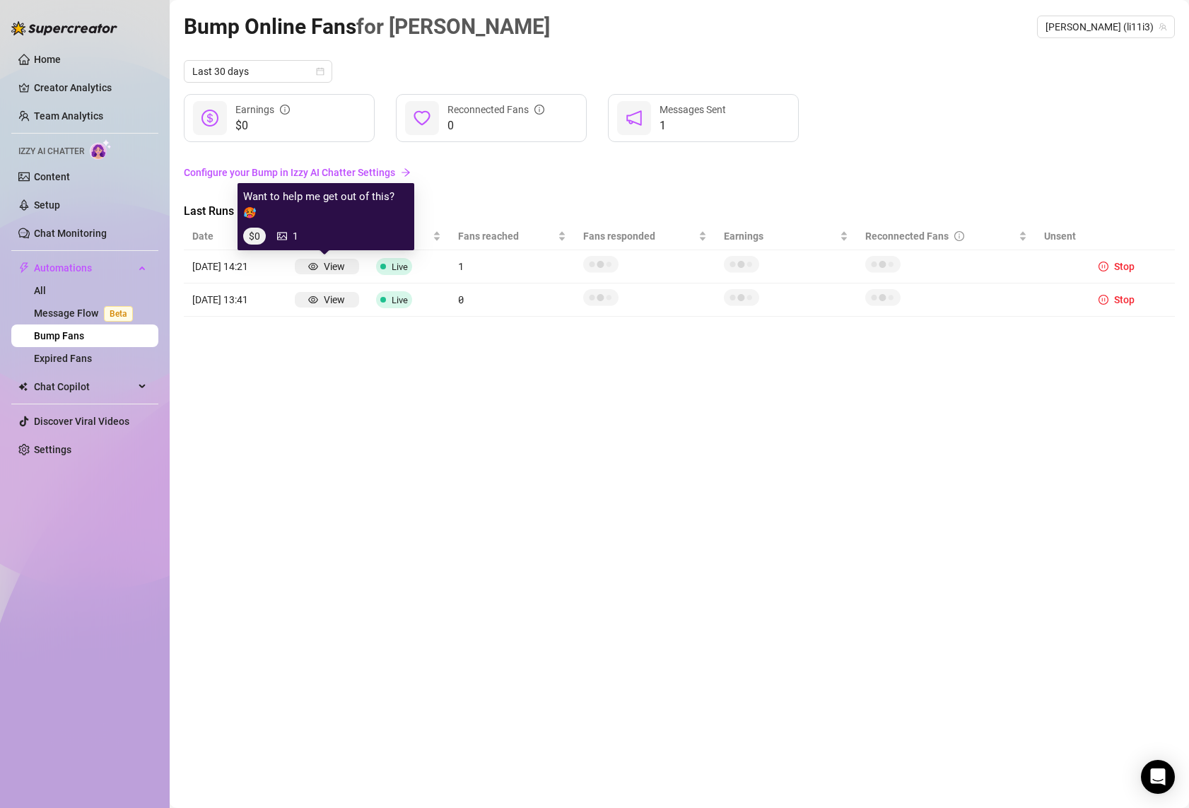
click at [315, 267] on icon "eye" at bounding box center [313, 267] width 10 height 10
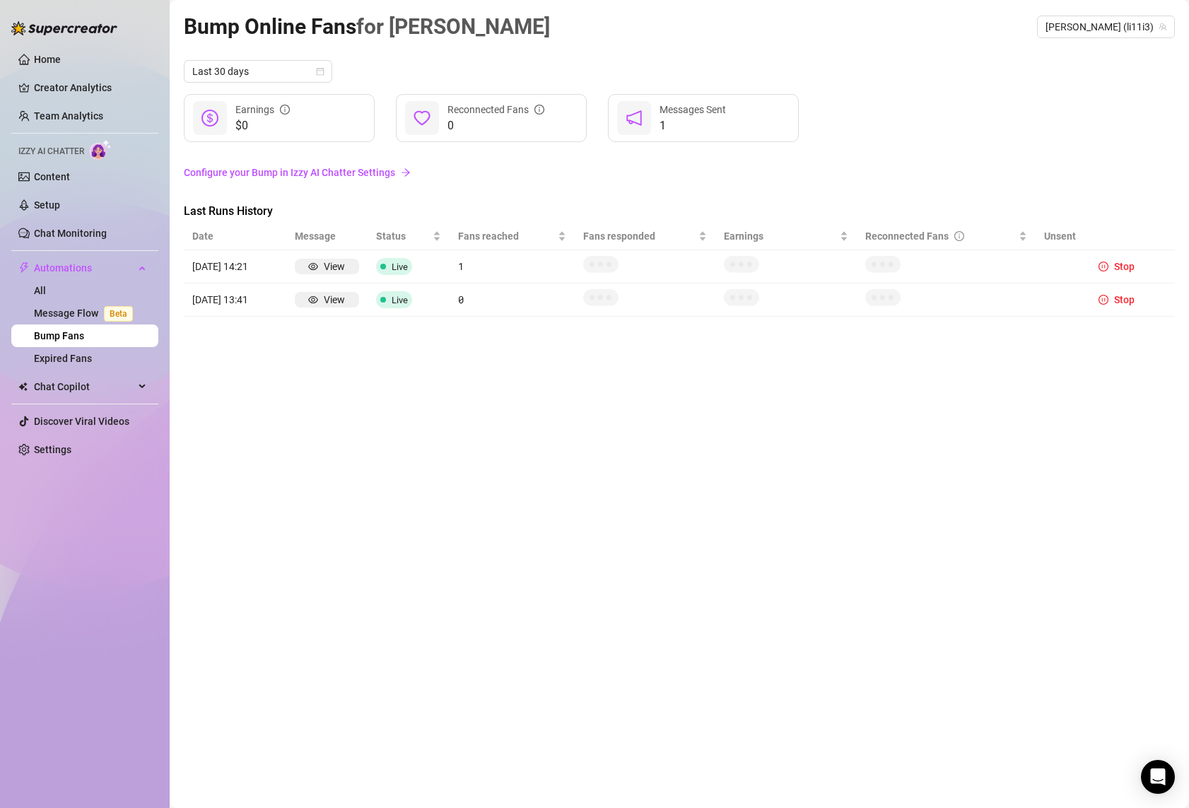
click at [659, 121] on div "1 Messages Sent" at bounding box center [703, 118] width 191 height 48
click at [375, 202] on div "Last 30 days $0 Earnings 0 Reconnected Fans 1 Messages Sent Configure your Bump…" at bounding box center [679, 188] width 991 height 257
click at [1120, 269] on span "Stop" at bounding box center [1124, 266] width 20 height 11
click at [1127, 297] on span "Stop" at bounding box center [1124, 299] width 20 height 11
click at [46, 288] on link "All" at bounding box center [40, 290] width 12 height 11
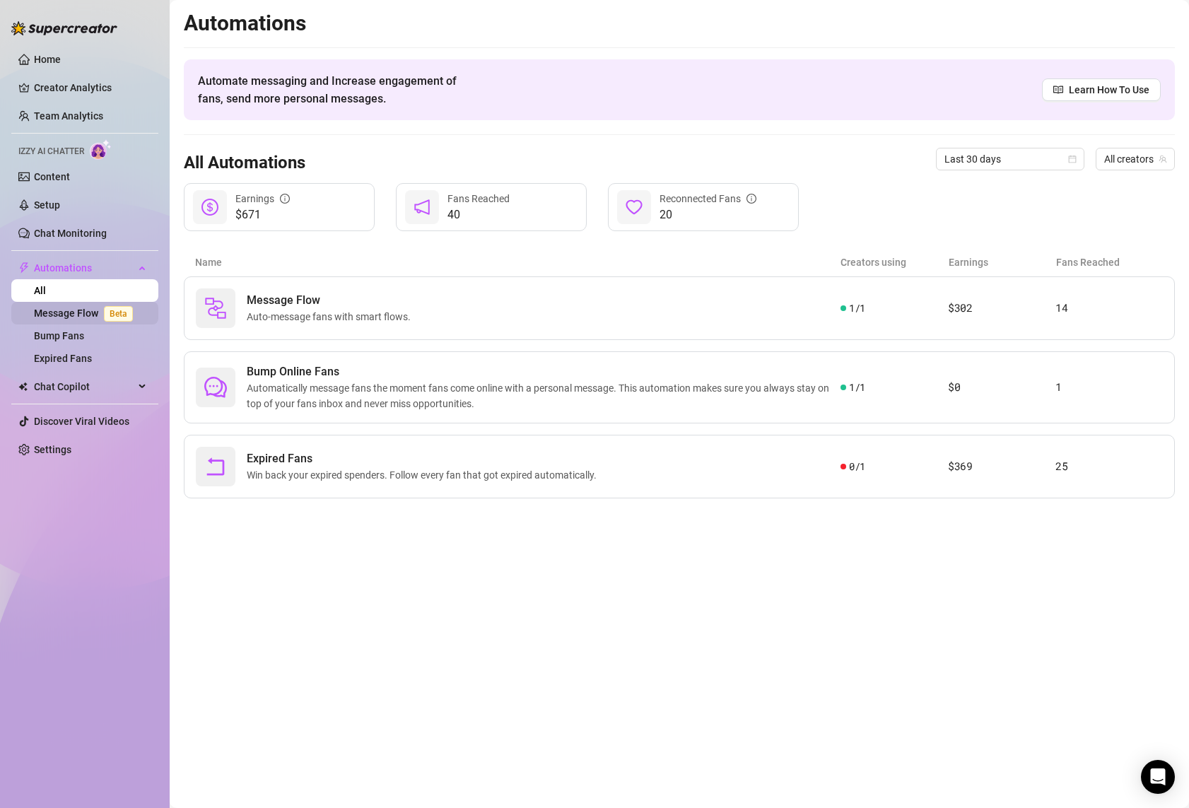
click at [76, 315] on link "Message Flow Beta" at bounding box center [86, 312] width 105 height 11
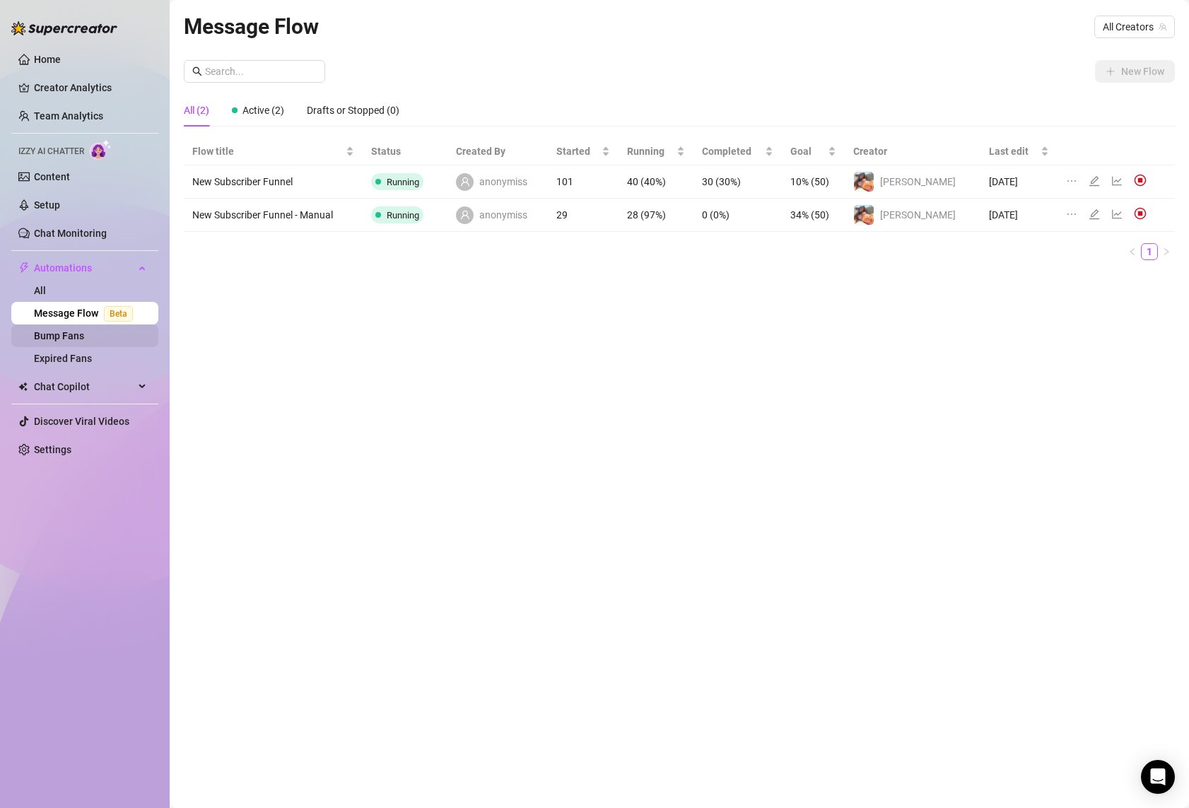
click at [76, 337] on link "Bump Fans" at bounding box center [59, 335] width 50 height 11
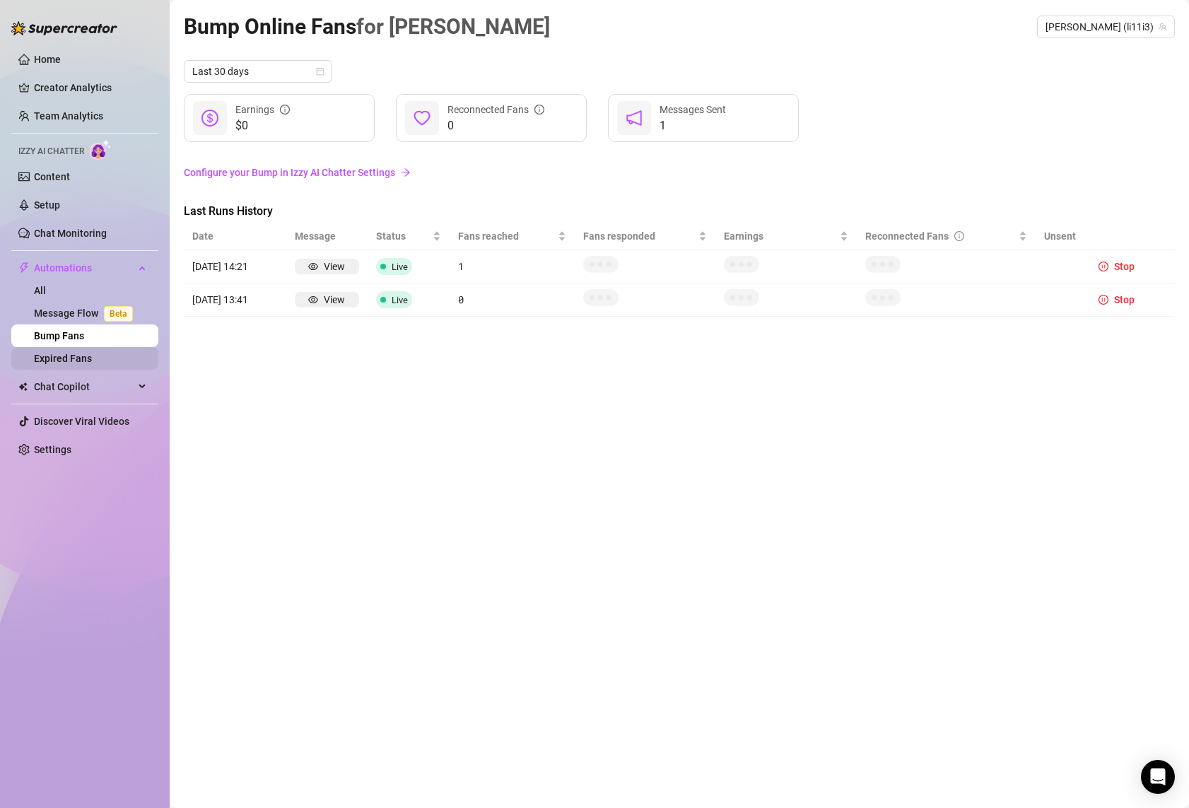
click at [77, 364] on link "Expired Fans" at bounding box center [63, 358] width 58 height 11
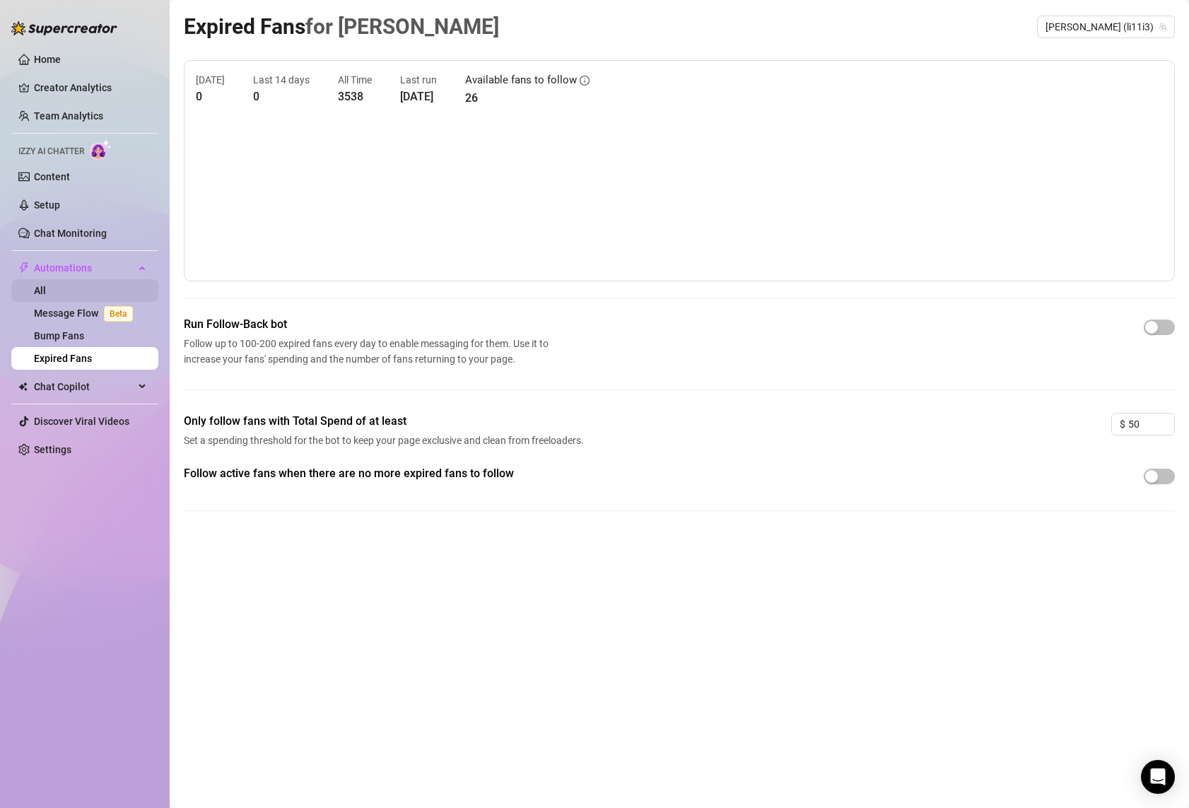
click at [46, 295] on link "All" at bounding box center [40, 290] width 12 height 11
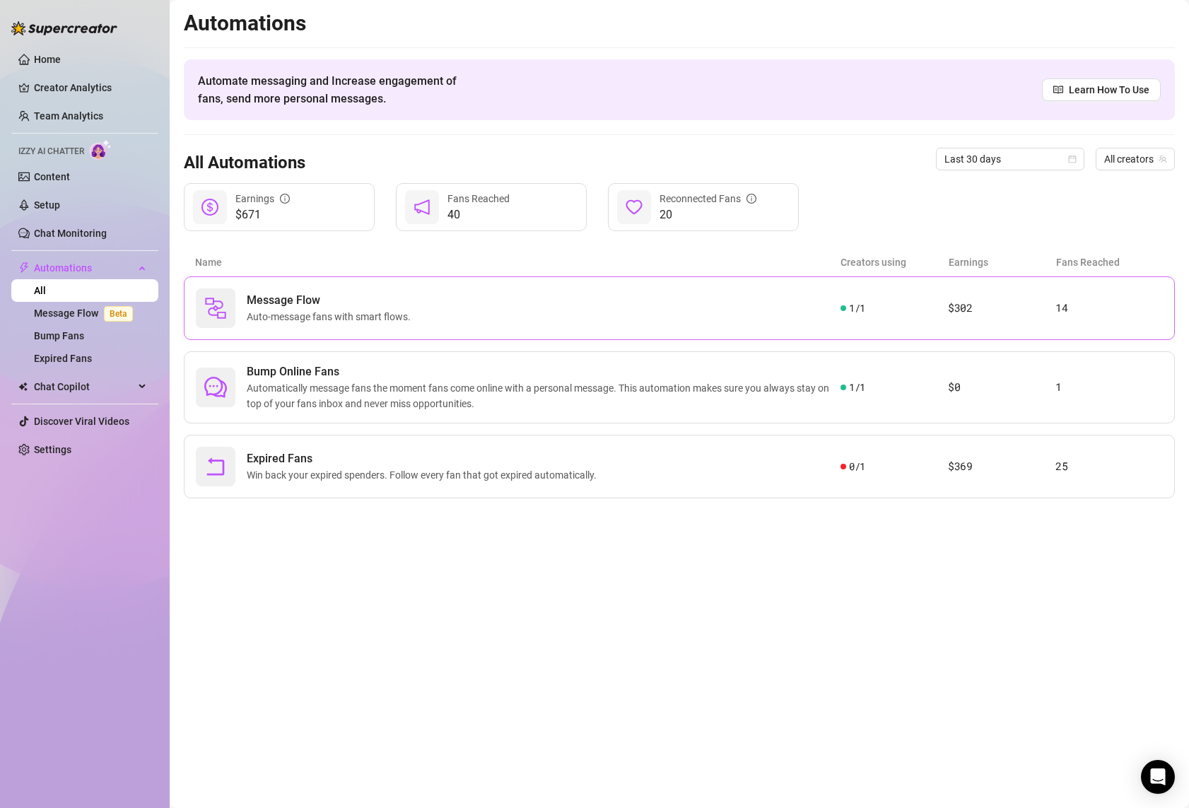
click at [781, 298] on div "Message Flow Auto-message fans with smart flows." at bounding box center [518, 308] width 645 height 40
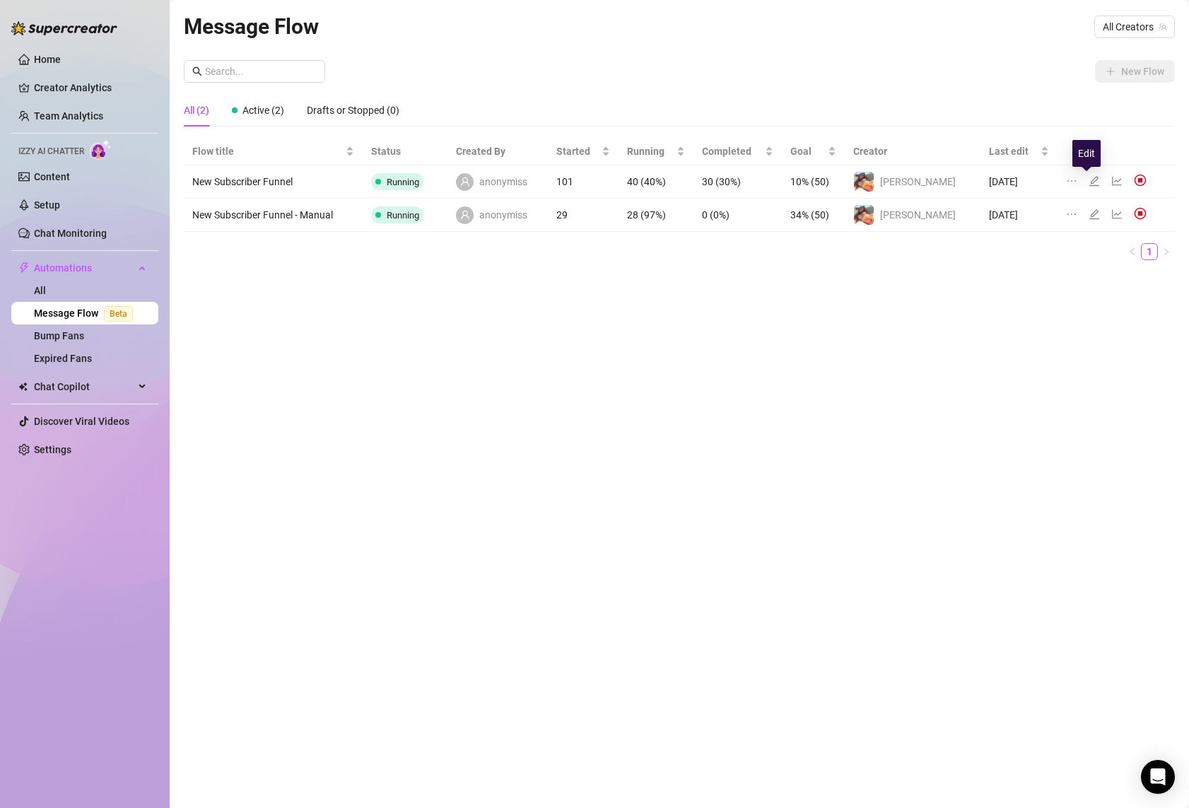
click at [1089, 180] on icon "edit" at bounding box center [1094, 180] width 11 height 11
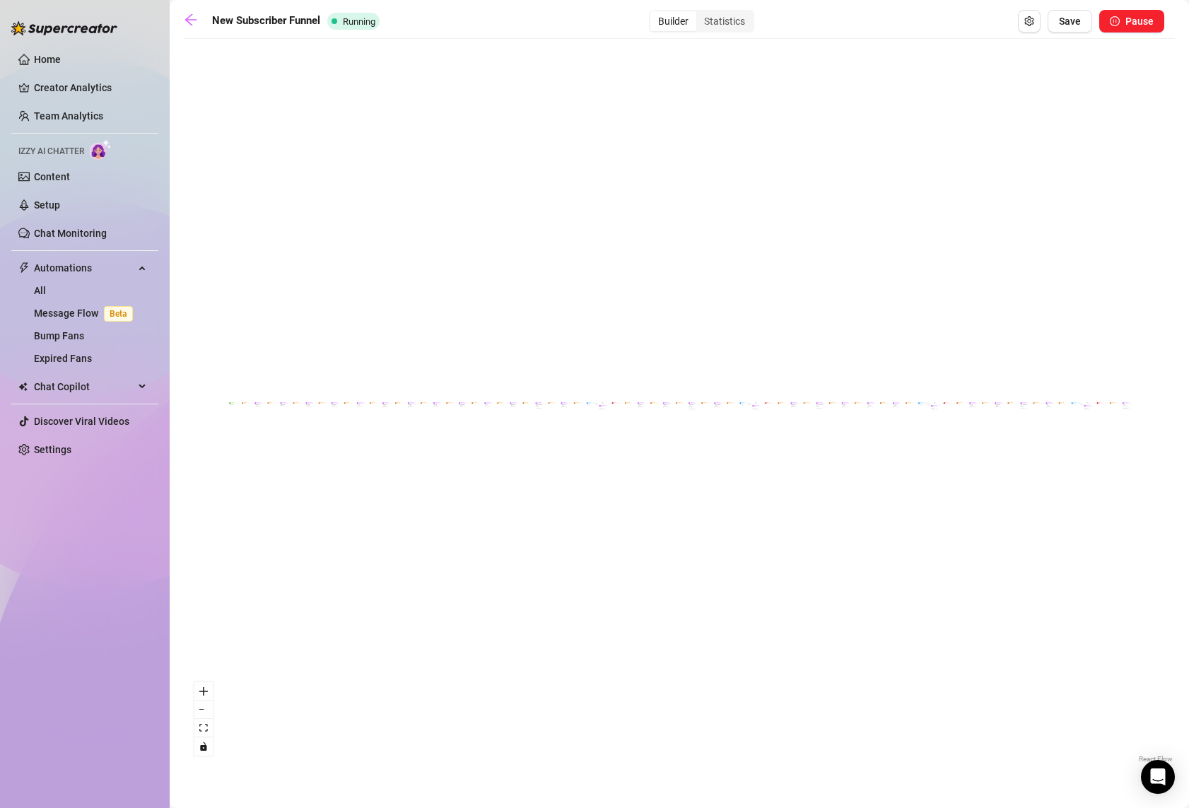
click at [433, 455] on div "If True If False If True If False If True If False If True If False Send Messag…" at bounding box center [679, 406] width 991 height 720
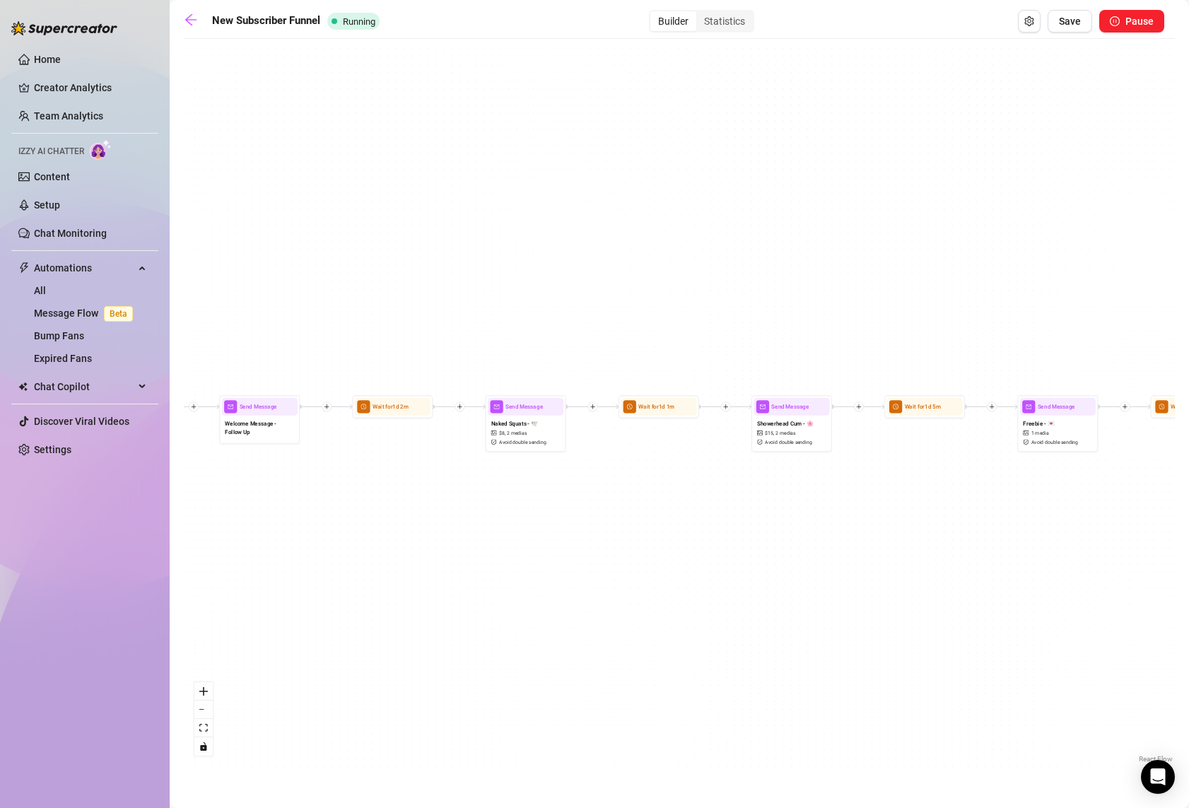
drag, startPoint x: 255, startPoint y: 456, endPoint x: 809, endPoint y: 518, distance: 557.0
click at [809, 518] on div "If True If False If True If False If True If False If True If False Send Messag…" at bounding box center [679, 406] width 991 height 720
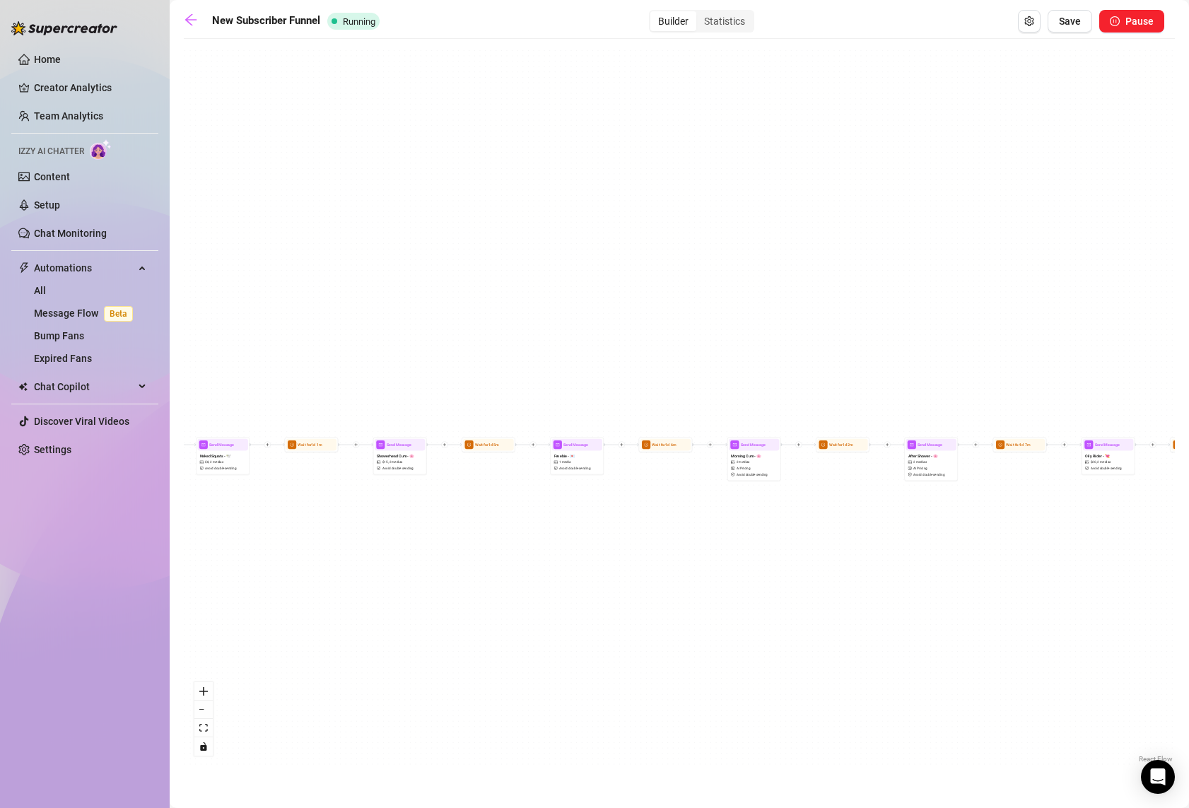
drag, startPoint x: 1113, startPoint y: 560, endPoint x: 713, endPoint y: 561, distance: 399.4
click at [713, 561] on div "If True If False If True If False If True If False If True If False Send Messag…" at bounding box center [679, 406] width 991 height 720
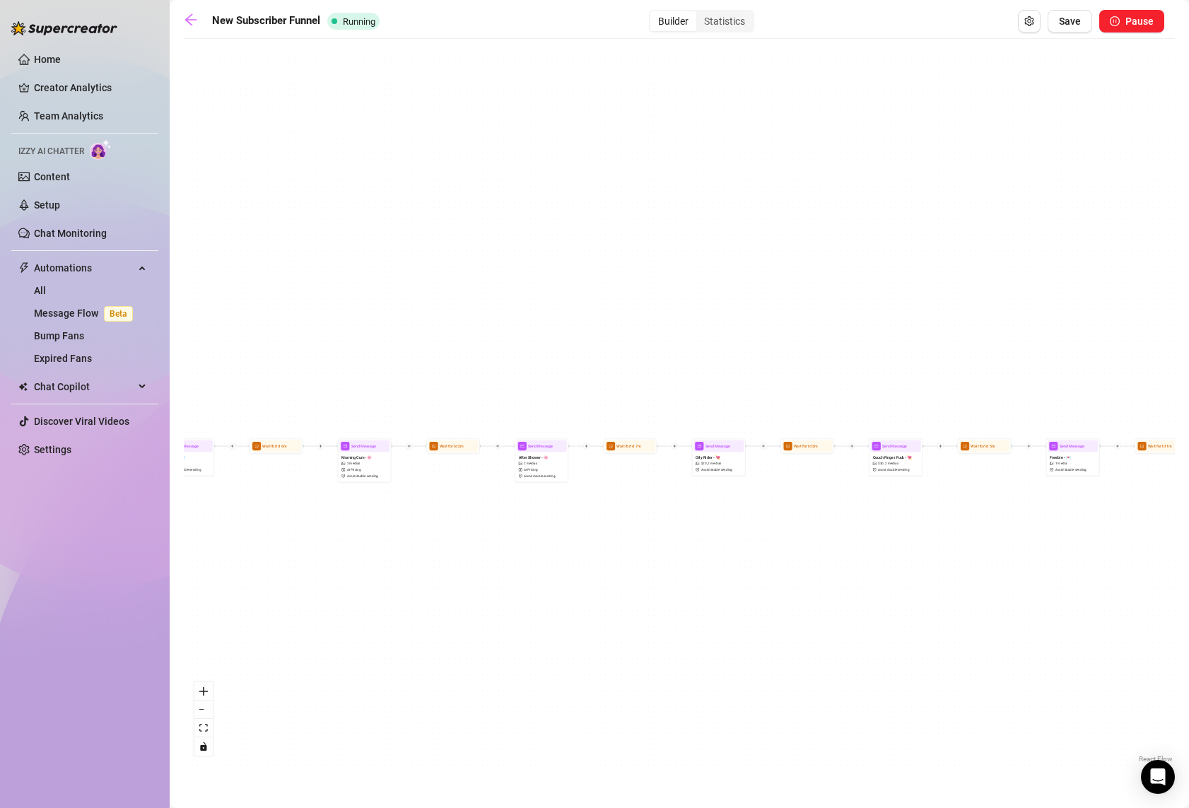
drag, startPoint x: 1137, startPoint y: 533, endPoint x: 595, endPoint y: 533, distance: 541.5
click at [595, 533] on div "If True If False If True If False If True If False If True If False Send Messag…" at bounding box center [679, 406] width 991 height 720
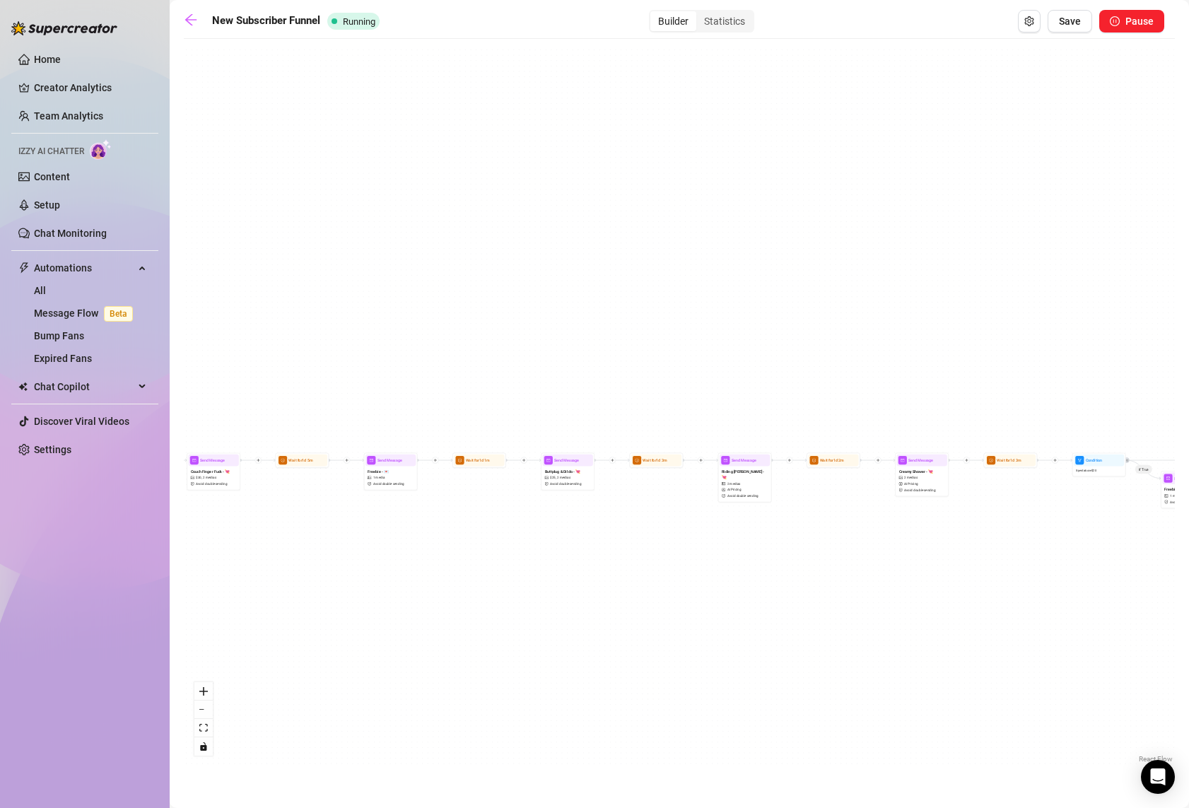
drag, startPoint x: 1067, startPoint y: 551, endPoint x: 528, endPoint y: 565, distance: 539.5
click at [528, 565] on div "If True If False If True If False If True If False If True If False Send Messag…" at bounding box center [679, 406] width 991 height 720
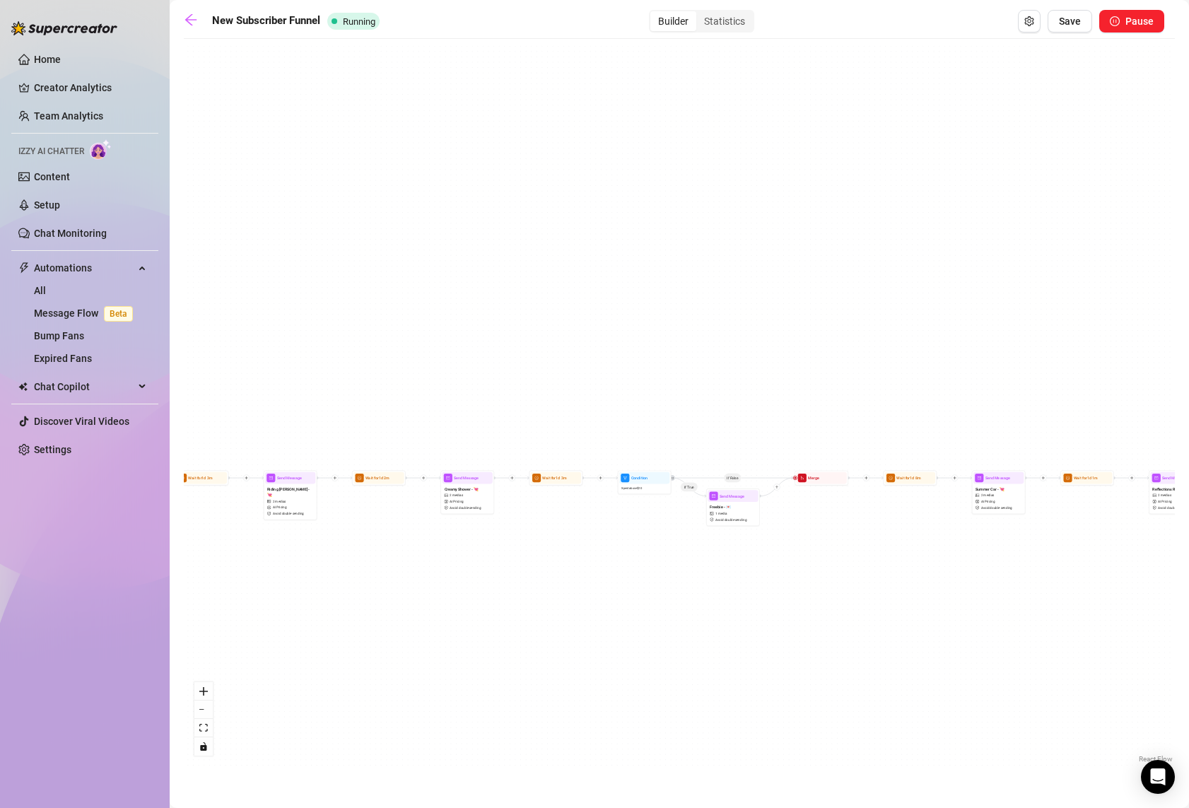
drag, startPoint x: 1078, startPoint y: 516, endPoint x: 635, endPoint y: 534, distance: 443.6
click at [635, 534] on div "If True If False If True If False If True If False If True If False Send Messag…" at bounding box center [679, 406] width 991 height 720
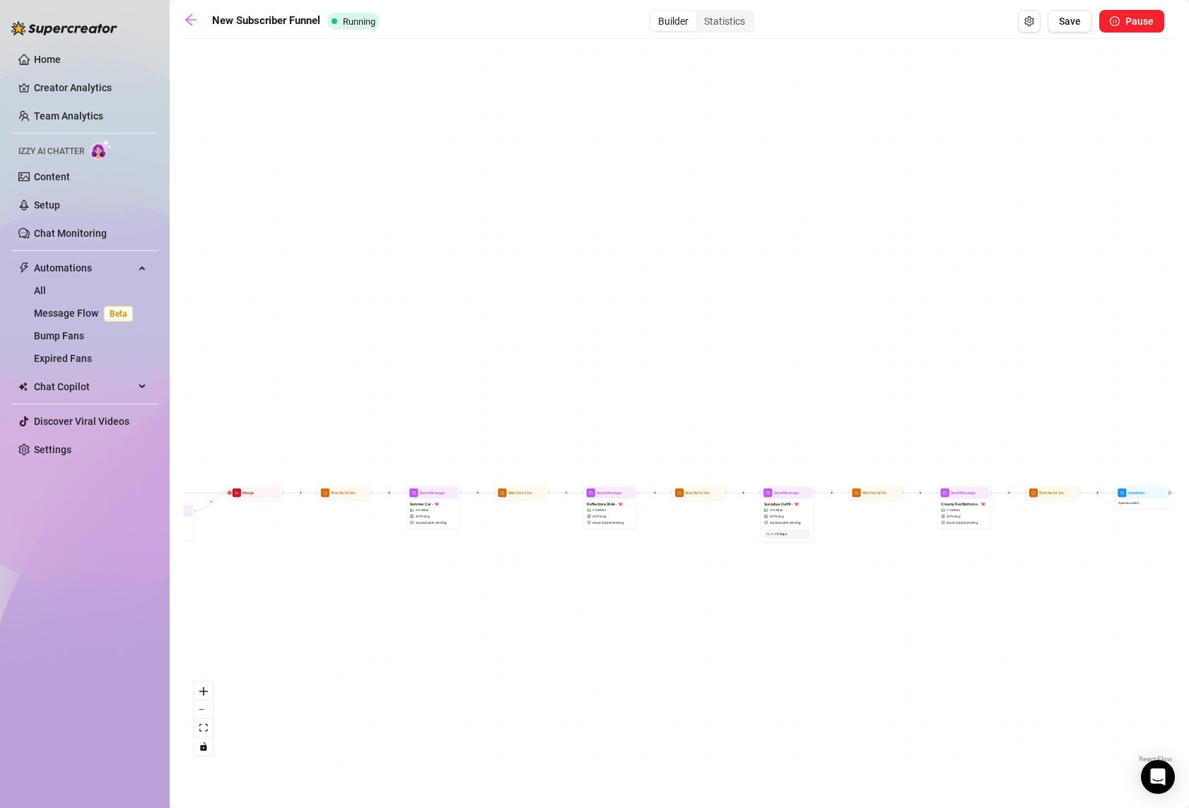
drag, startPoint x: 1105, startPoint y: 559, endPoint x: 520, endPoint y: 575, distance: 585.5
click at [520, 575] on div "If True If False If True If False If True If False If True If False Send Messag…" at bounding box center [679, 406] width 991 height 720
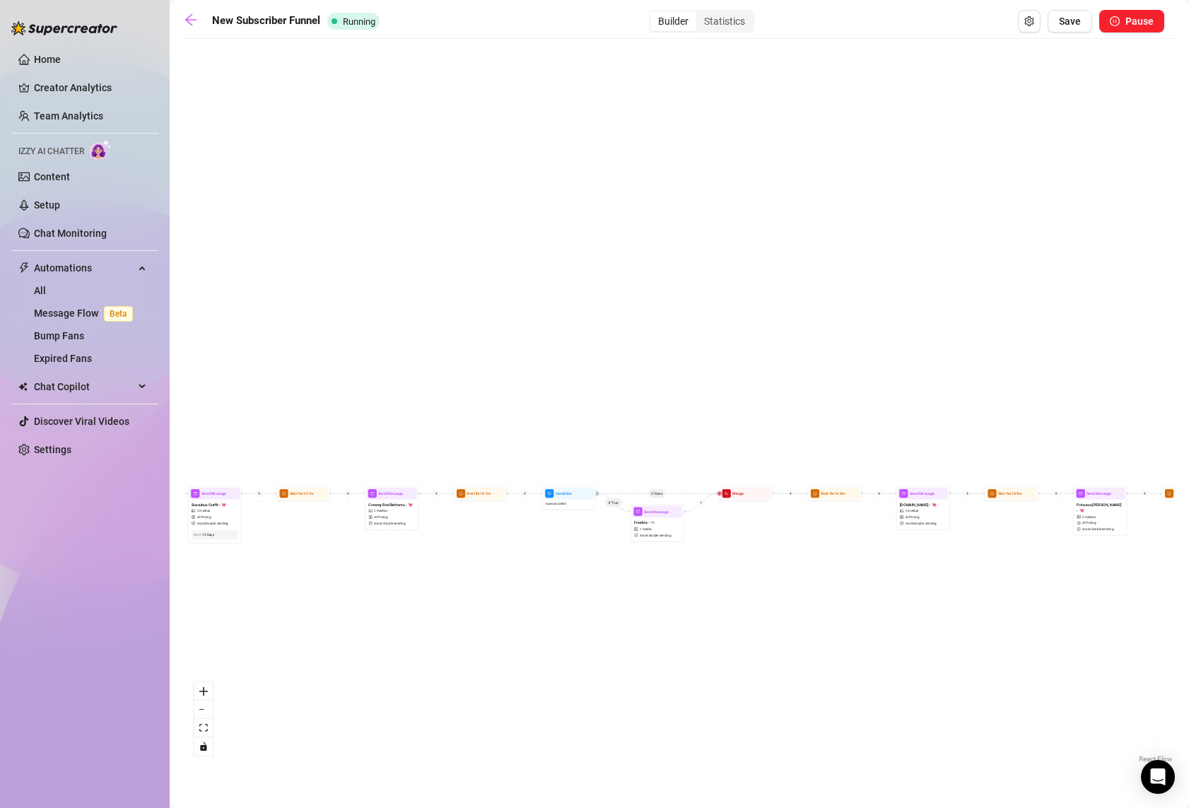
drag, startPoint x: 1089, startPoint y: 555, endPoint x: 535, endPoint y: 555, distance: 554.2
click at [535, 555] on div "If True If False If True If False If True If False If True If False Send Messag…" at bounding box center [679, 406] width 991 height 720
drag, startPoint x: 1127, startPoint y: 569, endPoint x: 555, endPoint y: 572, distance: 572.6
click at [555, 572] on div "If True If False If True If False If True If False If True If False Send Messag…" at bounding box center [679, 406] width 991 height 720
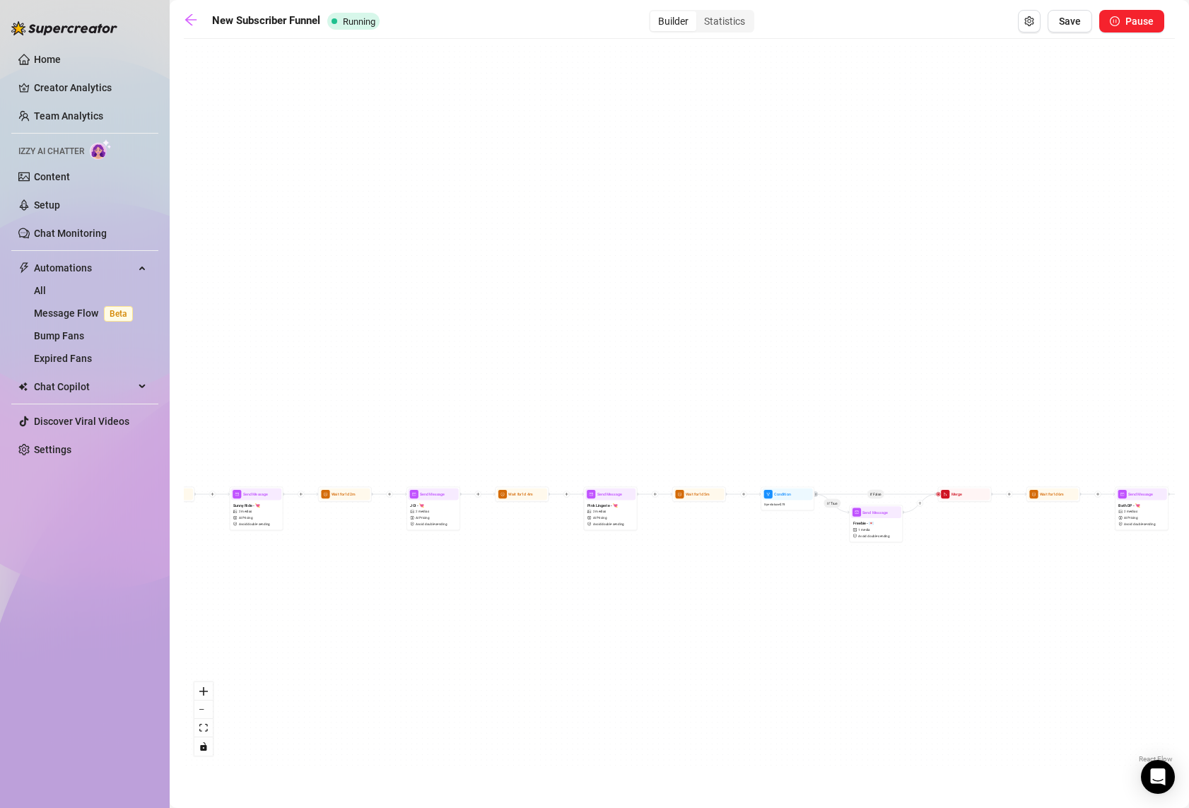
drag, startPoint x: 1145, startPoint y: 571, endPoint x: 599, endPoint y: 568, distance: 545.7
click at [599, 568] on div "If True If False If True If False If True If False If True If False Send Messag…" at bounding box center [679, 406] width 991 height 720
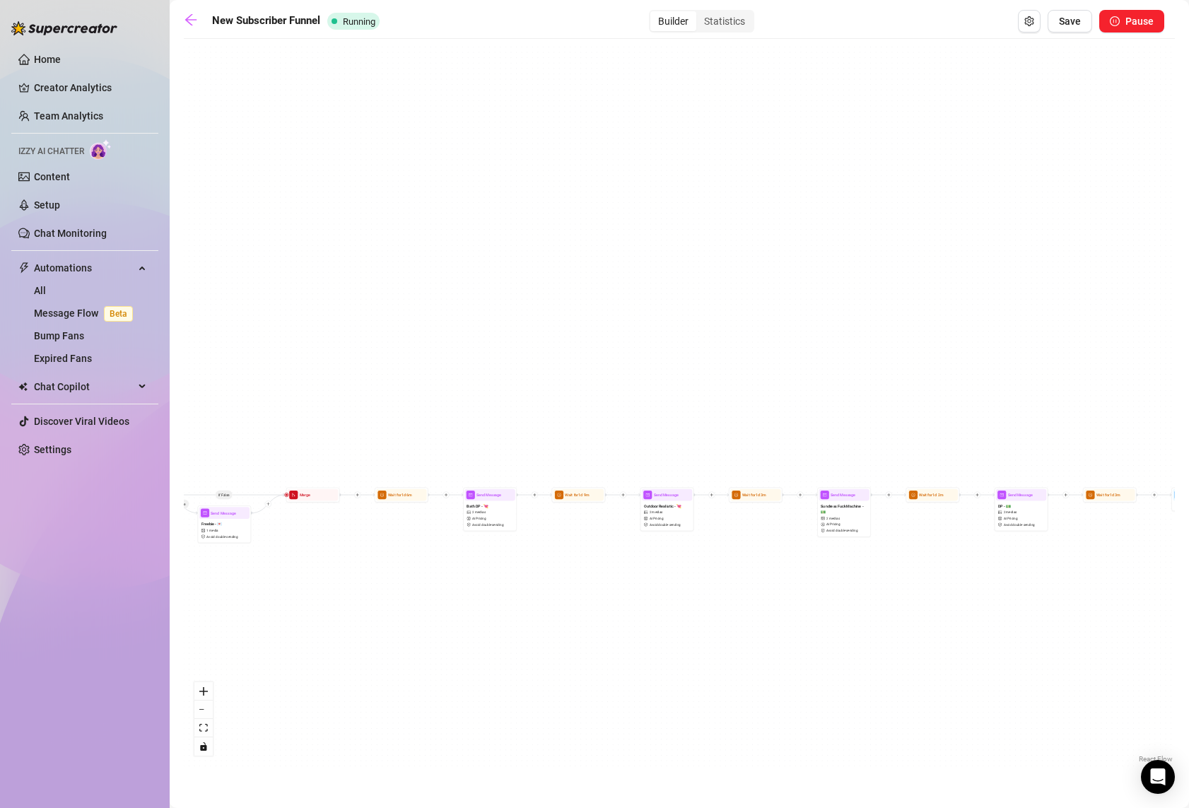
drag, startPoint x: 1172, startPoint y: 550, endPoint x: 608, endPoint y: 550, distance: 564.1
click at [608, 550] on div "If True If False If True If False If True If False If True If False Send Messag…" at bounding box center [679, 406] width 991 height 720
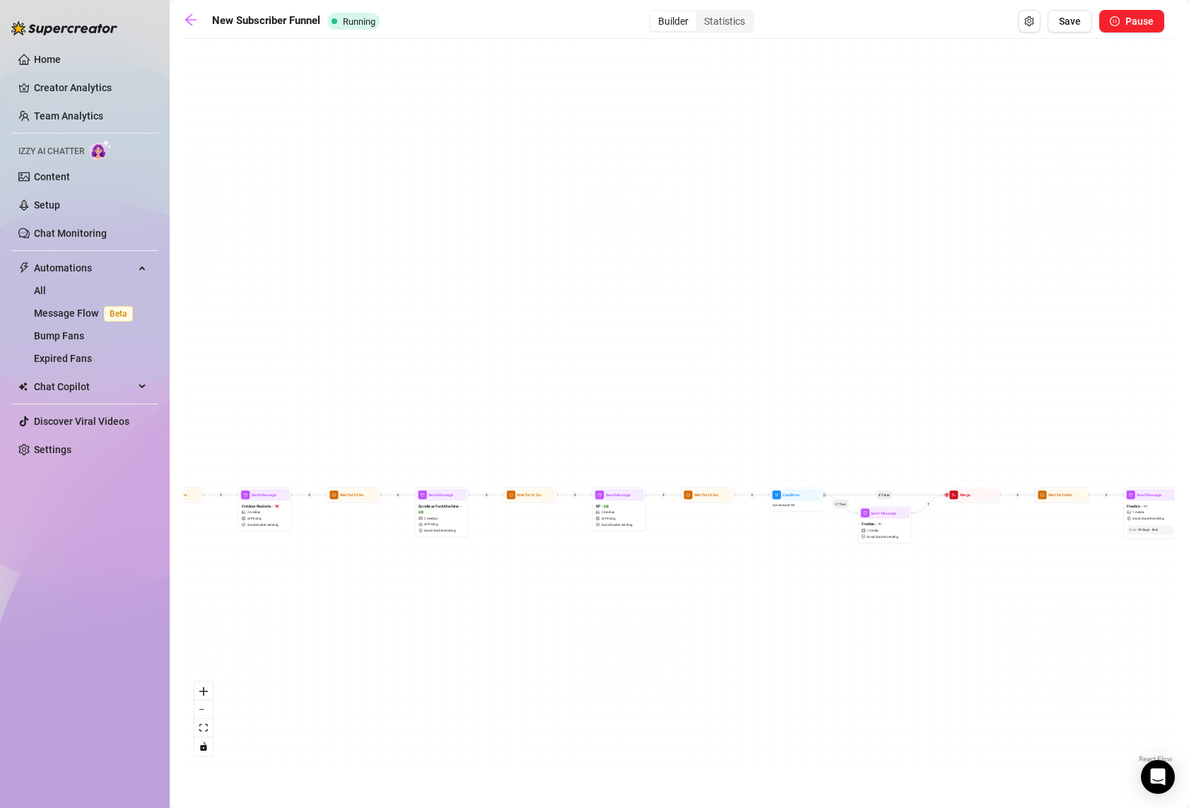
drag, startPoint x: 1096, startPoint y: 568, endPoint x: 698, endPoint y: 568, distance: 398.0
click at [698, 568] on div "If True If False If True If False If True If False If True If False Send Messag…" at bounding box center [679, 406] width 991 height 720
drag, startPoint x: 1041, startPoint y: 555, endPoint x: 1033, endPoint y: 554, distance: 7.8
click at [1033, 554] on div "If True If False If True If False If True If False If True If False Send Messag…" at bounding box center [679, 406] width 991 height 720
click at [1022, 29] on button "Open Exit Rules" at bounding box center [1029, 21] width 23 height 23
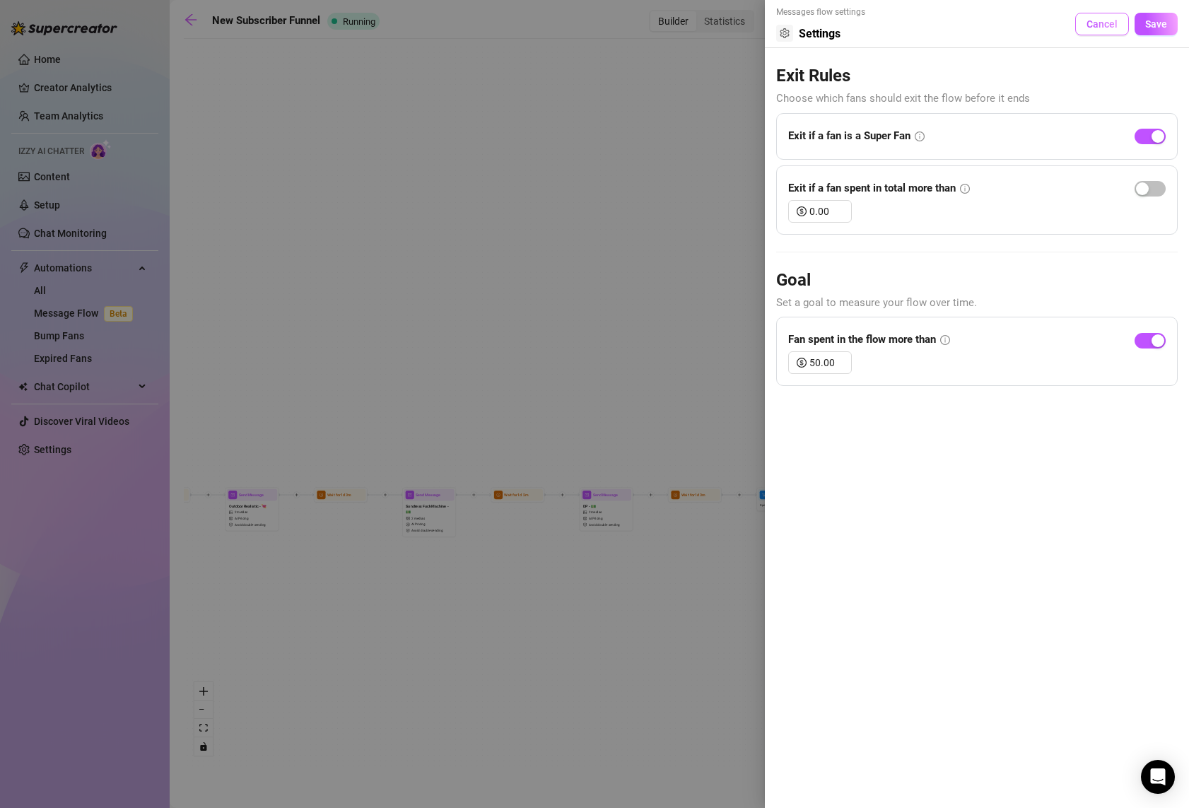
click at [1101, 16] on button "Cancel" at bounding box center [1102, 24] width 54 height 23
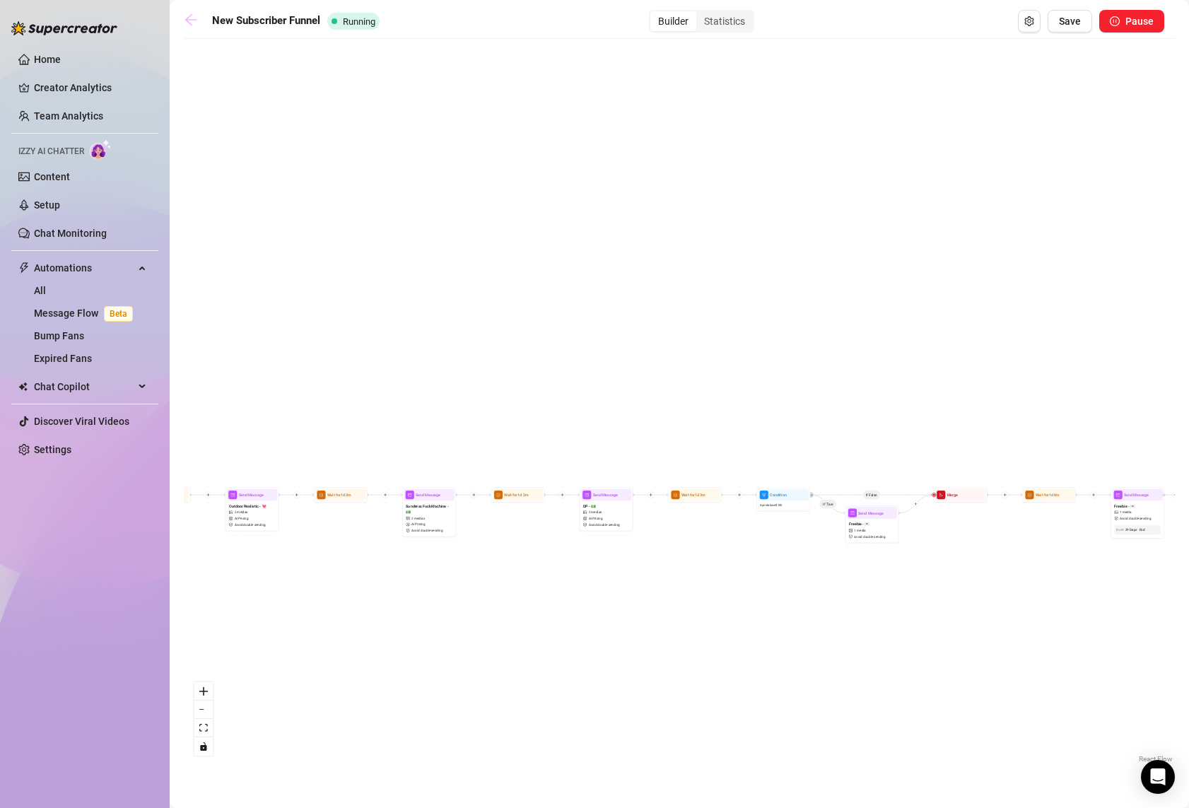
click at [190, 16] on icon "arrow-left" at bounding box center [190, 19] width 11 height 11
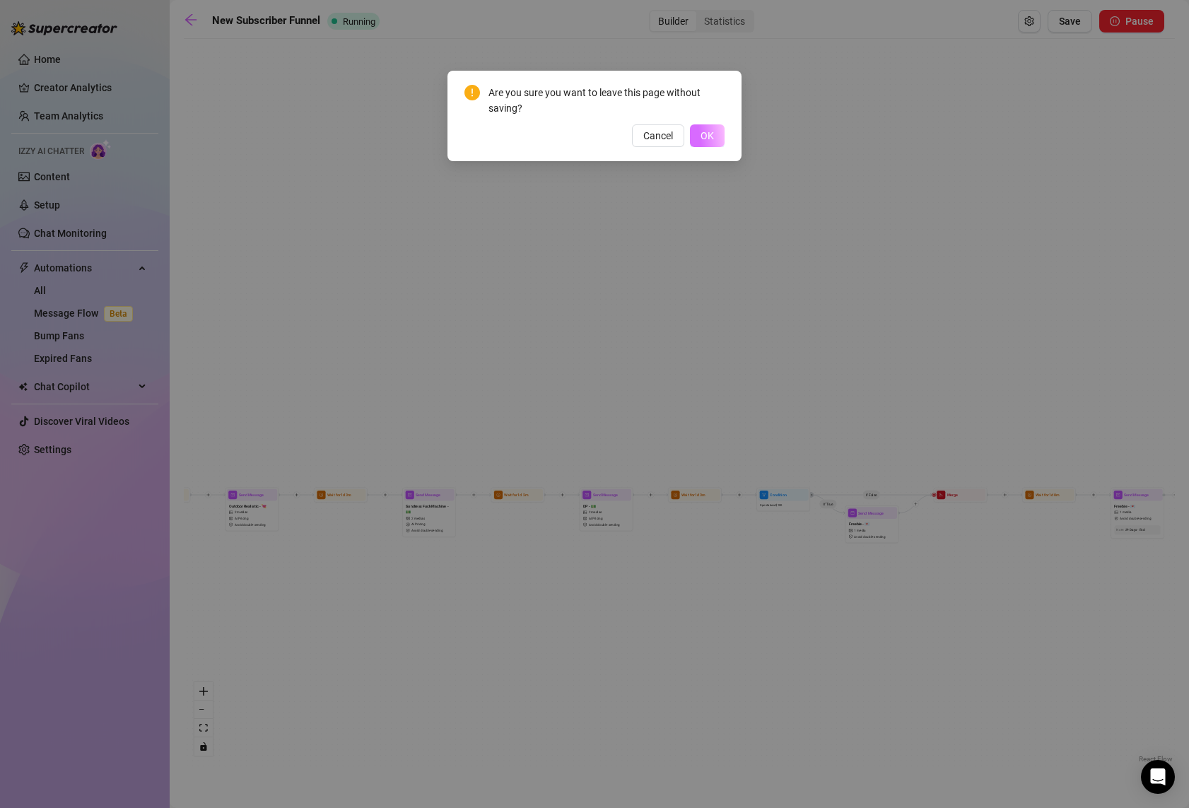
click at [714, 144] on button "OK" at bounding box center [707, 135] width 35 height 23
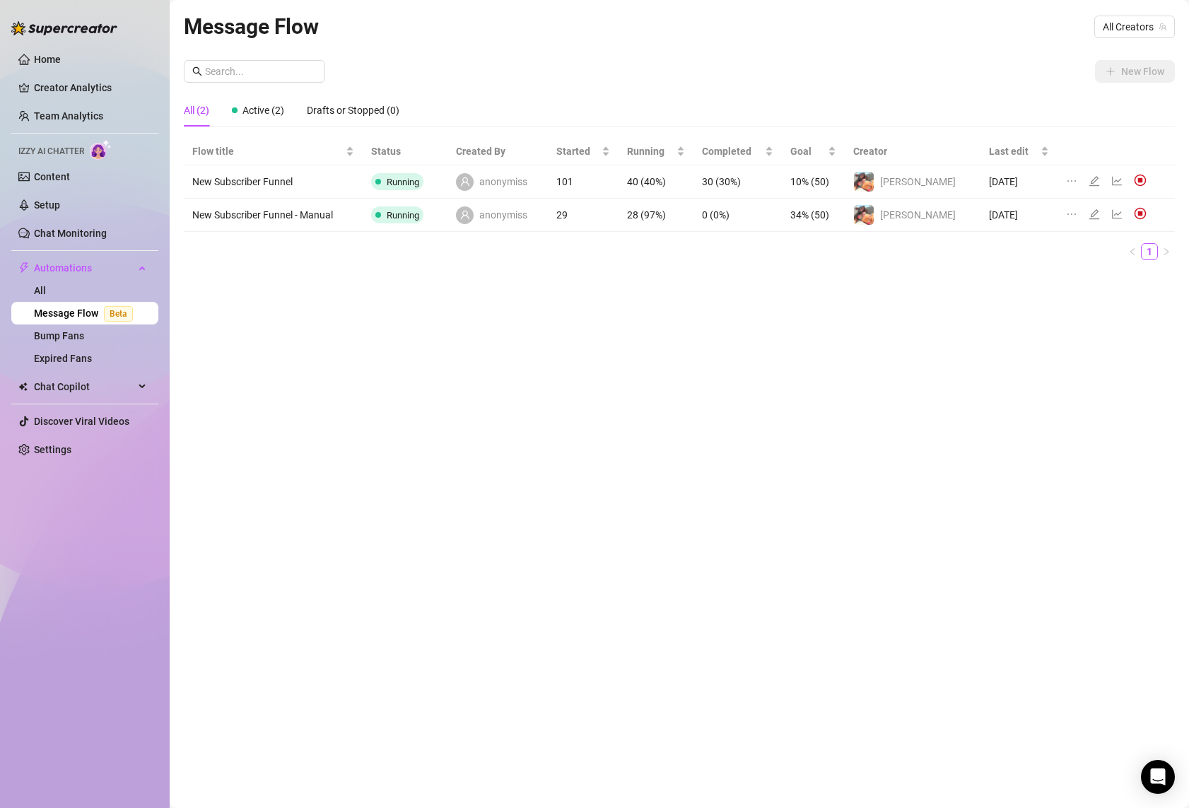
click at [470, 379] on div "Message Flow All Creators New Flow All (2) Active (2) Drafts or Stopped (0) Flo…" at bounding box center [679, 388] width 991 height 756
click at [338, 390] on div "Message Flow All Creators New Flow All (2) Active (2) Drafts or Stopped (0) Flo…" at bounding box center [679, 388] width 991 height 756
click at [301, 455] on div "Message Flow All Creators New Flow All (2) Active (2) Drafts or Stopped (0) Flo…" at bounding box center [679, 388] width 991 height 756
click at [684, 700] on div "Message Flow All Creators New Flow All (2) Active (2) Drafts or Stopped (0) Flo…" at bounding box center [679, 388] width 991 height 756
click at [116, 559] on div "Home Creator Analytics Team Analytics Izzy AI Chatter Content Setup Chat Monito…" at bounding box center [84, 397] width 147 height 795
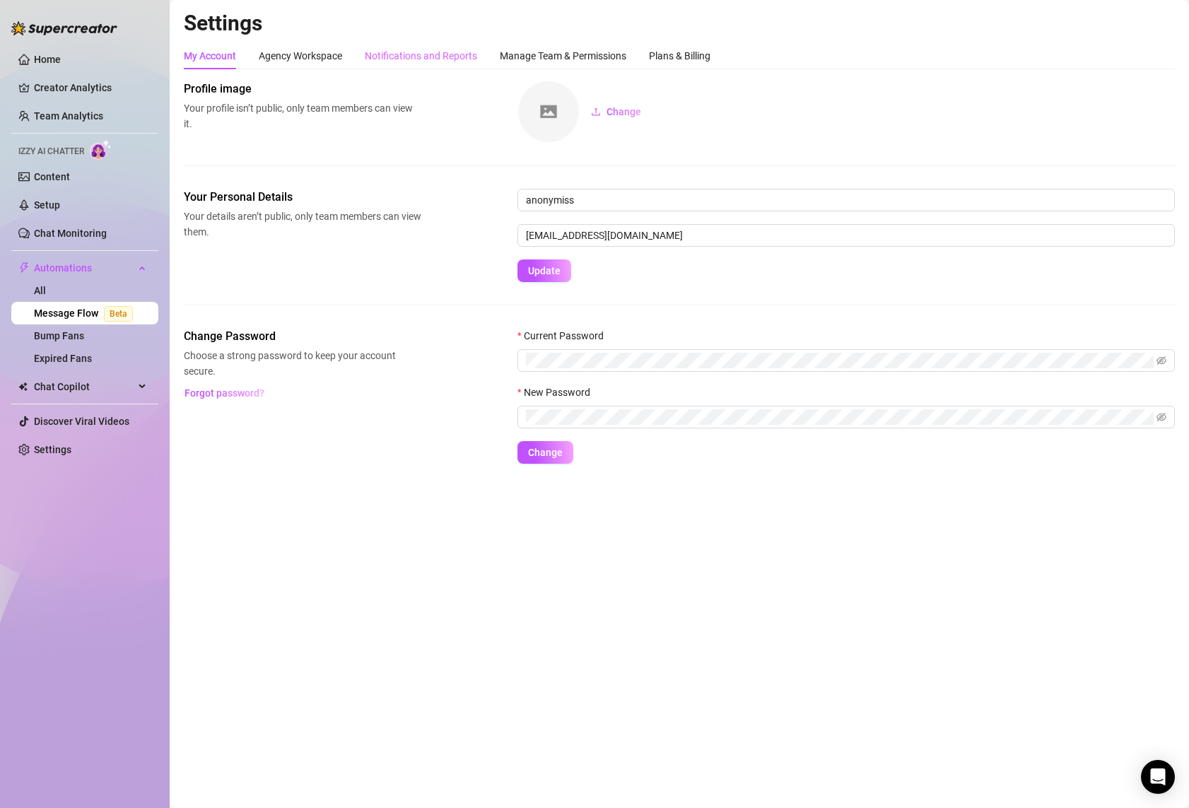
click at [419, 66] on div "Notifications and Reports" at bounding box center [421, 55] width 112 height 27
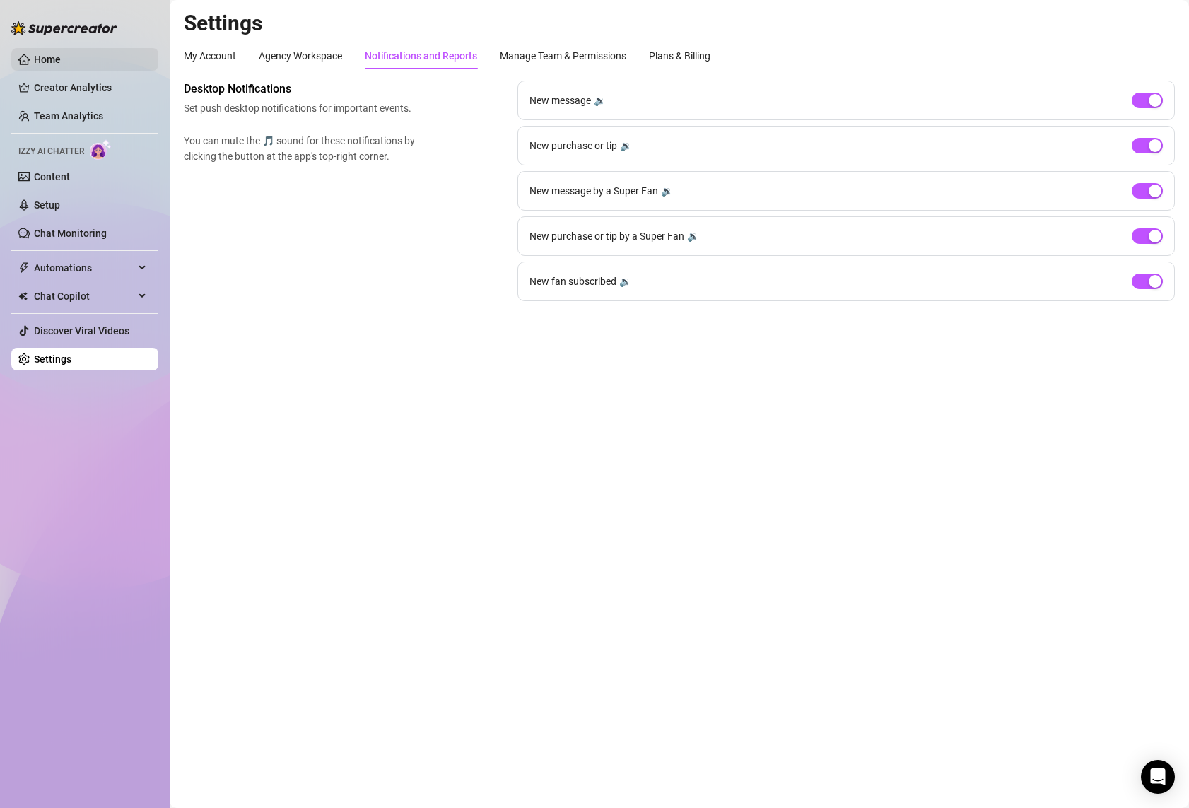
click at [61, 62] on link "Home" at bounding box center [47, 59] width 27 height 11
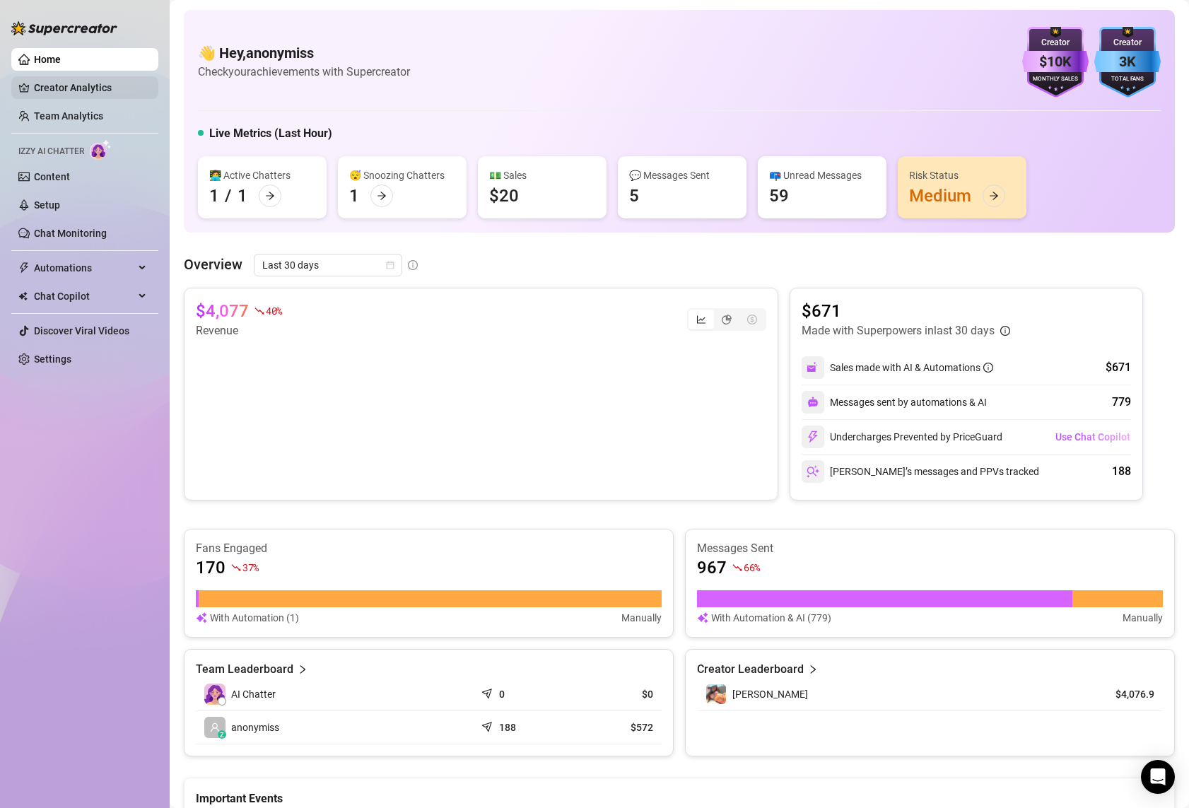
click at [81, 84] on link "Creator Analytics" at bounding box center [90, 87] width 113 height 23
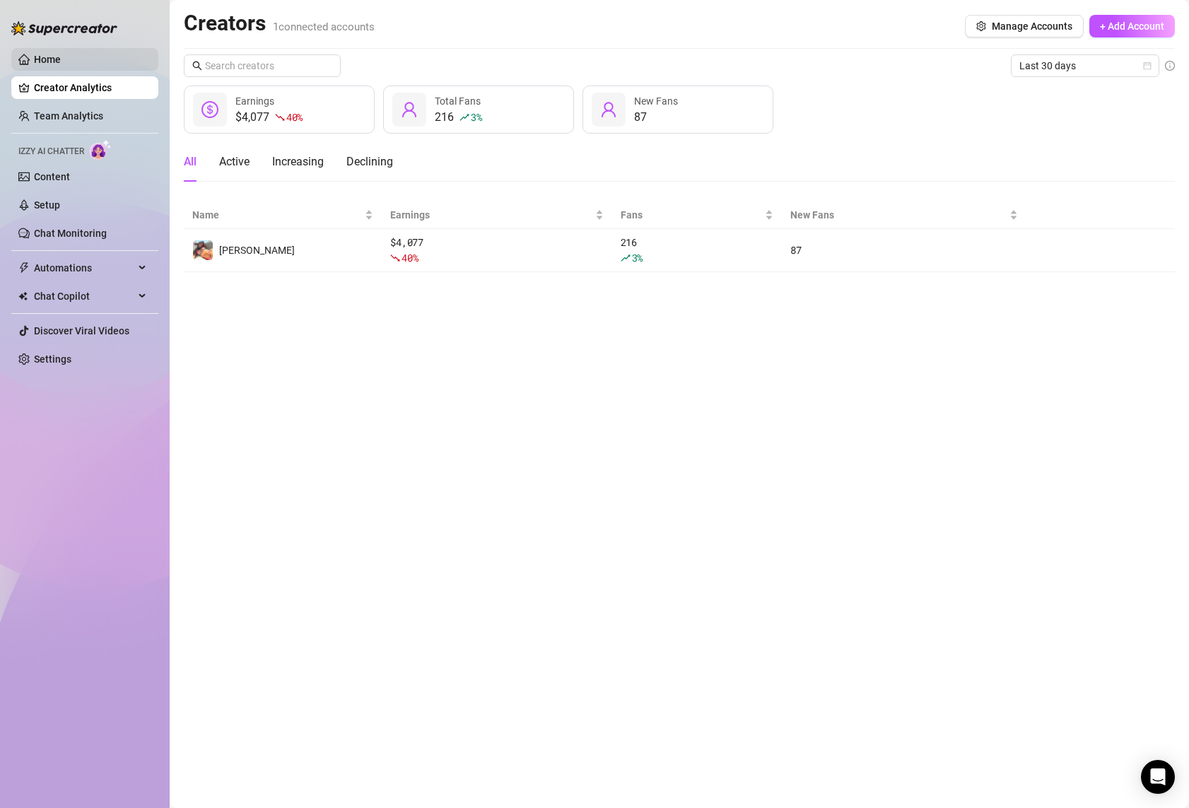
click at [61, 54] on link "Home" at bounding box center [47, 59] width 27 height 11
